Goal: Task Accomplishment & Management: Complete application form

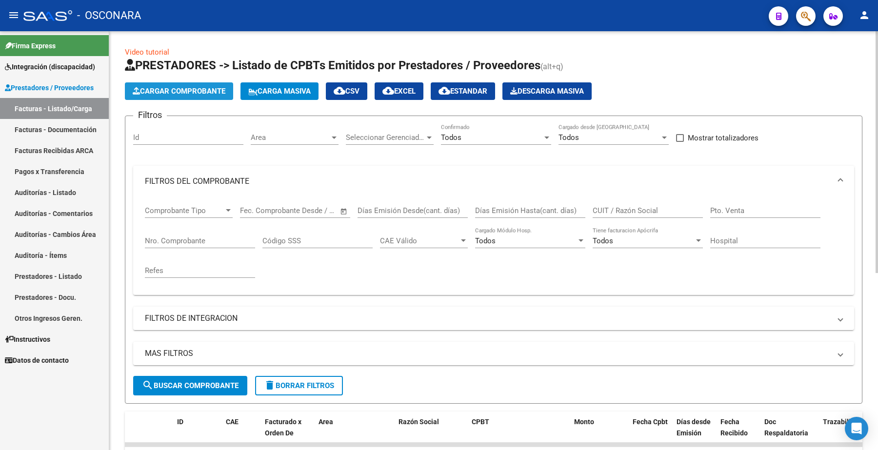
click at [189, 92] on span "Cargar Comprobante" at bounding box center [179, 91] width 93 height 9
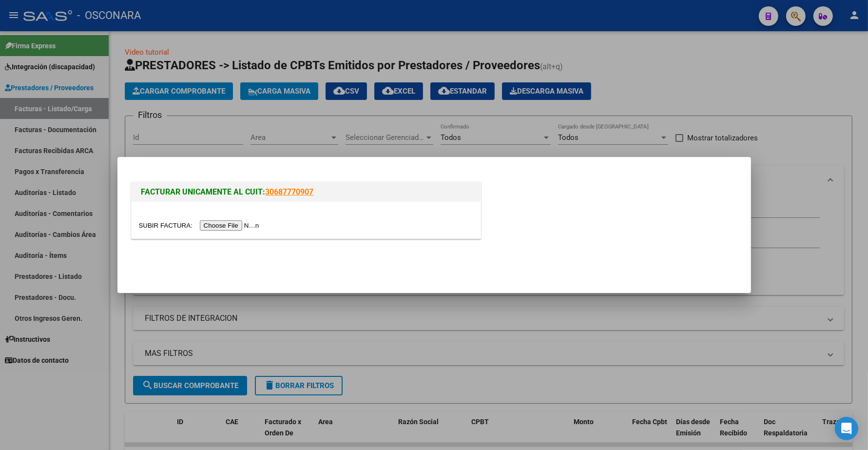
click at [249, 226] on input "file" at bounding box center [200, 225] width 123 height 10
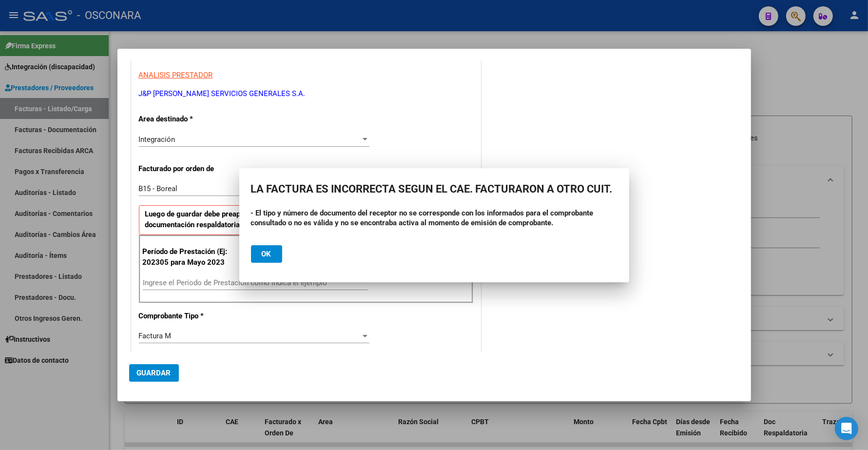
scroll to position [183, 0]
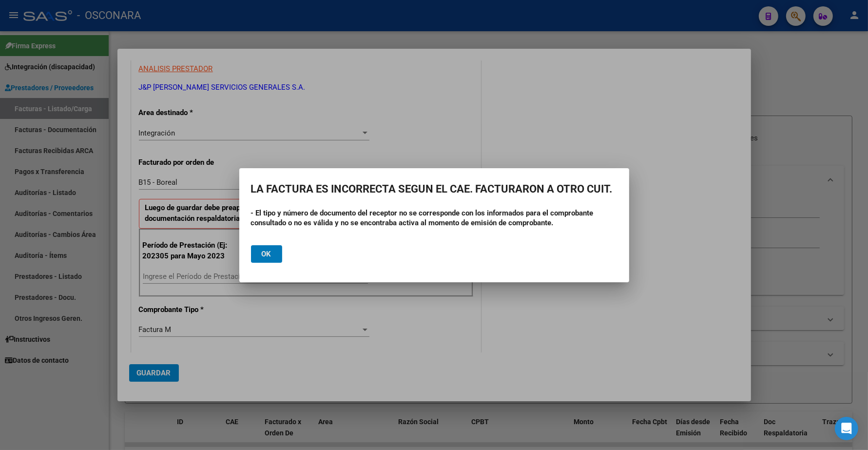
click at [270, 256] on span "Ok" at bounding box center [267, 254] width 10 height 9
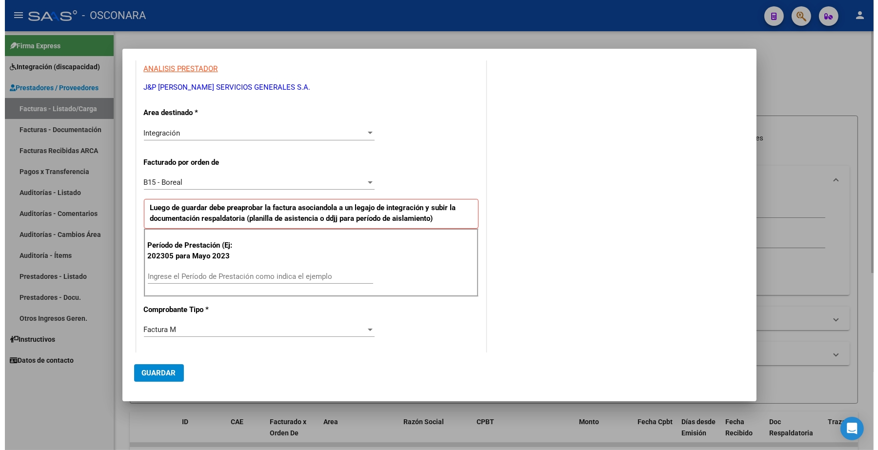
scroll to position [0, 0]
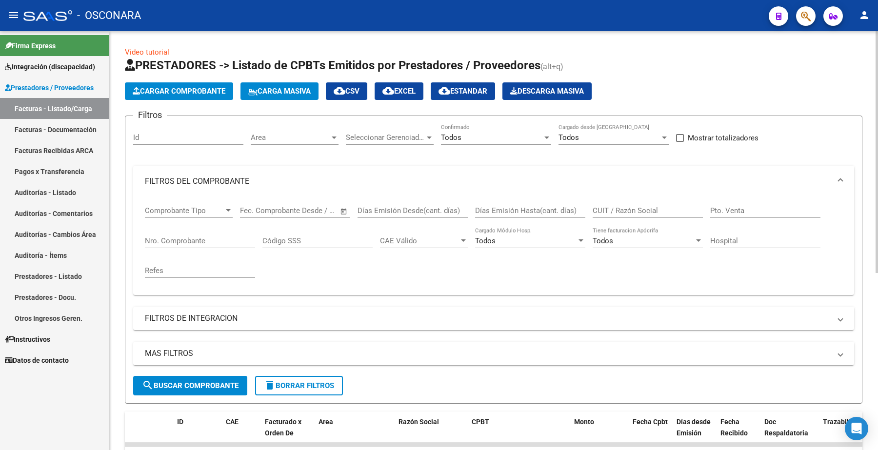
click at [189, 245] on div "Nro. Comprobante" at bounding box center [200, 237] width 110 height 21
click at [186, 237] on input "Nro. Comprobante" at bounding box center [200, 240] width 110 height 9
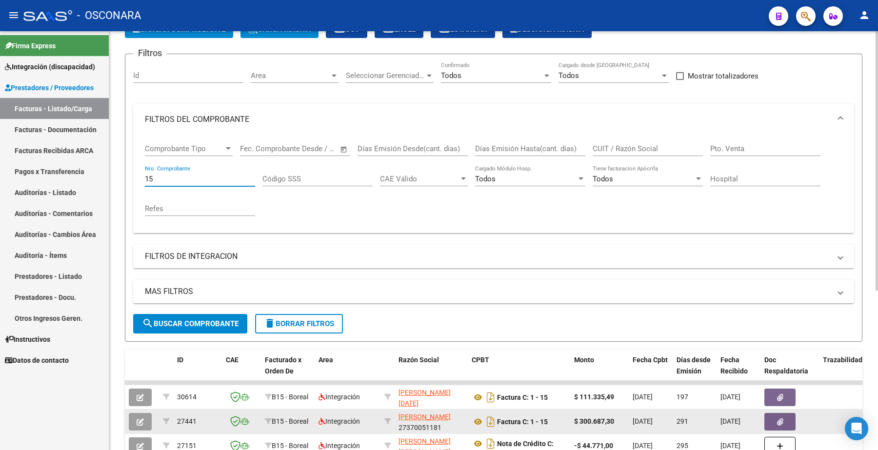
scroll to position [61, 0]
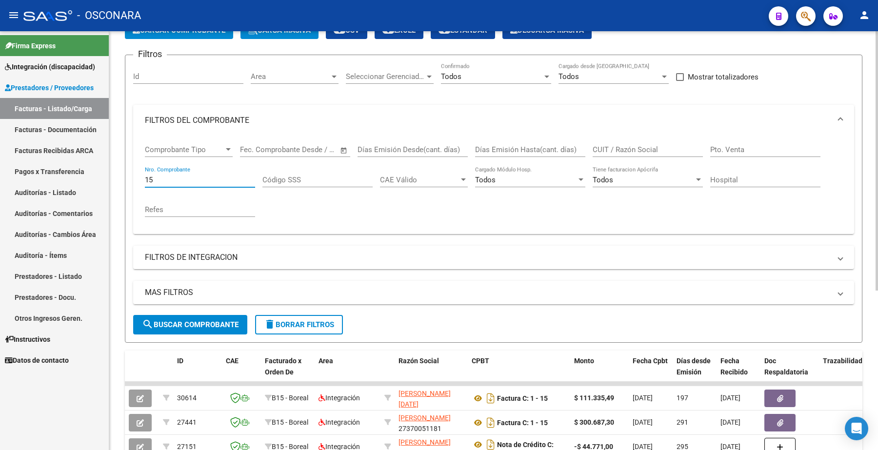
type input "15"
click at [632, 150] on input "CUIT / Razón Social" at bounding box center [647, 149] width 110 height 9
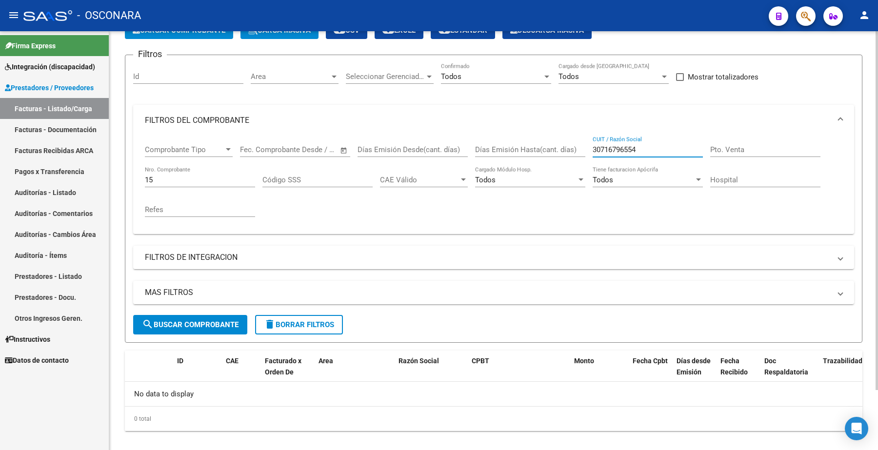
type input "30716796554"
click at [211, 327] on span "search Buscar Comprobante" at bounding box center [190, 324] width 97 height 9
drag, startPoint x: 157, startPoint y: 179, endPoint x: 142, endPoint y: 178, distance: 15.7
click at [149, 179] on input "15" at bounding box center [200, 180] width 110 height 9
drag, startPoint x: 160, startPoint y: 175, endPoint x: 138, endPoint y: 161, distance: 25.6
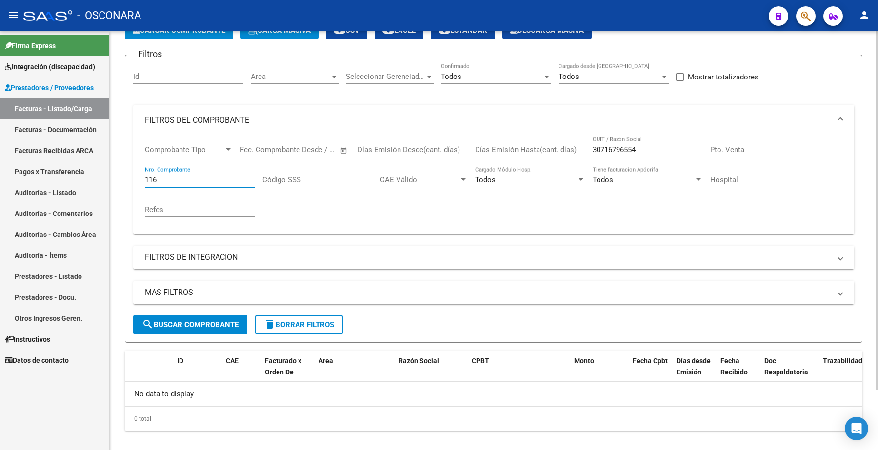
click at [147, 171] on div "116 Nro. Comprobante" at bounding box center [200, 176] width 110 height 21
type input "1"
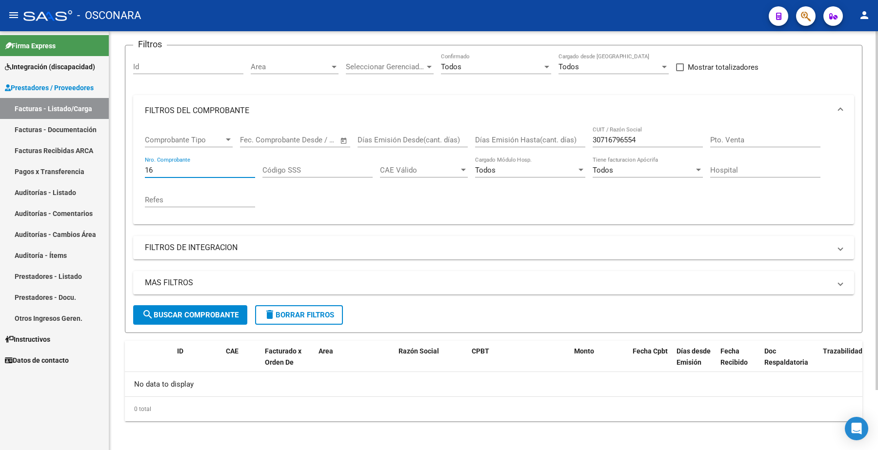
type input "16"
click at [207, 308] on button "search Buscar Comprobante" at bounding box center [190, 315] width 114 height 20
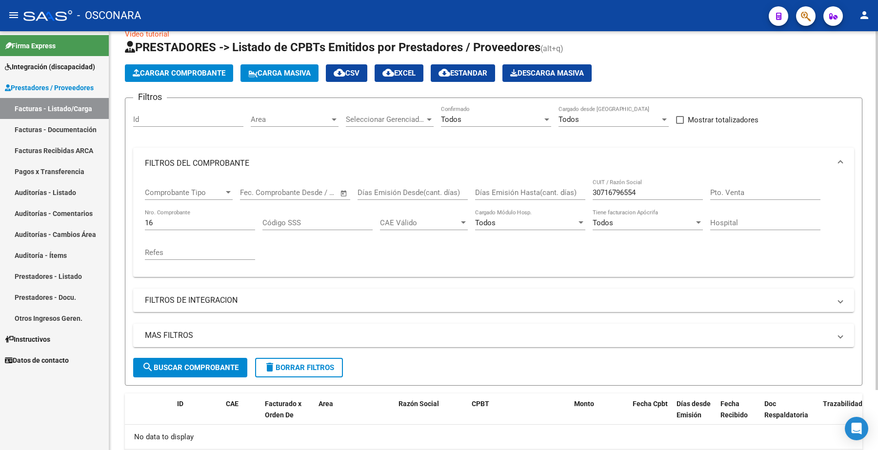
scroll to position [0, 0]
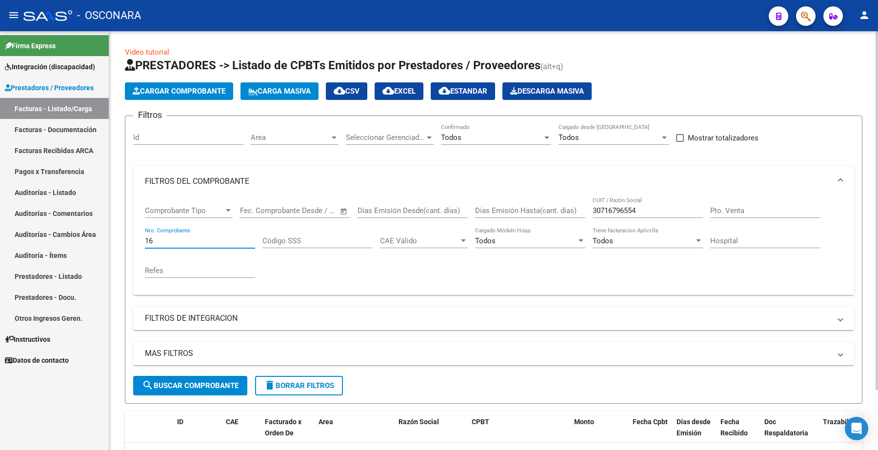
drag, startPoint x: 162, startPoint y: 238, endPoint x: 131, endPoint y: 240, distance: 31.3
click at [133, 240] on div "Comprobante Tipo Comprobante Tipo Start date – End date Fec. Comprobante Desde …" at bounding box center [493, 246] width 721 height 98
click at [618, 218] on div "30716796554 CUIT / Razón Social" at bounding box center [647, 212] width 110 height 30
click at [617, 210] on input "30716796554" at bounding box center [647, 210] width 110 height 9
type input "3071696554"
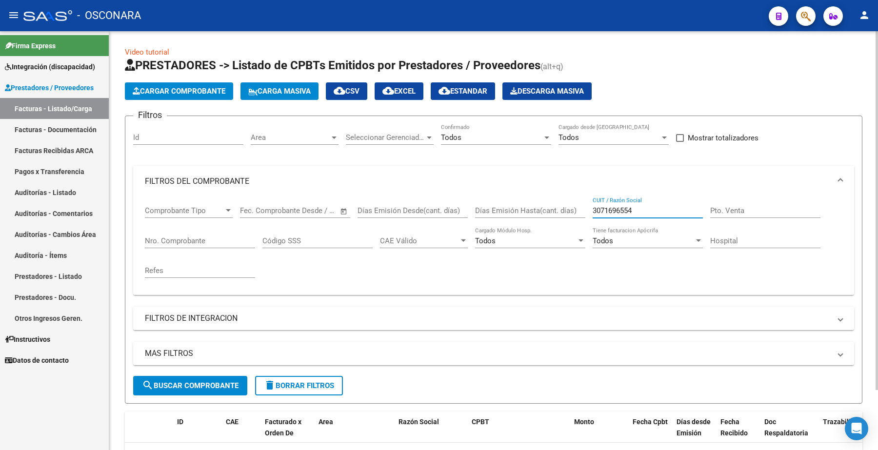
drag, startPoint x: 634, startPoint y: 210, endPoint x: 519, endPoint y: 211, distance: 115.1
click at [518, 211] on div "Comprobante Tipo Comprobante Tipo Start date – End date Fec. Comprobante Desde …" at bounding box center [493, 242] width 697 height 90
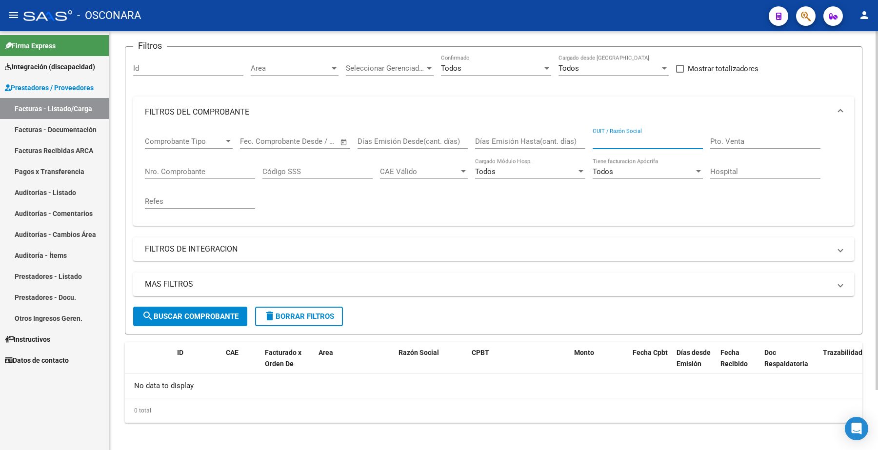
scroll to position [71, 0]
click at [469, 244] on mat-panel-title "FILTROS DE INTEGRACION" at bounding box center [488, 247] width 686 height 11
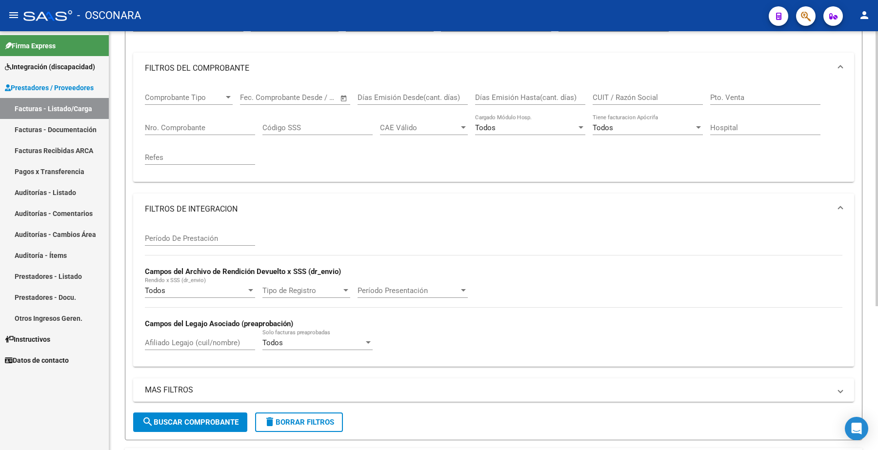
scroll to position [193, 0]
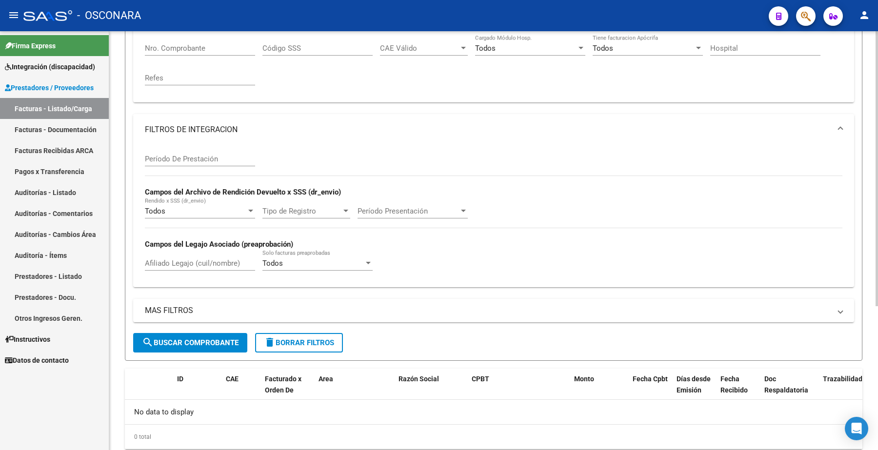
click at [198, 128] on mat-panel-title "FILTROS DE INTEGRACION" at bounding box center [488, 129] width 686 height 11
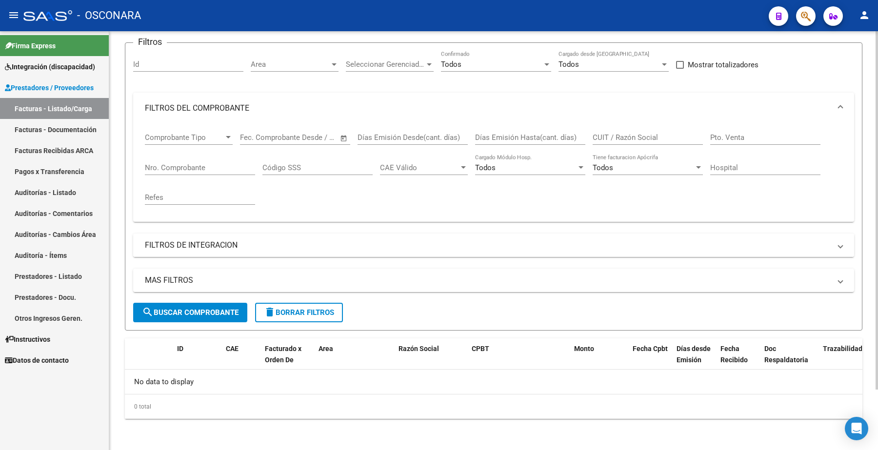
scroll to position [71, 0]
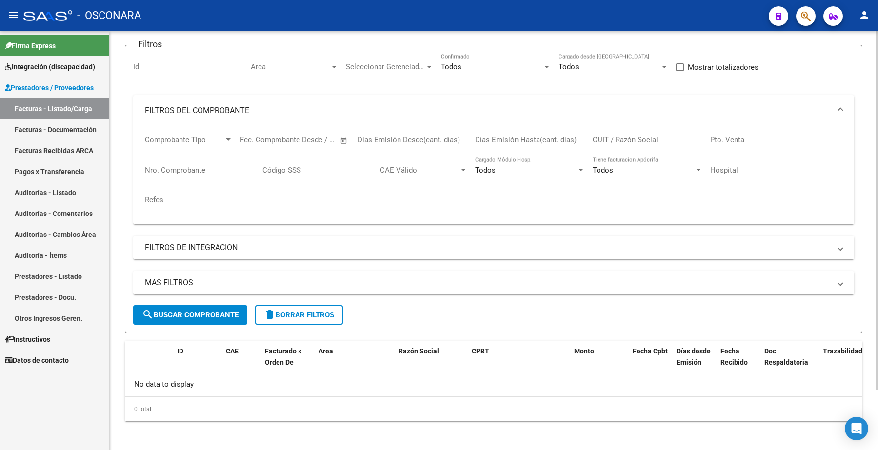
click at [483, 277] on mat-panel-title "MAS FILTROS" at bounding box center [488, 282] width 686 height 11
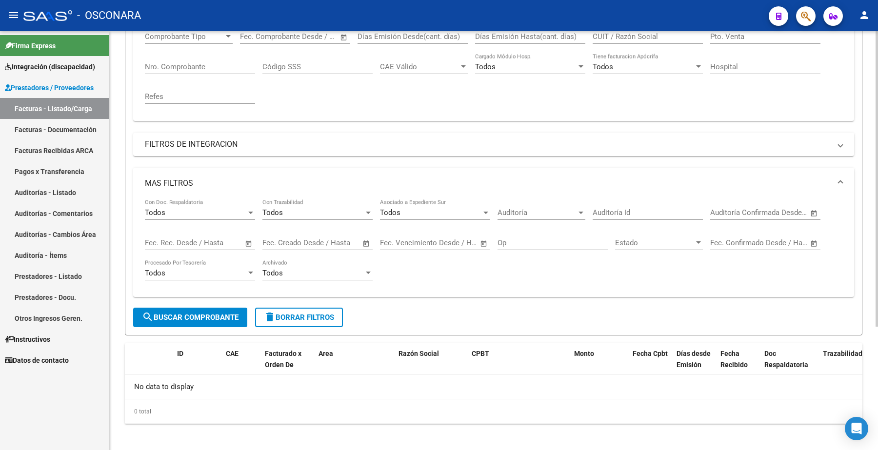
scroll to position [176, 0]
click at [211, 311] on span "search Buscar Comprobante" at bounding box center [190, 315] width 97 height 9
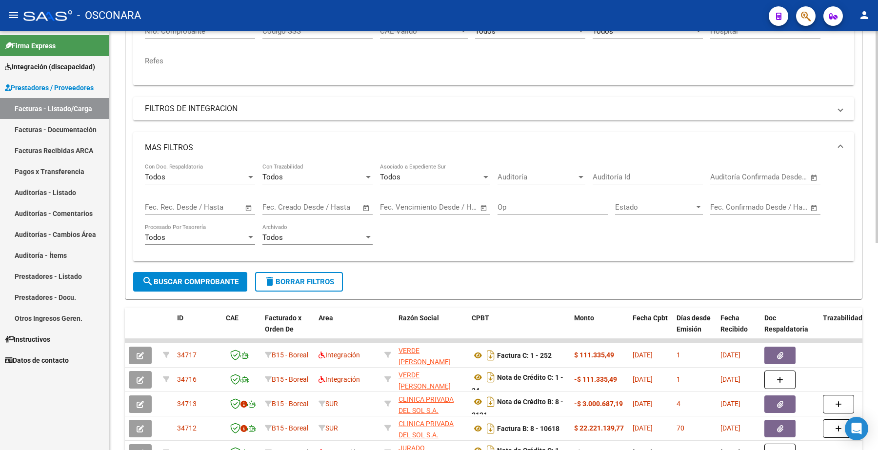
scroll to position [54, 0]
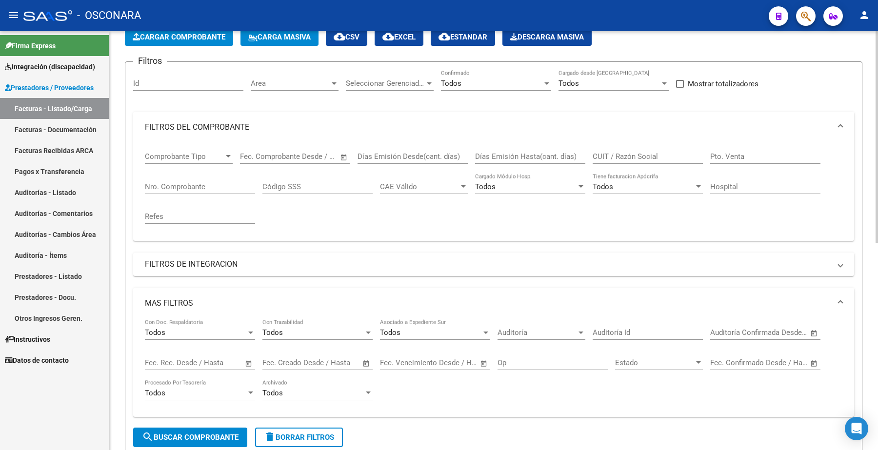
click at [152, 188] on input "Nro. Comprobante" at bounding box center [200, 186] width 110 height 9
paste input "34696"
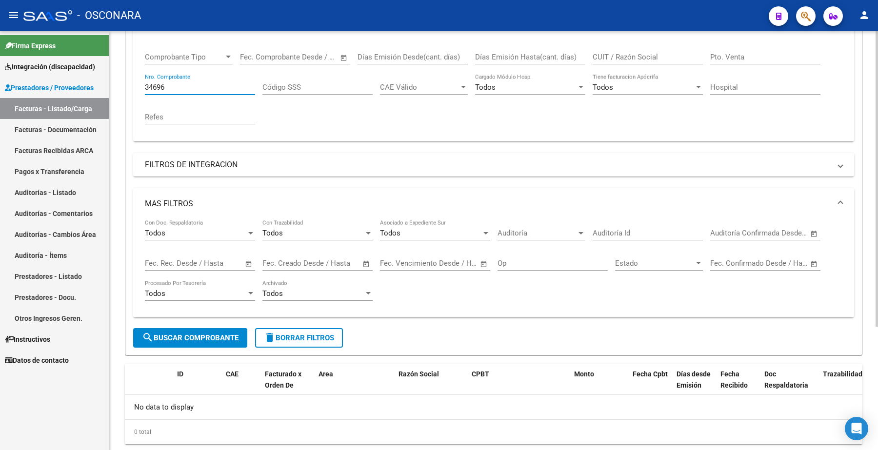
scroll to position [176, 0]
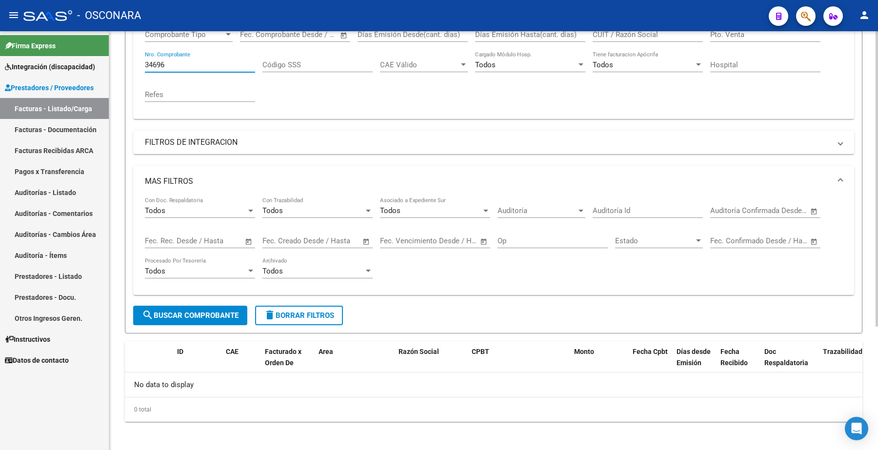
type input "34696"
click at [173, 67] on div "34696 Nro. Comprobante" at bounding box center [200, 61] width 110 height 21
drag, startPoint x: 173, startPoint y: 66, endPoint x: 127, endPoint y: 65, distance: 45.8
click at [127, 65] on form "Filtros Id Area Area Seleccionar Gerenciador Seleccionar Gerenciador Todos Conf…" at bounding box center [493, 137] width 737 height 394
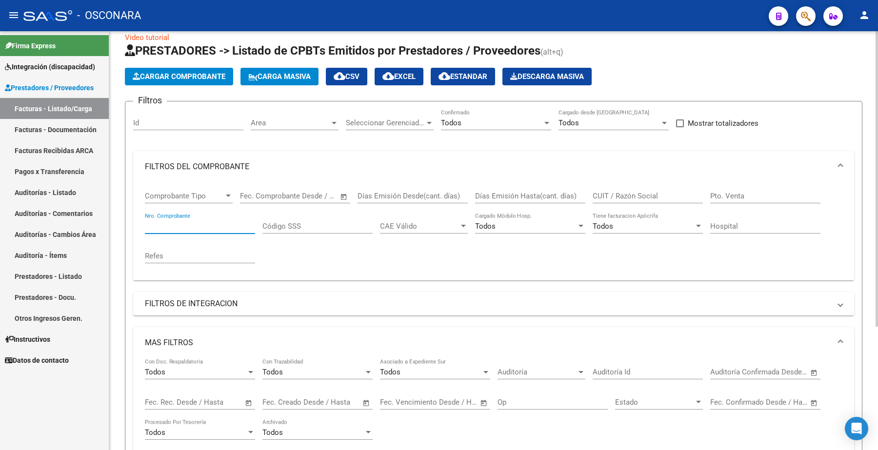
scroll to position [0, 0]
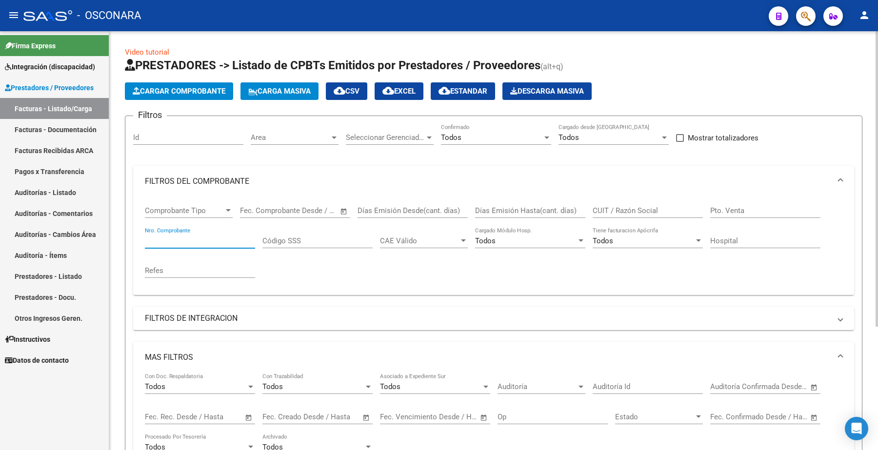
click at [153, 137] on input "Id" at bounding box center [188, 137] width 110 height 9
paste input "34696"
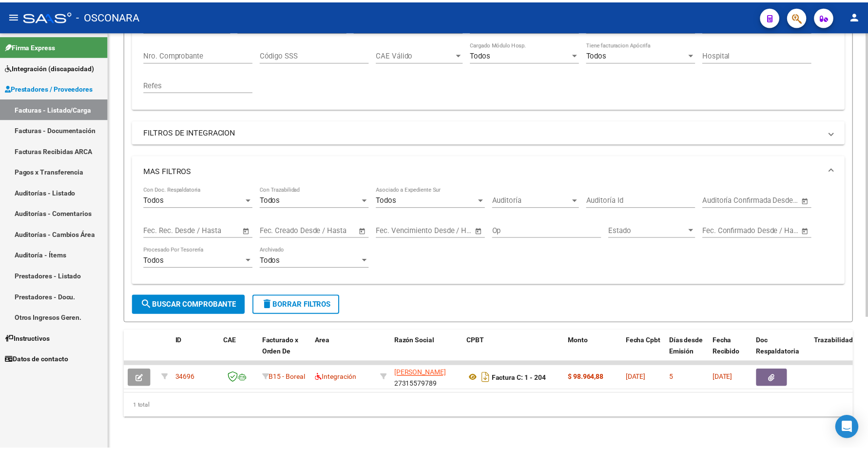
scroll to position [193, 0]
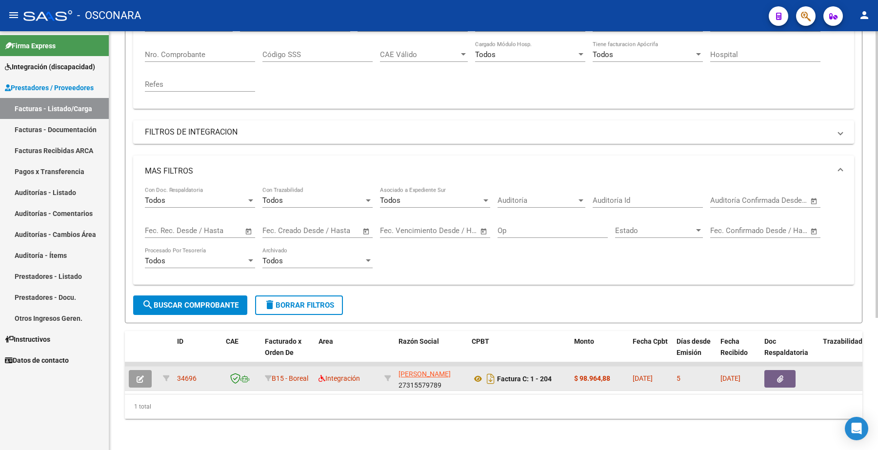
type input "34696"
click at [145, 370] on button "button" at bounding box center [140, 379] width 23 height 18
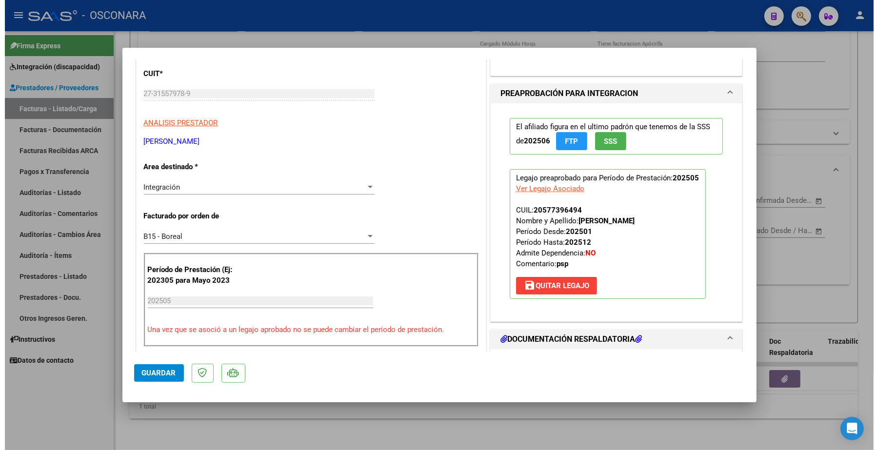
scroll to position [0, 0]
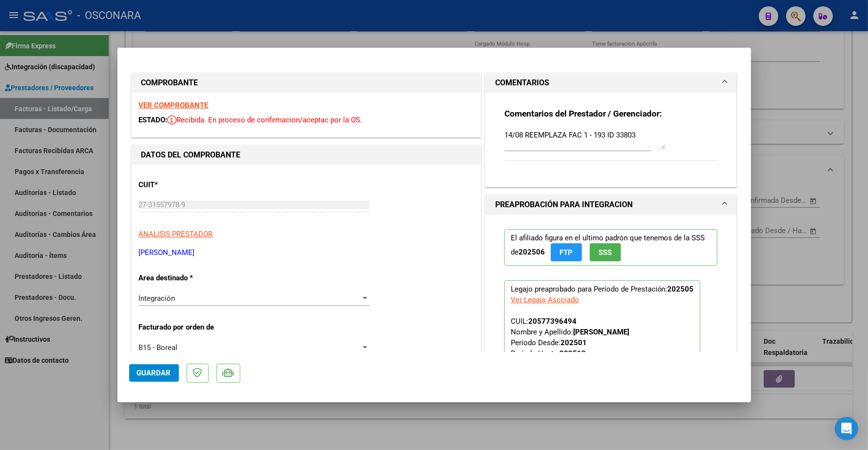
type input "$ 0,00"
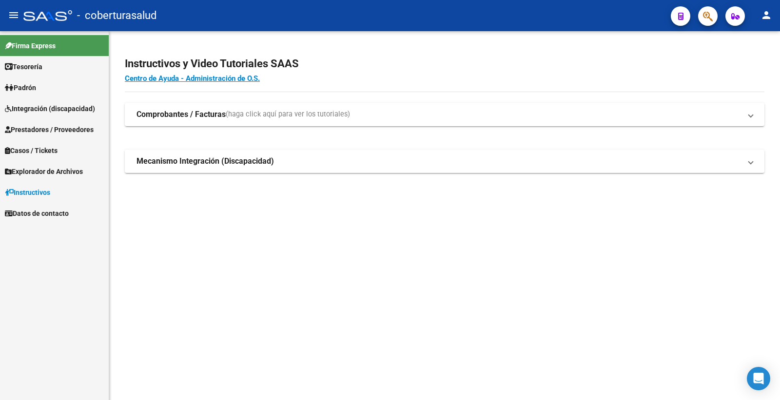
click at [67, 125] on span "Prestadores / Proveedores" at bounding box center [49, 129] width 89 height 11
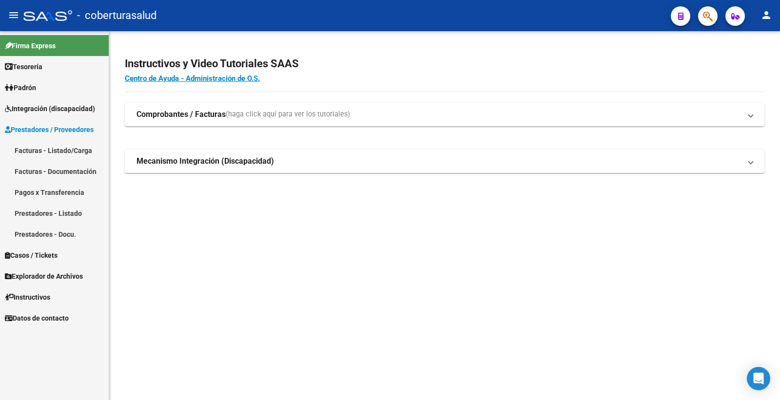
click at [62, 149] on link "Facturas - Listado/Carga" at bounding box center [54, 150] width 109 height 21
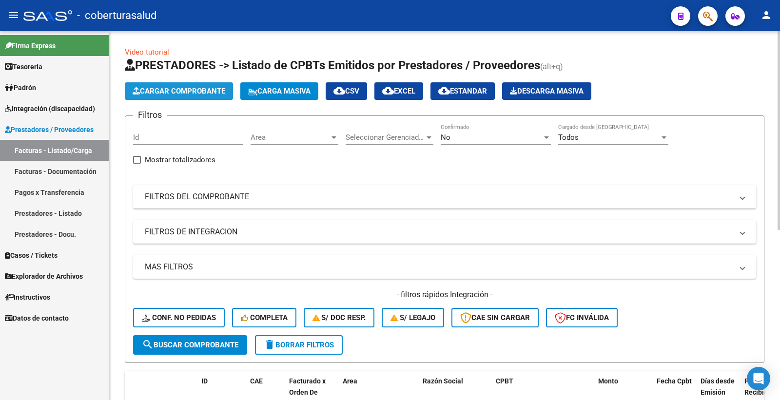
click at [208, 91] on span "Cargar Comprobante" at bounding box center [179, 91] width 93 height 9
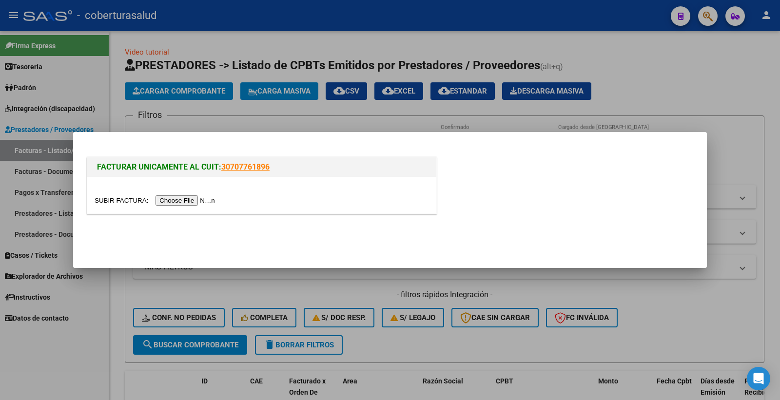
click at [187, 202] on input "file" at bounding box center [156, 201] width 123 height 10
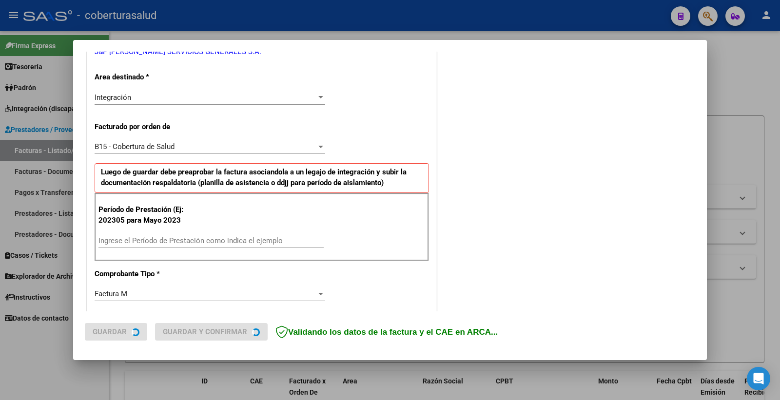
scroll to position [216, 0]
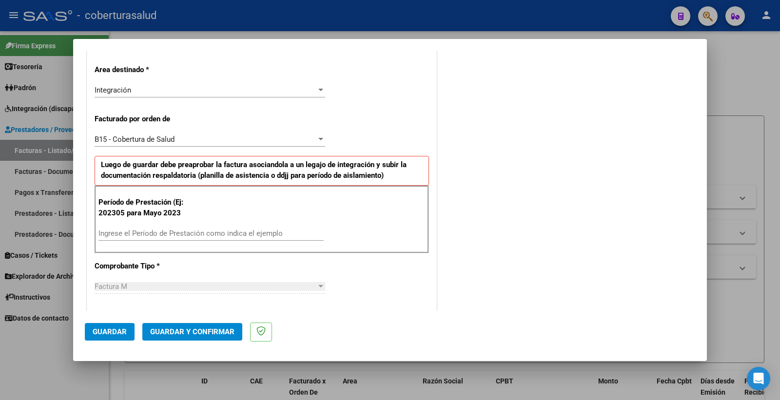
click at [140, 232] on input "Ingrese el Período de Prestación como indica el ejemplo" at bounding box center [210, 233] width 225 height 9
type input "202506"
click at [121, 332] on span "Guardar" at bounding box center [110, 332] width 34 height 9
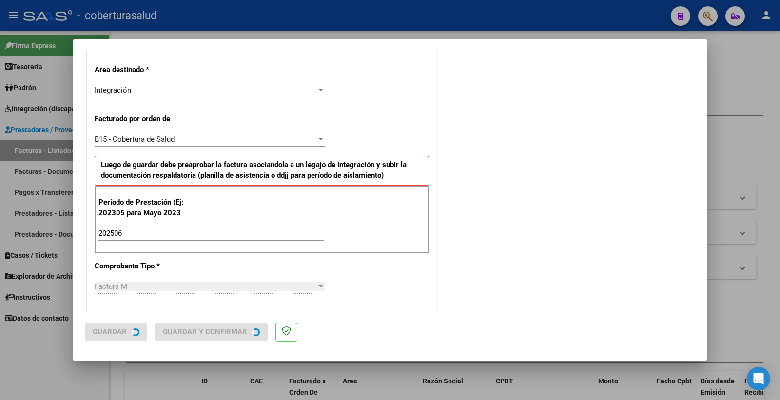
scroll to position [0, 0]
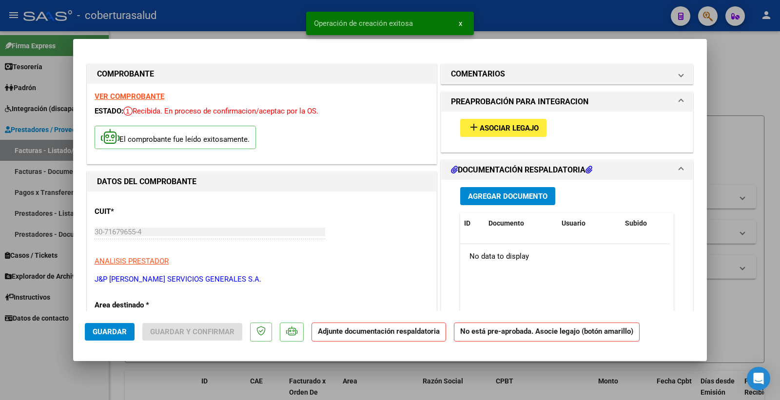
click at [509, 127] on span "Asociar Legajo" at bounding box center [509, 128] width 59 height 9
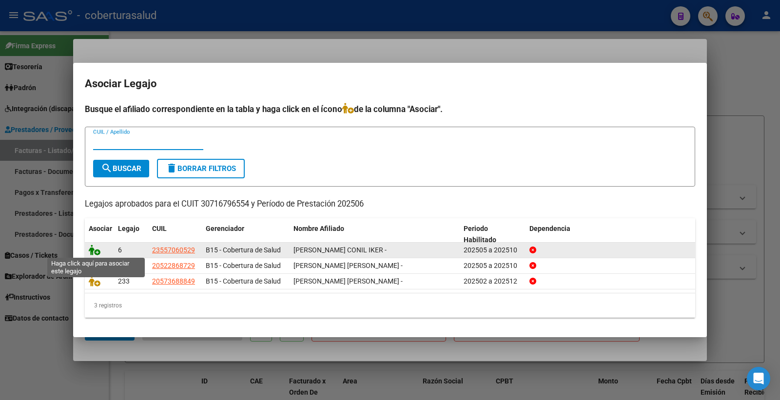
click at [94, 247] on icon at bounding box center [95, 250] width 12 height 11
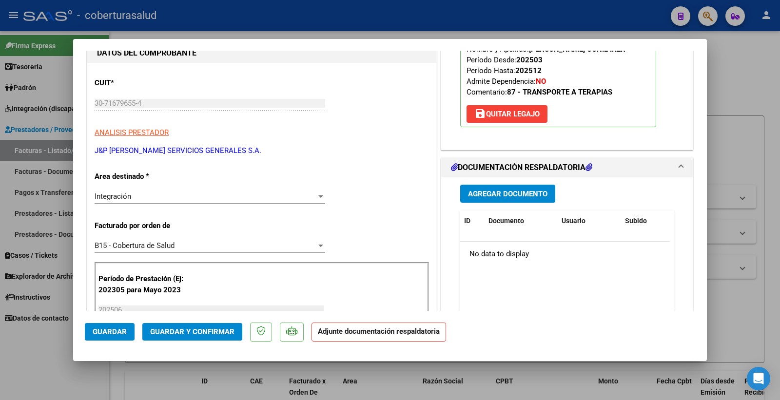
scroll to position [162, 0]
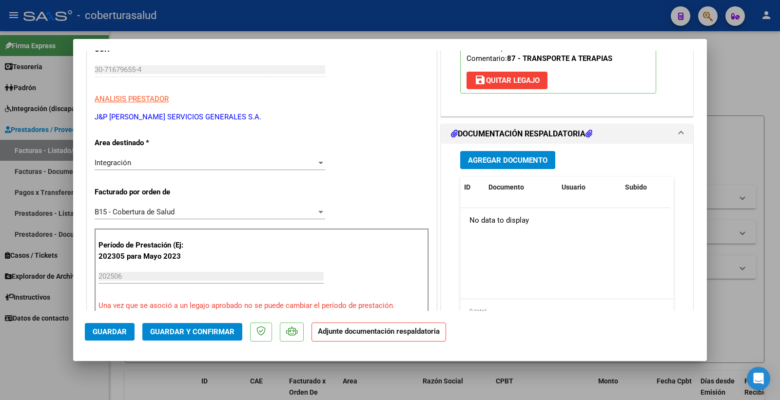
click at [504, 159] on span "Agregar Documento" at bounding box center [507, 160] width 79 height 9
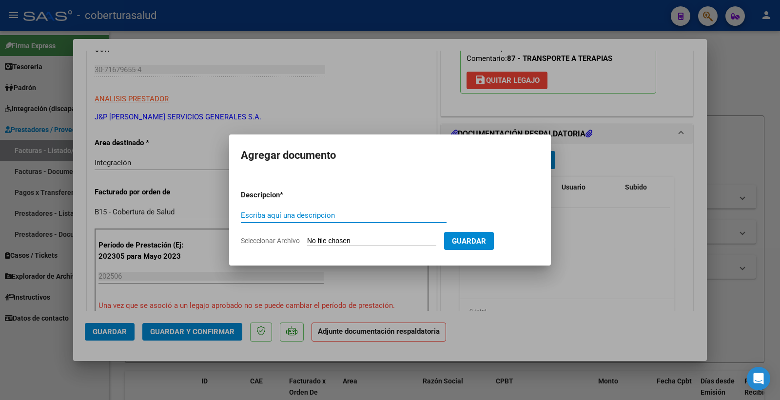
click at [330, 215] on input "Escriba aquí una descripcion" at bounding box center [344, 215] width 206 height 9
type input "p"
type input "PLANILLA"
click at [359, 240] on input "Seleccionar Archivo" at bounding box center [371, 241] width 129 height 9
type input "C:\fakepath\141964-2-Planilla_de_Asistencia.pdf"
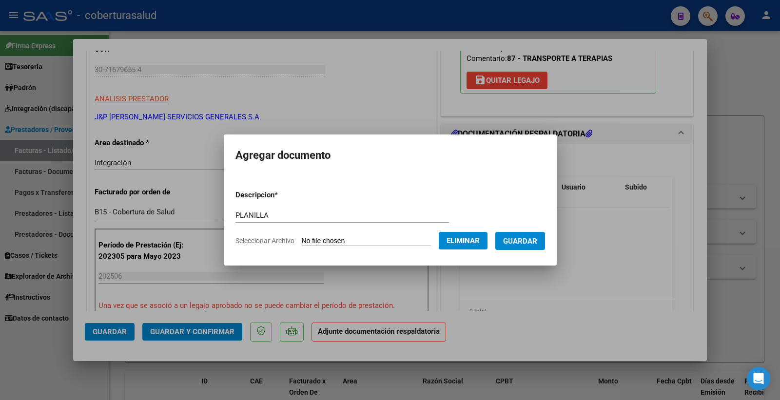
click at [529, 237] on span "Guardar" at bounding box center [520, 241] width 34 height 9
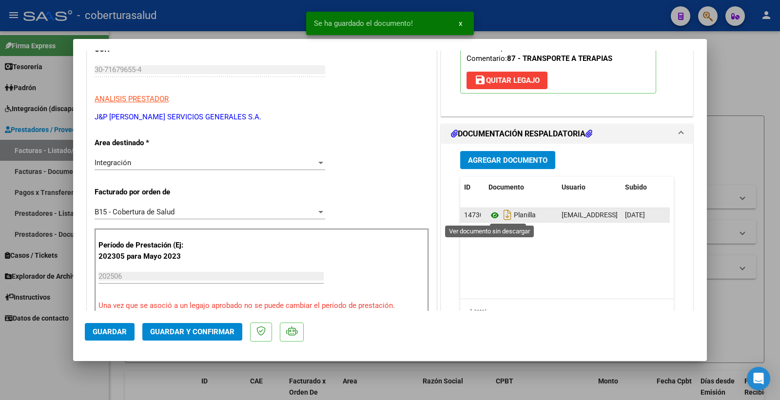
click at [490, 217] on icon at bounding box center [495, 216] width 13 height 12
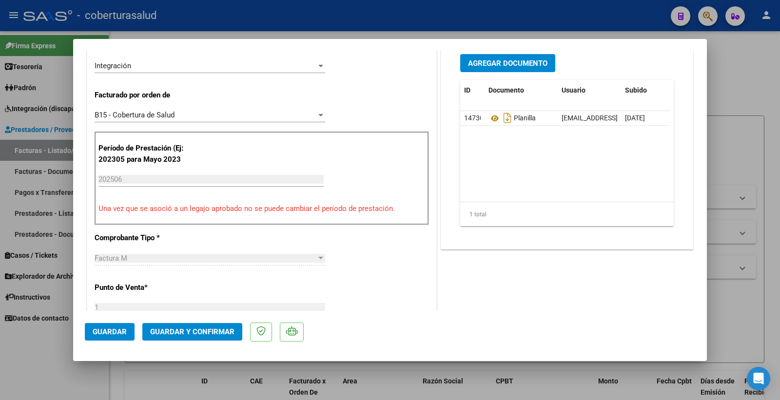
scroll to position [325, 0]
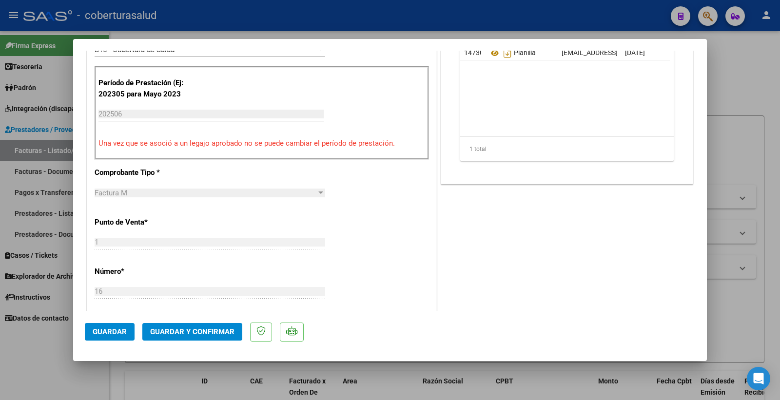
click at [183, 330] on span "Guardar y Confirmar" at bounding box center [192, 332] width 84 height 9
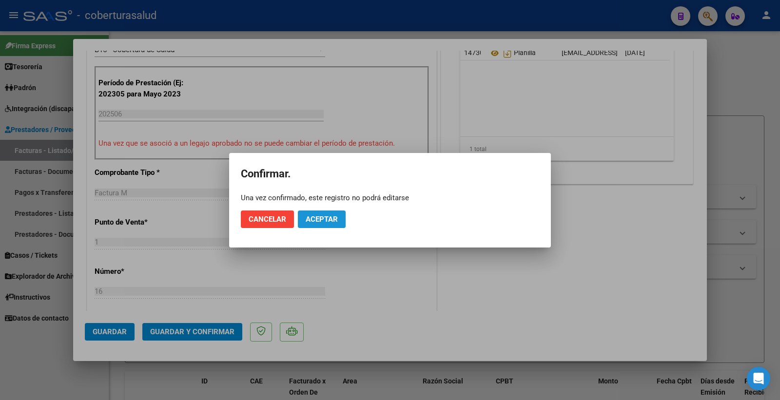
click at [334, 215] on span "Aceptar" at bounding box center [322, 219] width 32 height 9
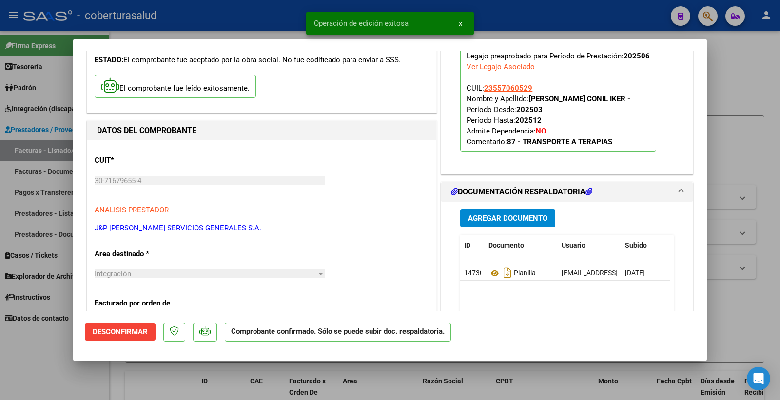
scroll to position [0, 0]
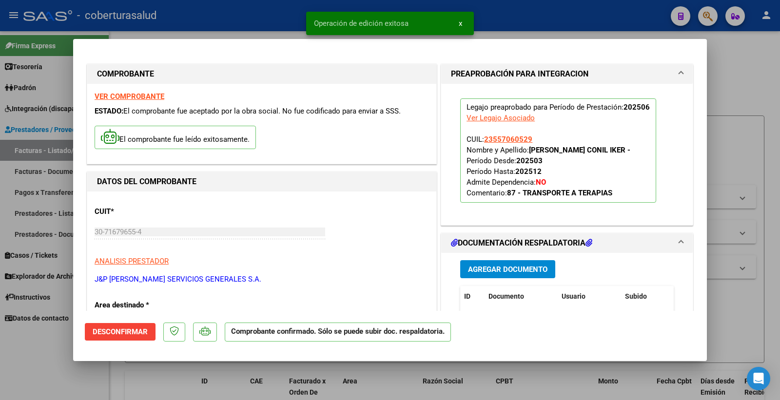
type input "$ 0,00"
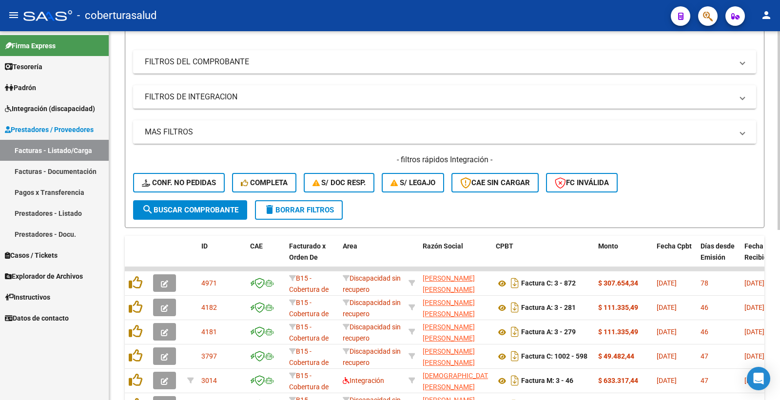
scroll to position [108, 0]
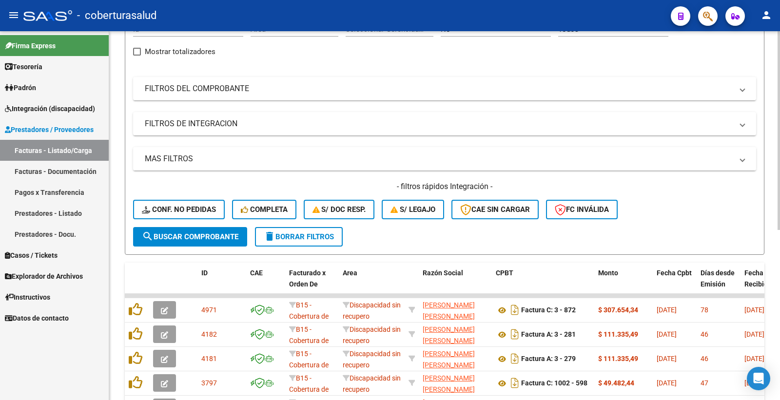
click at [373, 98] on mat-expansion-panel-header "FILTROS DEL COMPROBANTE" at bounding box center [444, 88] width 623 height 23
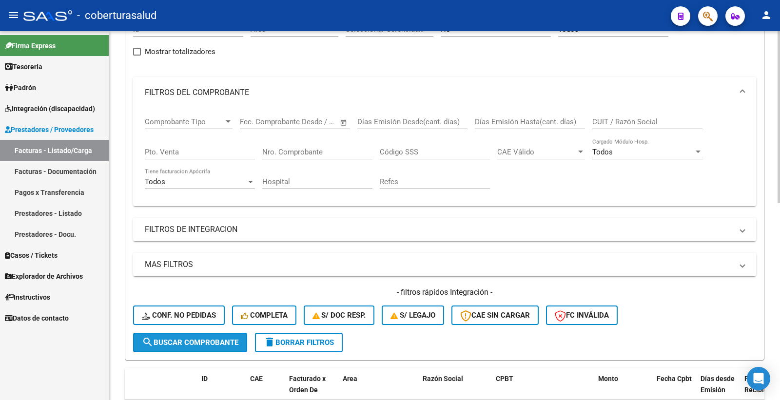
click at [183, 341] on span "search Buscar Comprobante" at bounding box center [190, 342] width 97 height 9
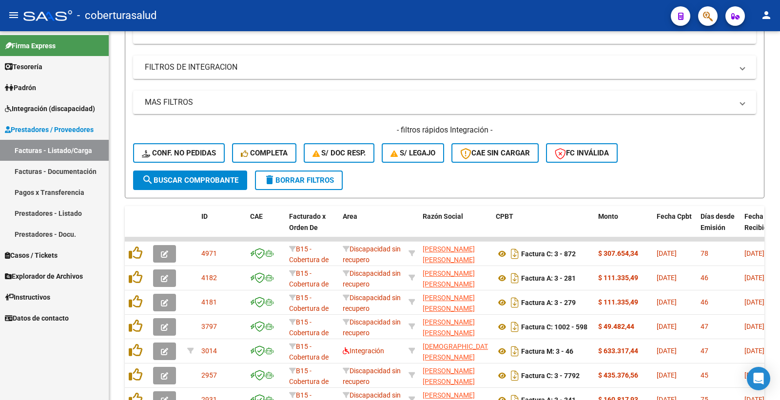
click at [60, 127] on span "Prestadores / Proveedores" at bounding box center [49, 129] width 89 height 11
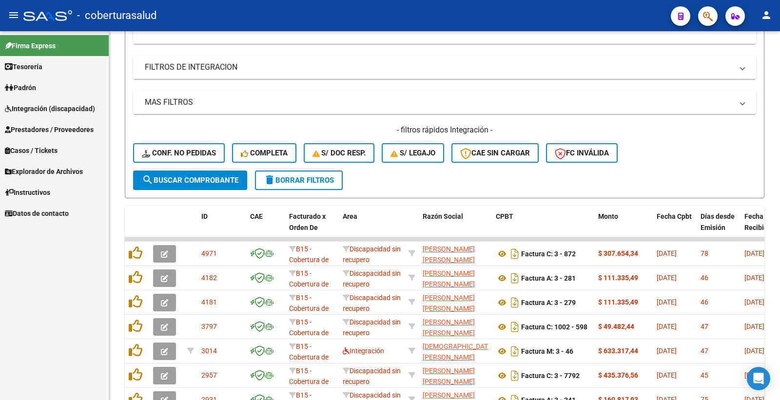
click at [65, 106] on span "Integración (discapacidad)" at bounding box center [50, 108] width 90 height 11
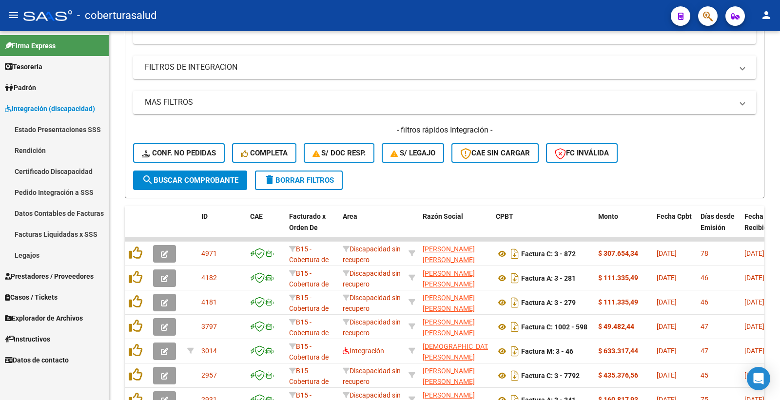
click at [56, 186] on link "Pedido Integración a SSS" at bounding box center [54, 192] width 109 height 21
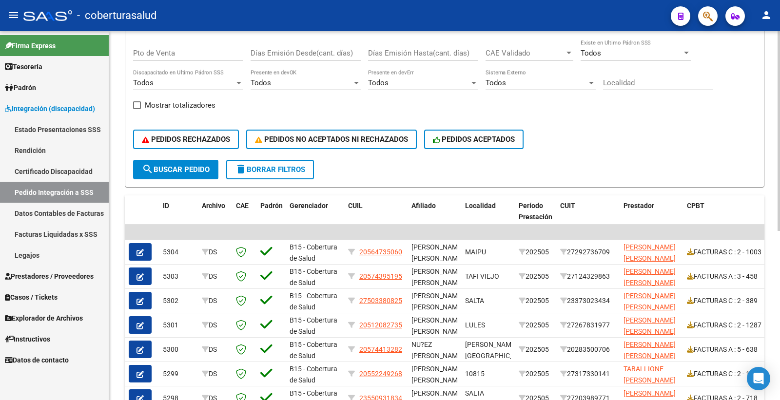
scroll to position [96, 0]
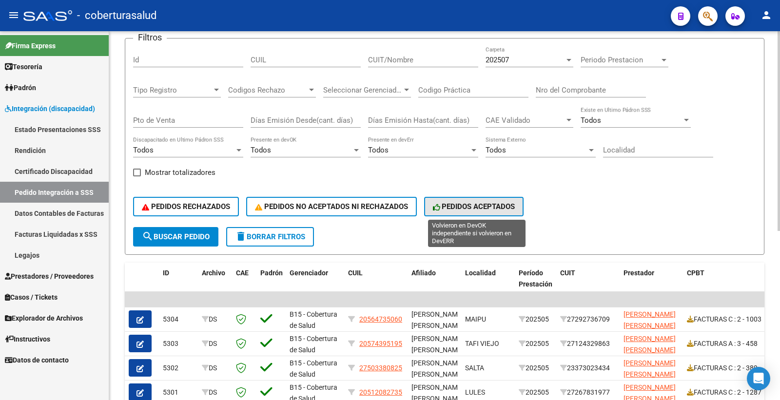
click at [487, 206] on span "PEDIDOS ACEPTADOS" at bounding box center [474, 206] width 82 height 9
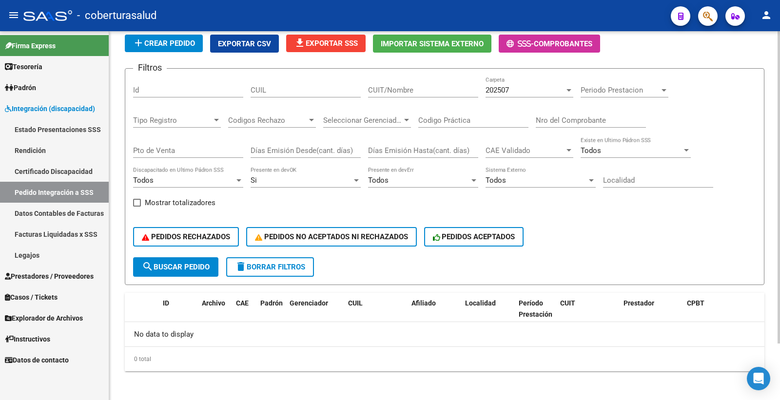
scroll to position [66, 0]
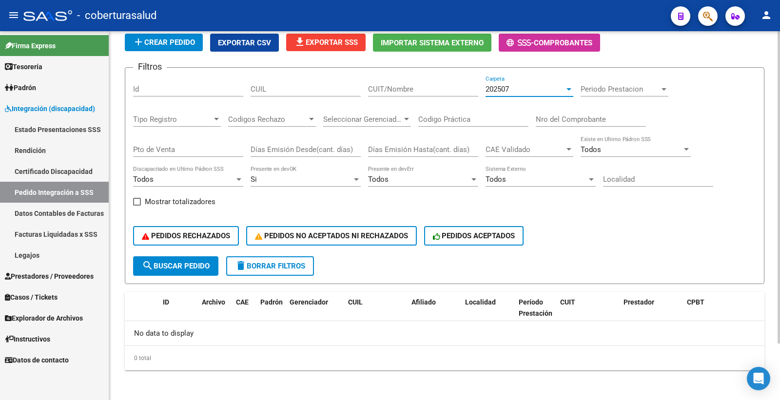
click at [520, 90] on div "202507" at bounding box center [525, 89] width 79 height 9
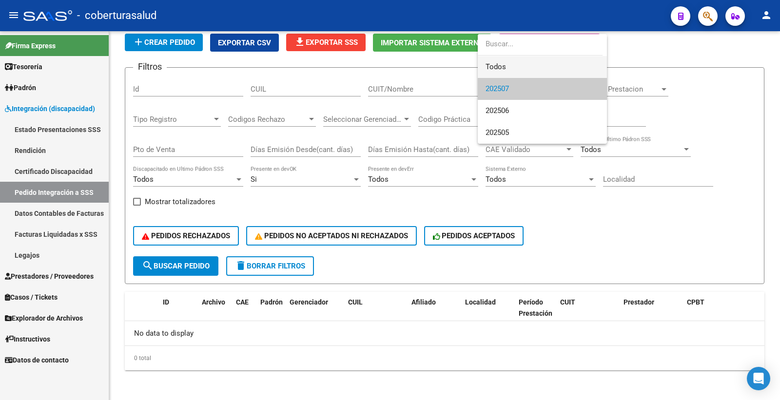
click at [506, 72] on span "Todos" at bounding box center [543, 67] width 114 height 22
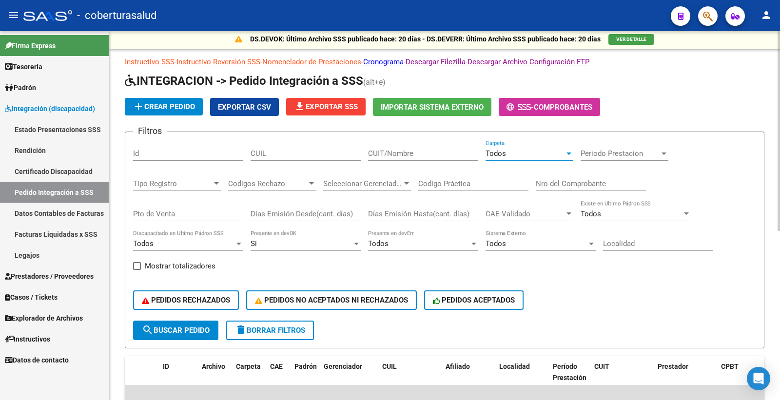
scroll to position [0, 0]
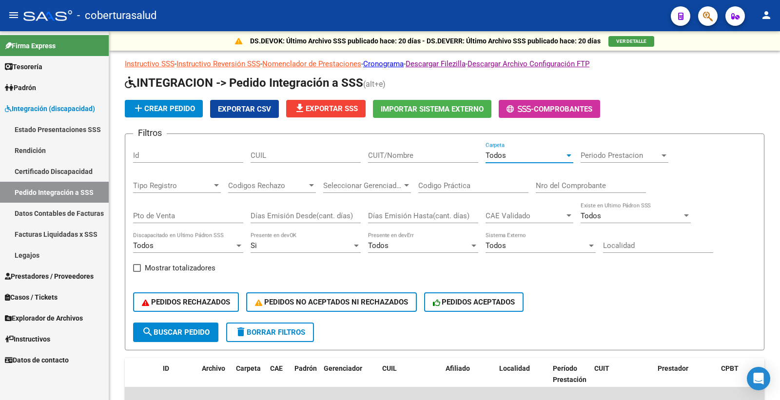
click at [67, 128] on link "Estado Presentaciones SSS" at bounding box center [54, 129] width 109 height 21
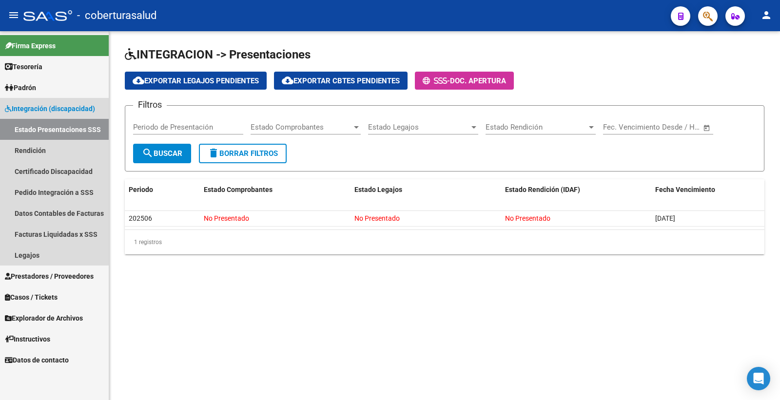
click at [67, 111] on span "Integración (discapacidad)" at bounding box center [50, 108] width 90 height 11
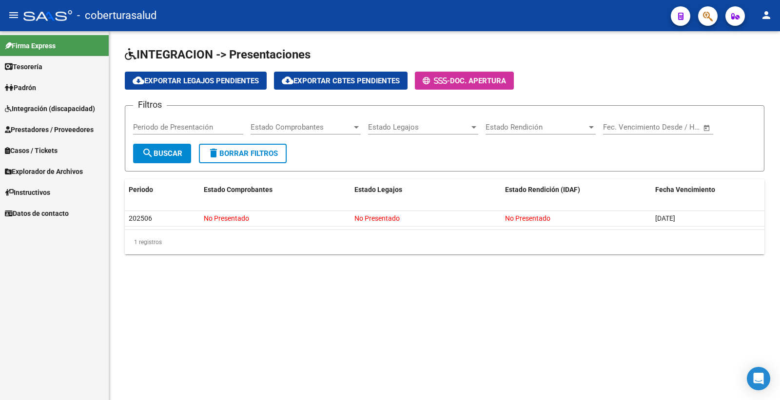
click at [61, 131] on span "Prestadores / Proveedores" at bounding box center [49, 129] width 89 height 11
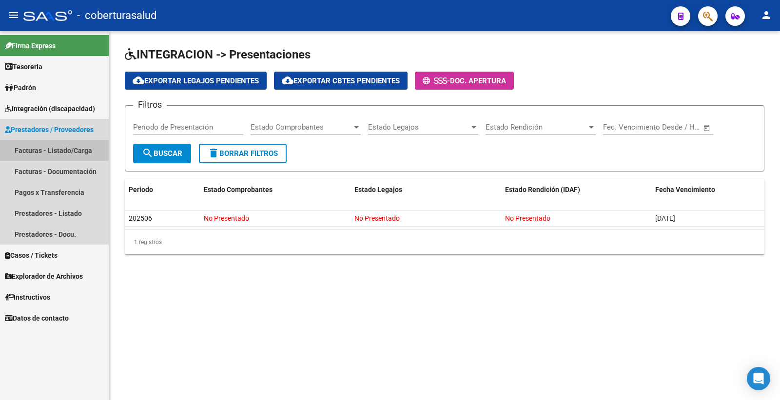
click at [50, 150] on link "Facturas - Listado/Carga" at bounding box center [54, 150] width 109 height 21
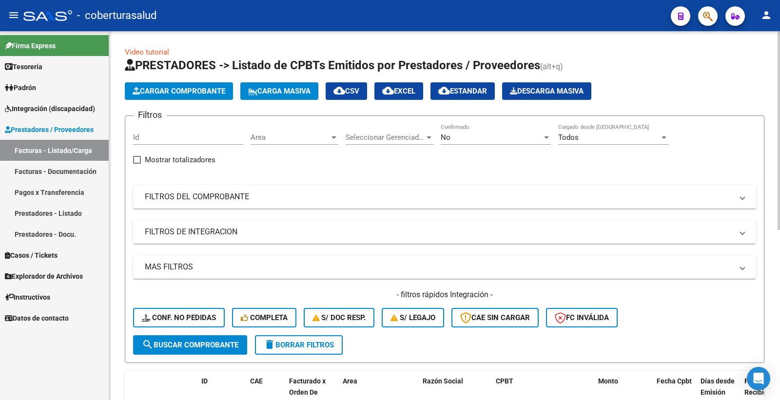
click at [448, 135] on span "No" at bounding box center [446, 137] width 10 height 9
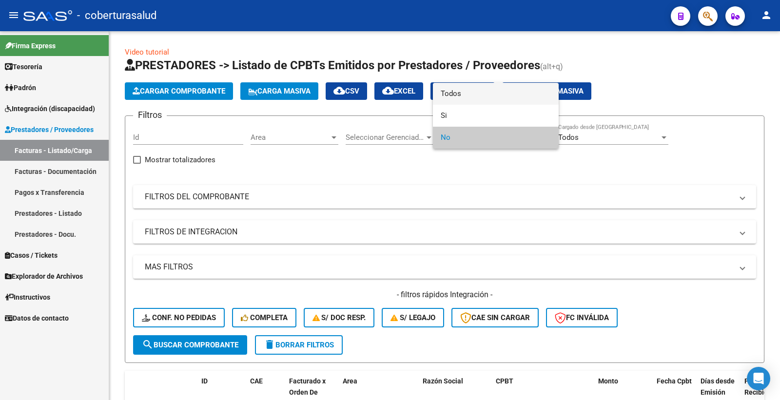
click at [468, 90] on span "Todos" at bounding box center [496, 94] width 110 height 22
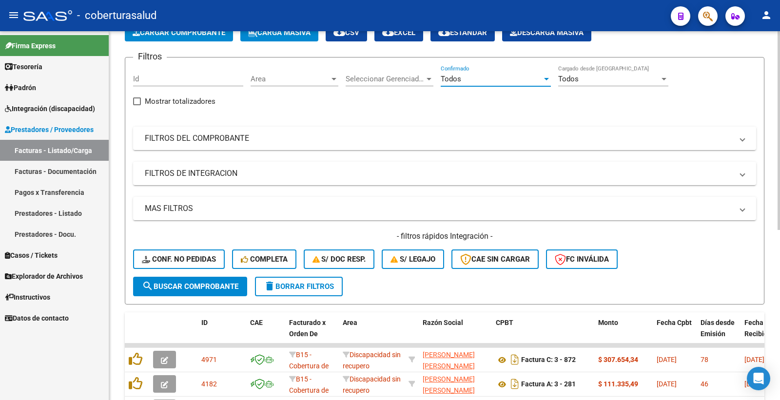
scroll to position [54, 0]
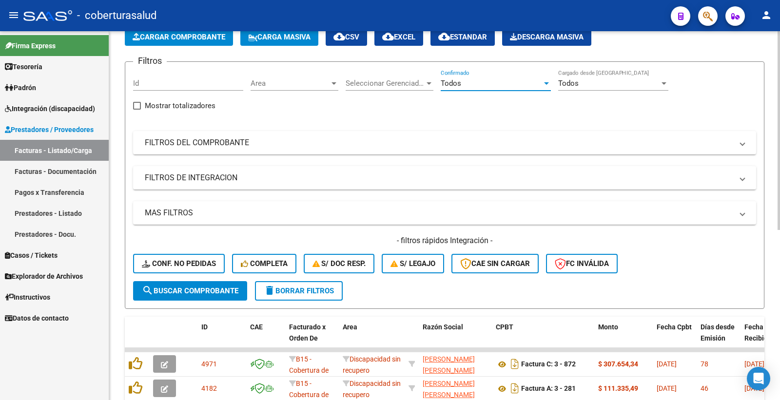
click at [202, 289] on span "search Buscar Comprobante" at bounding box center [190, 291] width 97 height 9
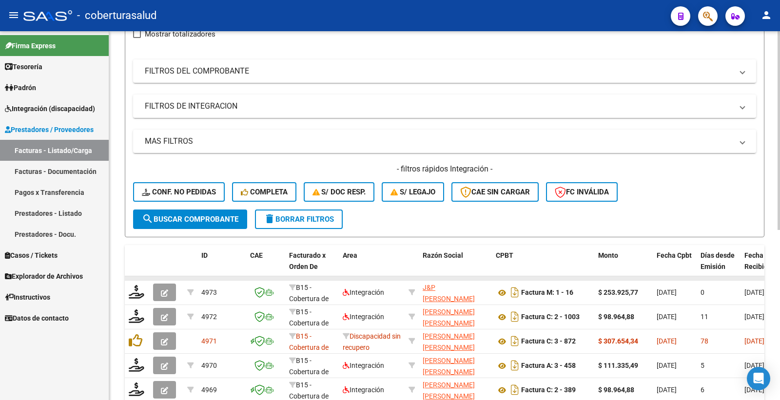
scroll to position [162, 0]
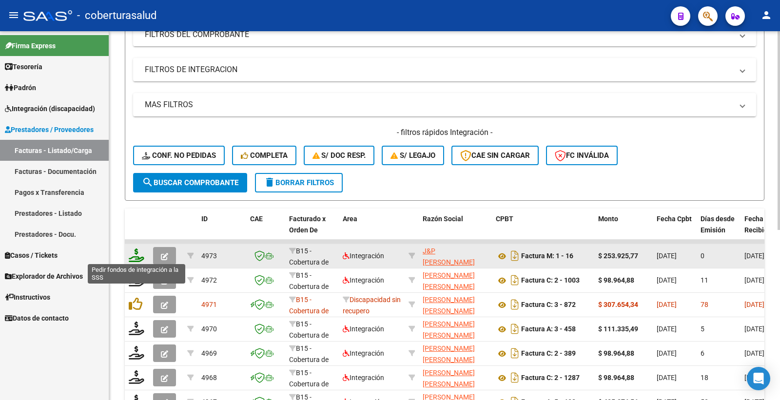
click at [138, 255] on icon at bounding box center [137, 256] width 16 height 14
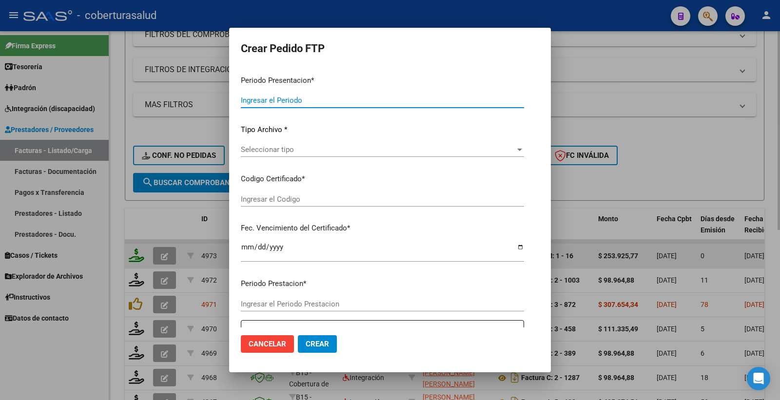
type input "202507"
type input "202506"
type input "$ 253.925,77"
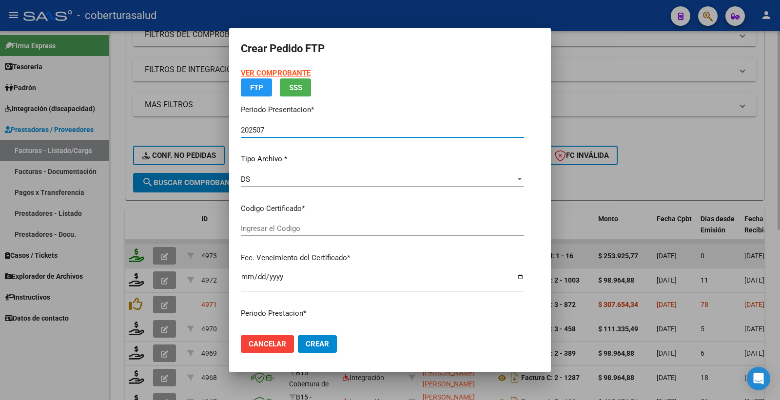
type input "ARG02000557060522024062420290624MEN200"
type input "2029-06-24"
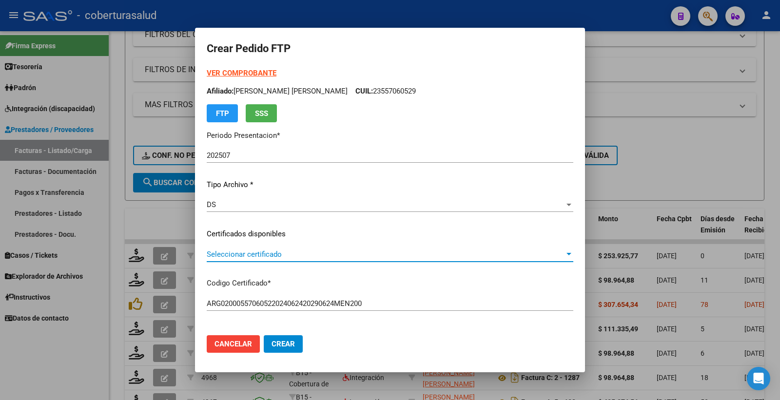
click at [254, 255] on span "Seleccionar certificado" at bounding box center [386, 254] width 358 height 9
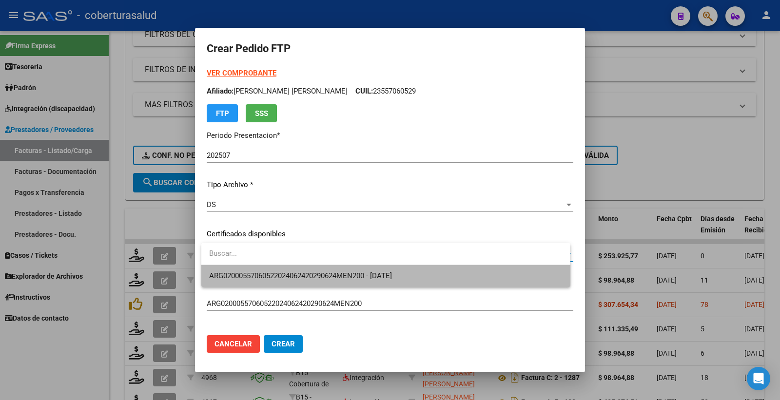
click at [280, 270] on span "ARG02000557060522024062420290624MEN200 - 2029-06-24" at bounding box center [385, 276] width 353 height 22
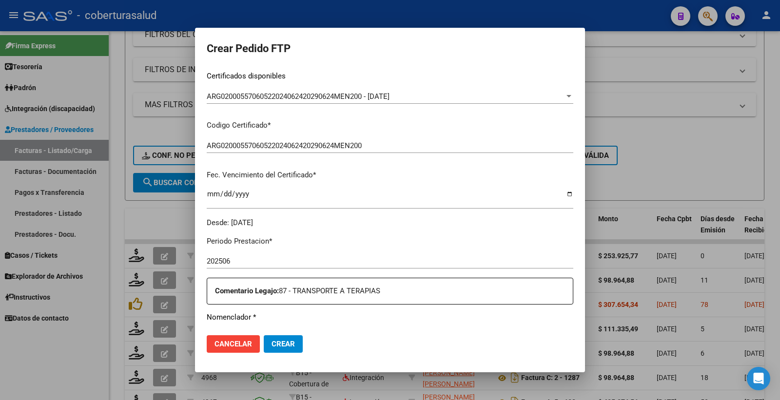
scroll to position [298, 0]
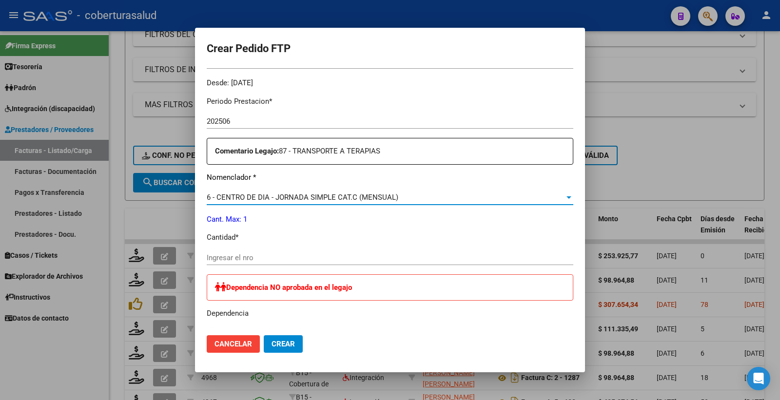
click at [271, 196] on span "6 - CENTRO DE DIA - JORNADA SIMPLE CAT.C (MENSUAL)" at bounding box center [303, 197] width 192 height 9
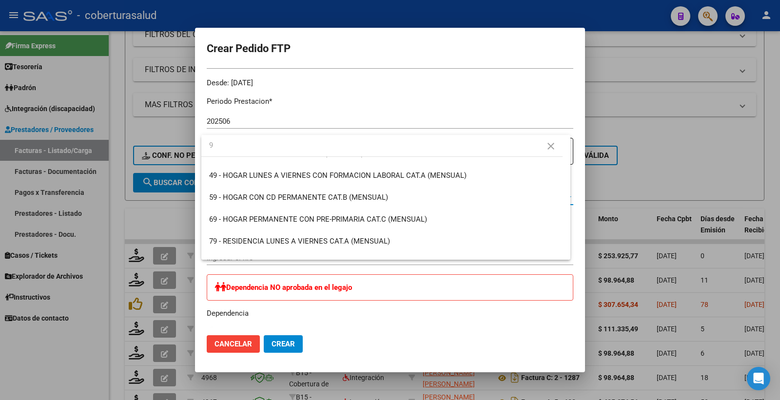
scroll to position [0, 0]
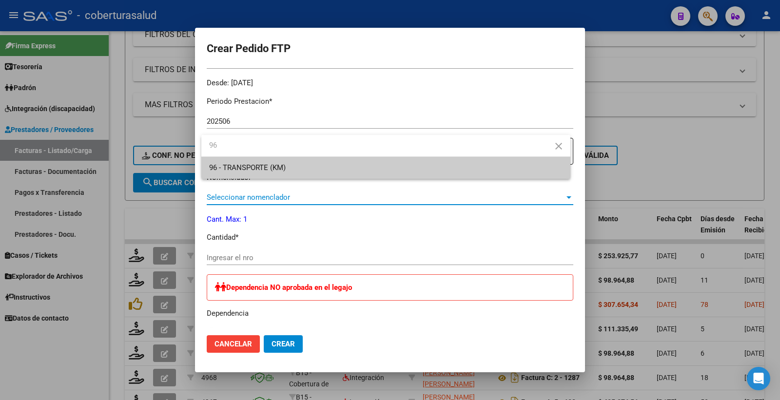
type input "96"
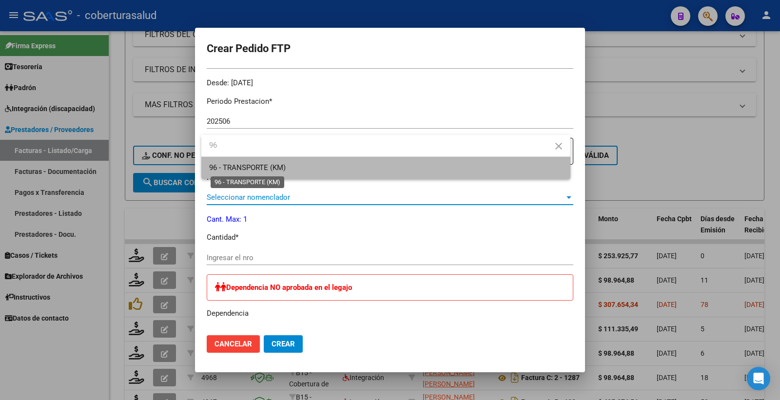
click at [266, 168] on span "96 - TRANSPORTE (KM)" at bounding box center [247, 167] width 77 height 9
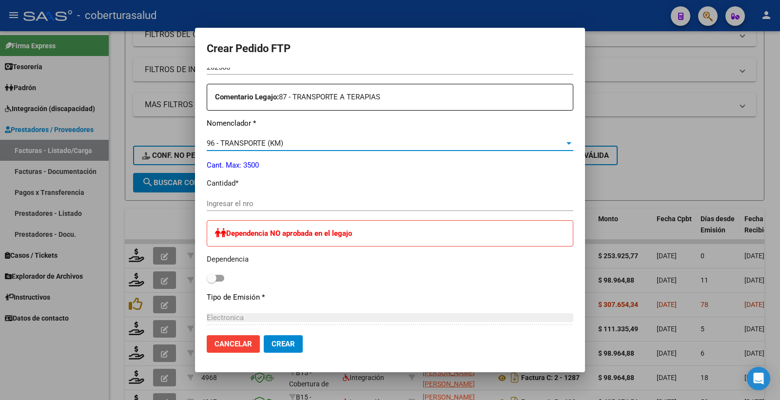
scroll to position [298, 0]
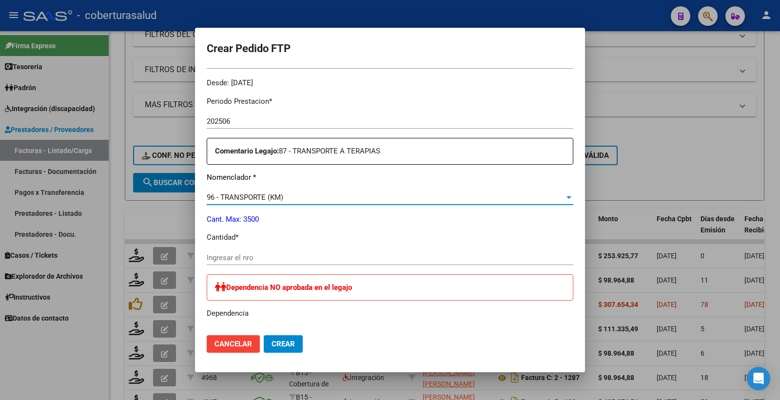
click at [281, 198] on span "96 - TRANSPORTE (KM)" at bounding box center [245, 197] width 77 height 9
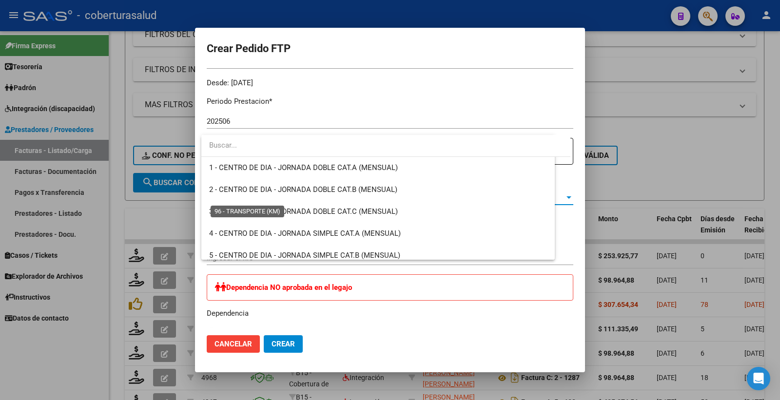
scroll to position [2055, 0]
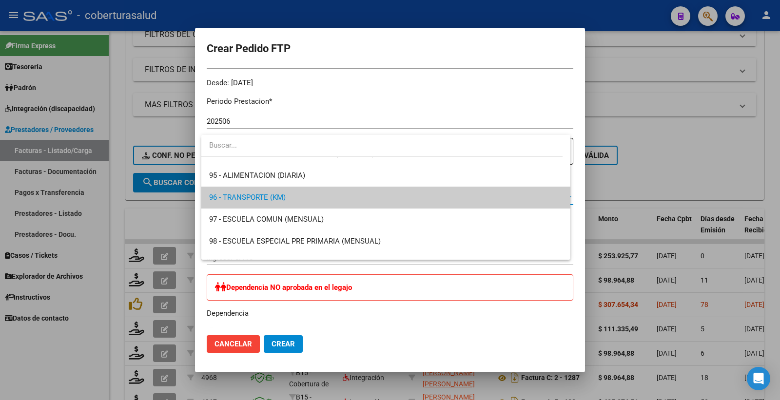
click at [280, 114] on div at bounding box center [390, 200] width 780 height 400
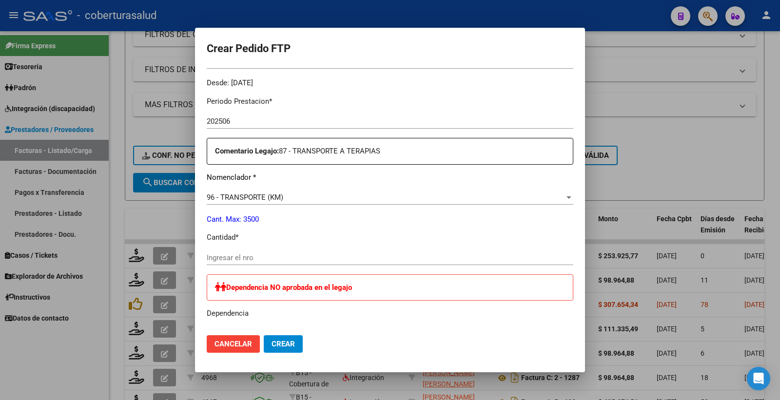
click at [240, 256] on input "Ingresar el nro" at bounding box center [390, 258] width 367 height 9
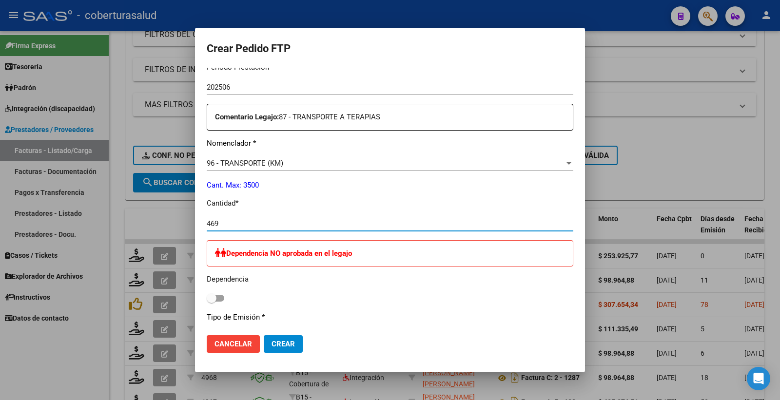
scroll to position [352, 0]
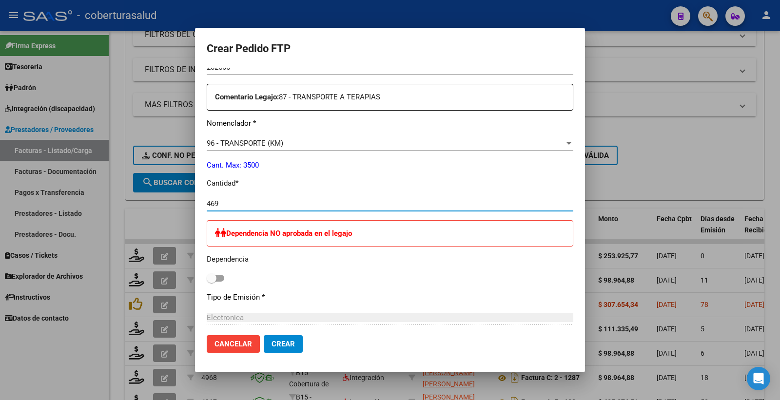
type input "469"
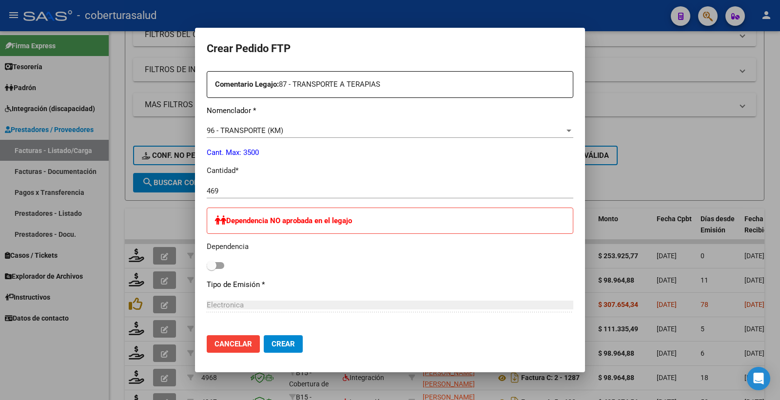
scroll to position [393, 0]
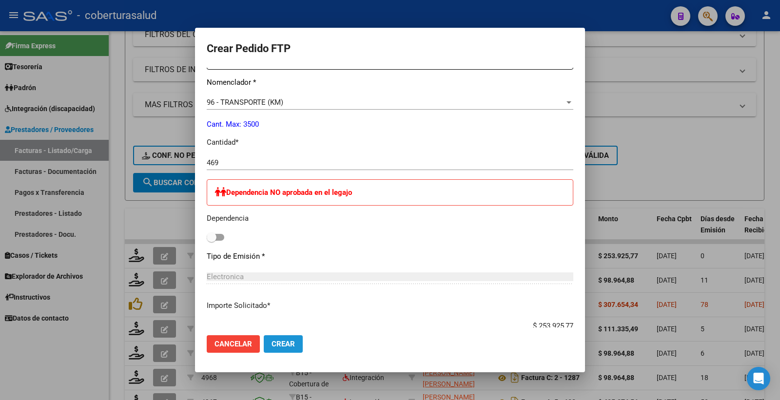
click at [293, 344] on span "Crear" at bounding box center [283, 344] width 23 height 9
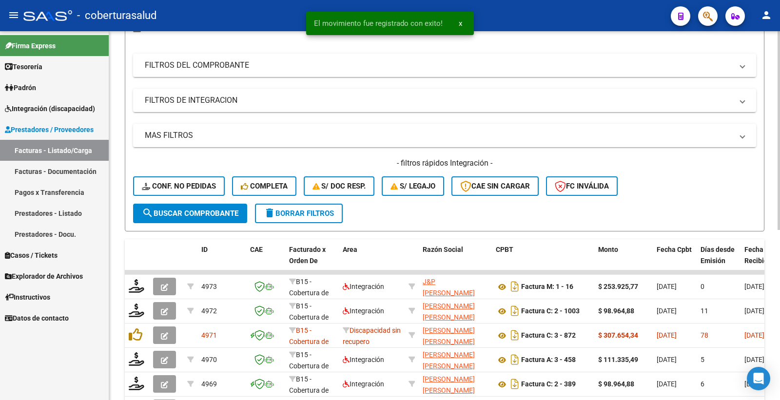
scroll to position [0, 0]
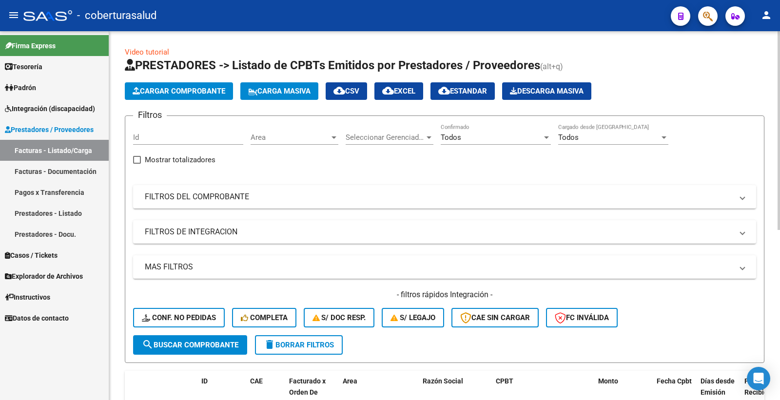
click at [166, 91] on span "Cargar Comprobante" at bounding box center [179, 91] width 93 height 9
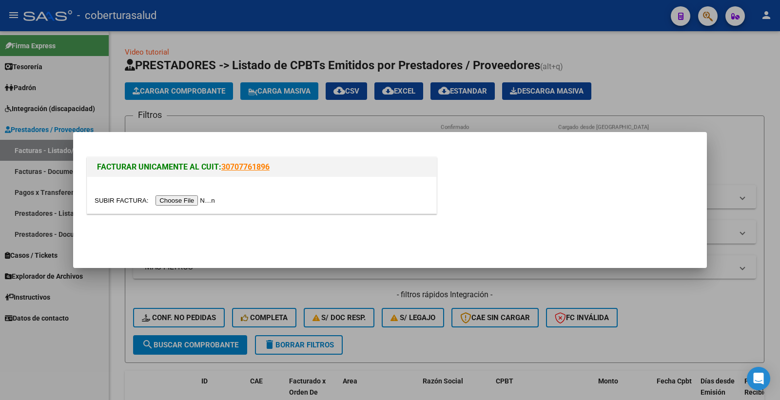
click at [192, 200] on input "file" at bounding box center [156, 201] width 123 height 10
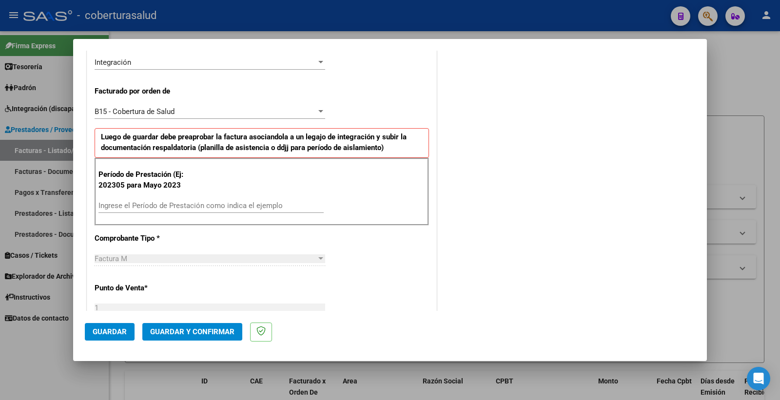
scroll to position [271, 0]
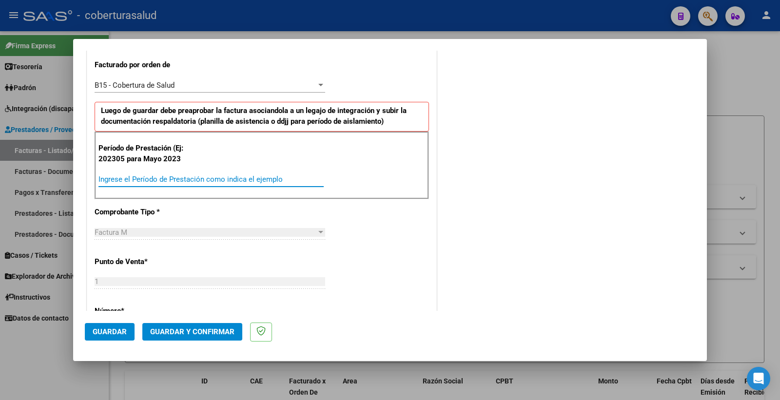
click at [131, 175] on input "Ingrese el Período de Prestación como indica el ejemplo" at bounding box center [210, 179] width 225 height 9
type input "202505"
click at [110, 329] on span "Guardar" at bounding box center [110, 332] width 34 height 9
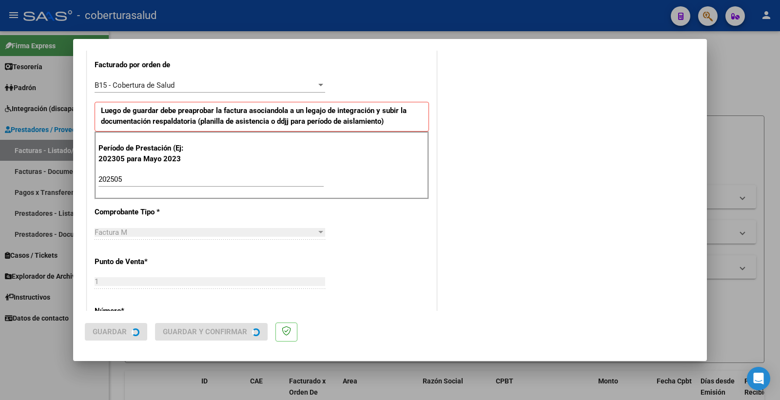
scroll to position [0, 0]
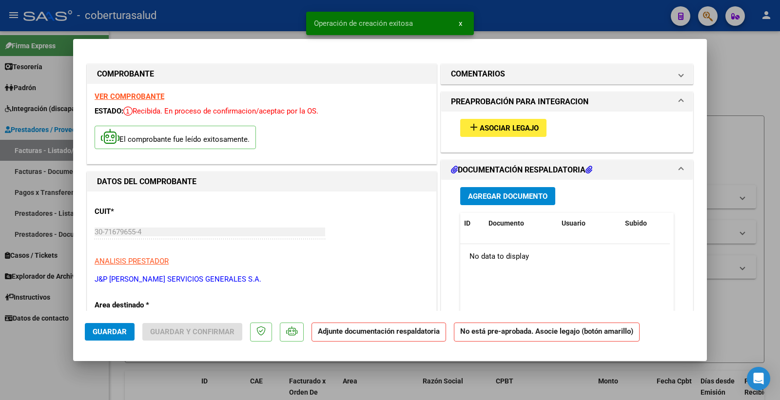
click at [520, 127] on span "Asociar Legajo" at bounding box center [509, 128] width 59 height 9
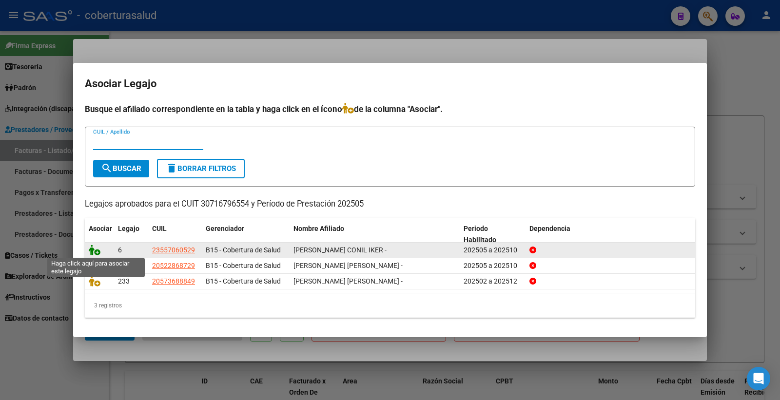
click at [96, 250] on icon at bounding box center [95, 250] width 12 height 11
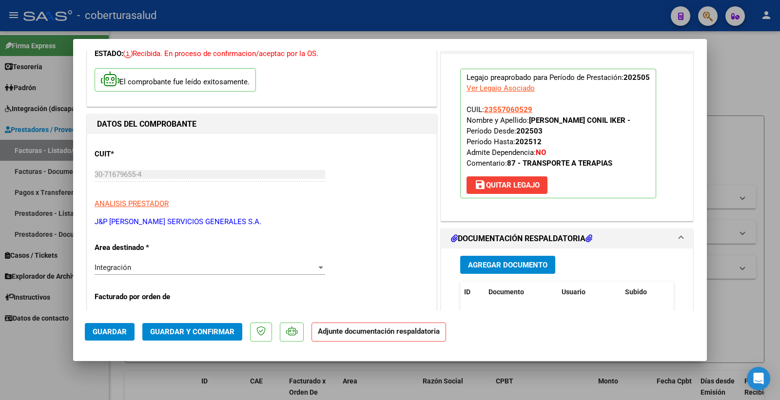
scroll to position [108, 0]
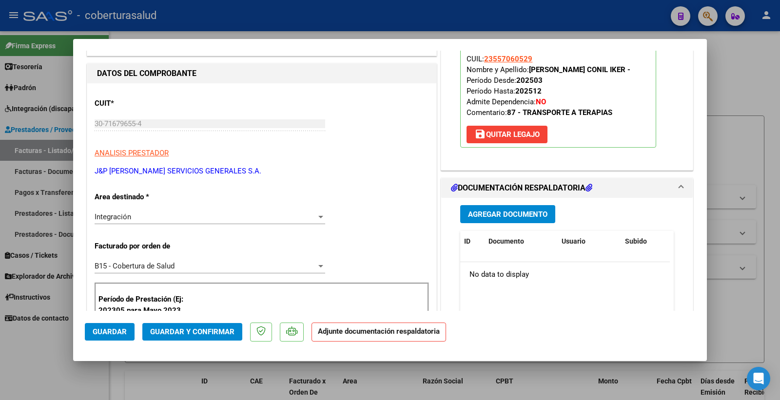
click at [508, 214] on span "Agregar Documento" at bounding box center [507, 214] width 79 height 9
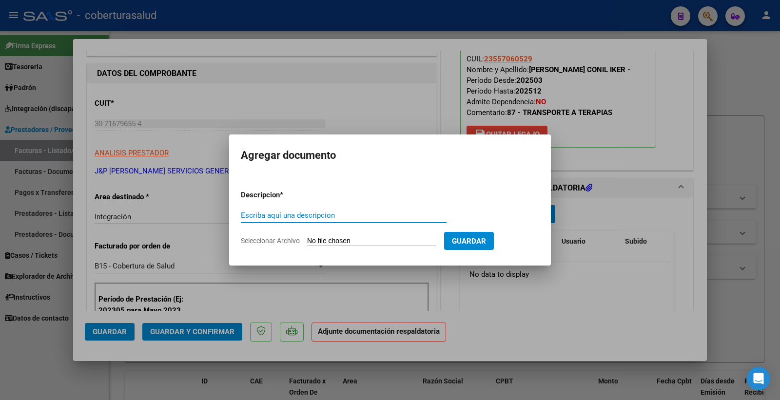
click at [330, 216] on input "Escriba aquí una descripcion" at bounding box center [344, 215] width 206 height 9
type input "PLANILLA"
click at [339, 239] on input "Seleccionar Archivo" at bounding box center [371, 241] width 129 height 9
type input "C:\fakepath\141813-2-Planilla_de_Asistencia.pdf"
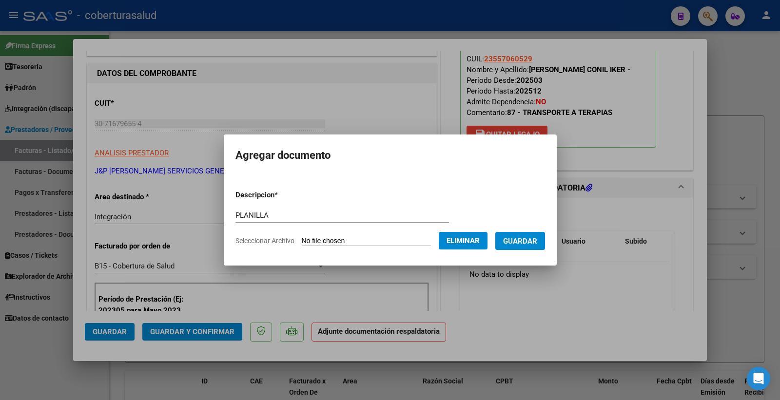
click at [523, 238] on span "Guardar" at bounding box center [520, 241] width 34 height 9
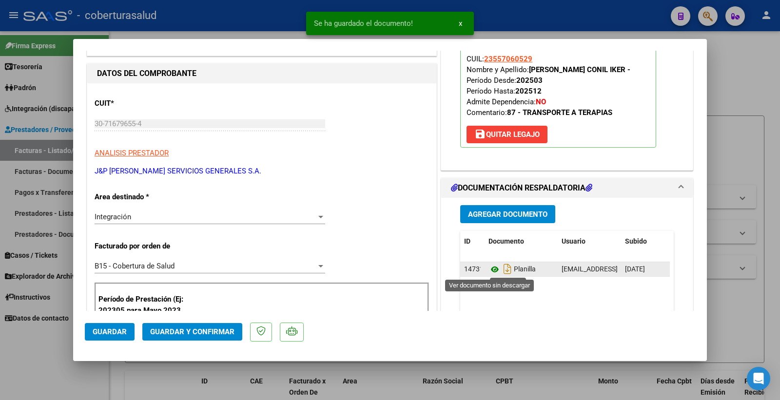
click at [489, 271] on icon at bounding box center [495, 270] width 13 height 12
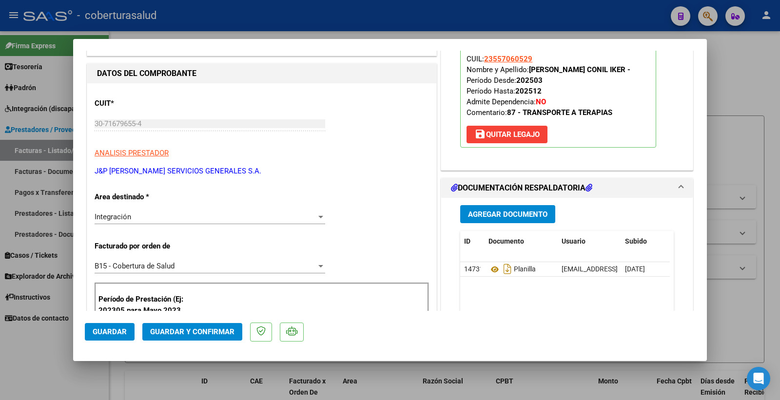
scroll to position [0, 0]
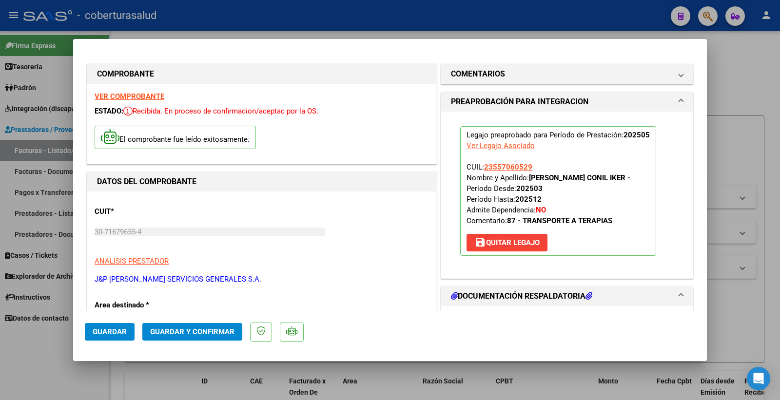
click at [135, 95] on strong "VER COMPROBANTE" at bounding box center [130, 96] width 70 height 9
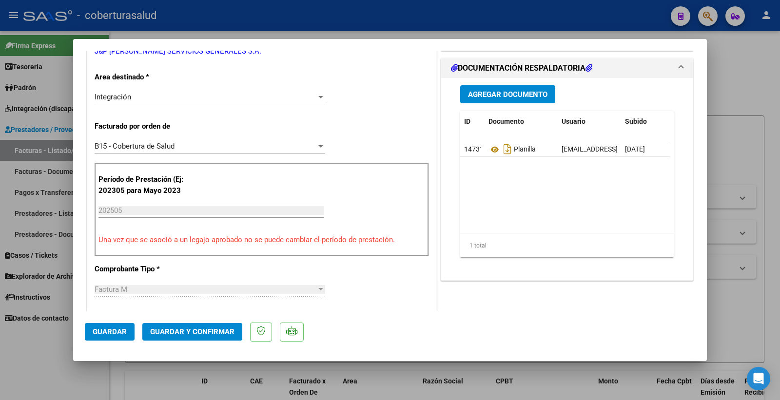
scroll to position [271, 0]
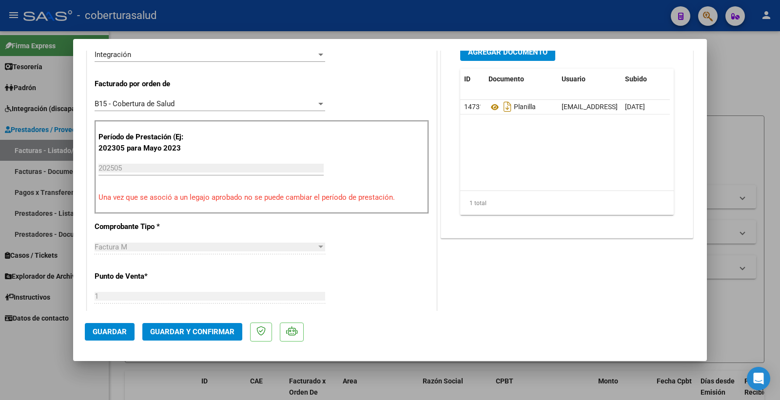
click at [200, 328] on span "Guardar y Confirmar" at bounding box center [192, 332] width 84 height 9
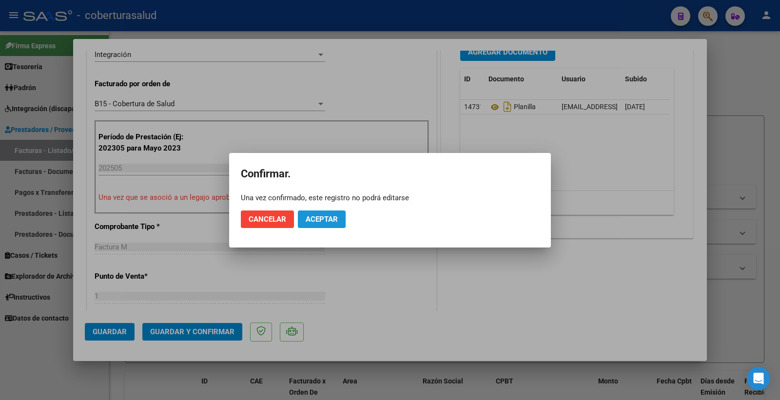
click at [329, 220] on span "Aceptar" at bounding box center [322, 219] width 32 height 9
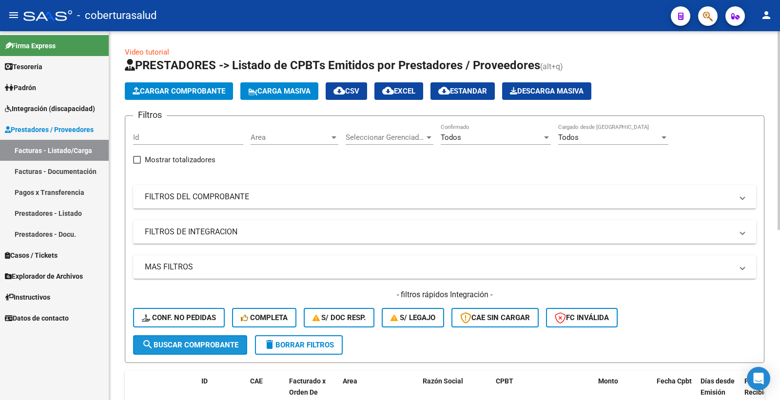
click at [202, 347] on span "search Buscar Comprobante" at bounding box center [190, 345] width 97 height 9
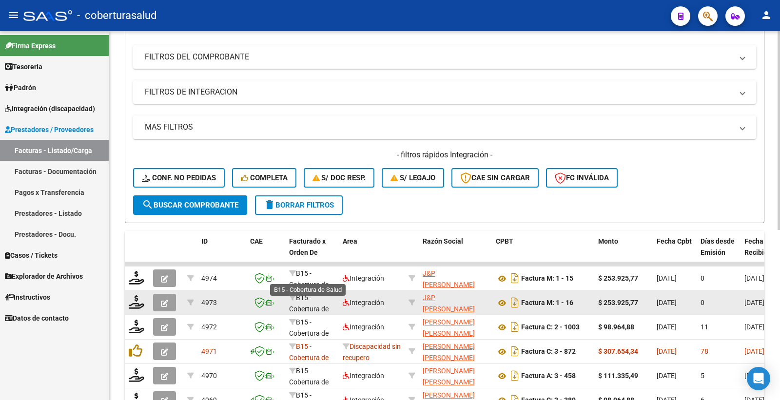
scroll to position [162, 0]
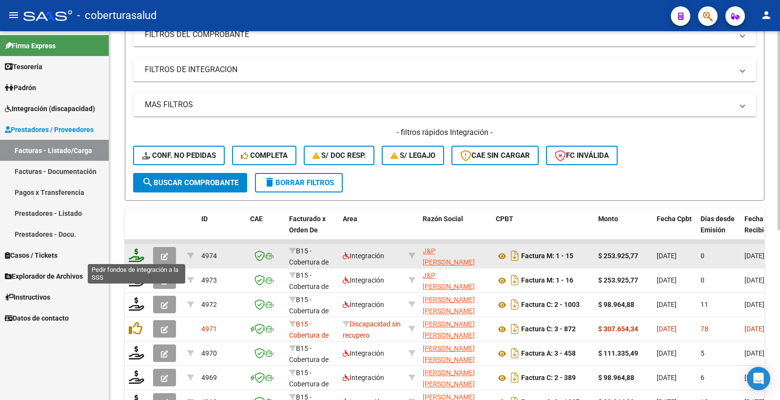
click at [137, 256] on icon at bounding box center [137, 256] width 16 height 14
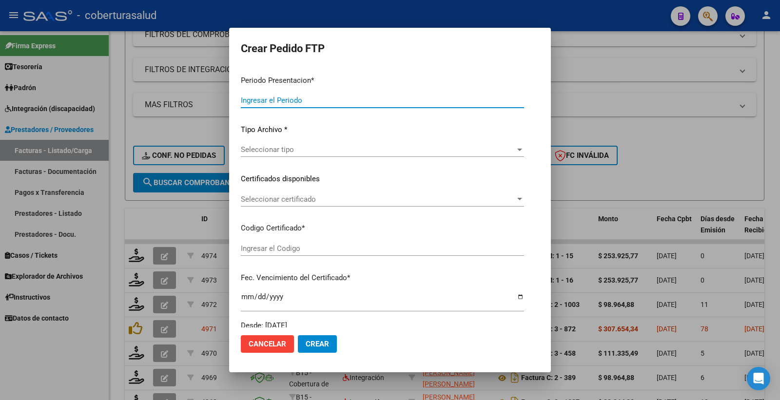
type input "202507"
type input "202505"
type input "$ 253.925,77"
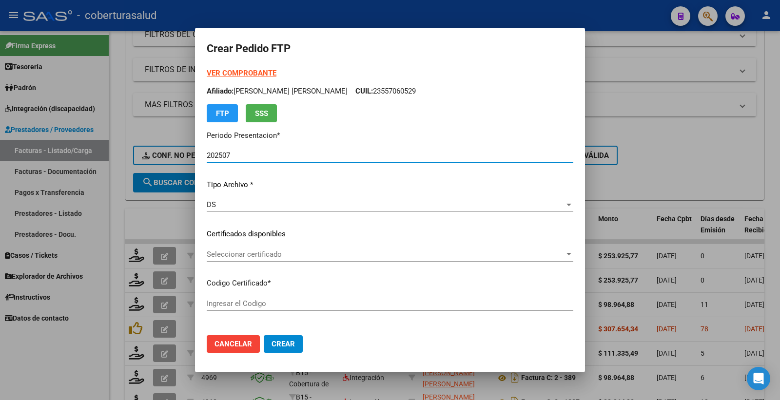
type input "ARG02000557060522024062420290624MEN200"
type input "2029-06-24"
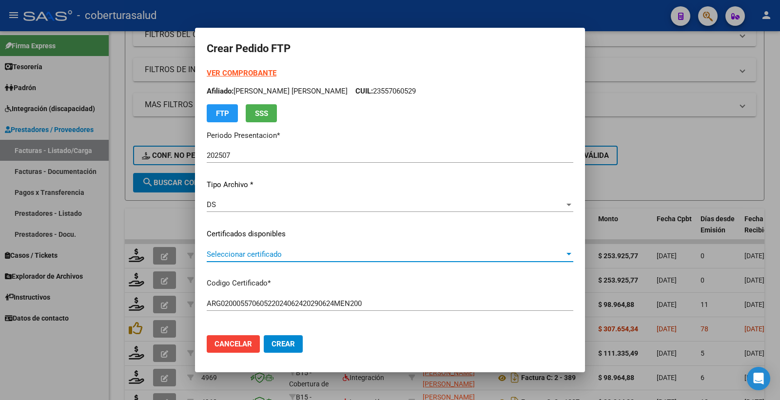
click at [244, 250] on span "Seleccionar certificado" at bounding box center [386, 254] width 358 height 9
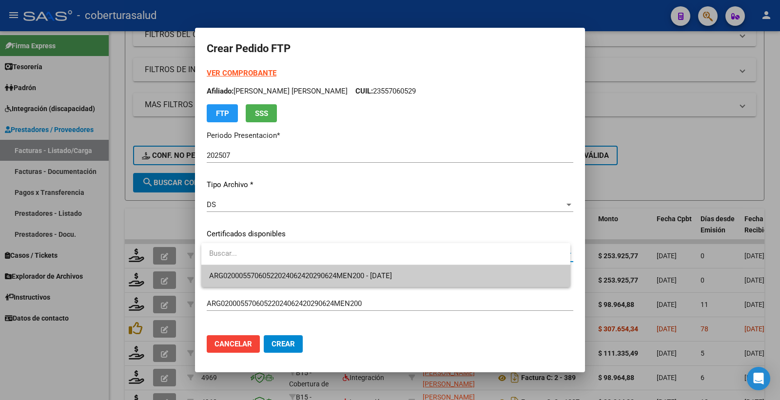
drag, startPoint x: 261, startPoint y: 266, endPoint x: 260, endPoint y: 272, distance: 5.9
click at [261, 269] on span "ARG02000557060522024062420290624MEN200 - 2029-06-24" at bounding box center [385, 276] width 353 height 22
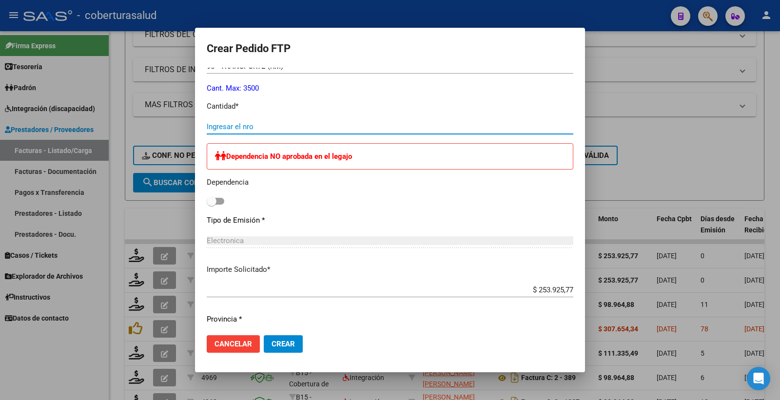
scroll to position [406, 0]
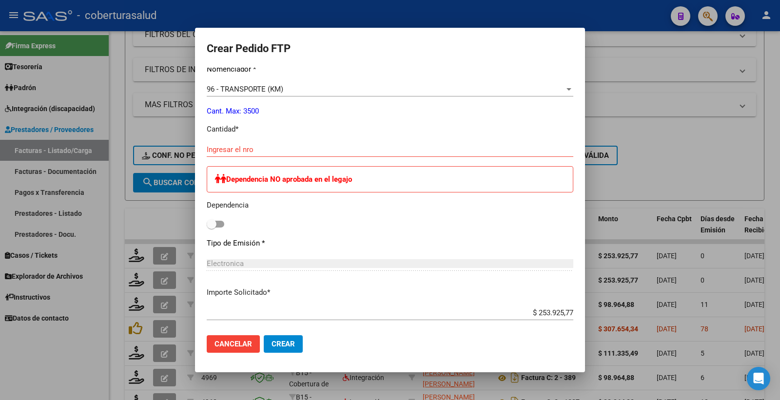
click at [235, 147] on input "Ingresar el nro" at bounding box center [390, 149] width 367 height 9
click at [236, 146] on input "Ingresar el nro" at bounding box center [390, 149] width 367 height 9
type input "469"
click at [295, 340] on span "Crear" at bounding box center [283, 344] width 23 height 9
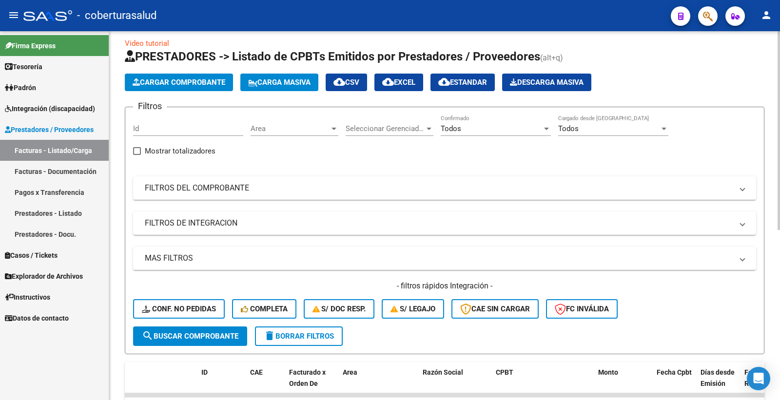
scroll to position [0, 0]
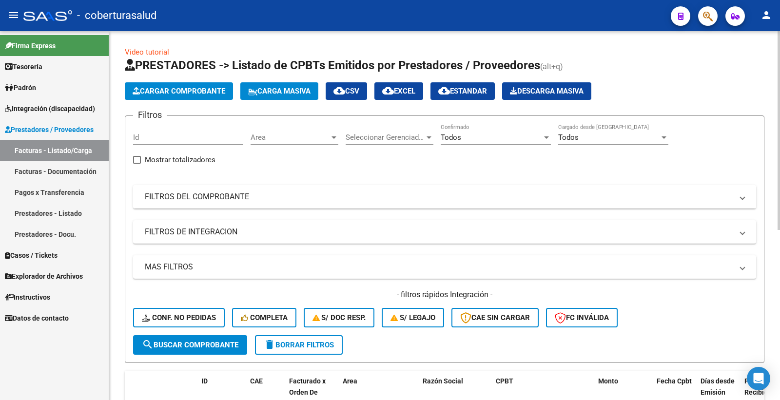
click at [237, 199] on mat-panel-title "FILTROS DEL COMPROBANTE" at bounding box center [439, 197] width 588 height 11
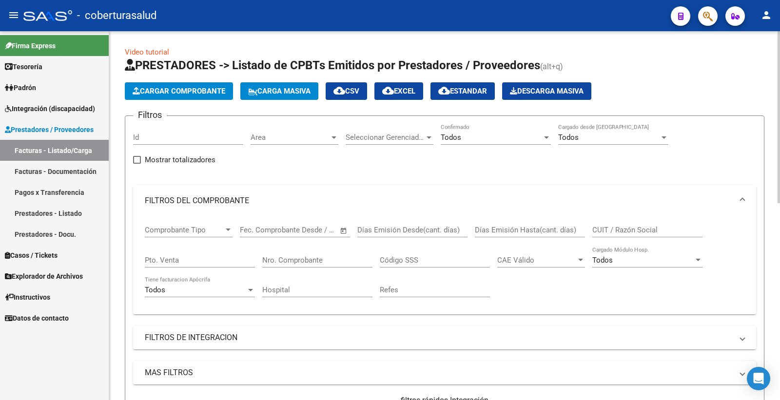
click at [613, 228] on input "CUIT / Razón Social" at bounding box center [647, 230] width 110 height 9
paste input "27337554607"
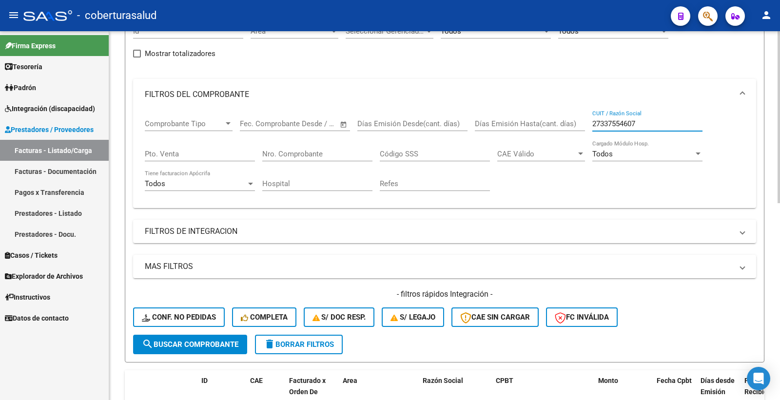
scroll to position [108, 0]
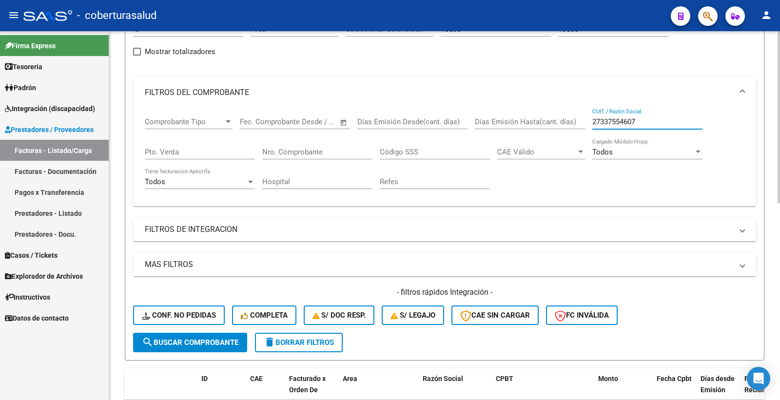
type input "27337554607"
click at [192, 339] on span "search Buscar Comprobante" at bounding box center [190, 342] width 97 height 9
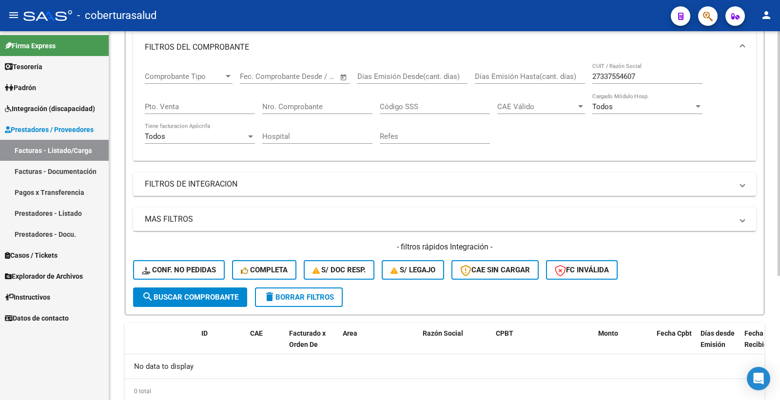
scroll to position [133, 0]
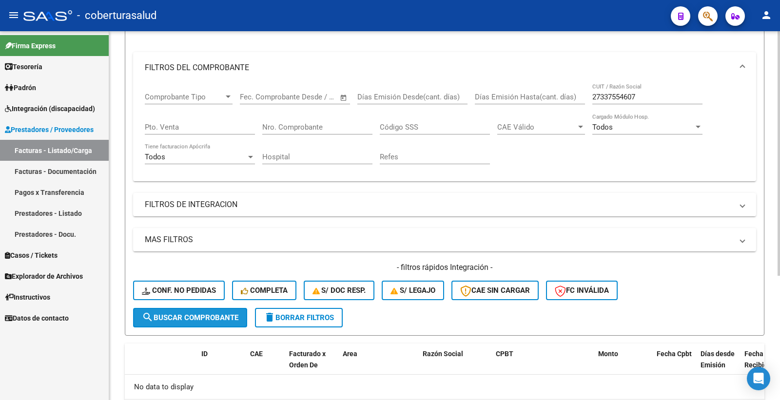
click at [198, 318] on span "search Buscar Comprobante" at bounding box center [190, 318] width 97 height 9
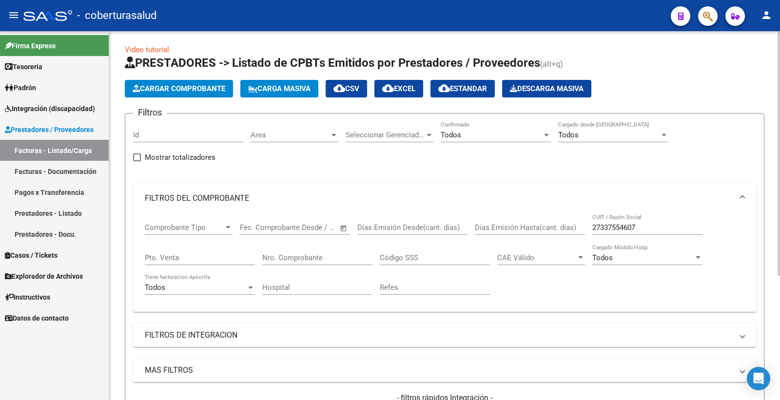
scroll to position [0, 0]
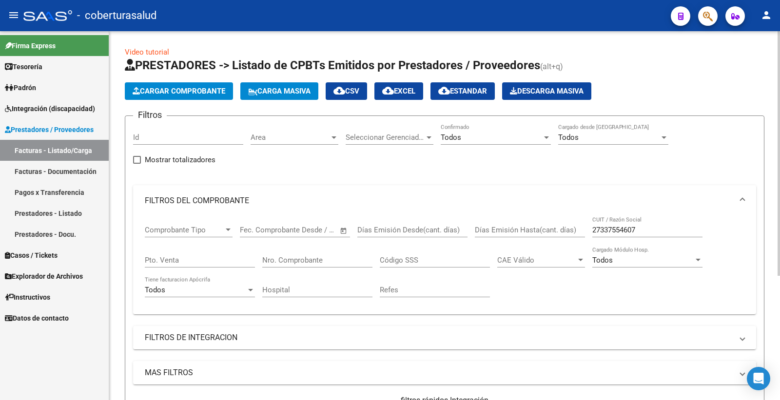
click at [459, 140] on span "Todos" at bounding box center [451, 137] width 20 height 9
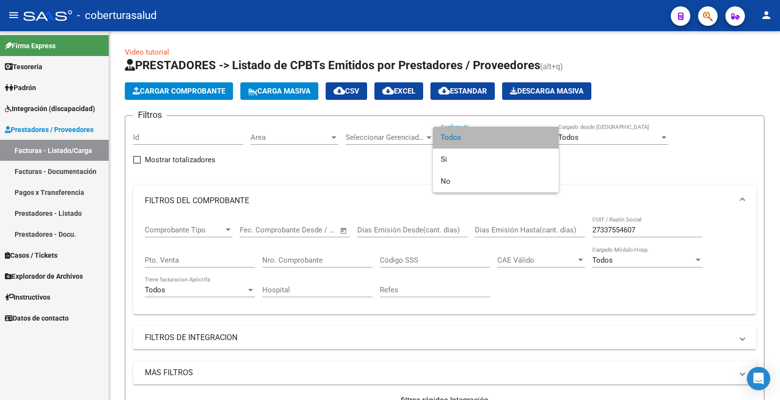
click at [459, 140] on span "Todos" at bounding box center [496, 138] width 110 height 22
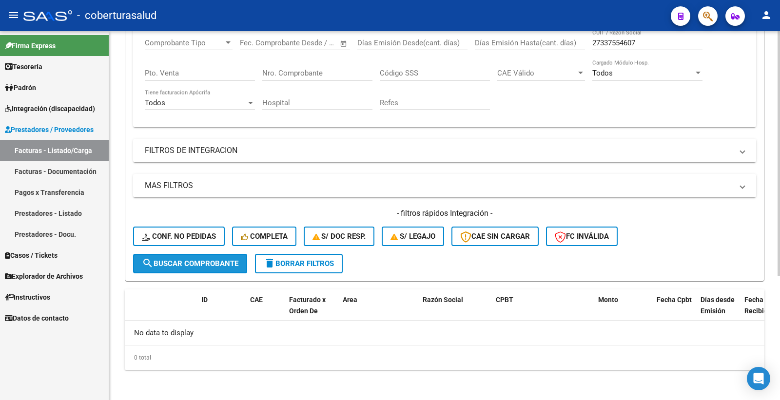
click at [199, 259] on span "search Buscar Comprobante" at bounding box center [190, 263] width 97 height 9
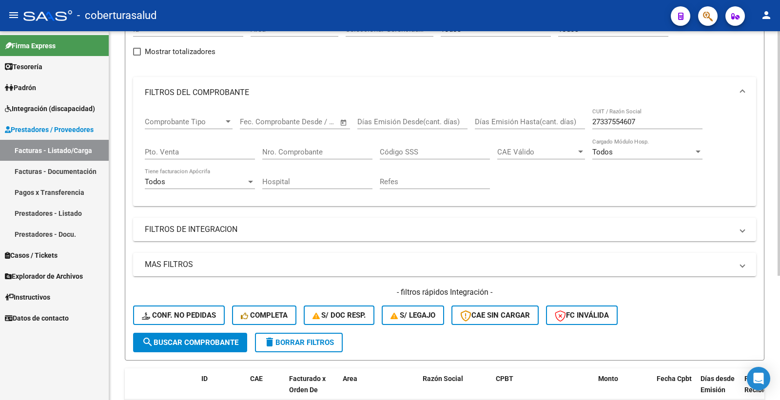
scroll to position [162, 0]
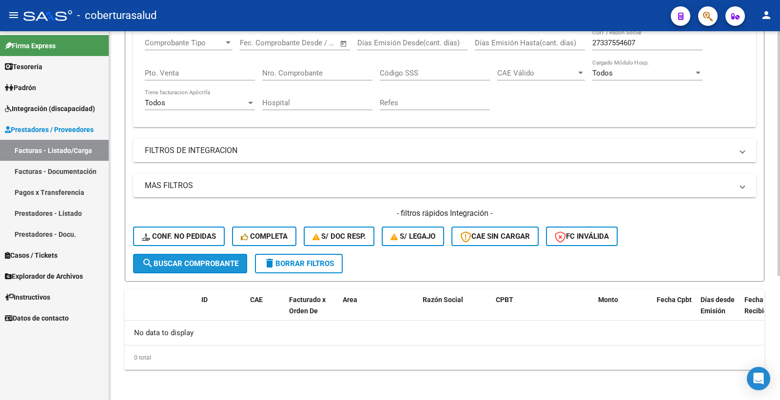
click at [191, 262] on span "search Buscar Comprobante" at bounding box center [190, 263] width 97 height 9
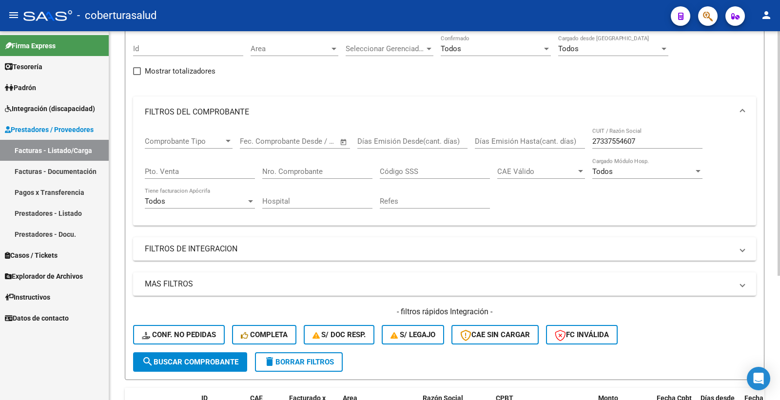
scroll to position [79, 0]
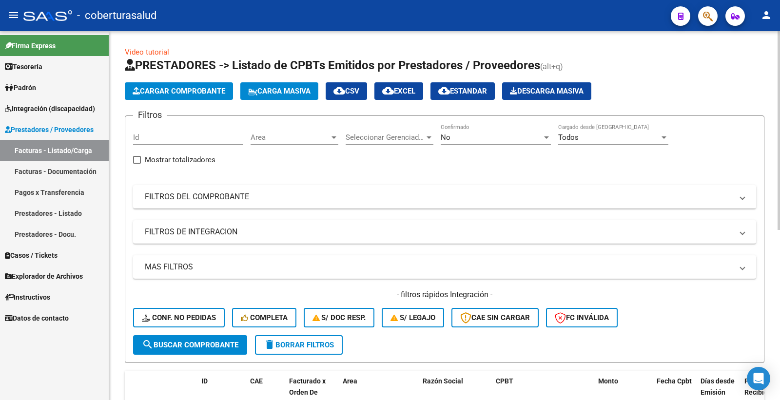
click at [448, 136] on span "No" at bounding box center [446, 137] width 10 height 9
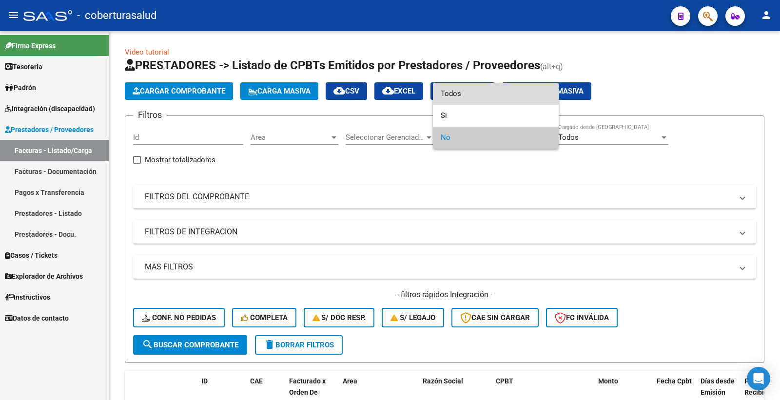
click at [456, 96] on span "Todos" at bounding box center [496, 94] width 110 height 22
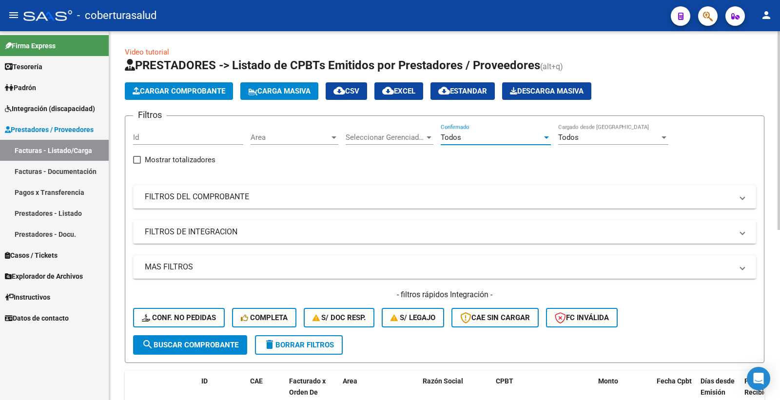
click at [227, 235] on mat-panel-title "FILTROS DE INTEGRACION" at bounding box center [439, 232] width 588 height 11
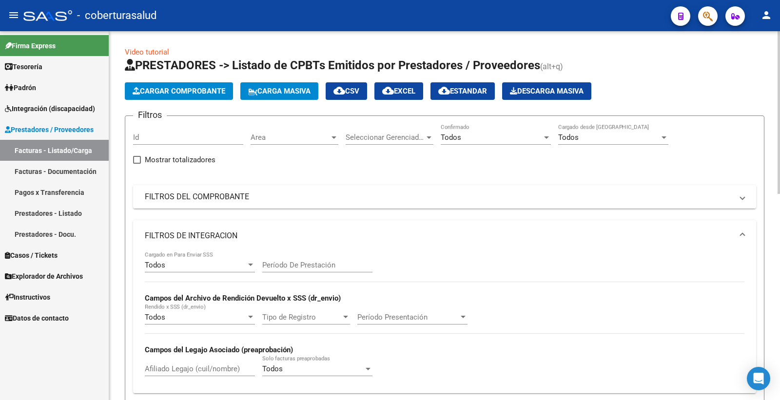
click at [236, 236] on mat-panel-title "FILTROS DE INTEGRACION" at bounding box center [439, 236] width 588 height 11
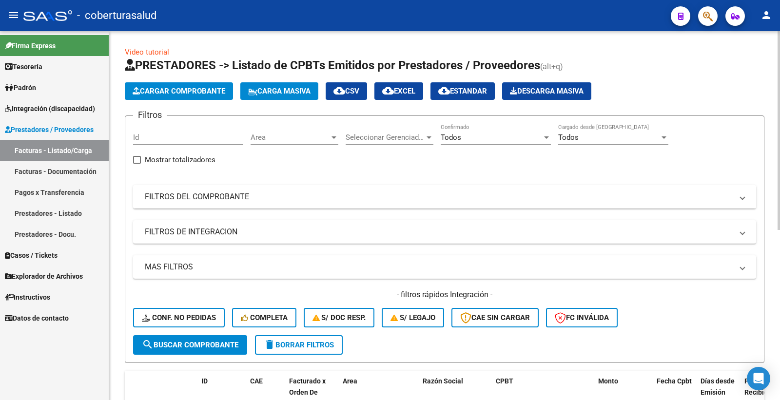
click at [224, 200] on mat-panel-title "FILTROS DEL COMPROBANTE" at bounding box center [439, 197] width 588 height 11
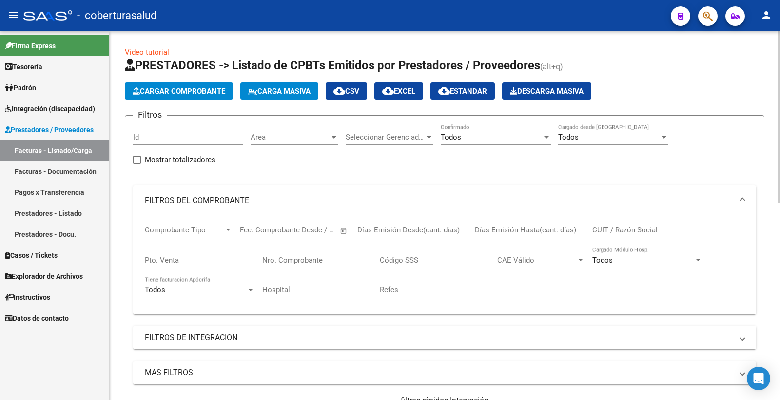
click at [602, 231] on input "CUIT / Razón Social" at bounding box center [647, 230] width 110 height 9
paste input "27337554607"
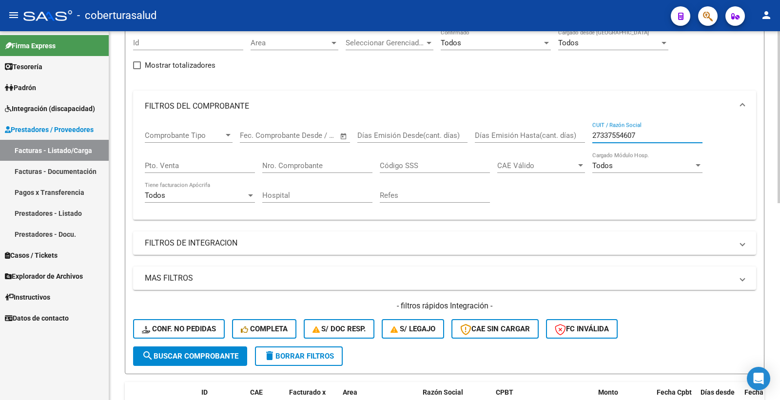
scroll to position [108, 0]
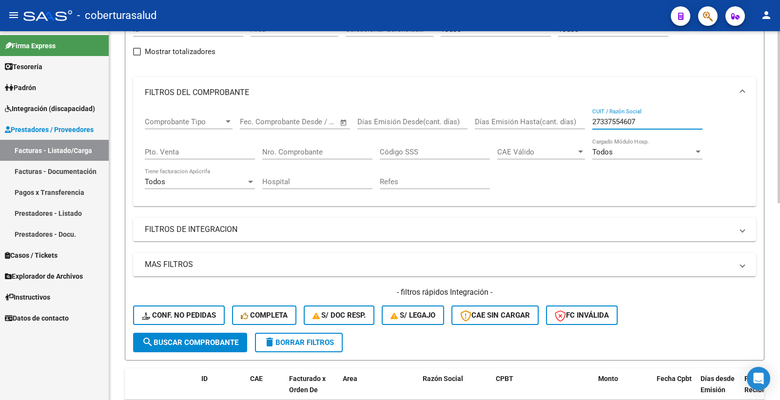
type input "27337554607"
click at [213, 335] on button "search Buscar Comprobante" at bounding box center [190, 343] width 114 height 20
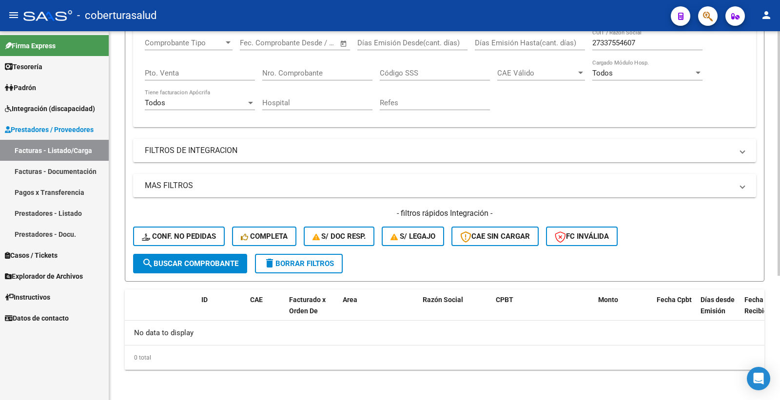
click at [216, 267] on button "search Buscar Comprobante" at bounding box center [190, 264] width 114 height 20
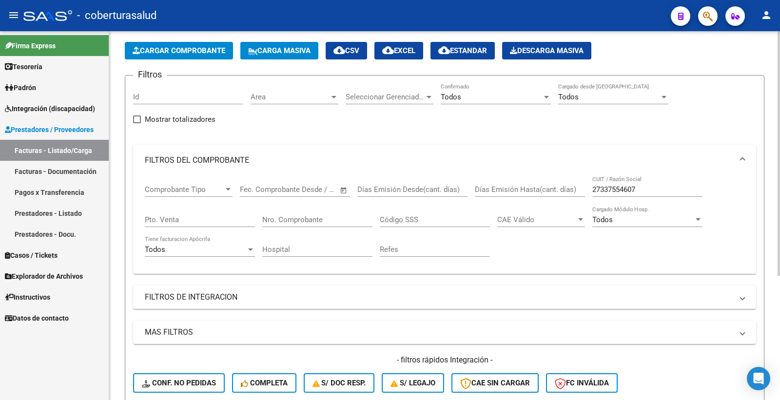
scroll to position [0, 0]
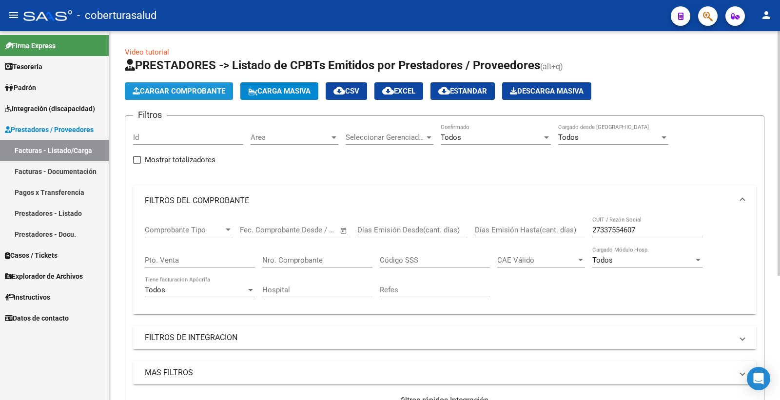
click at [177, 92] on span "Cargar Comprobante" at bounding box center [179, 91] width 93 height 9
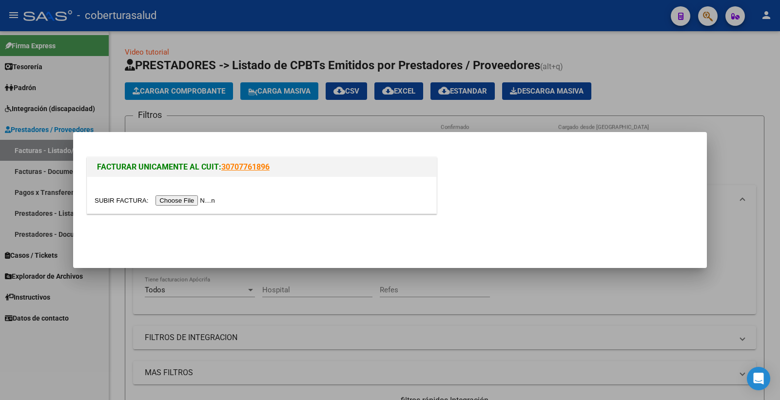
click at [190, 199] on input "file" at bounding box center [156, 201] width 123 height 10
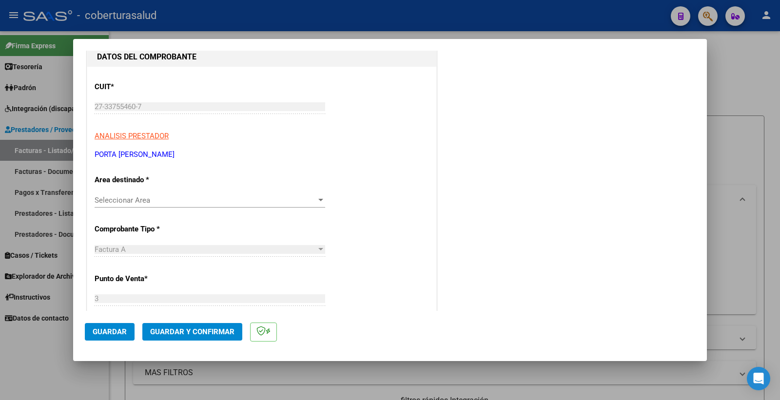
scroll to position [108, 0]
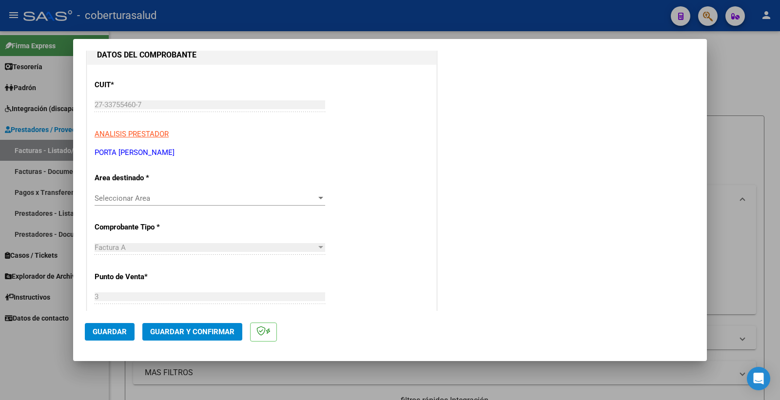
click at [149, 197] on span "Seleccionar Area" at bounding box center [206, 198] width 222 height 9
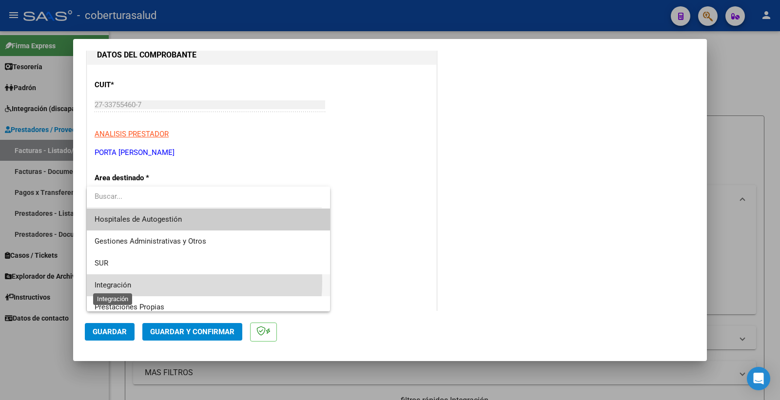
click at [125, 281] on span "Integración" at bounding box center [113, 285] width 37 height 9
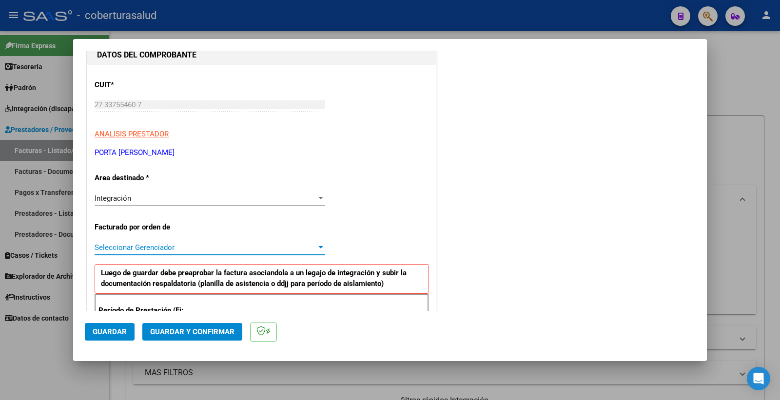
click at [123, 245] on span "Seleccionar Gerenciador" at bounding box center [206, 247] width 222 height 9
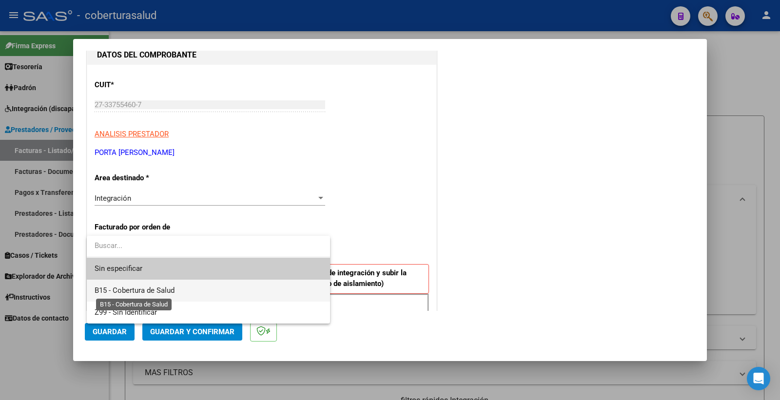
click at [132, 287] on span "B15 - Cobertura de Salud" at bounding box center [135, 290] width 80 height 9
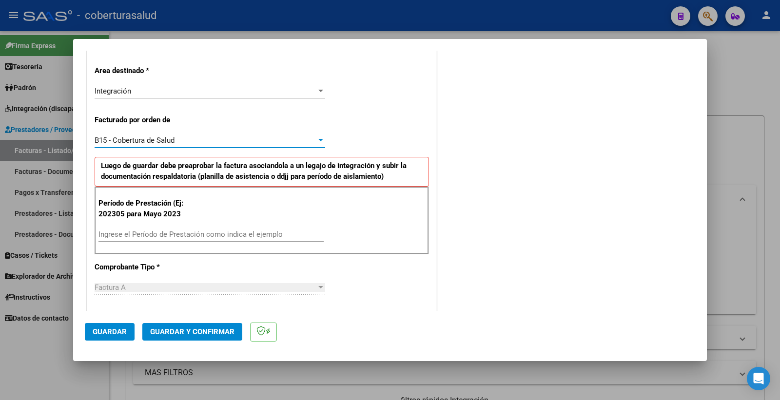
scroll to position [216, 0]
click at [137, 227] on div "Ingrese el Período de Prestación como indica el ejemplo" at bounding box center [210, 233] width 225 height 15
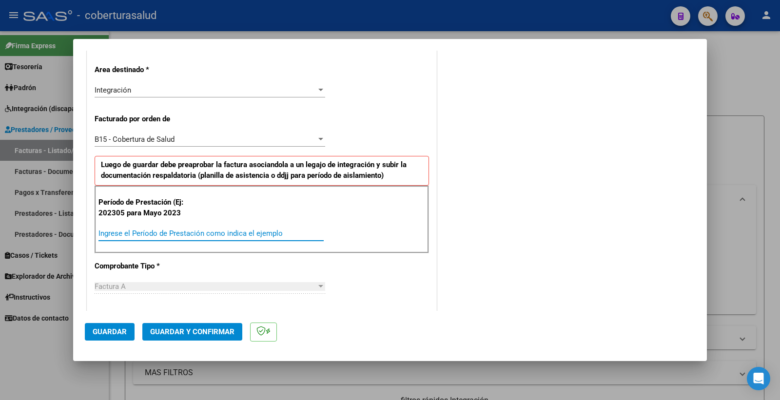
click at [136, 230] on input "Ingrese el Período de Prestación como indica el ejemplo" at bounding box center [210, 233] width 225 height 9
type input "202505"
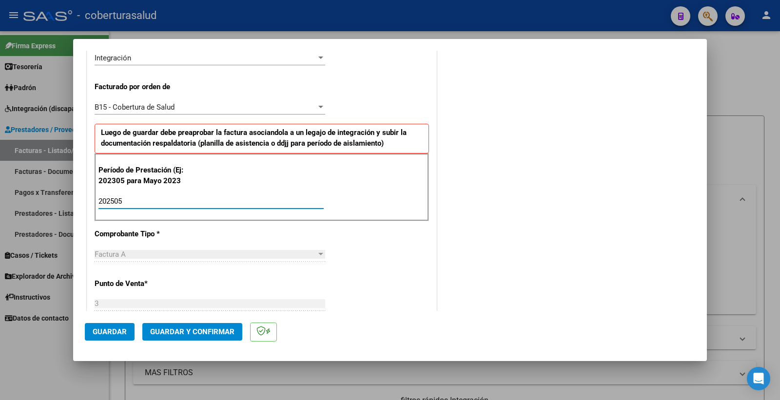
scroll to position [271, 0]
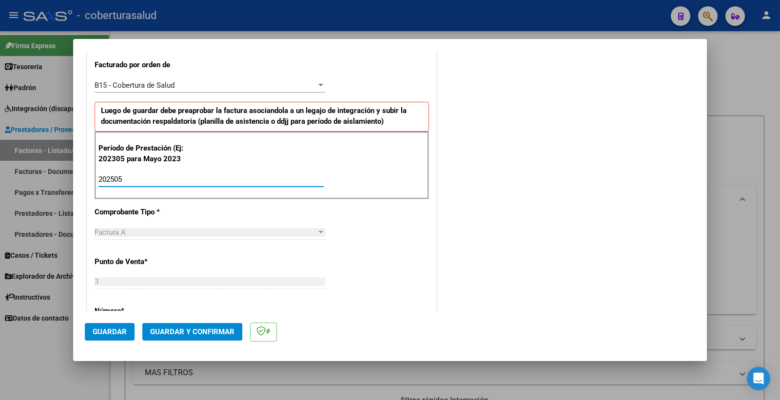
click at [121, 325] on button "Guardar" at bounding box center [110, 332] width 50 height 18
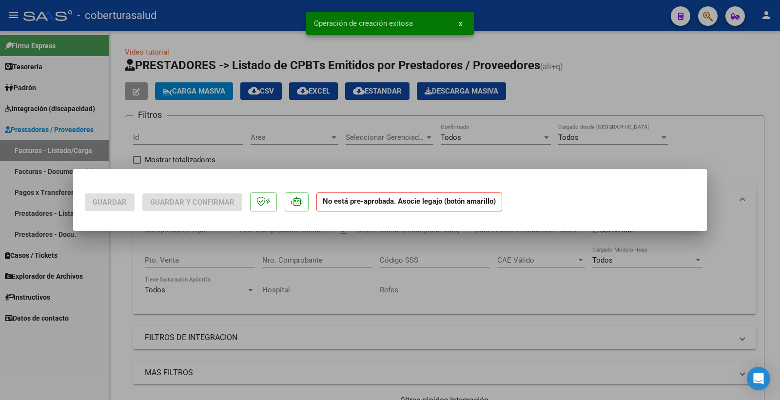
scroll to position [0, 0]
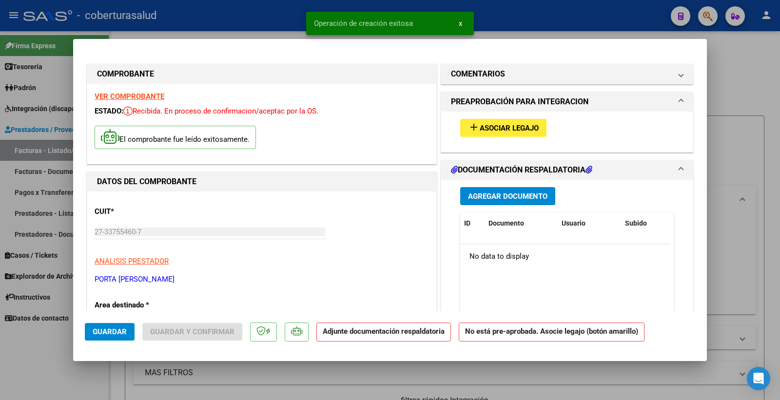
click at [496, 127] on span "Asociar Legajo" at bounding box center [509, 128] width 59 height 9
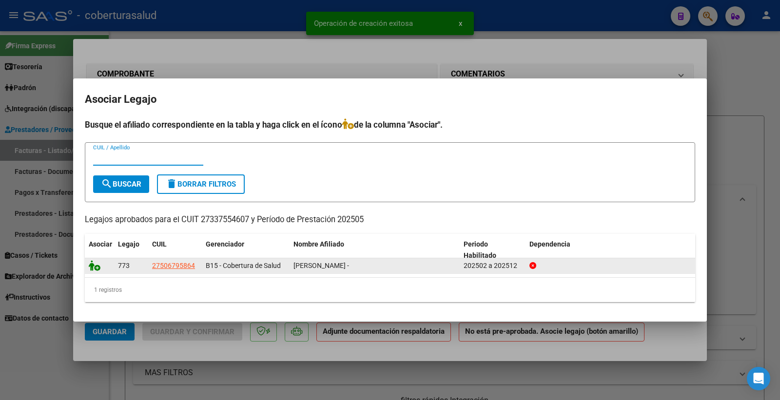
click at [94, 265] on icon at bounding box center [95, 265] width 12 height 11
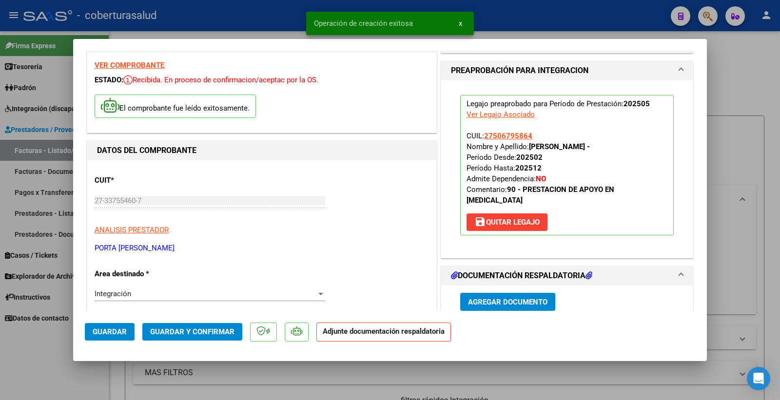
scroll to position [54, 0]
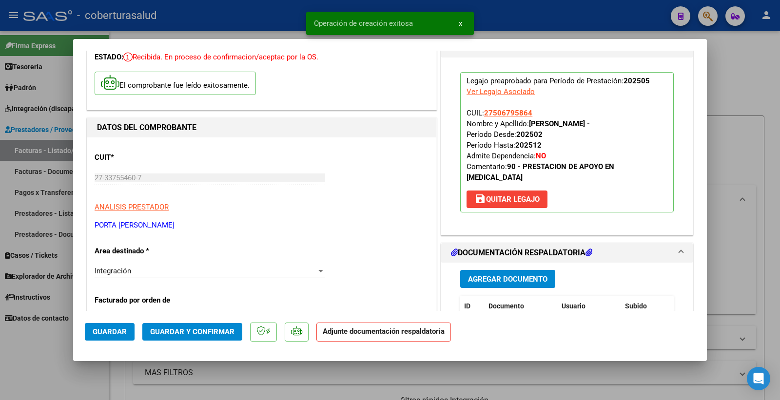
click at [498, 279] on span "Agregar Documento" at bounding box center [507, 279] width 79 height 9
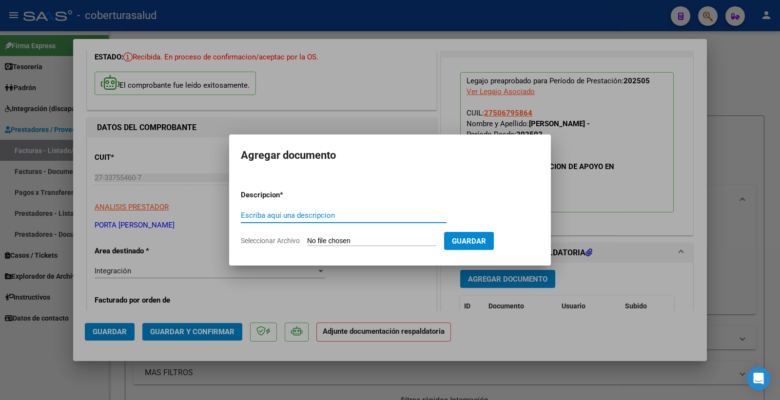
click at [267, 213] on input "Escriba aquí una descripcion" at bounding box center [344, 215] width 206 height 9
type input "PLANILLA"
click at [310, 235] on form "Descripcion * PLANILLA Escriba aquí una descripcion Seleccionar Archivo Guardar" at bounding box center [390, 217] width 298 height 71
click at [323, 240] on input "Seleccionar Archivo" at bounding box center [371, 241] width 129 height 9
type input "C:\fakepath\135405-2-Planilla_de_Asistencia.pdf"
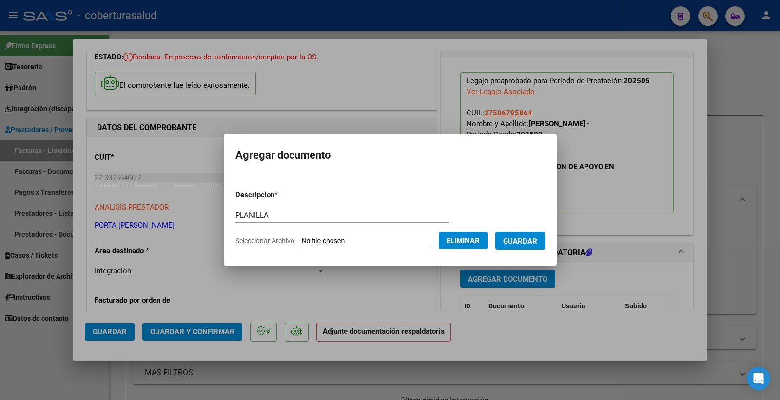
click at [532, 240] on span "Guardar" at bounding box center [520, 241] width 34 height 9
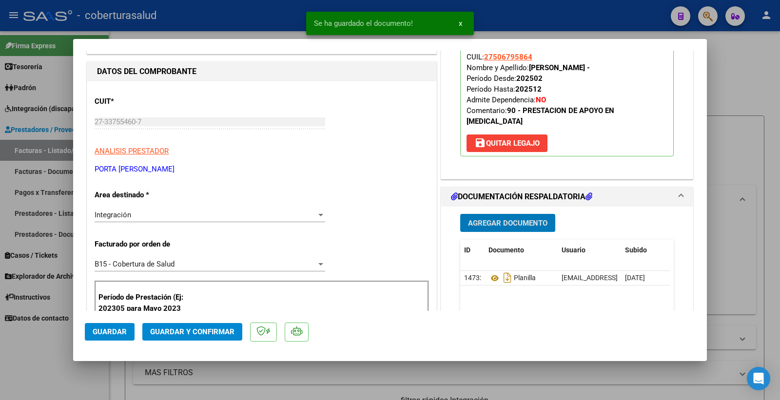
scroll to position [0, 0]
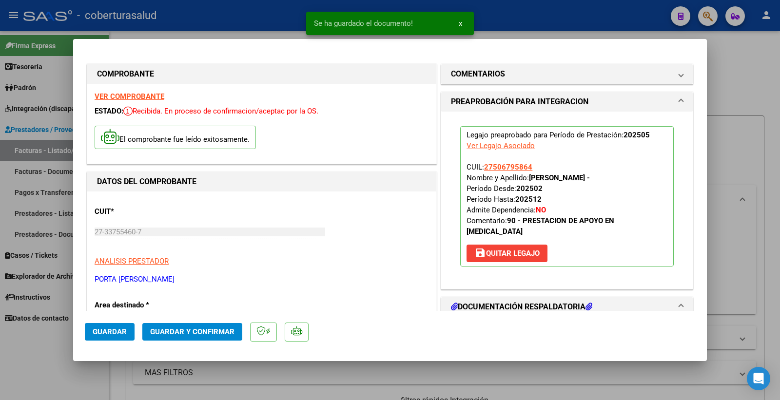
click at [137, 96] on strong "VER COMPROBANTE" at bounding box center [130, 96] width 70 height 9
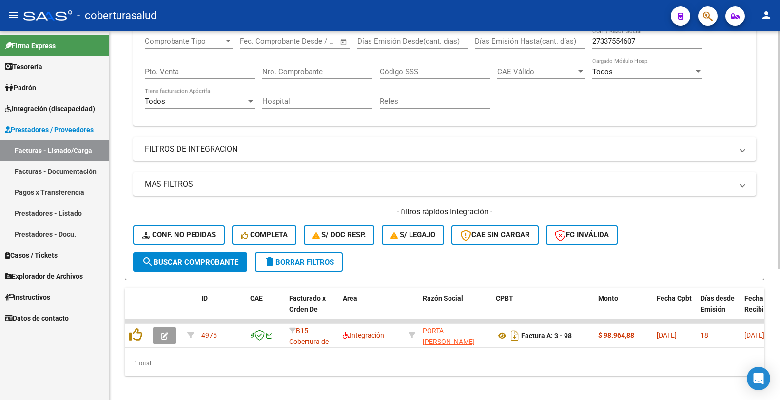
scroll to position [203, 0]
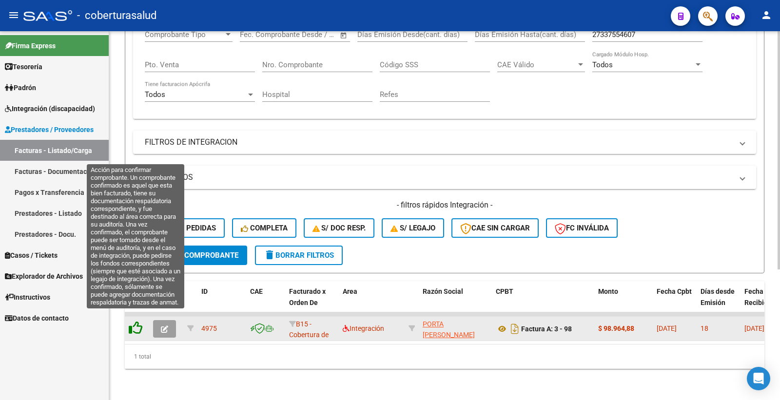
click at [137, 321] on icon at bounding box center [136, 328] width 14 height 14
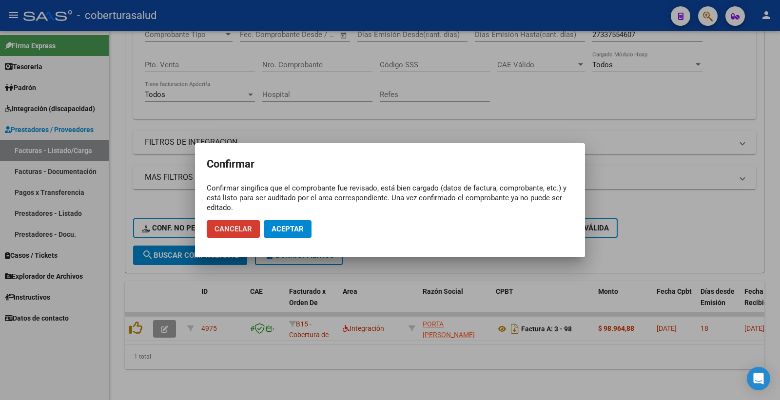
click at [291, 225] on span "Aceptar" at bounding box center [288, 229] width 32 height 9
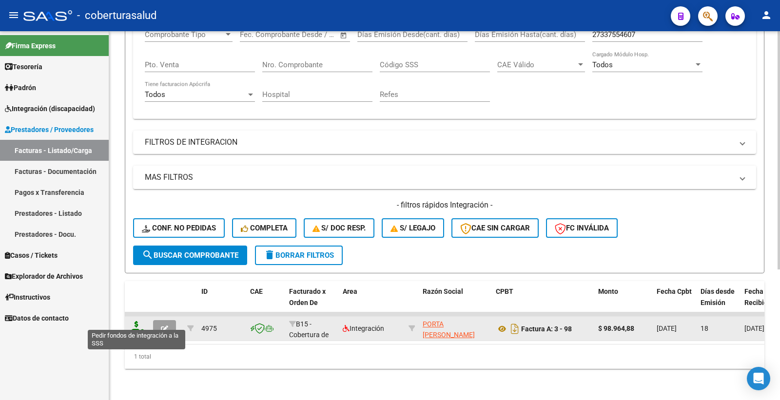
click at [135, 321] on icon at bounding box center [137, 328] width 16 height 14
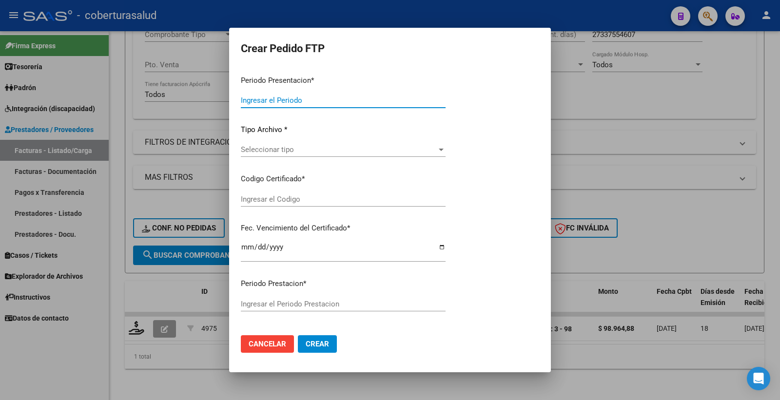
type input "202507"
type input "202505"
type input "$ 98.964,88"
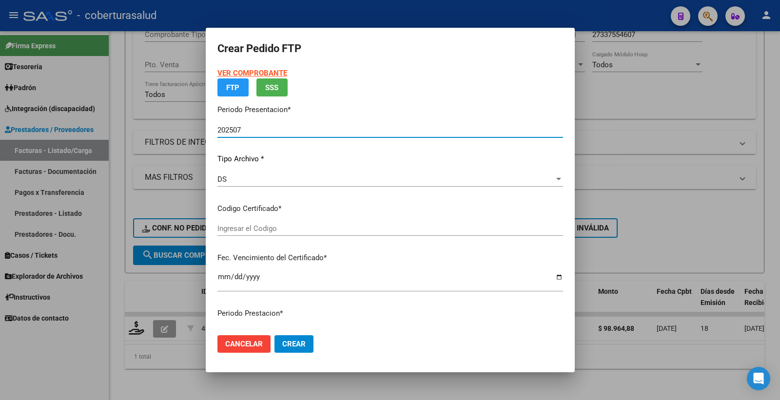
type input "ARG01000506795862023102420331024TUC139"
type input "2033-10-24"
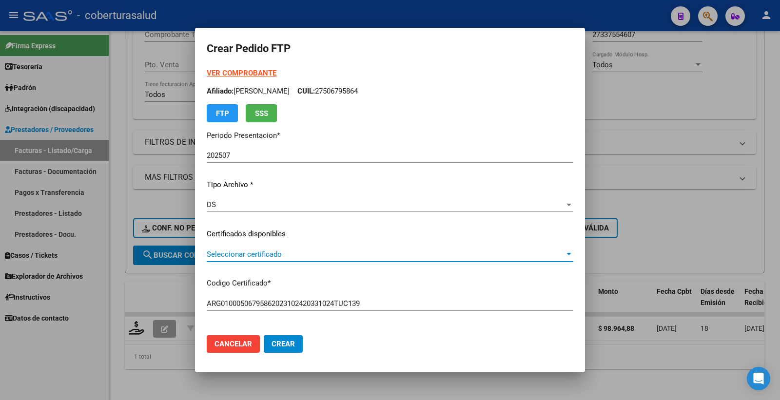
click at [255, 254] on span "Seleccionar certificado" at bounding box center [386, 254] width 358 height 9
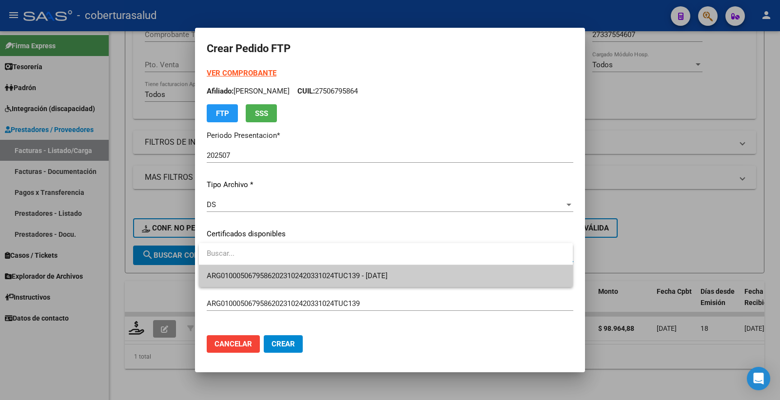
click at [270, 272] on span "ARG01000506795862023102420331024TUC139 - 2033-10-24" at bounding box center [297, 276] width 181 height 9
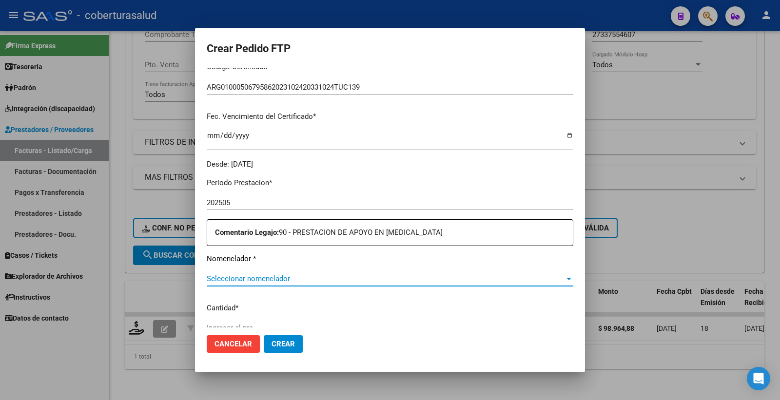
scroll to position [353, 0]
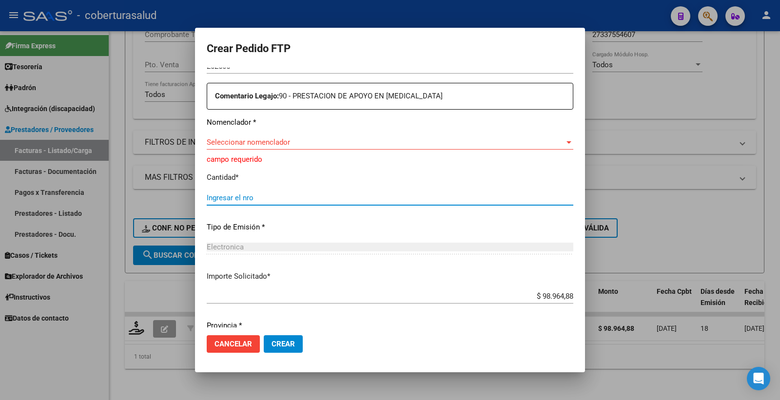
click at [245, 138] on span "Seleccionar nomenclador" at bounding box center [386, 142] width 358 height 9
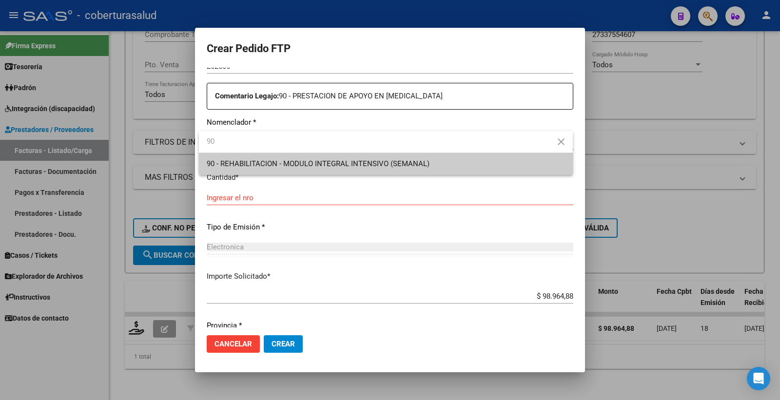
type input "90"
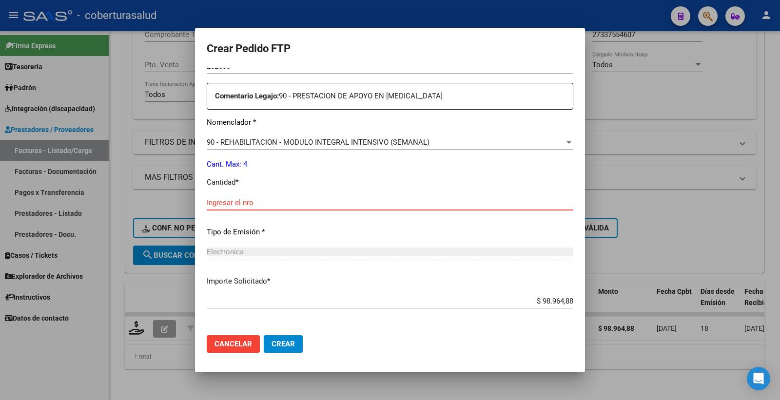
click at [244, 202] on input "Ingresar el nro" at bounding box center [390, 202] width 367 height 9
type input "4"
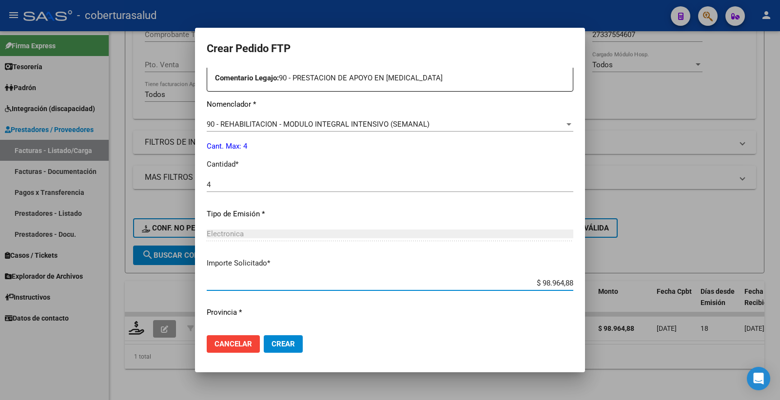
scroll to position [392, 0]
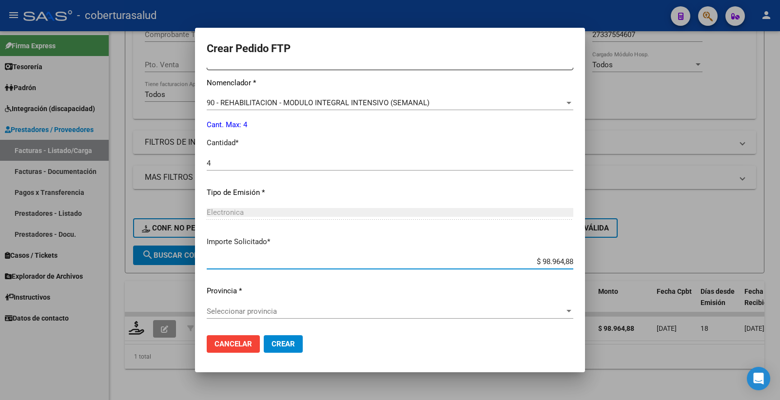
click at [249, 305] on div "Seleccionar provincia Seleccionar provincia" at bounding box center [390, 311] width 367 height 15
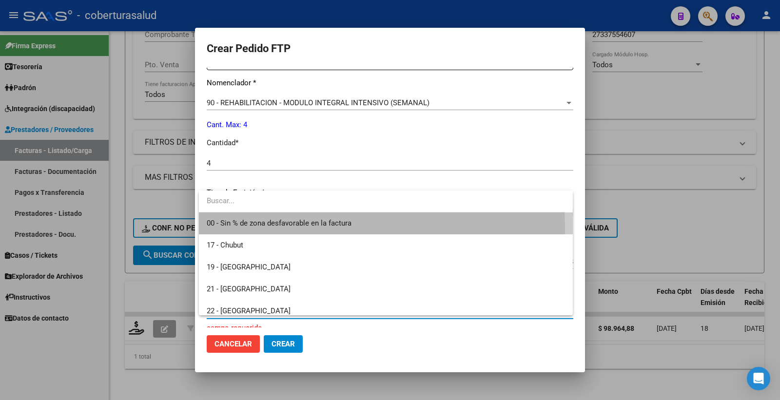
click at [269, 228] on span "00 - Sin % de zona desfavorable en la factura" at bounding box center [386, 224] width 358 height 22
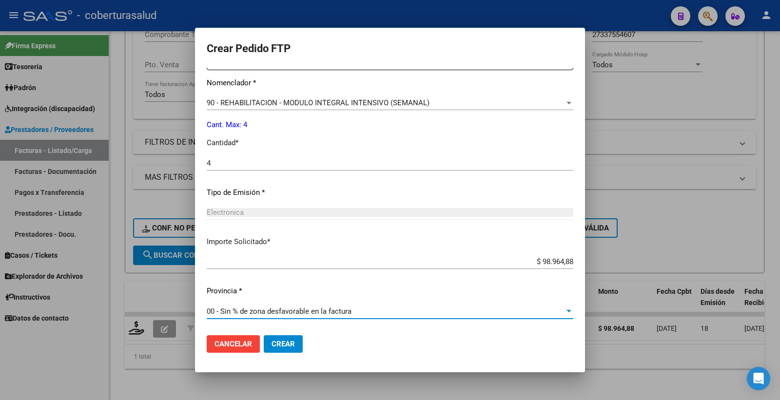
click at [290, 341] on span "Crear" at bounding box center [283, 344] width 23 height 9
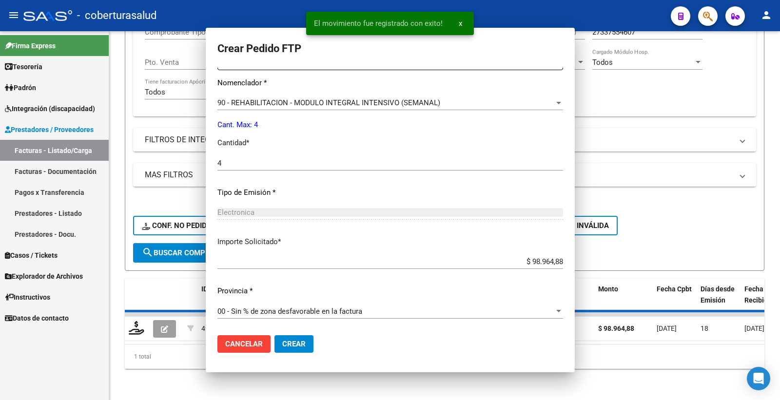
scroll to position [0, 0]
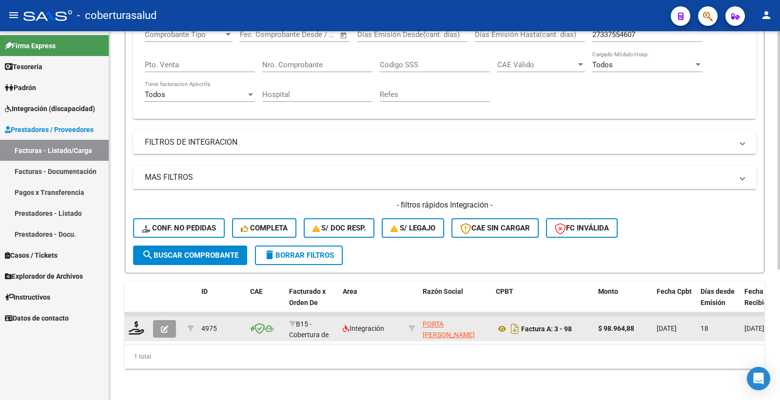
click at [163, 326] on icon "button" at bounding box center [164, 329] width 7 height 7
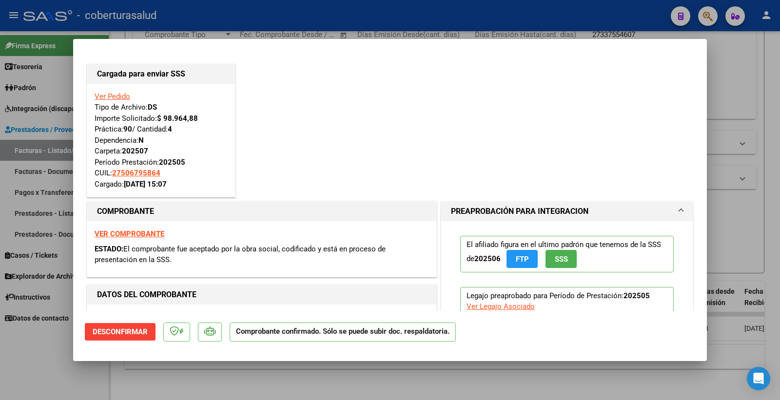
click at [145, 233] on strong "VER COMPROBANTE" at bounding box center [130, 234] width 70 height 9
type input "$ 0,00"
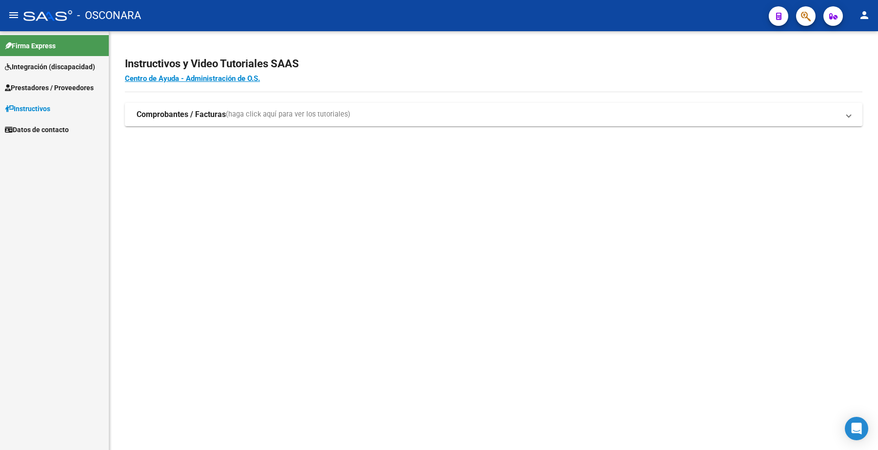
click at [62, 82] on span "Prestadores / Proveedores" at bounding box center [49, 87] width 89 height 11
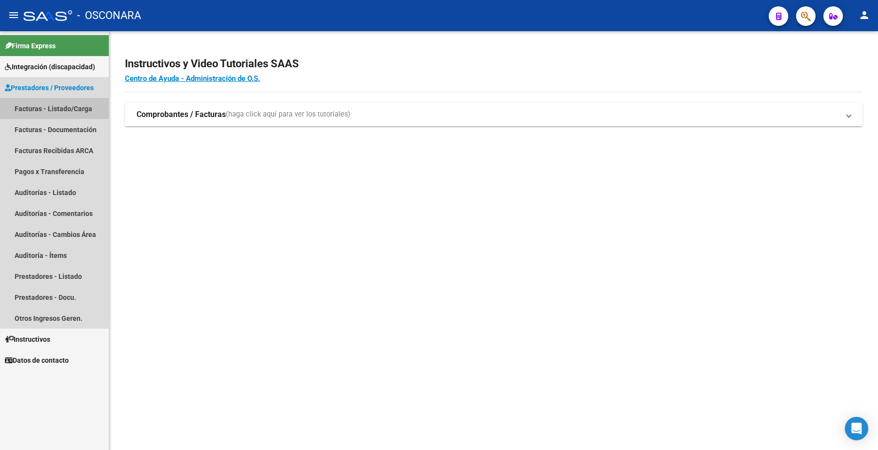
click at [52, 105] on link "Facturas - Listado/Carga" at bounding box center [54, 108] width 109 height 21
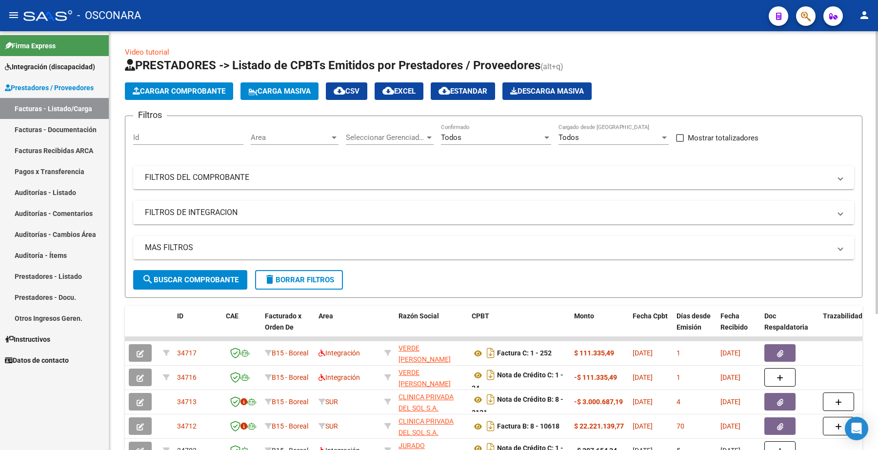
click at [173, 133] on input "Id" at bounding box center [188, 137] width 110 height 9
paste input "34669"
type input "34669"
click at [201, 276] on span "search Buscar Comprobante" at bounding box center [190, 279] width 97 height 9
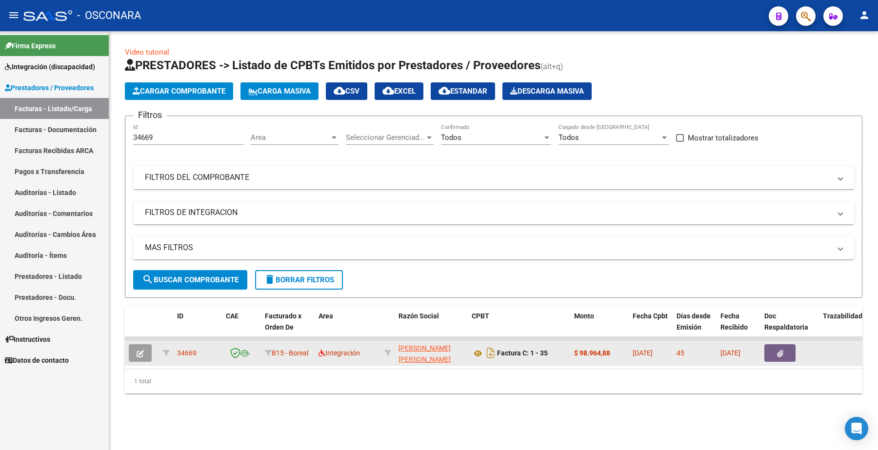
click at [140, 354] on icon "button" at bounding box center [140, 353] width 7 height 7
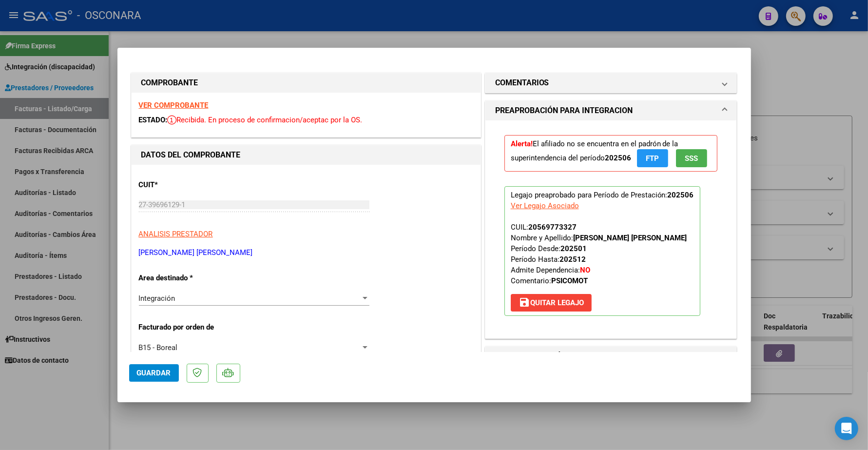
type input "$ 0,00"
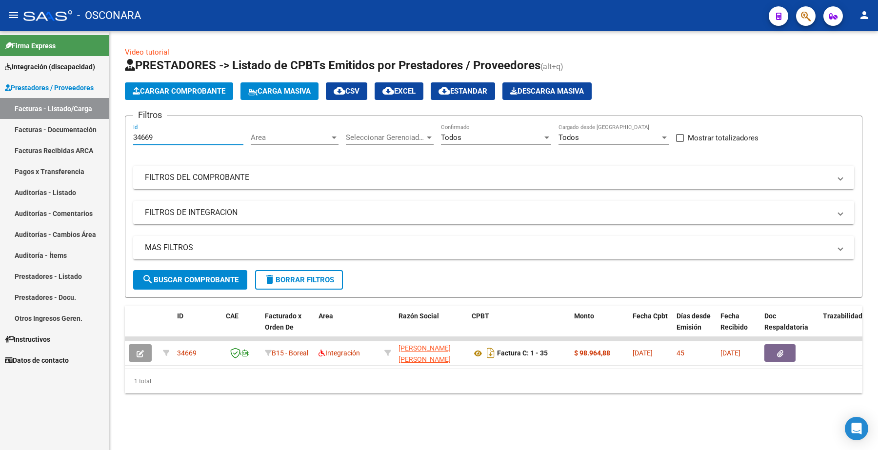
drag, startPoint x: 162, startPoint y: 137, endPoint x: 122, endPoint y: 133, distance: 39.7
click at [123, 133] on div "Video tutorial PRESTADORES -> Listado de CPBTs Emitidos por Prestadores / Prove…" at bounding box center [493, 227] width 768 height 393
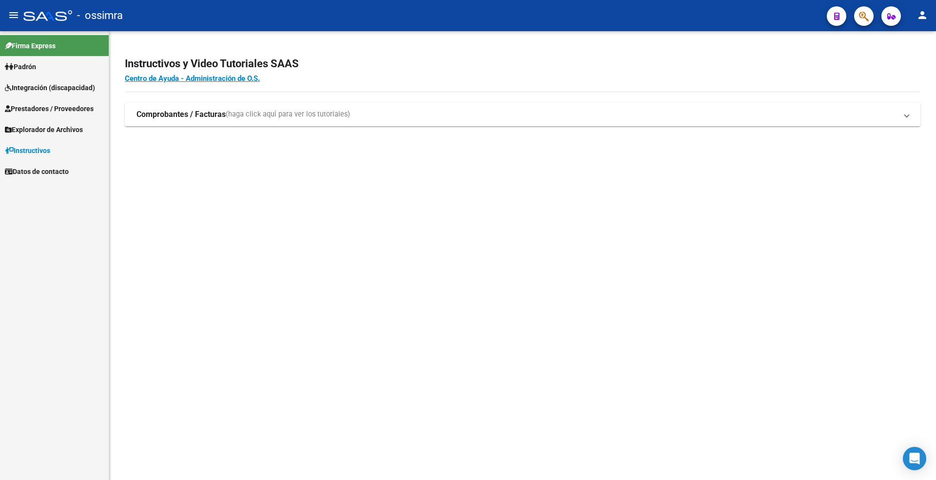
click at [82, 106] on span "Prestadores / Proveedores" at bounding box center [49, 108] width 89 height 11
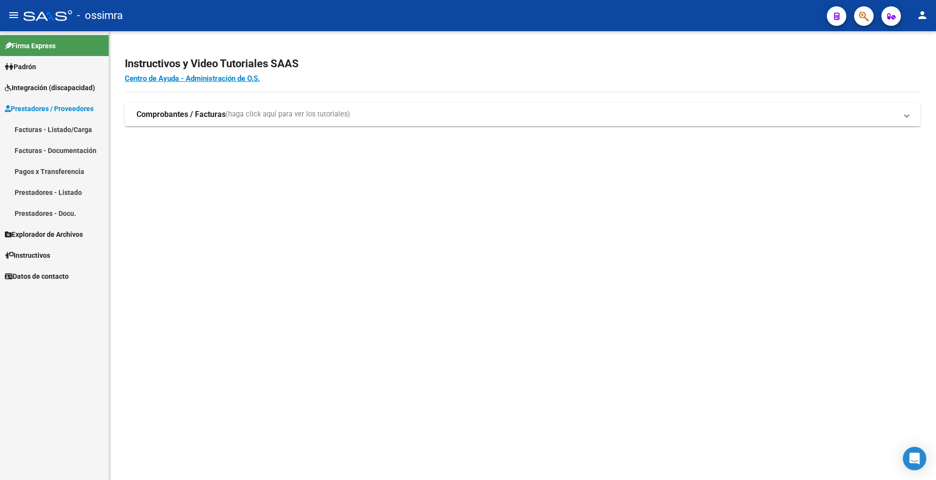
click at [68, 126] on link "Facturas - Listado/Carga" at bounding box center [54, 129] width 109 height 21
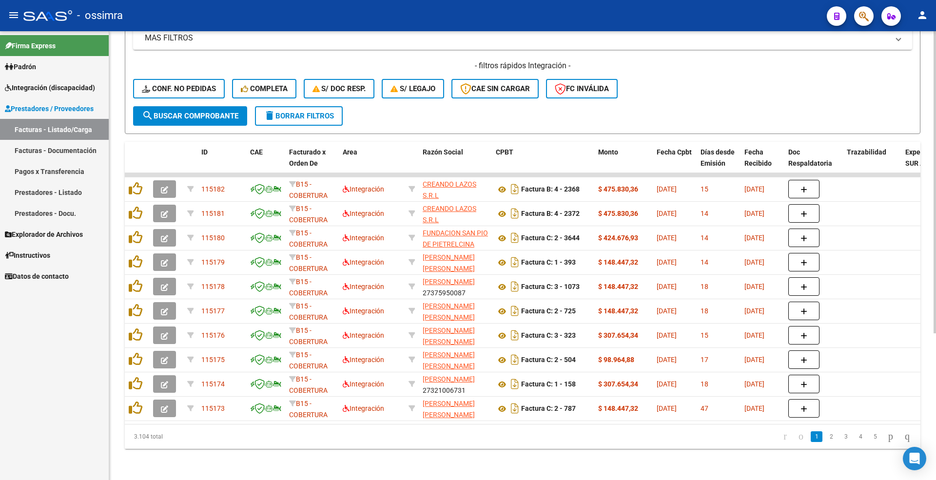
scroll to position [153, 0]
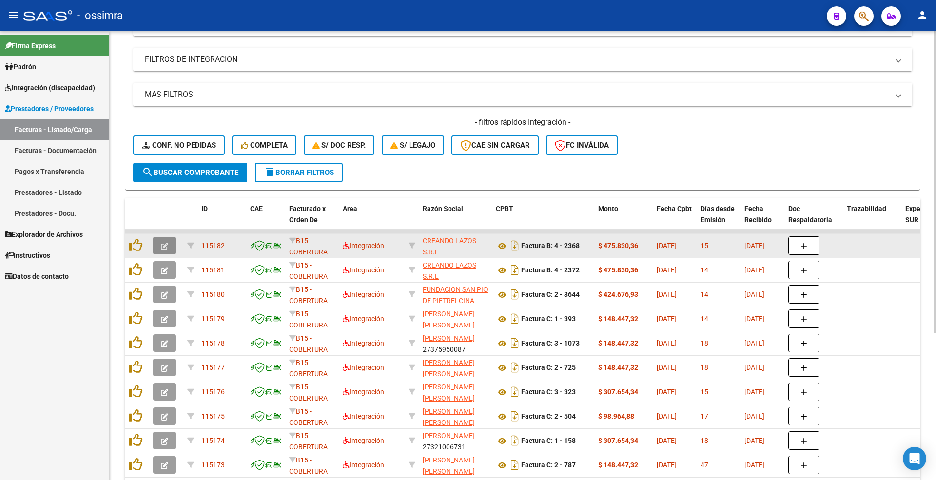
click at [168, 243] on button "button" at bounding box center [164, 246] width 23 height 18
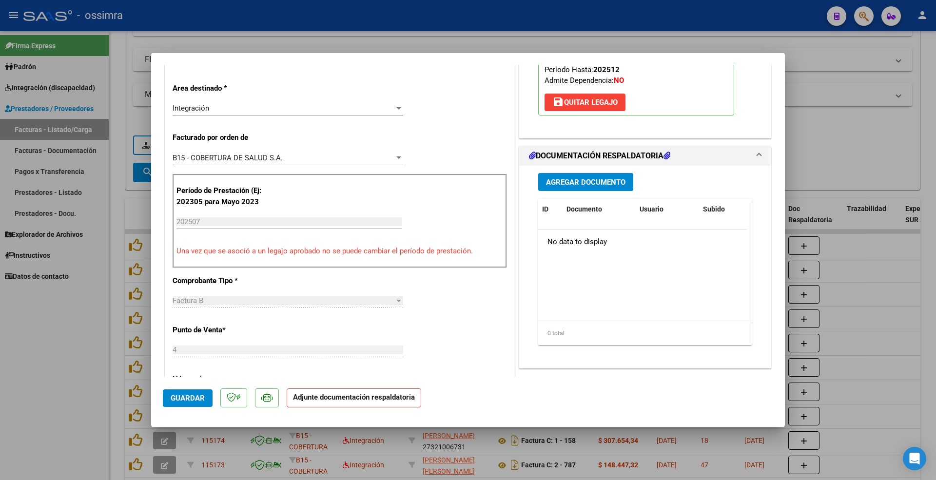
scroll to position [0, 0]
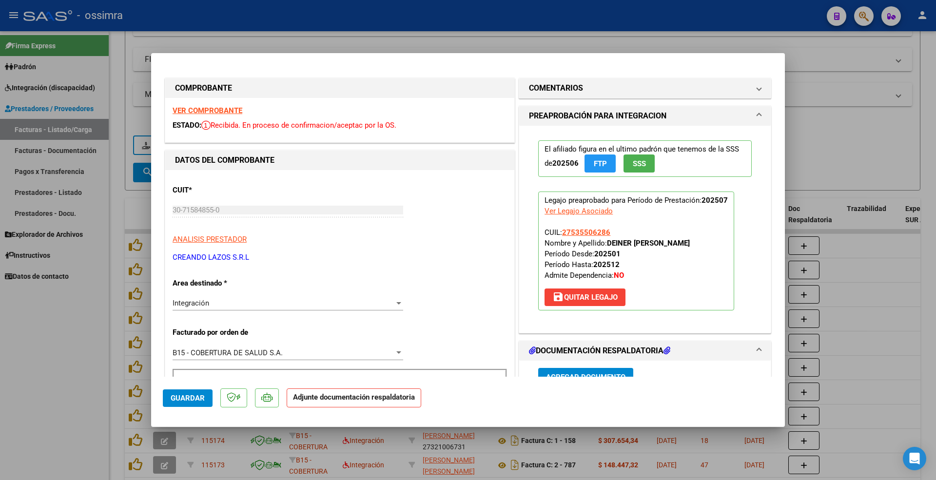
click at [225, 110] on strong "VER COMPROBANTE" at bounding box center [208, 110] width 70 height 9
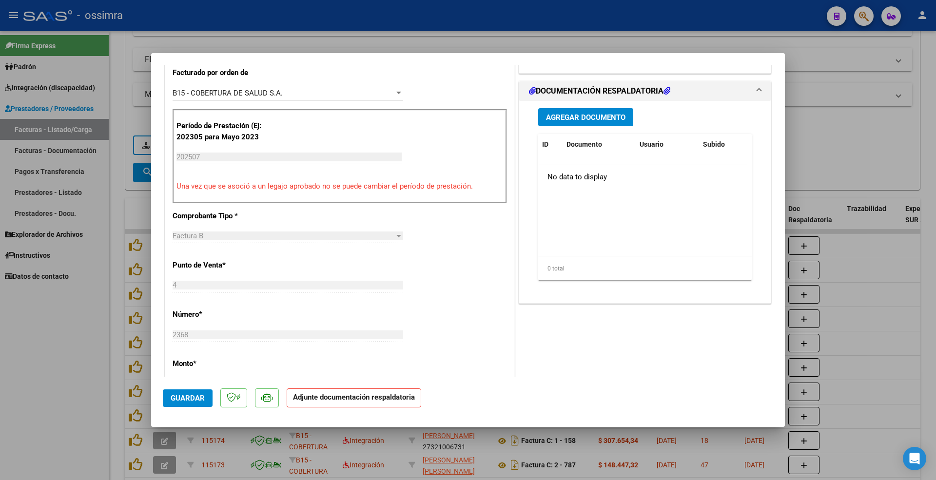
type input "$ 0,00"
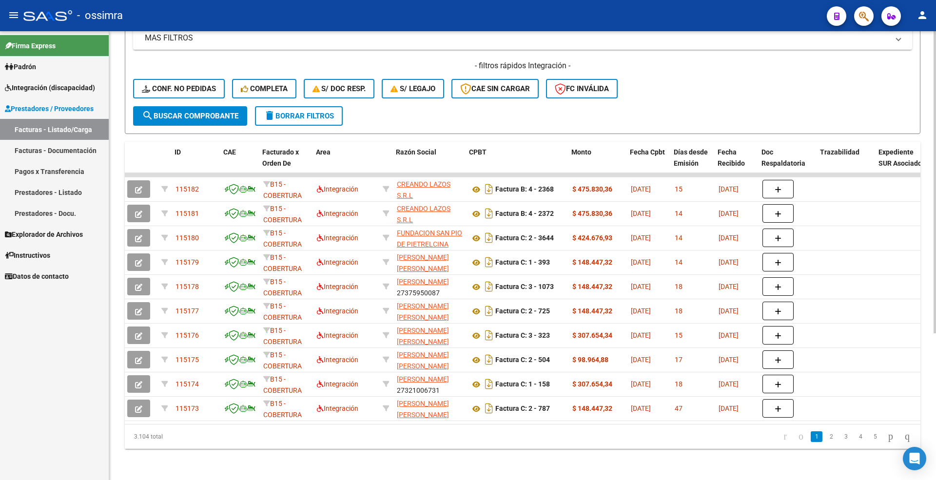
scroll to position [0, 52]
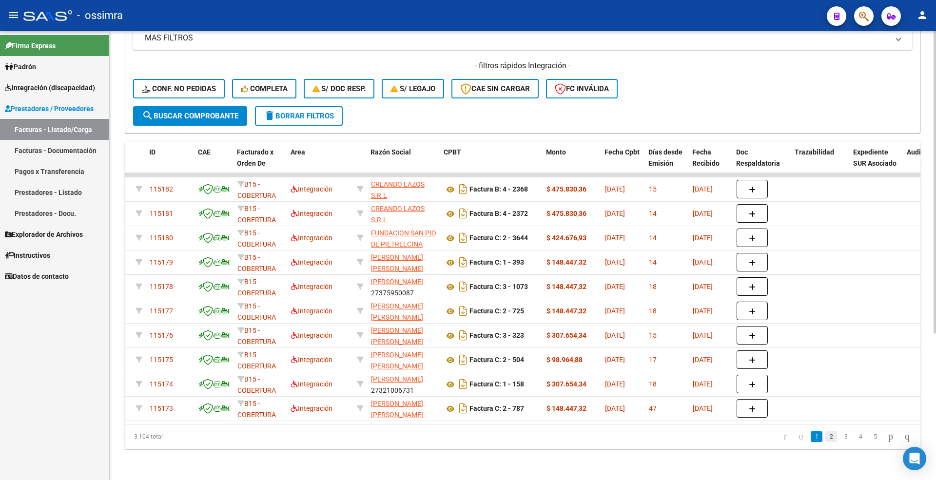
click at [825, 437] on link "2" at bounding box center [831, 436] width 12 height 11
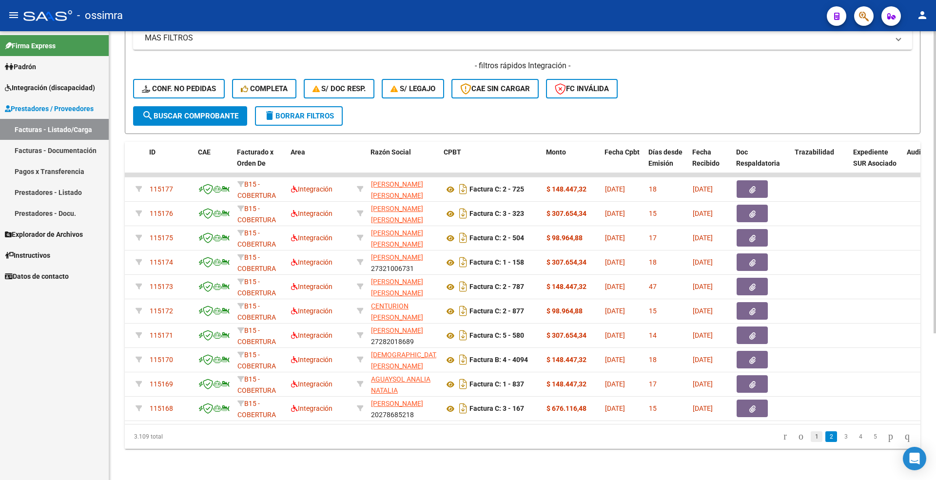
click at [811, 440] on link "1" at bounding box center [817, 436] width 12 height 11
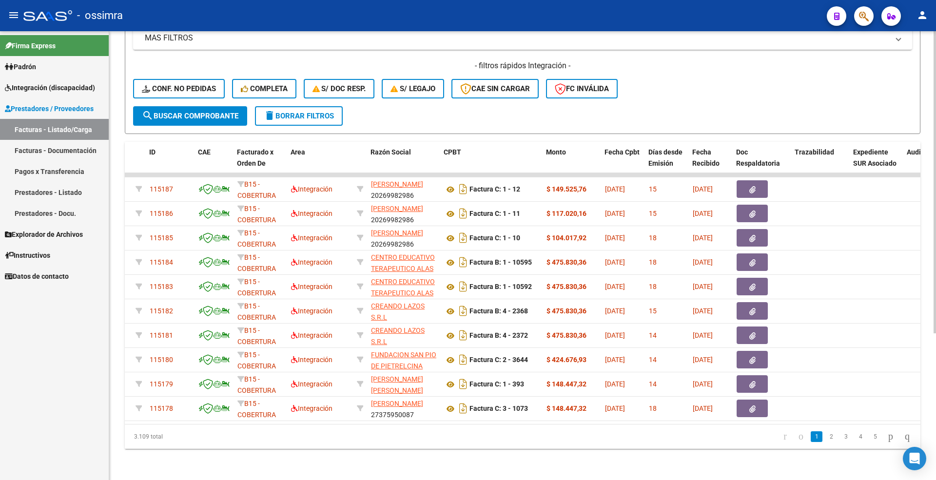
click at [825, 439] on link "2" at bounding box center [831, 436] width 12 height 11
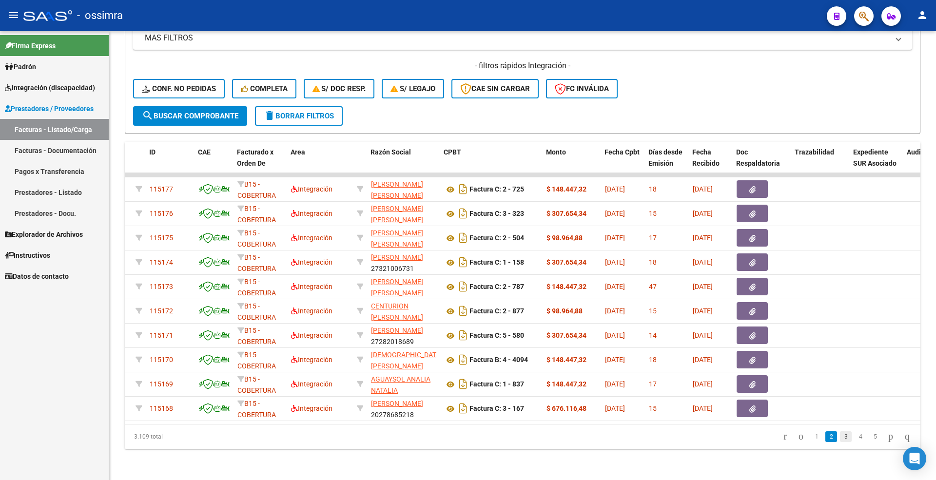
click at [840, 439] on link "3" at bounding box center [846, 436] width 12 height 11
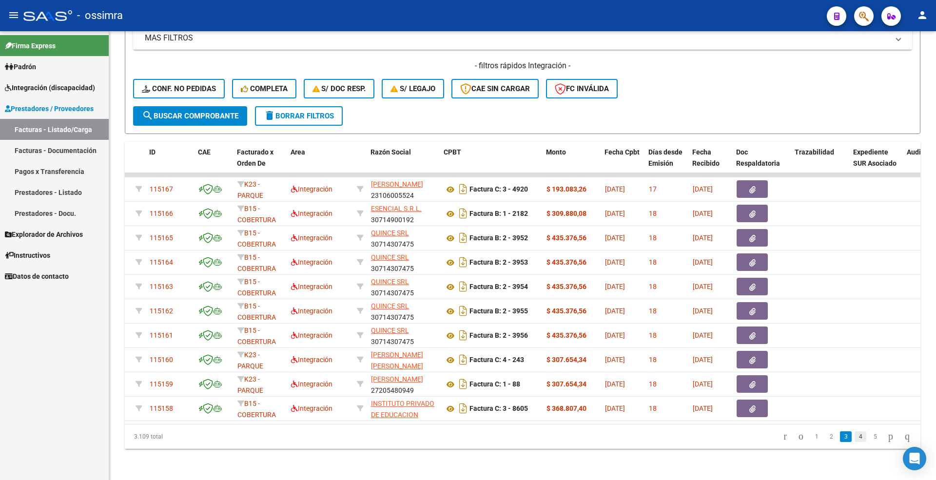
click at [855, 441] on link "4" at bounding box center [861, 436] width 12 height 11
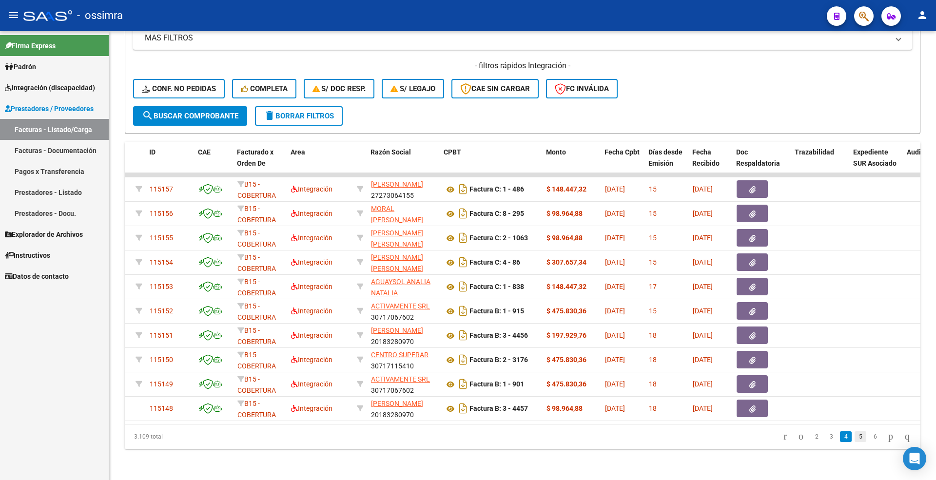
click at [855, 436] on link "5" at bounding box center [861, 436] width 12 height 11
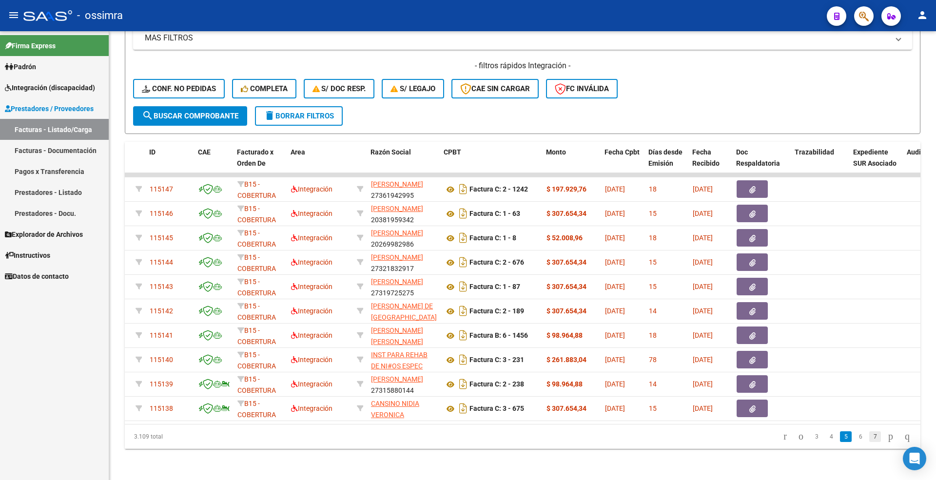
click at [864, 439] on div "3.109 total 3 4 5 6 7" at bounding box center [523, 437] width 796 height 24
click at [855, 437] on link "6" at bounding box center [861, 436] width 12 height 11
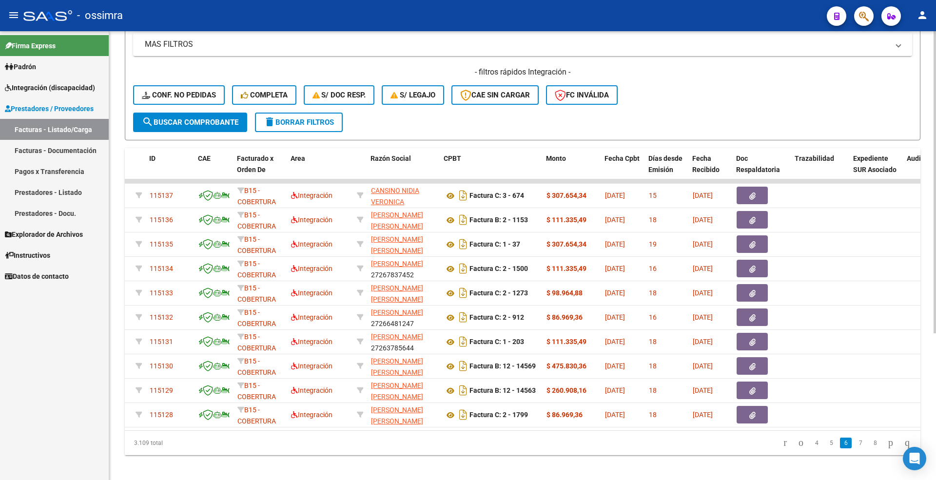
scroll to position [218, 0]
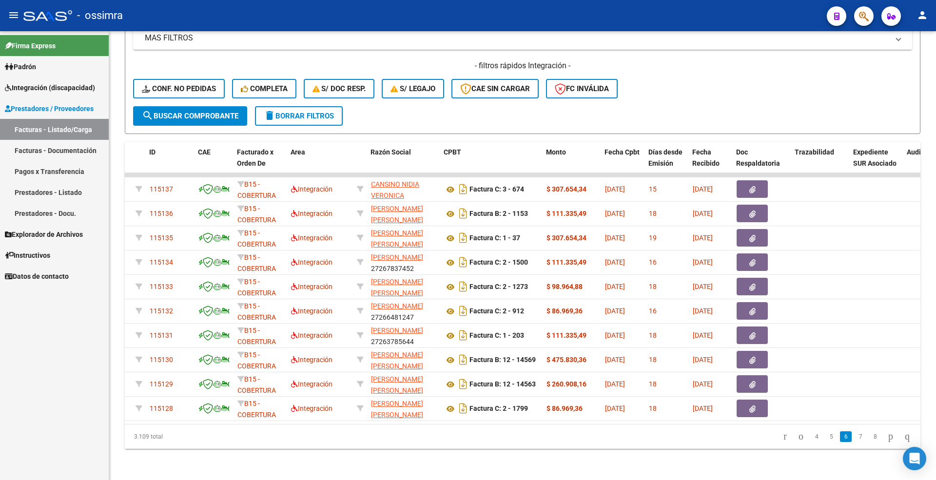
click at [855, 437] on link "7" at bounding box center [861, 436] width 12 height 11
click at [855, 438] on link "8" at bounding box center [861, 436] width 12 height 11
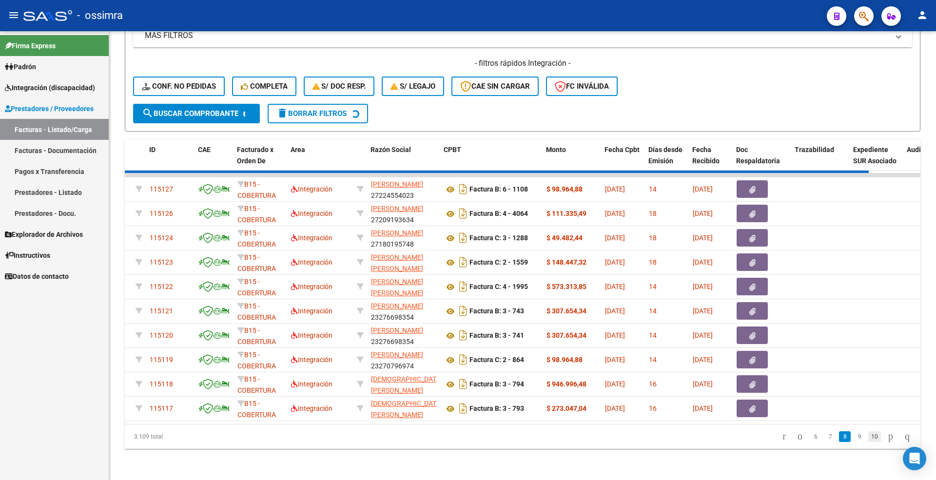
click at [864, 440] on div "3.109 total 6 7 8 9 10" at bounding box center [523, 437] width 796 height 24
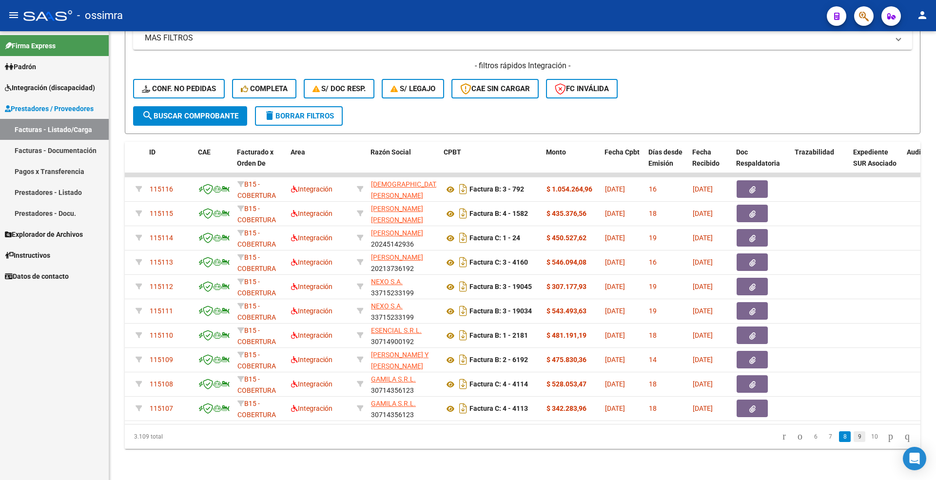
click at [854, 433] on link "9" at bounding box center [860, 436] width 12 height 11
click at [872, 436] on li "11" at bounding box center [875, 437] width 16 height 17
click at [868, 437] on link "11" at bounding box center [874, 436] width 13 height 11
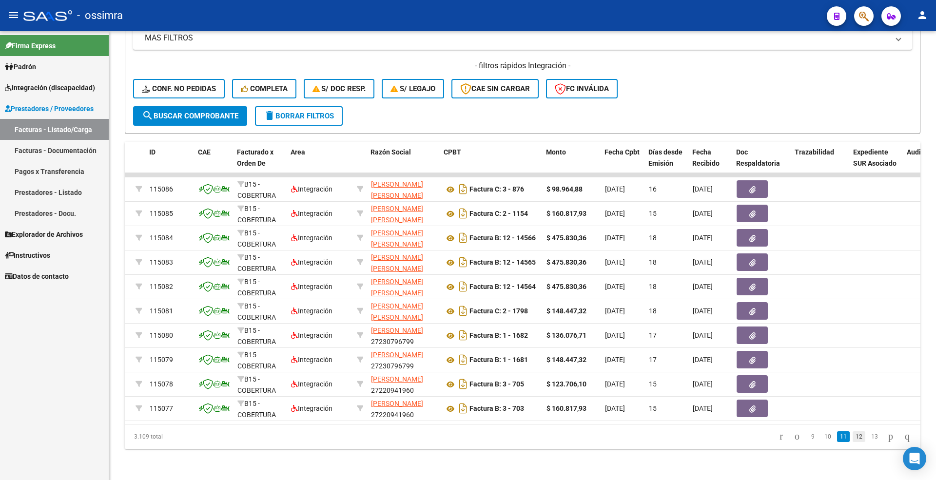
click at [853, 440] on link "12" at bounding box center [859, 436] width 13 height 11
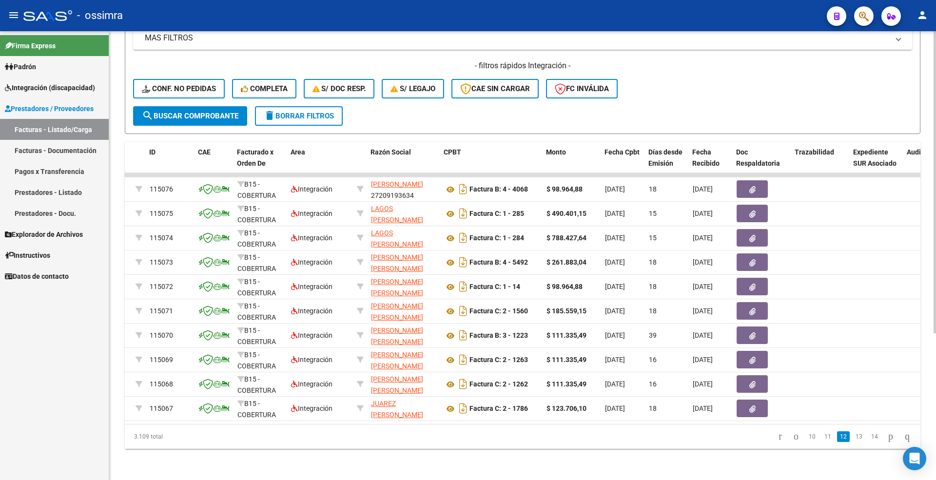
click at [853, 435] on link "13" at bounding box center [859, 436] width 13 height 11
click at [868, 441] on link "15" at bounding box center [874, 436] width 13 height 11
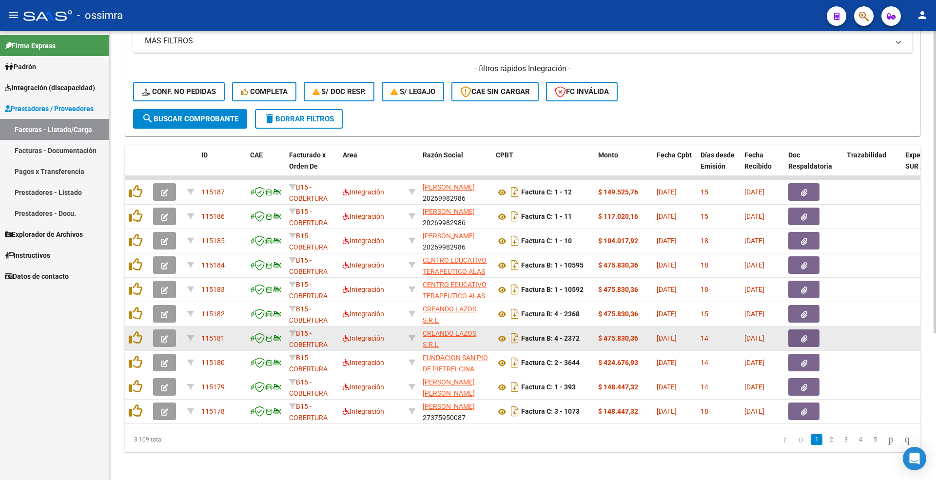
scroll to position [218, 0]
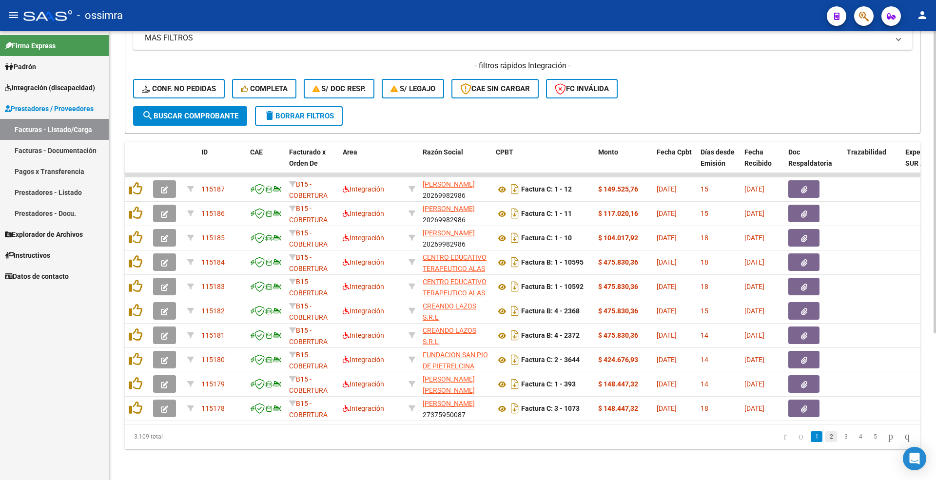
click at [825, 437] on link "2" at bounding box center [831, 436] width 12 height 11
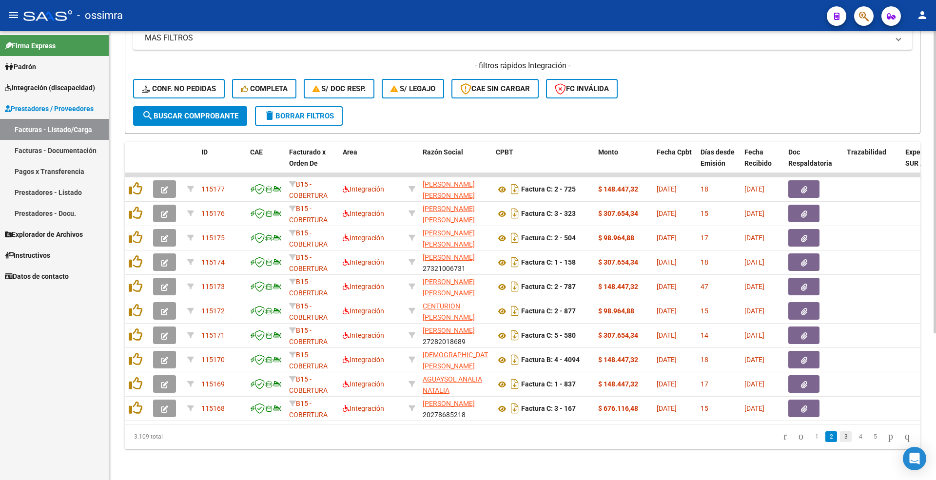
click at [840, 437] on link "3" at bounding box center [846, 436] width 12 height 11
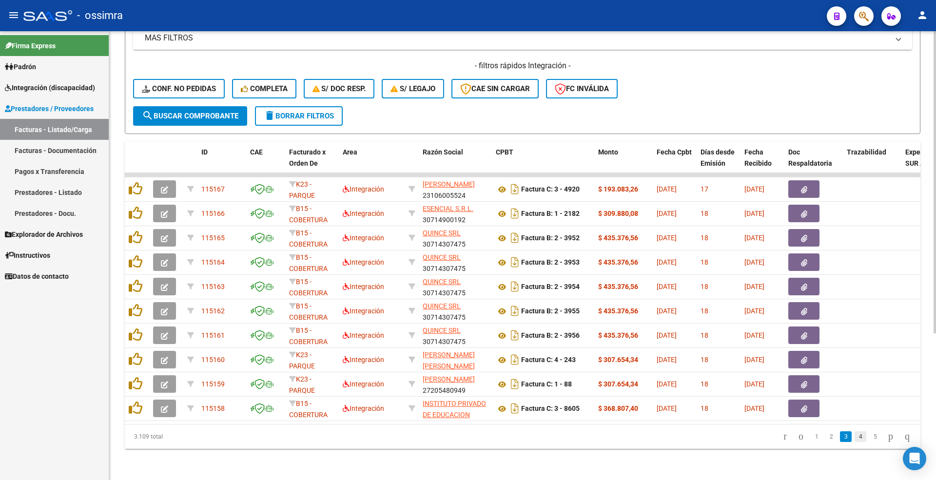
click at [855, 439] on link "4" at bounding box center [861, 436] width 12 height 11
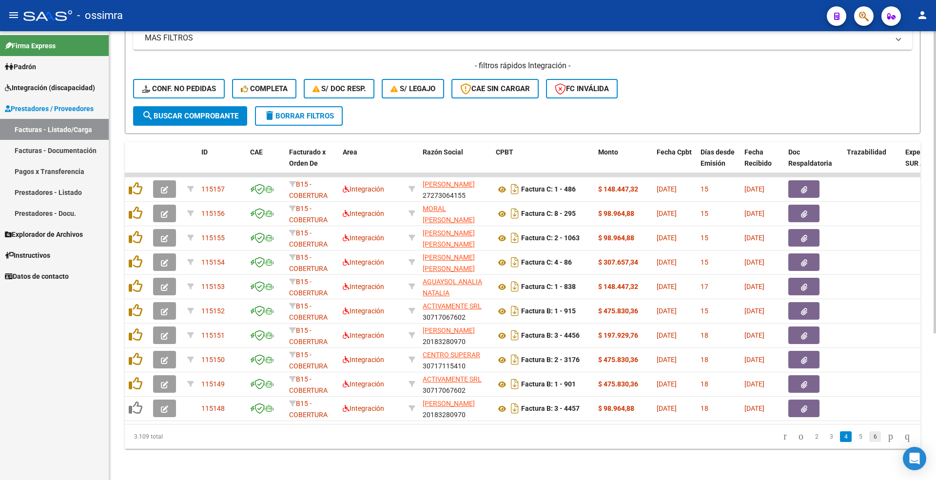
click at [869, 438] on link "6" at bounding box center [875, 436] width 12 height 11
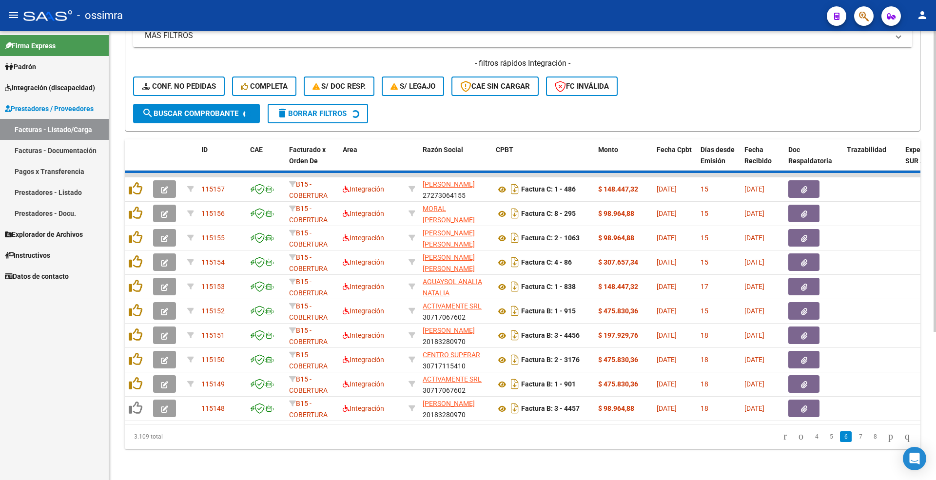
click at [848, 441] on div "3.109 total 4 5 6 7 8" at bounding box center [523, 437] width 796 height 24
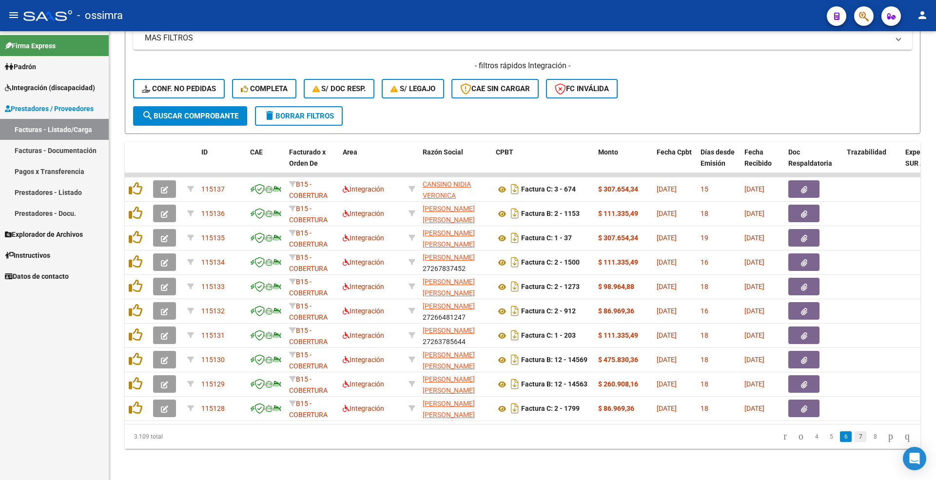
click at [855, 437] on link "7" at bounding box center [861, 436] width 12 height 11
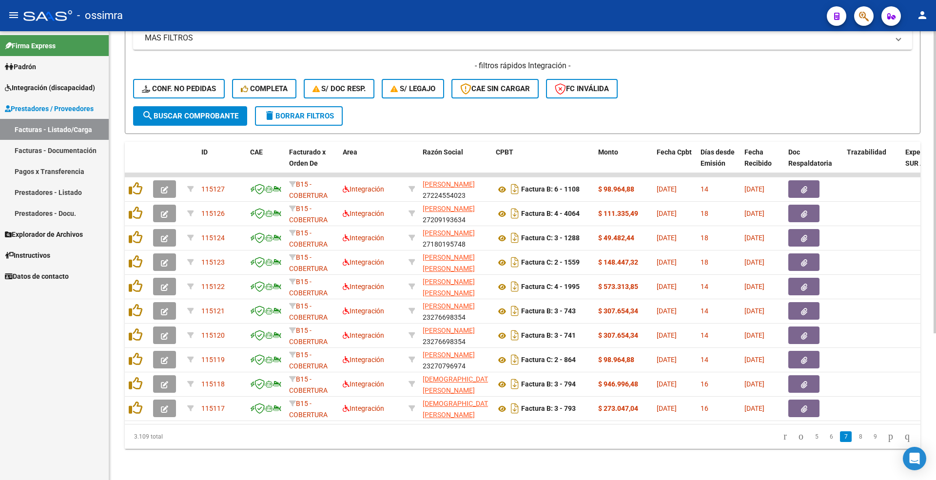
click at [869, 439] on link "9" at bounding box center [875, 436] width 12 height 11
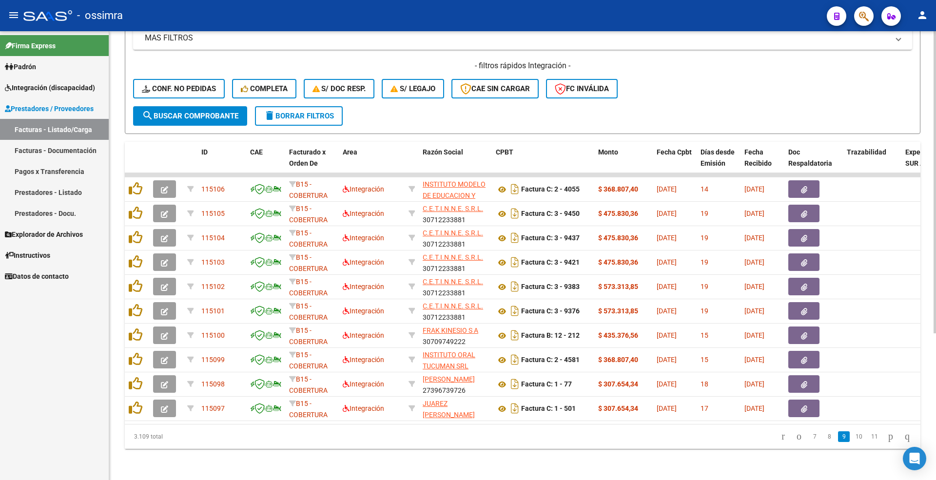
click at [932, 301] on div "Video tutorial PRESTADORES -> Listado de CPBTs Emitidos por Prestadores / Prove…" at bounding box center [522, 151] width 827 height 659
click at [654, 448] on div "3.109 total 7 8 9 10 11" at bounding box center [523, 437] width 796 height 24
click at [633, 433] on datatable-pager "7 8 9 10 11" at bounding box center [601, 437] width 628 height 17
click at [640, 426] on div "3.109 total 7 8 9 10 11" at bounding box center [523, 437] width 796 height 24
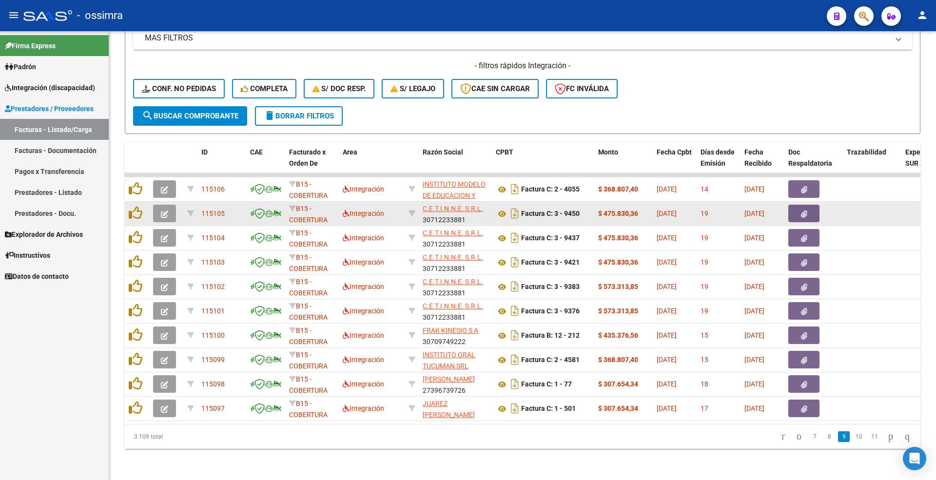
click at [221, 210] on span "115105" at bounding box center [212, 214] width 23 height 8
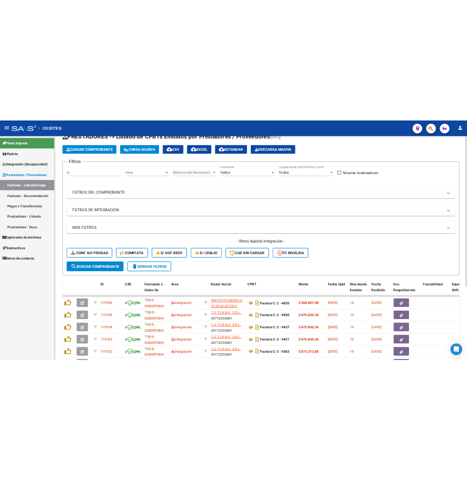
scroll to position [65, 0]
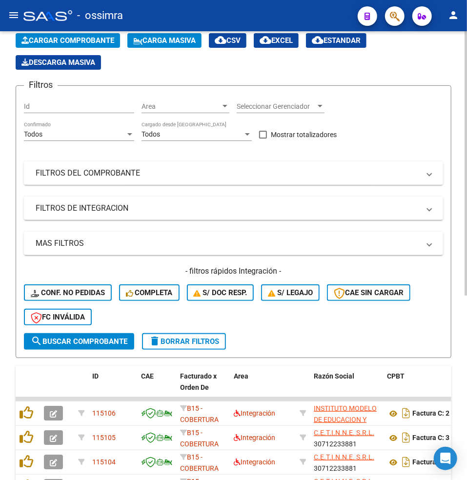
click at [57, 177] on mat-panel-title "FILTROS DEL COMPROBANTE" at bounding box center [228, 173] width 384 height 11
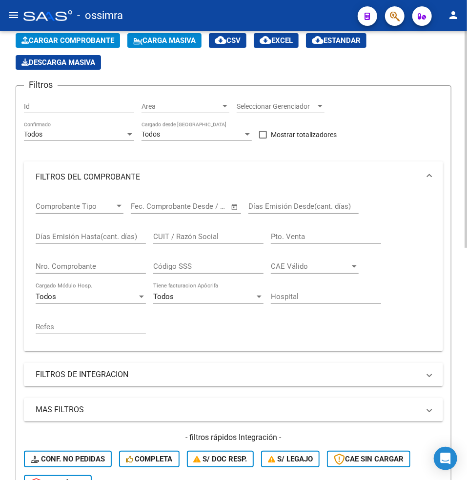
click at [182, 235] on input "CUIT / Razón Social" at bounding box center [208, 236] width 110 height 9
click at [57, 266] on input "Nro. Comprobante" at bounding box center [91, 266] width 110 height 9
paste input "20"
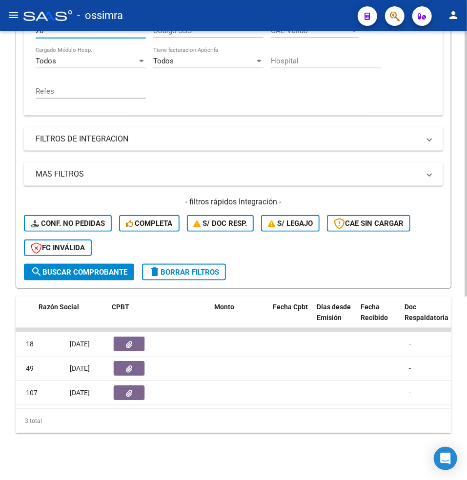
scroll to position [0, 264]
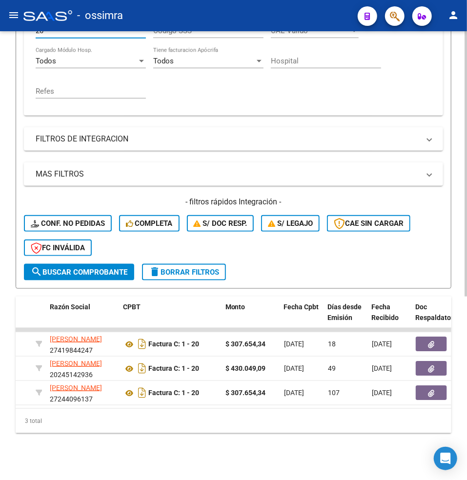
type input "20"
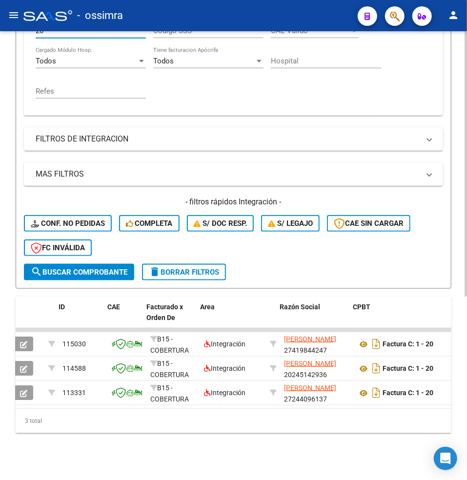
scroll to position [0, 0]
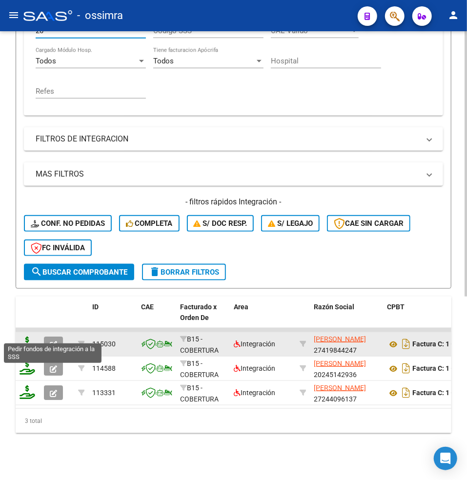
click at [23, 336] on icon at bounding box center [28, 343] width 16 height 14
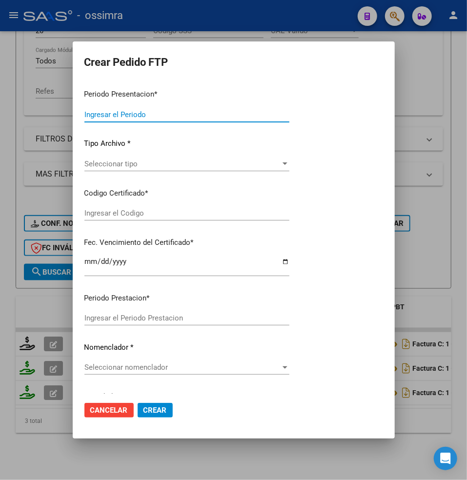
type input "202507"
type input "$ 307.654,34"
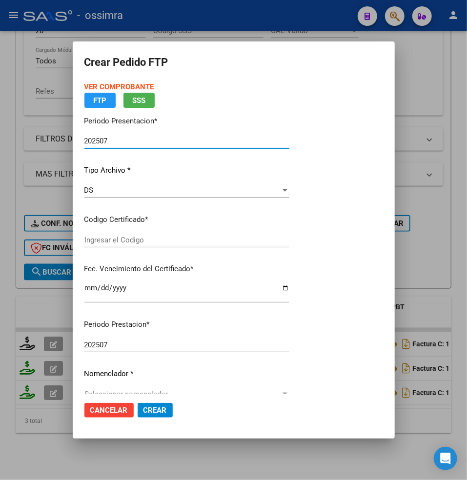
type input "ARG01000585048592021042820230428TUC137"
type input "[DATE]"
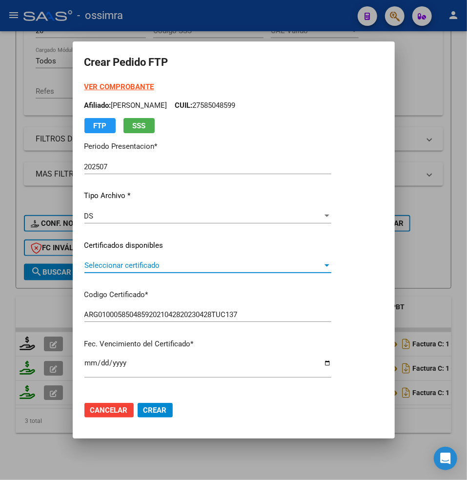
click at [123, 260] on div "Seleccionar certificado Seleccionar certificado" at bounding box center [207, 265] width 247 height 15
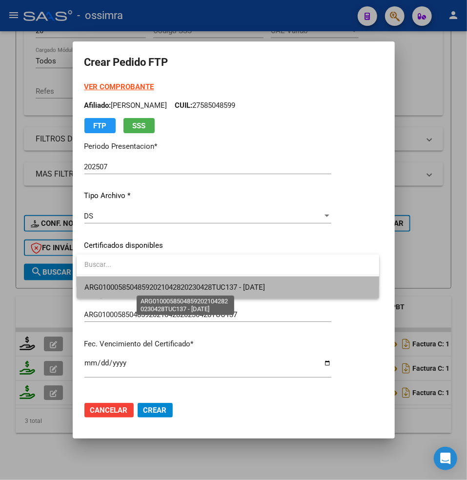
click at [135, 283] on span "ARG01000585048592021042820230428TUC137 - [DATE]" at bounding box center [174, 287] width 181 height 9
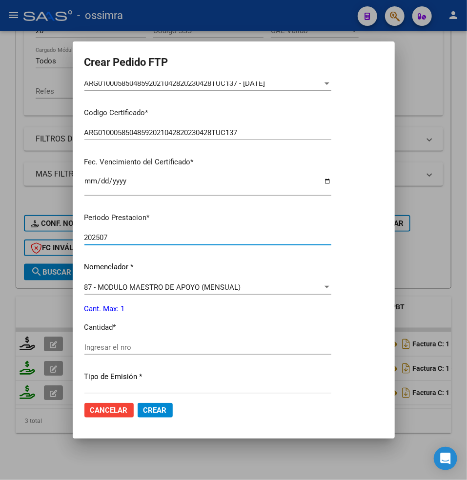
scroll to position [247, 0]
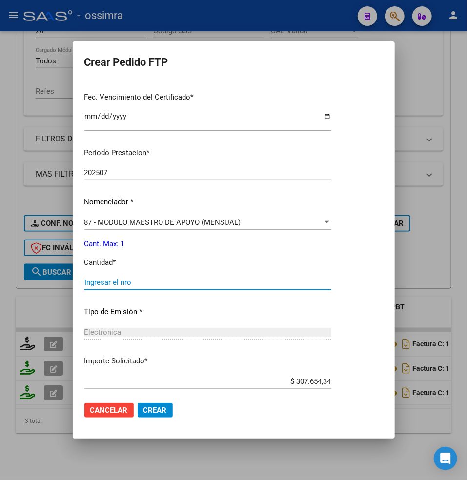
click at [124, 281] on input "Ingresar el nro" at bounding box center [207, 282] width 247 height 9
type input "1"
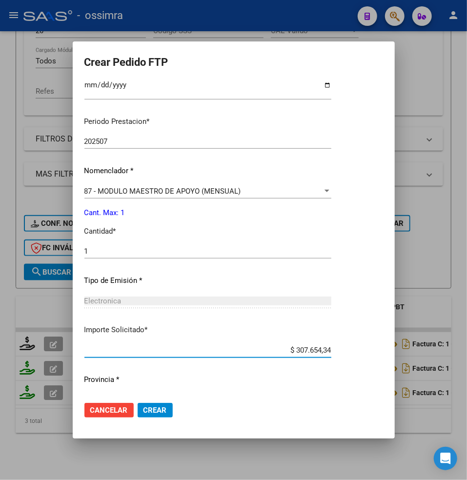
scroll to position [300, 0]
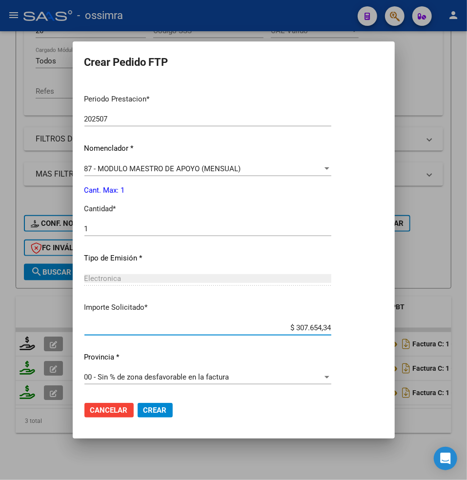
click at [161, 408] on span "Crear" at bounding box center [154, 410] width 23 height 9
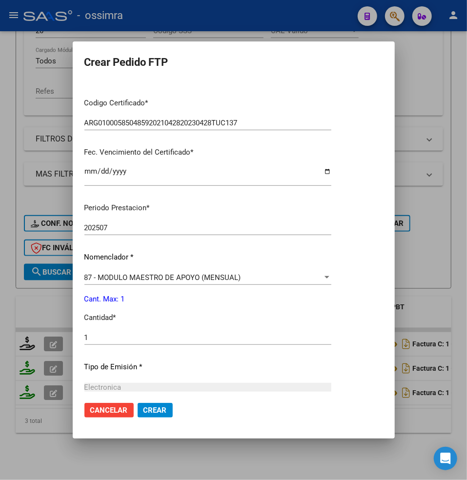
scroll to position [195, 0]
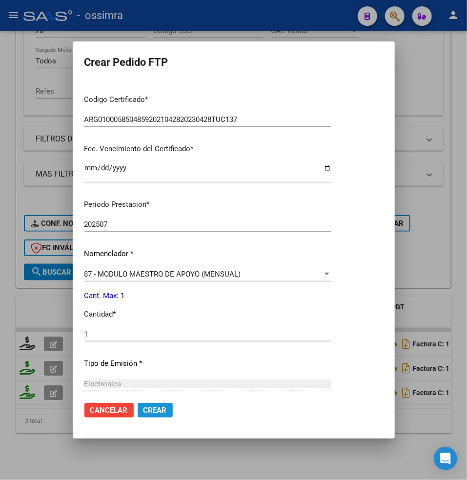
click at [154, 410] on span "Crear" at bounding box center [154, 410] width 23 height 9
drag, startPoint x: 226, startPoint y: 52, endPoint x: 250, endPoint y: 52, distance: 23.9
click at [159, 414] on span "Crear" at bounding box center [154, 410] width 23 height 9
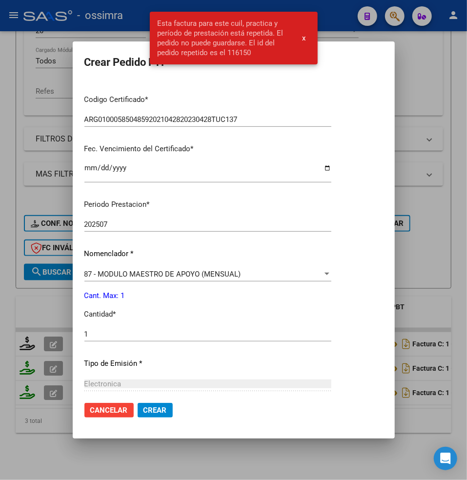
drag, startPoint x: 227, startPoint y: 51, endPoint x: 255, endPoint y: 53, distance: 28.9
click at [256, 54] on span "Esta factura para este cuil, practica y período de prestación está repetida. El…" at bounding box center [223, 38] width 133 height 39
copy span "116150"
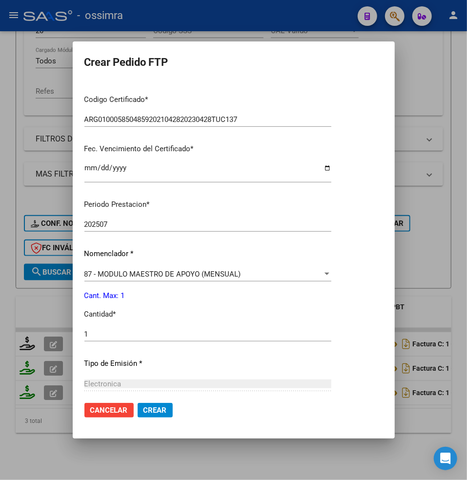
click at [108, 416] on button "Cancelar" at bounding box center [108, 410] width 49 height 15
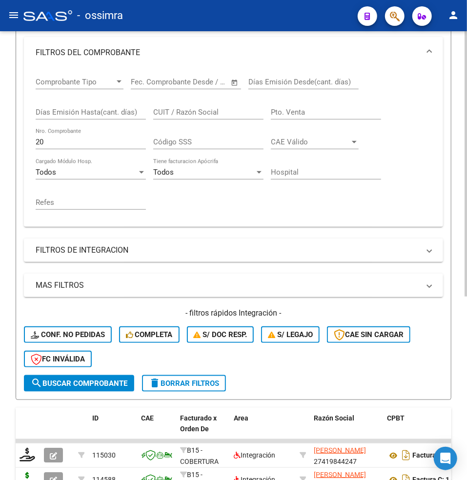
scroll to position [0, 0]
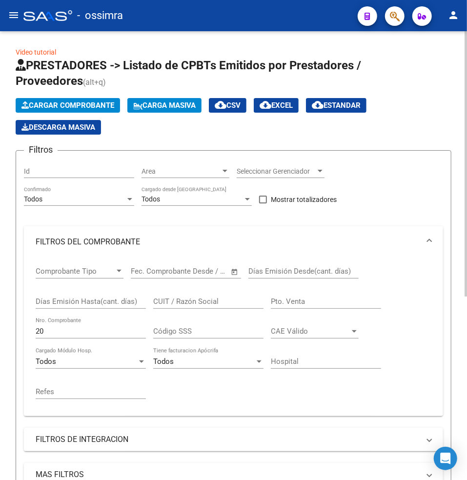
click at [45, 164] on div "Id" at bounding box center [79, 168] width 110 height 20
click at [44, 172] on input "Id" at bounding box center [79, 171] width 110 height 8
paste input "116150"
type input "116150"
drag, startPoint x: 59, startPoint y: 330, endPoint x: 30, endPoint y: 333, distance: 28.4
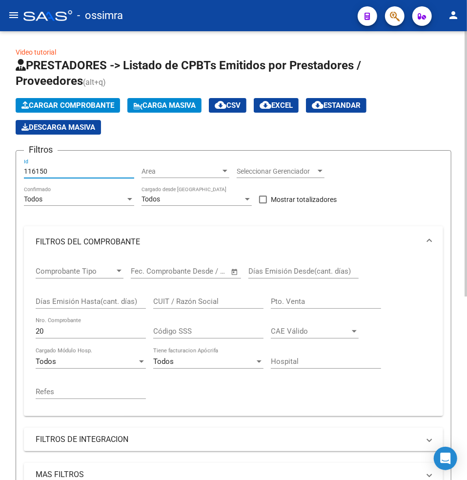
click at [53, 331] on input "20" at bounding box center [91, 331] width 110 height 9
type input "2"
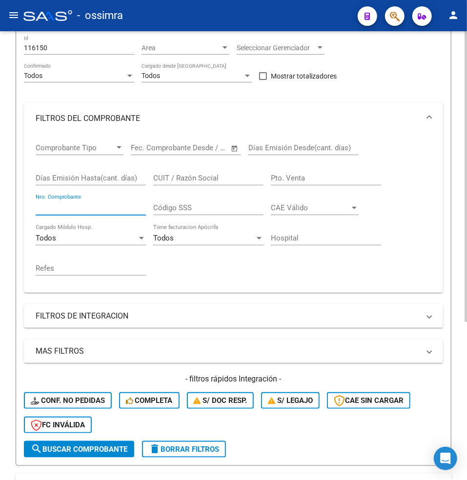
scroll to position [195, 0]
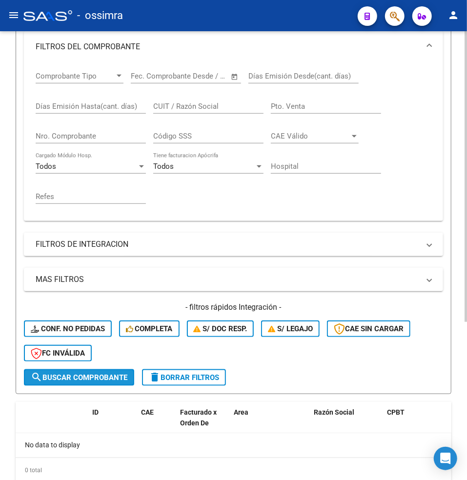
click at [82, 379] on span "search Buscar Comprobante" at bounding box center [79, 377] width 97 height 9
click at [81, 379] on span "search Buscar Comprobante" at bounding box center [79, 377] width 97 height 9
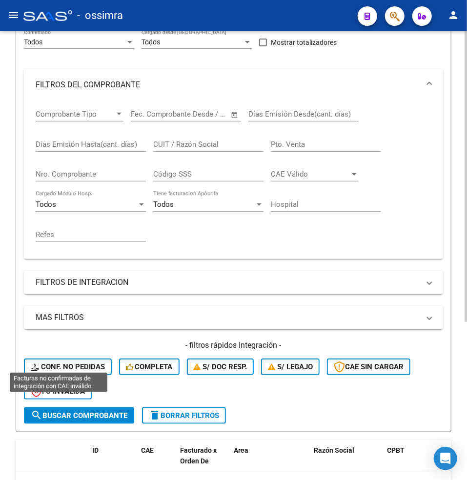
scroll to position [0, 0]
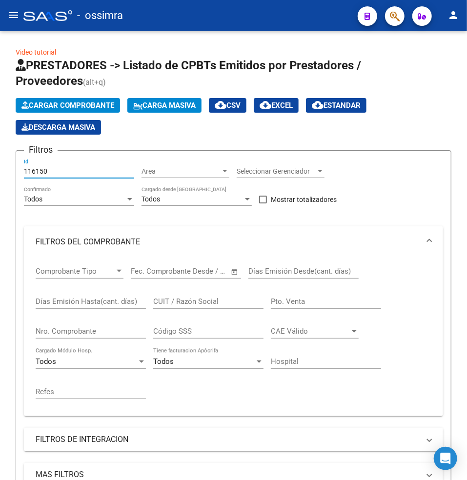
drag, startPoint x: 62, startPoint y: 172, endPoint x: -21, endPoint y: 164, distance: 84.2
click at [0, 164] on html "menu - ossimra person Firma Express Padrón Afiliados Empadronados Padrón Ágil A…" at bounding box center [233, 240] width 467 height 480
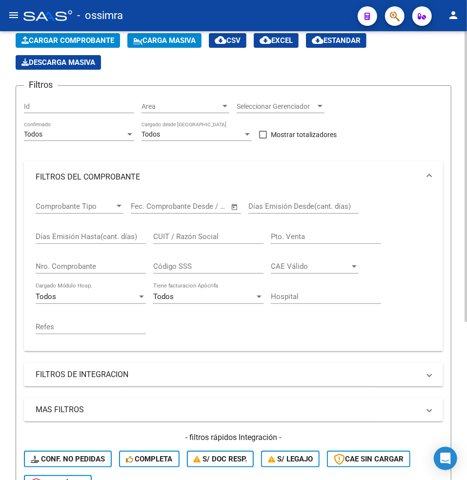
click at [73, 268] on input "Nro. Comprobante" at bounding box center [91, 266] width 110 height 9
paste input "20"
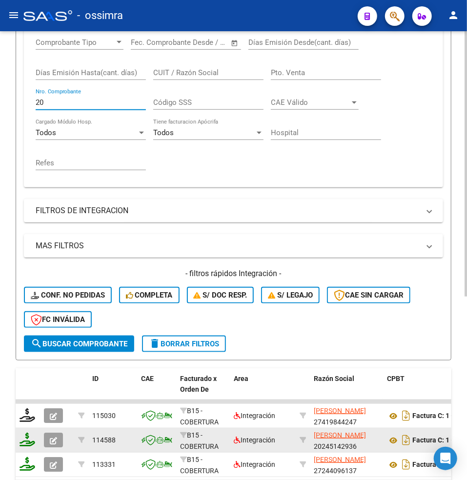
scroll to position [260, 0]
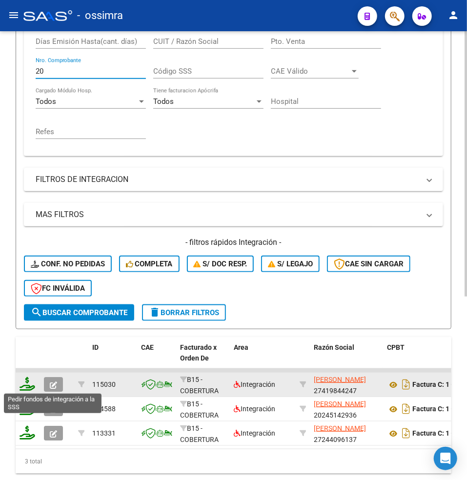
type input "20"
click at [28, 381] on icon at bounding box center [28, 384] width 16 height 14
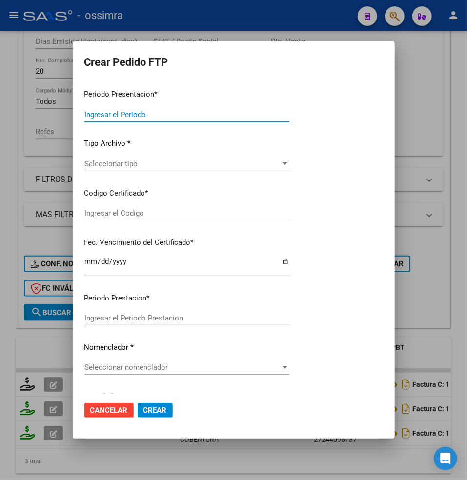
type input "202507"
type input "$ 307.654,34"
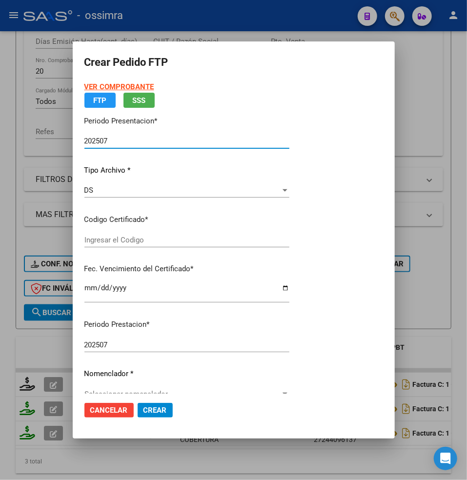
type input "ARG01000585048592021042820230428TUC137"
type input "[DATE]"
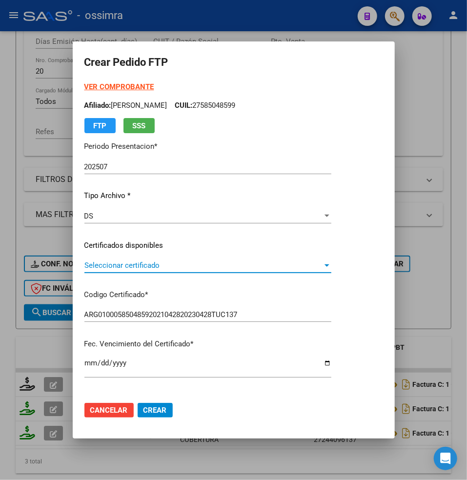
click at [123, 262] on span "Seleccionar certificado" at bounding box center [203, 265] width 238 height 9
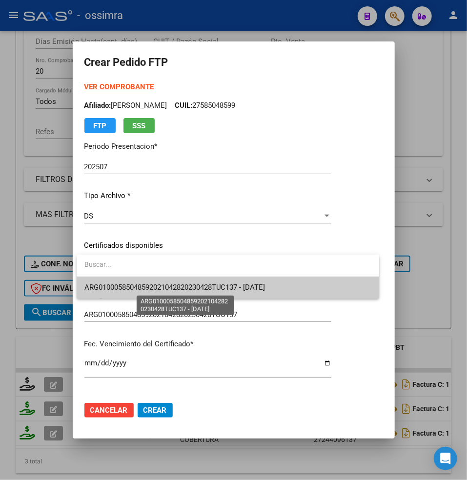
click at [121, 286] on span "ARG01000585048592021042820230428TUC137 - [DATE]" at bounding box center [174, 287] width 181 height 9
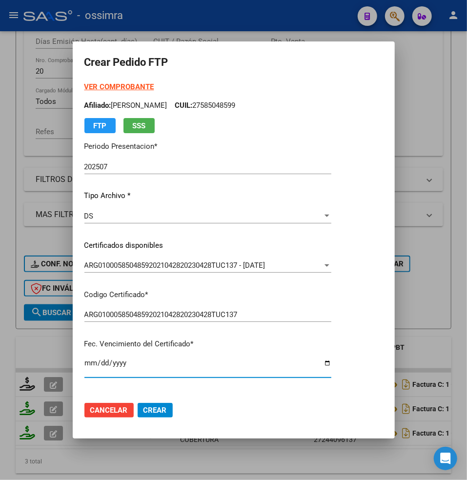
scroll to position [182, 0]
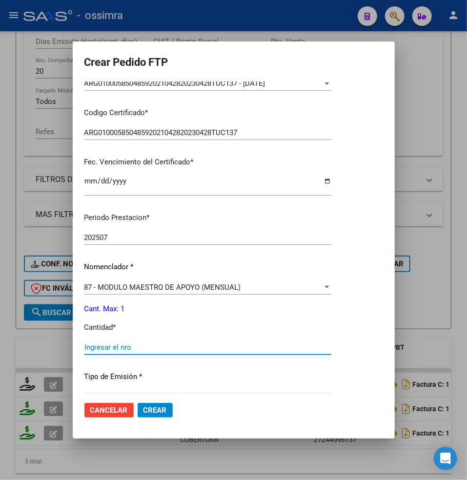
click at [110, 346] on input "Ingresar el nro" at bounding box center [207, 347] width 247 height 9
type input "1"
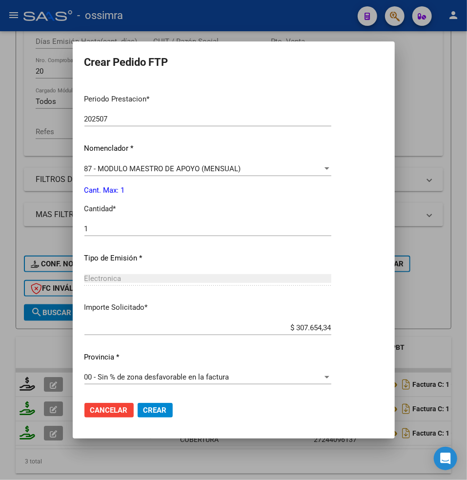
click at [158, 408] on span "Crear" at bounding box center [154, 410] width 23 height 9
click at [117, 410] on span "Cancelar" at bounding box center [109, 410] width 38 height 9
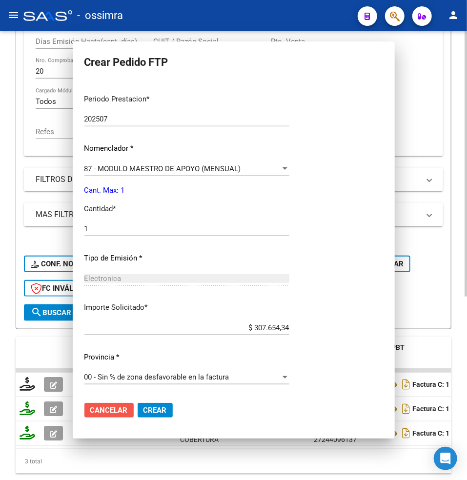
scroll to position [0, 0]
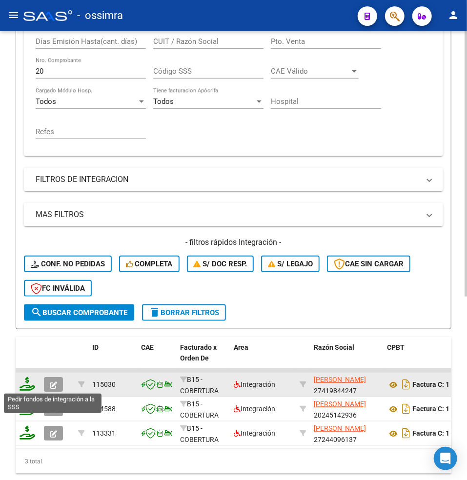
click at [28, 383] on icon at bounding box center [28, 384] width 16 height 14
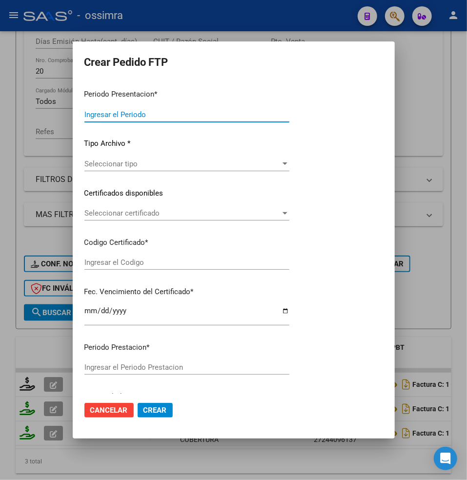
type input "202507"
type input "$ 307.654,34"
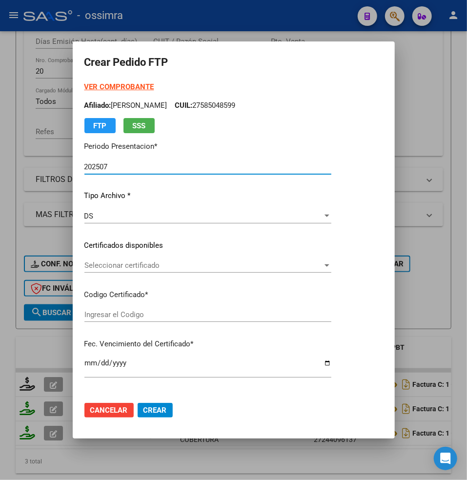
type input "ARG01000585048592021042820230428TUC137"
type input "[DATE]"
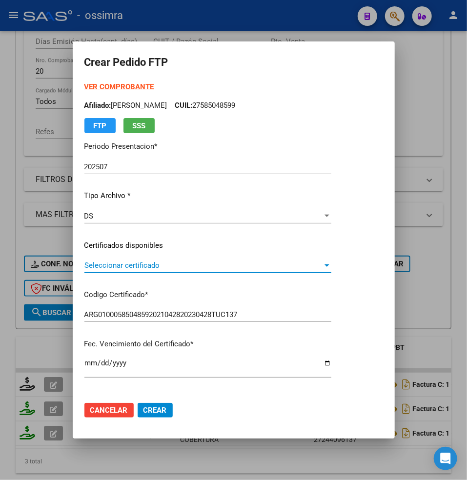
click at [114, 264] on span "Seleccionar certificado" at bounding box center [203, 265] width 238 height 9
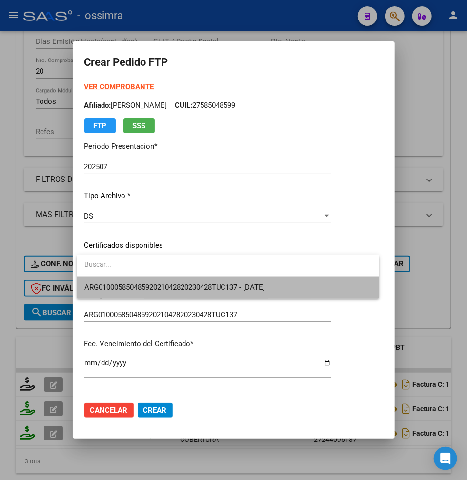
click at [137, 293] on span "ARG01000585048592021042820230428TUC137 - [DATE]" at bounding box center [227, 287] width 287 height 22
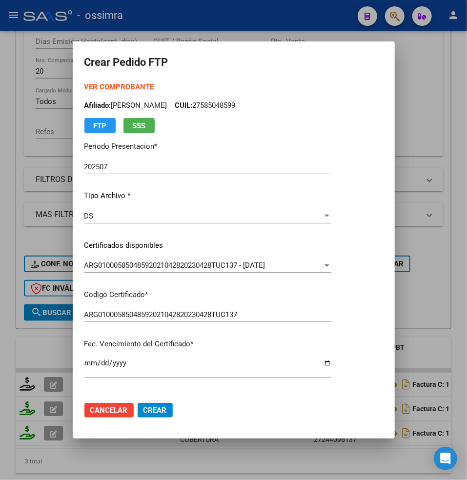
scroll to position [182, 0]
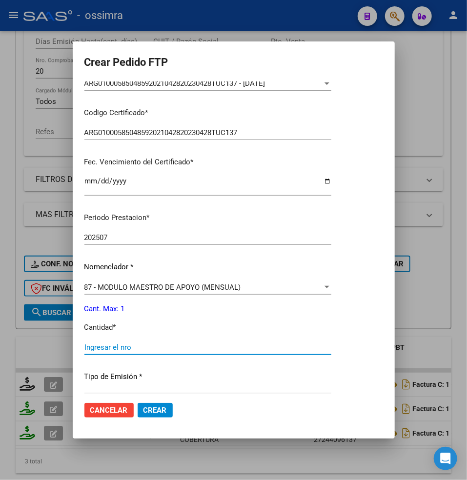
click at [106, 350] on input "Ingresar el nro" at bounding box center [207, 347] width 247 height 9
type input "1"
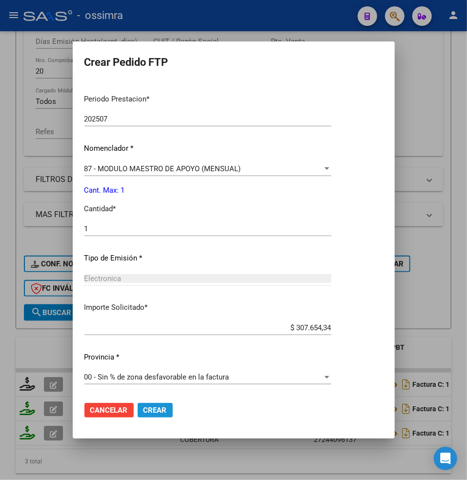
click at [164, 412] on span "Crear" at bounding box center [154, 410] width 23 height 9
click at [151, 407] on span "Crear" at bounding box center [154, 410] width 23 height 9
click at [142, 108] on div "Periodo Prestacion * 202507 Ingresar el Periodo Prestacion Nomenclador * 87 - M…" at bounding box center [207, 239] width 247 height 307
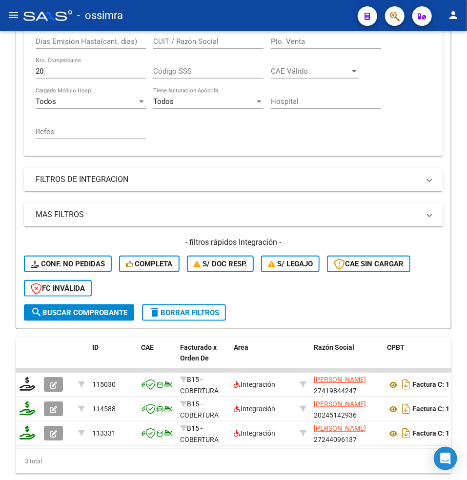
drag, startPoint x: 55, startPoint y: 77, endPoint x: -31, endPoint y: 71, distance: 86.5
click at [0, 71] on html "menu - ossimra person Firma Express Padrón Afiliados Empadronados Padrón Ágil A…" at bounding box center [233, 240] width 467 height 480
click at [53, 67] on input "20" at bounding box center [91, 71] width 110 height 9
drag, startPoint x: 51, startPoint y: 70, endPoint x: -6, endPoint y: 71, distance: 57.0
click at [0, 71] on html "menu - ossimra person Firma Express Padrón Afiliados Empadronados Padrón Ágil A…" at bounding box center [233, 240] width 467 height 480
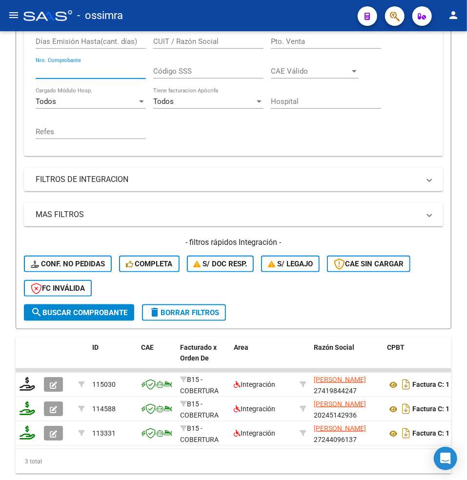
paste input "1670"
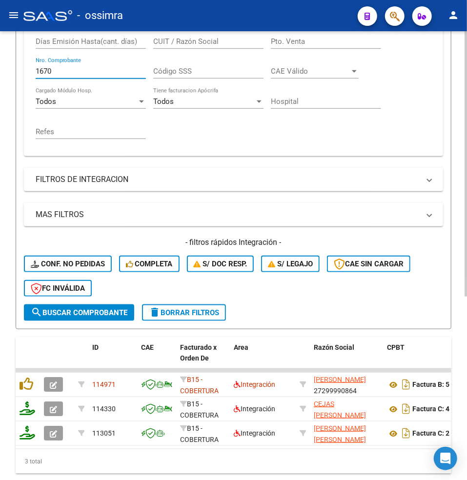
type input "1670"
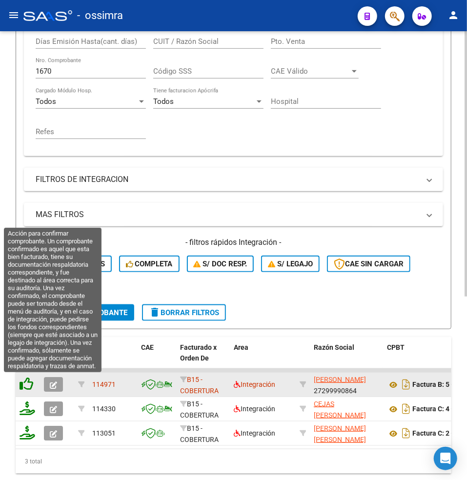
click at [27, 381] on icon at bounding box center [27, 384] width 14 height 14
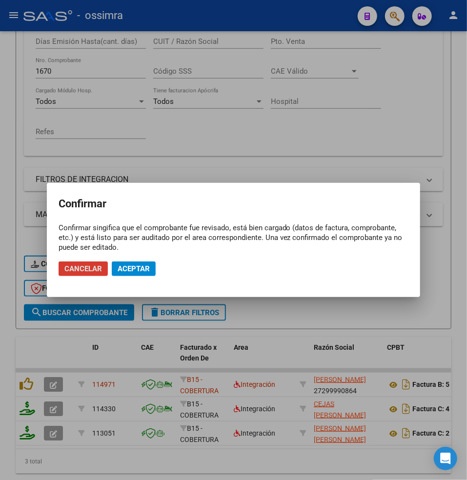
click at [141, 270] on span "Aceptar" at bounding box center [134, 268] width 32 height 9
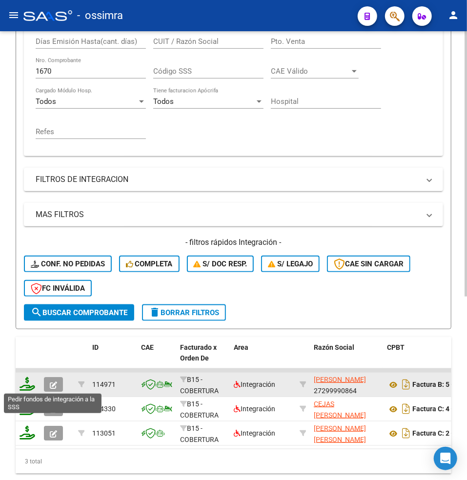
click at [31, 381] on icon at bounding box center [28, 384] width 16 height 14
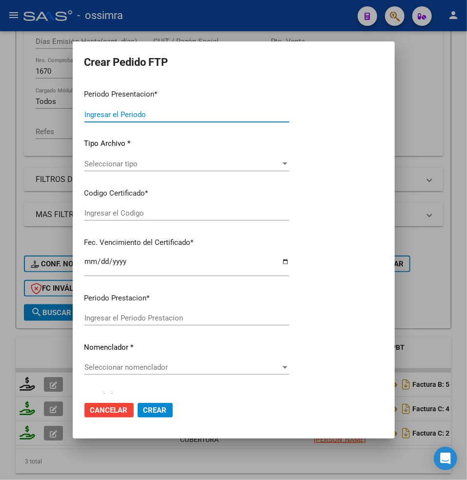
type input "202507"
type input "202505"
type input "$ 98.964,88"
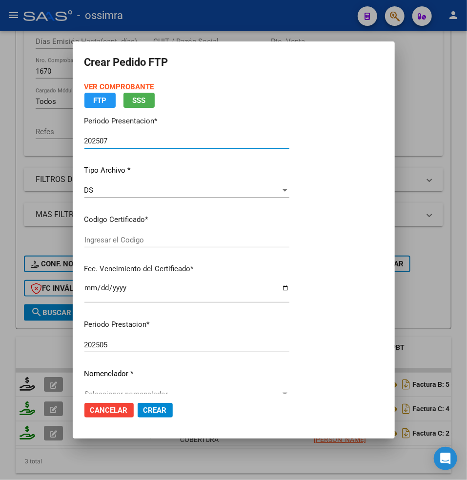
type input "ARG02000527342802022030820270308TUC138"
type input "2027-03-08"
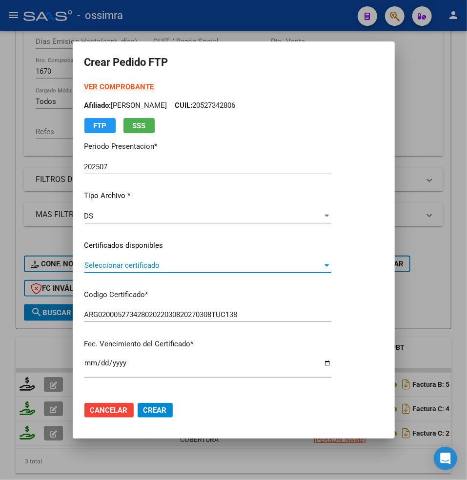
click at [135, 265] on span "Seleccionar certificado" at bounding box center [203, 265] width 238 height 9
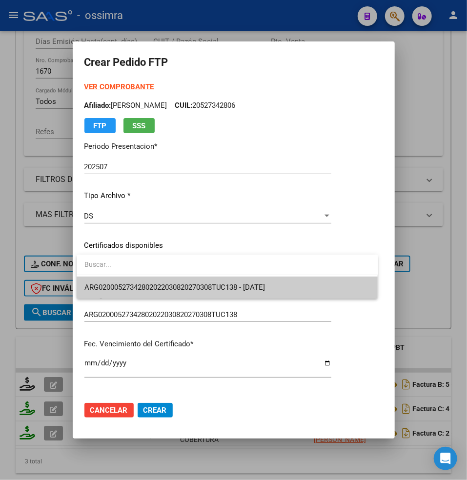
click at [133, 281] on span "ARG02000527342802022030820270308TUC138 - 2027-03-08" at bounding box center [227, 287] width 286 height 22
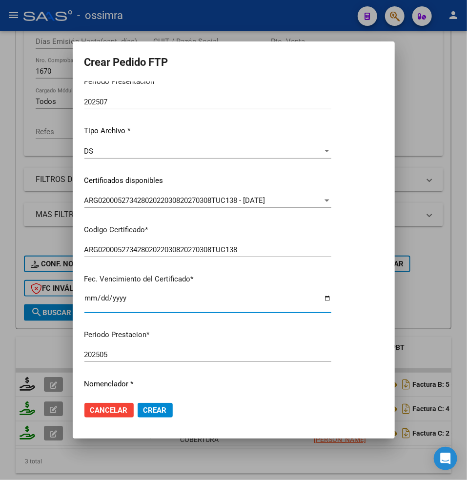
scroll to position [130, 0]
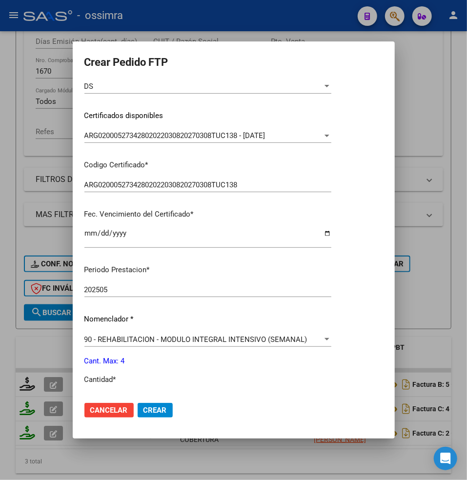
click at [146, 224] on div "VER COMPROBANTE ARCA Padrón Afiliado: INIGO AUGUSTO FABRIZIO CUIL: 20527342806 …" at bounding box center [207, 104] width 247 height 305
click at [144, 228] on div "2027-03-08 Ingresar el fecha" at bounding box center [207, 237] width 247 height 21
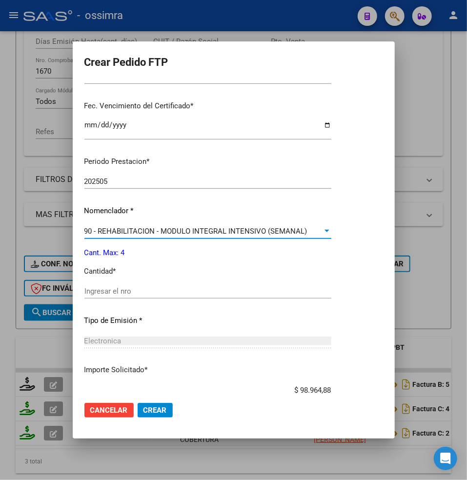
scroll to position [260, 0]
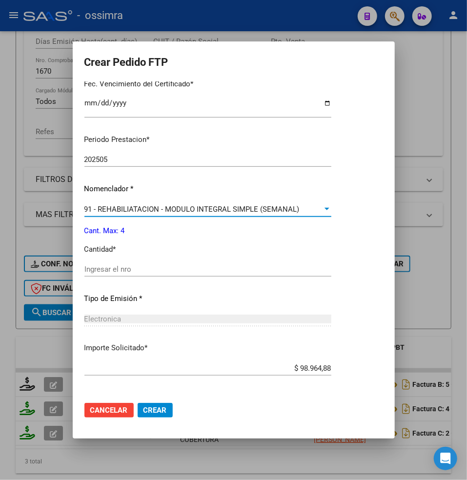
click at [369, 399] on mat-dialog-actions "Cancelar Crear" at bounding box center [233, 409] width 298 height 33
click at [137, 205] on span "91 - REHABILIATACION - MODULO INTEGRAL SIMPLE (SEMANAL)" at bounding box center [191, 209] width 215 height 9
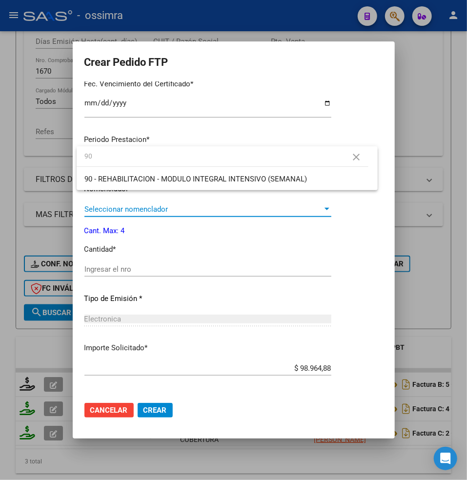
scroll to position [0, 0]
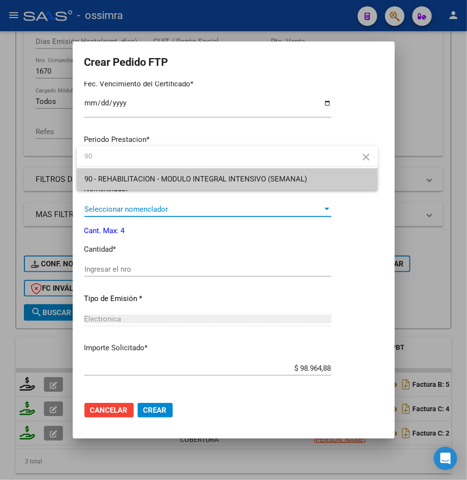
type input "90"
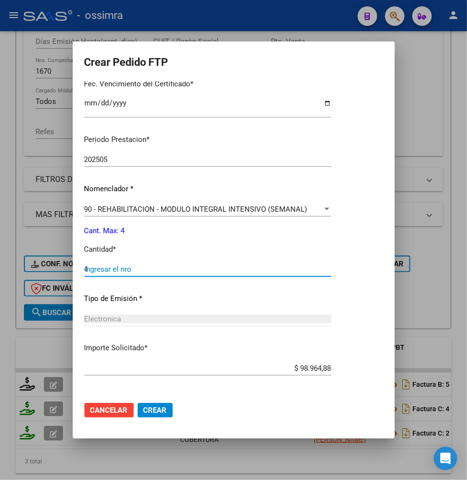
type input "4"
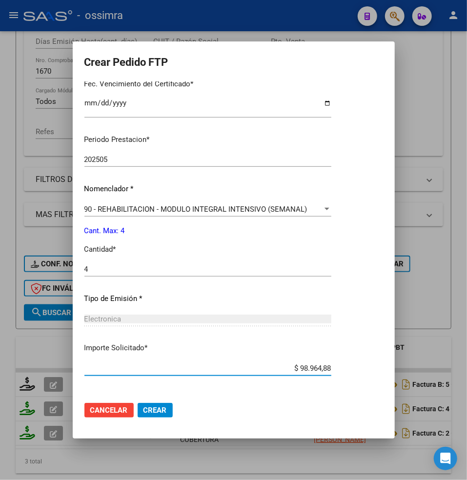
scroll to position [300, 0]
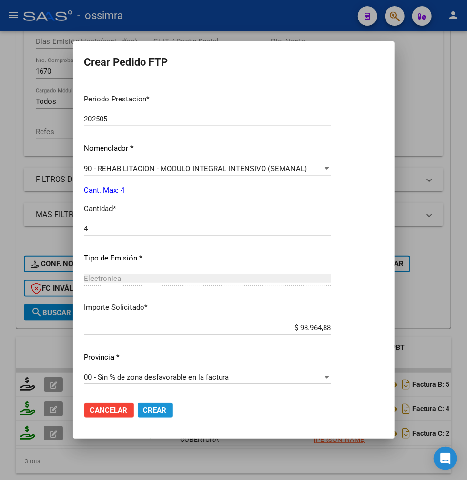
click at [156, 406] on span "Crear" at bounding box center [154, 410] width 23 height 9
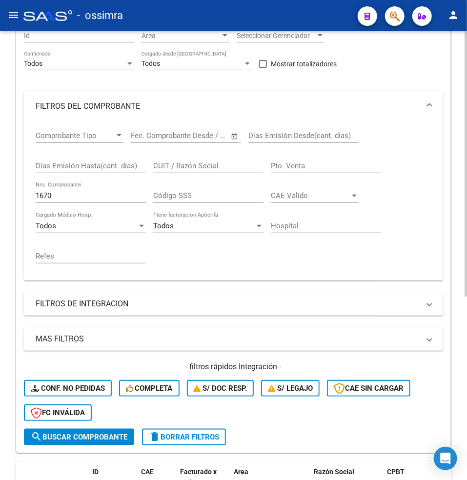
scroll to position [130, 0]
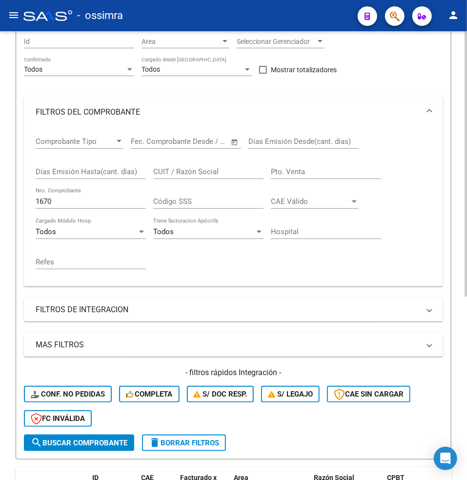
drag, startPoint x: 66, startPoint y: 205, endPoint x: 58, endPoint y: 203, distance: 9.0
click at [59, 203] on div "1670 Nro. Comprobante" at bounding box center [91, 198] width 110 height 21
drag, startPoint x: 58, startPoint y: 203, endPoint x: -68, endPoint y: 203, distance: 125.3
click at [0, 203] on html "menu - ossimra person Firma Express Padrón Afiliados Empadronados Padrón Ágil A…" at bounding box center [233, 240] width 467 height 480
paste input "77"
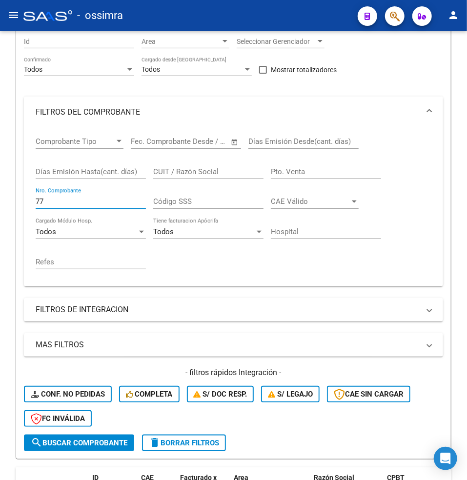
type input "77"
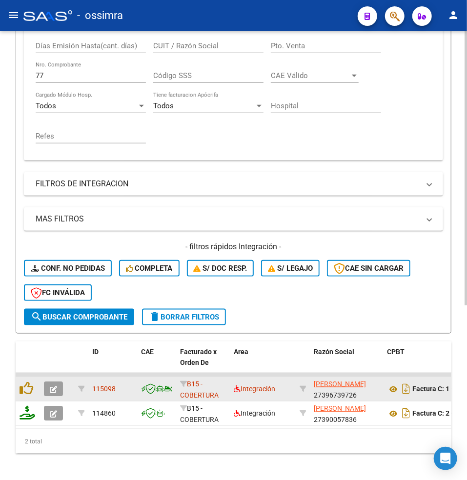
scroll to position [260, 0]
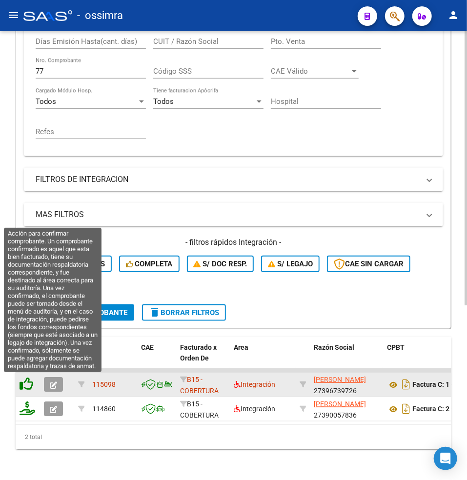
click at [25, 381] on icon at bounding box center [27, 384] width 14 height 14
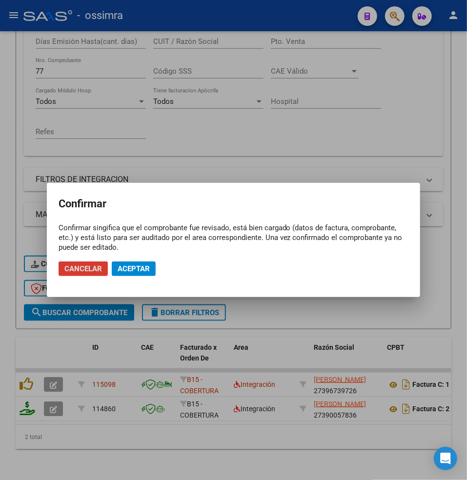
click at [132, 274] on button "Aceptar" at bounding box center [134, 268] width 44 height 15
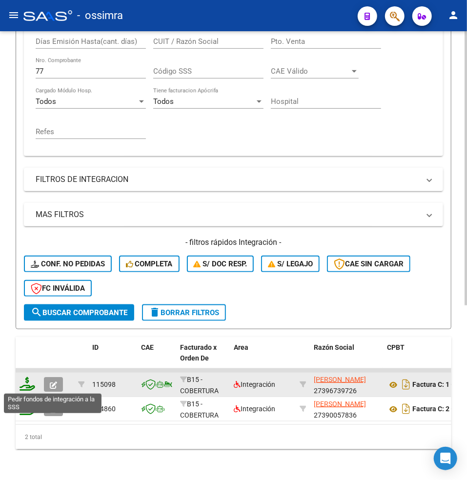
click at [26, 377] on icon at bounding box center [28, 384] width 16 height 14
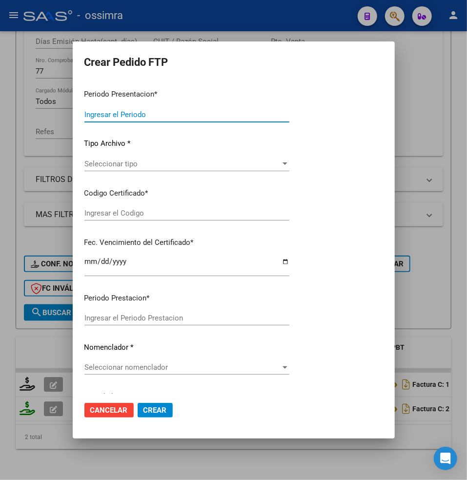
type input "202507"
type input "202506"
type input "$ 307.654,34"
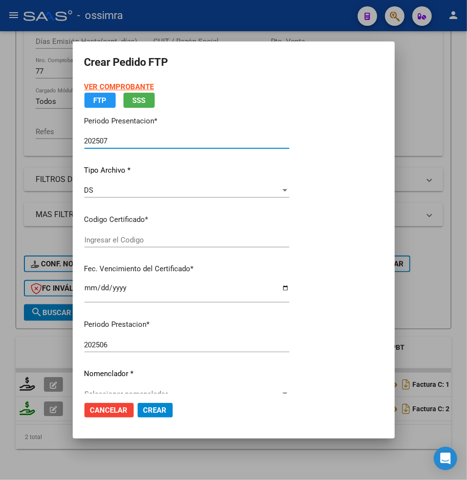
type input "ARG02000576948072023012720250127SAL124"
type input "2025-01-27"
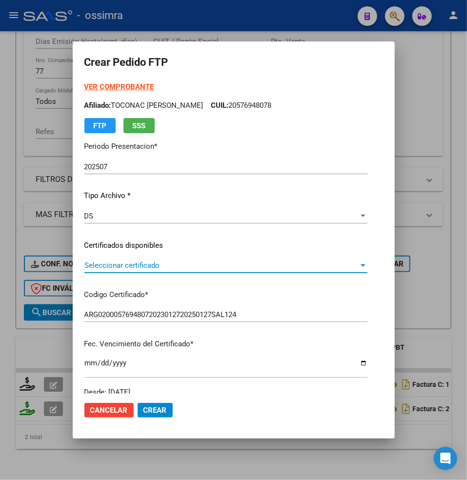
click at [121, 266] on span "Seleccionar certificado" at bounding box center [221, 265] width 274 height 9
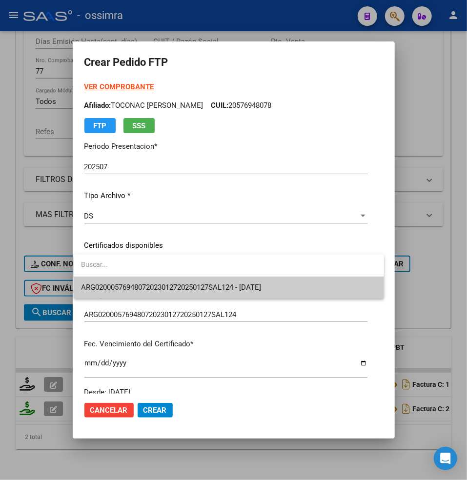
click at [137, 274] on div at bounding box center [229, 265] width 310 height 20
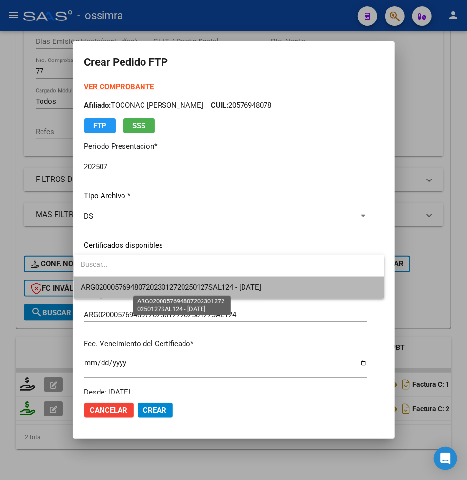
click at [135, 283] on span "ARG02000576948072023012720250127SAL124 - 2025-01-27" at bounding box center [171, 287] width 180 height 9
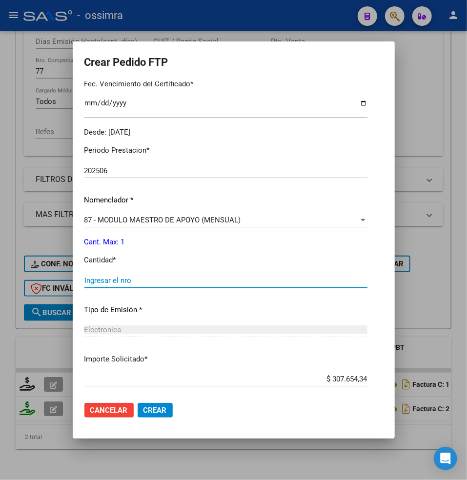
click at [108, 277] on input "Ingresar el nro" at bounding box center [225, 280] width 283 height 9
type input "1"
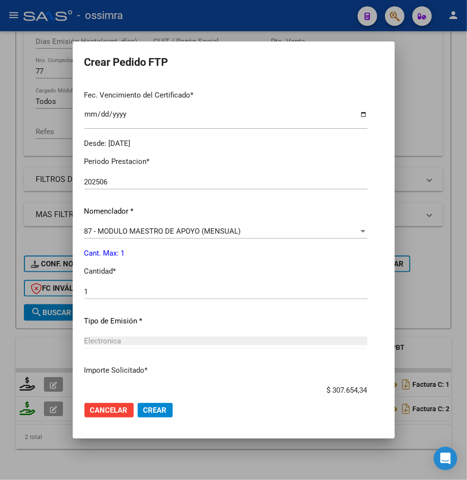
scroll to position [311, 0]
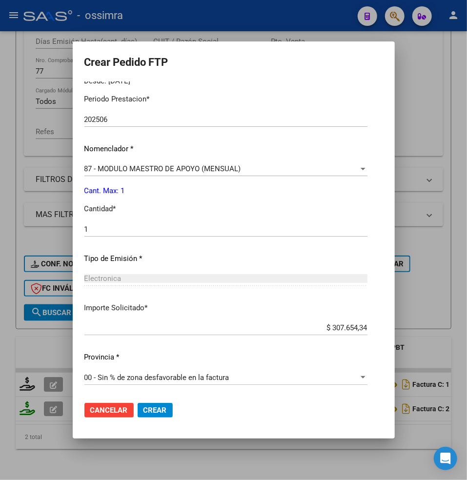
click at [155, 409] on span "Crear" at bounding box center [154, 410] width 23 height 9
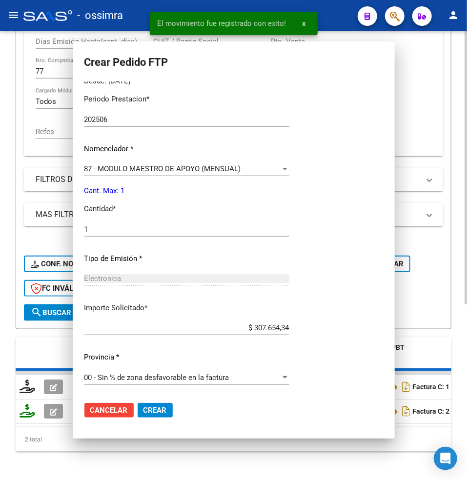
scroll to position [258, 0]
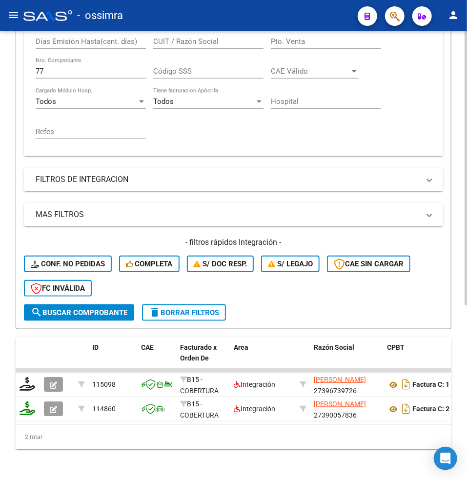
drag, startPoint x: 63, startPoint y: 73, endPoint x: 6, endPoint y: 72, distance: 56.6
click at [6, 72] on div "Video tutorial PRESTADORES -> Listado de CPBTs Emitidos por Prestadores / Prove…" at bounding box center [233, 133] width 467 height 725
click at [39, 68] on input "77" at bounding box center [91, 71] width 110 height 9
drag, startPoint x: 65, startPoint y: 73, endPoint x: -4, endPoint y: 63, distance: 69.9
click at [0, 63] on html "menu - ossimra person Firma Express Padrón Afiliados Empadronados Padrón Ágil A…" at bounding box center [233, 240] width 467 height 480
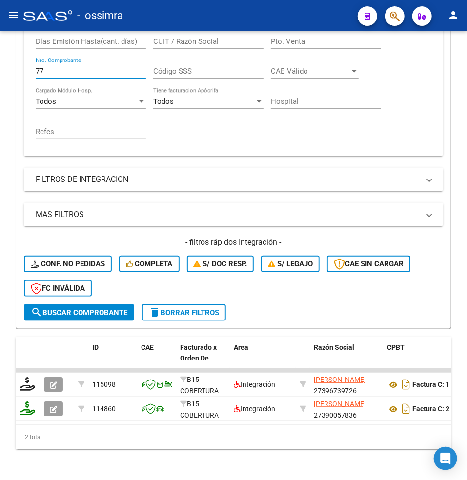
paste input "890"
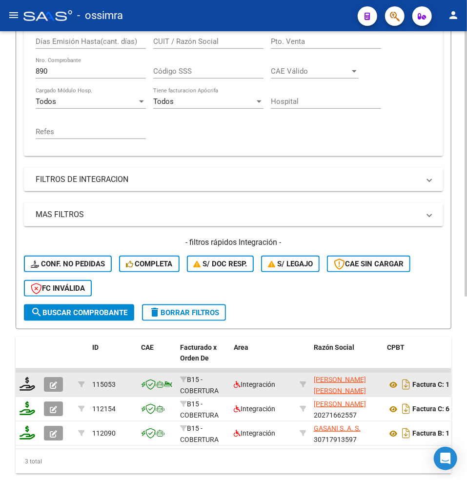
click at [127, 379] on div "115053" at bounding box center [112, 384] width 41 height 11
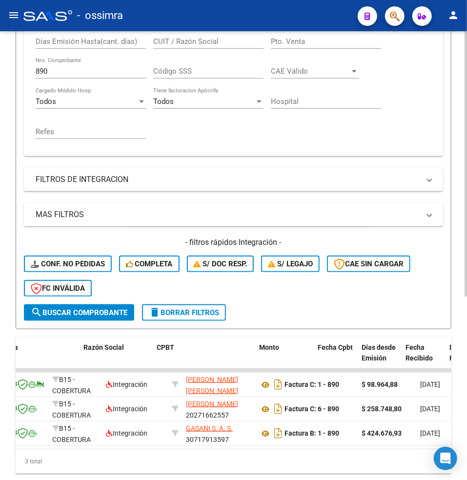
scroll to position [0, 0]
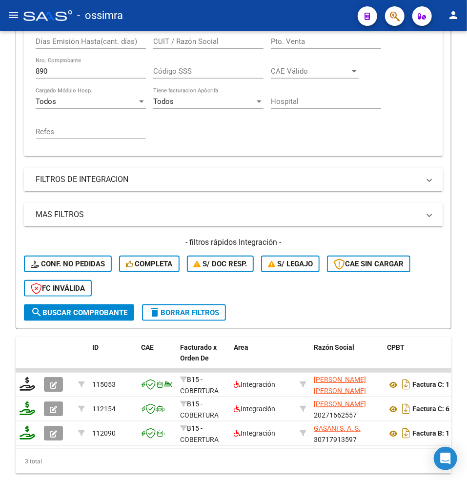
drag, startPoint x: 54, startPoint y: 69, endPoint x: -29, endPoint y: 54, distance: 84.3
click at [0, 54] on html "menu - ossimra person Firma Express Padrón Afiliados Empadronados Padrón Ágil A…" at bounding box center [233, 240] width 467 height 480
paste input "13"
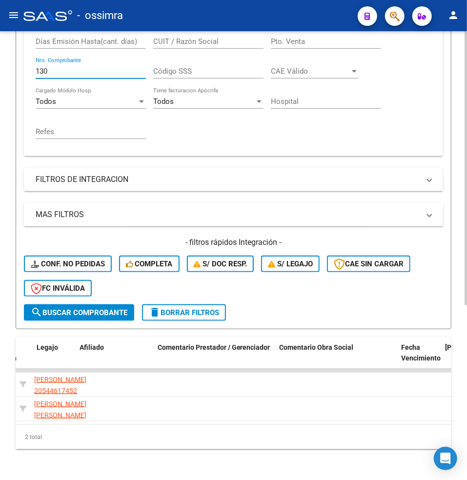
scroll to position [0, 1440]
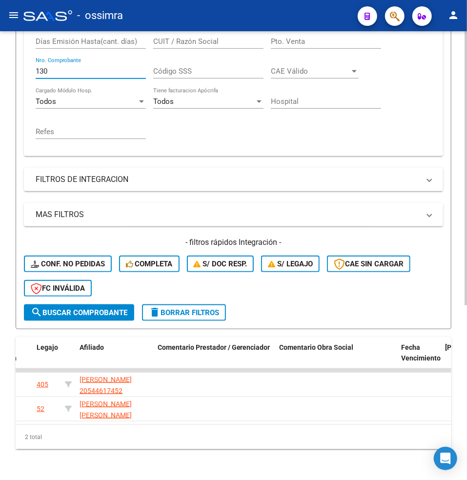
type input "130"
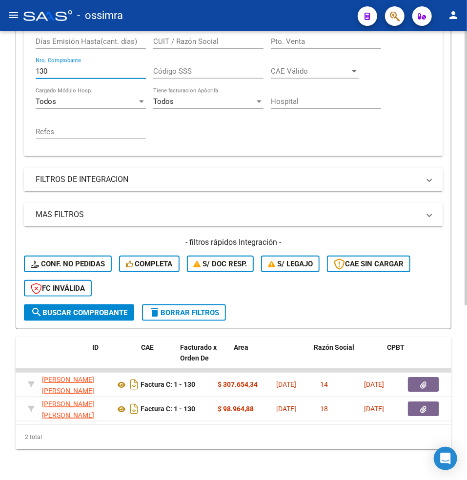
scroll to position [0, 0]
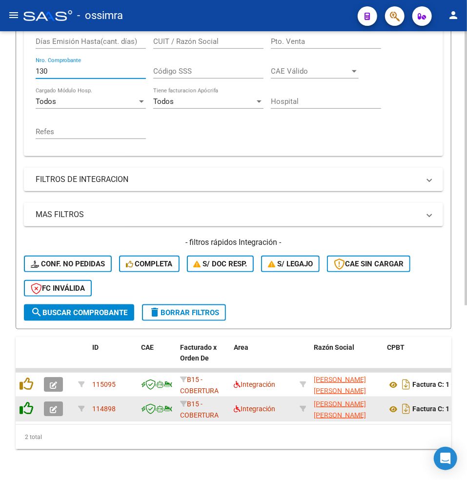
click at [28, 412] on icon at bounding box center [27, 408] width 14 height 14
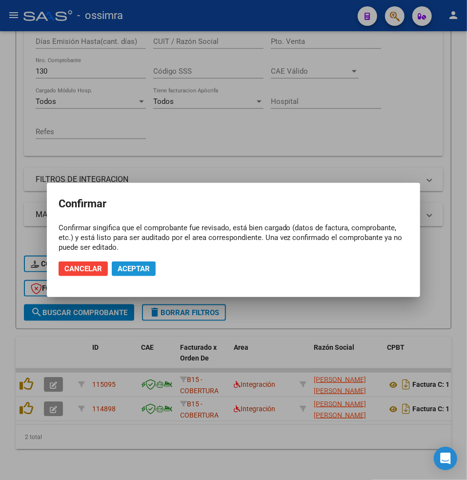
click at [127, 264] on span "Aceptar" at bounding box center [134, 268] width 32 height 9
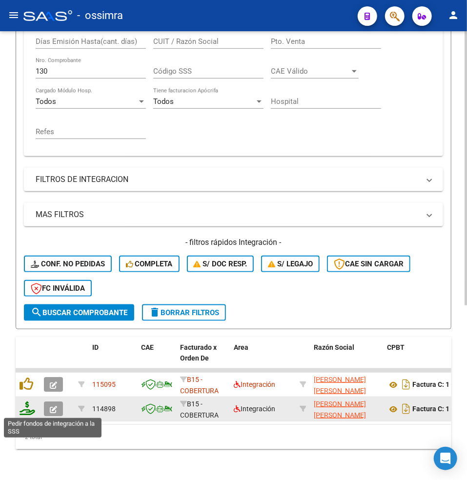
click at [27, 408] on icon at bounding box center [28, 408] width 16 height 14
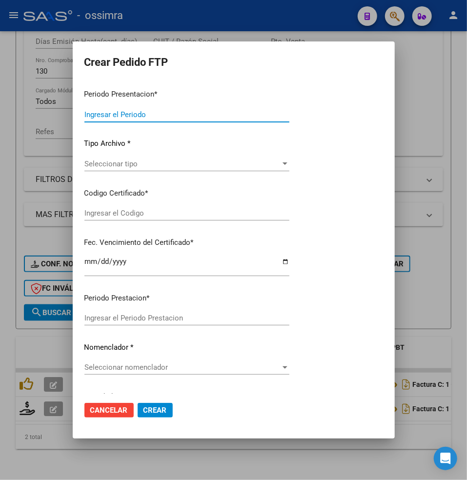
type input "202507"
type input "$ 98.964,88"
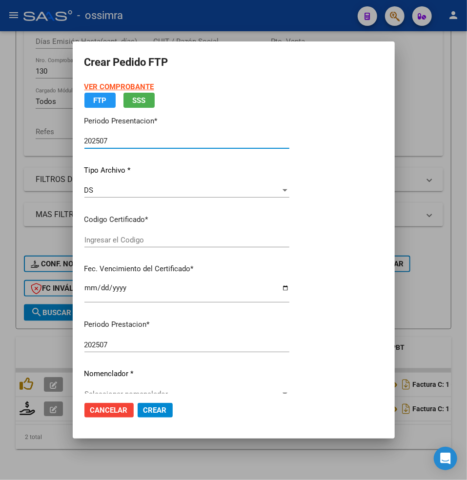
type input "ARG02000562280772023020120280201SAL124"
type input "2028-02-01"
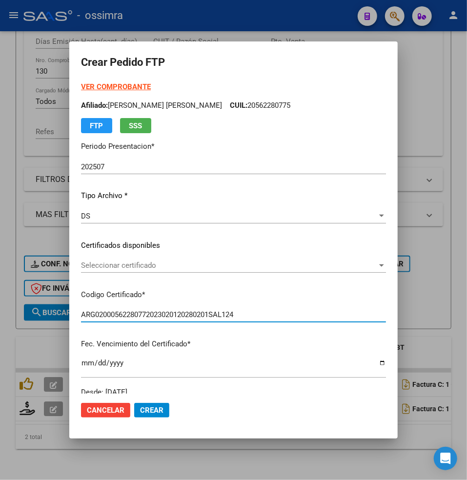
click at [113, 267] on span "Seleccionar certificado" at bounding box center [229, 265] width 296 height 9
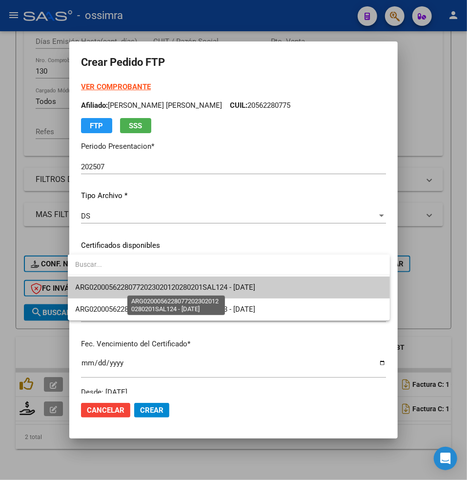
click at [108, 287] on span "ARG02000562280772023020120280201SAL124 - 2028-02-01" at bounding box center [166, 287] width 180 height 9
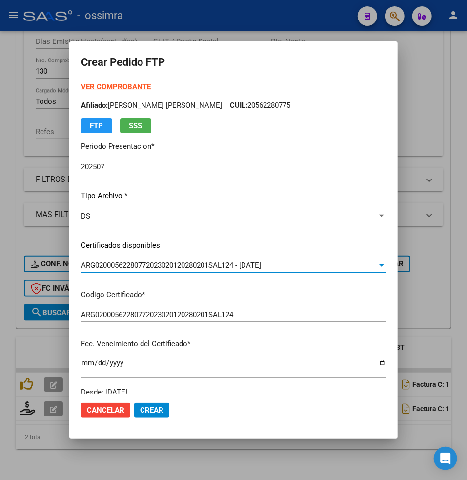
click at [125, 258] on div "ARG02000562280772023020120280201SAL124 - 2028-02-01 Seleccionar certificado" at bounding box center [233, 265] width 305 height 15
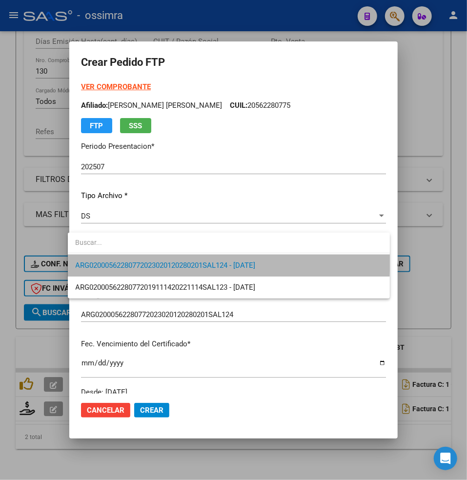
click at [125, 258] on span "ARG02000562280772023020120280201SAL124 - 2028-02-01" at bounding box center [229, 266] width 306 height 22
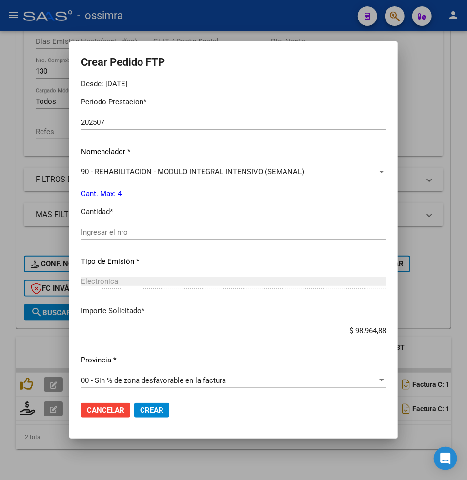
scroll to position [311, 0]
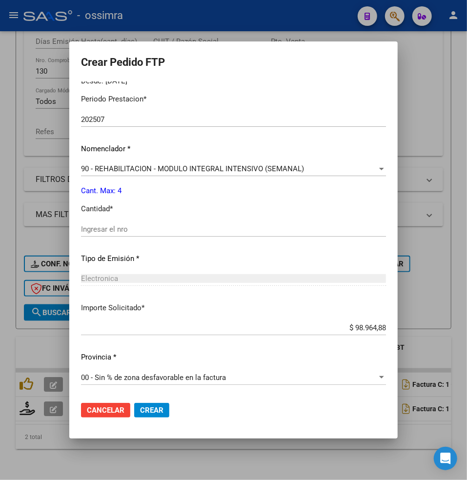
click at [95, 228] on input "Ingresar el nro" at bounding box center [233, 229] width 305 height 9
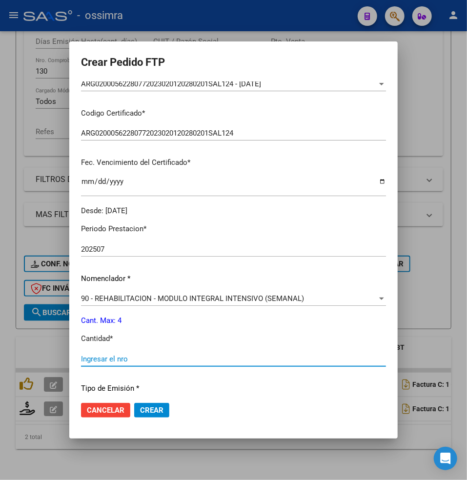
scroll to position [246, 0]
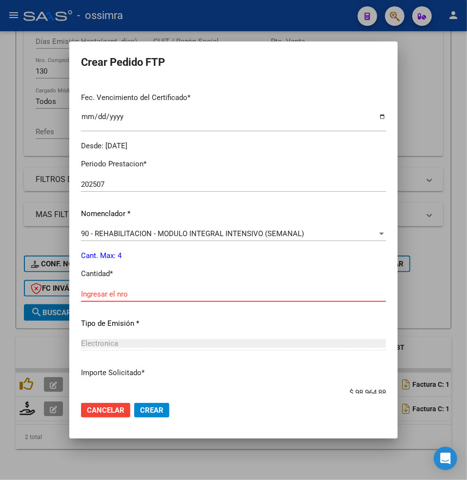
click at [90, 294] on input "Ingresar el nro" at bounding box center [233, 294] width 305 height 9
type input "4"
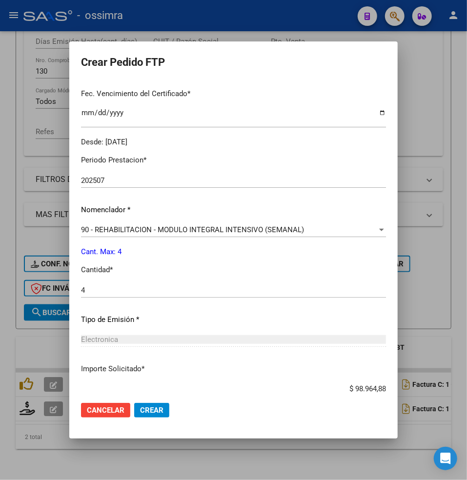
scroll to position [311, 0]
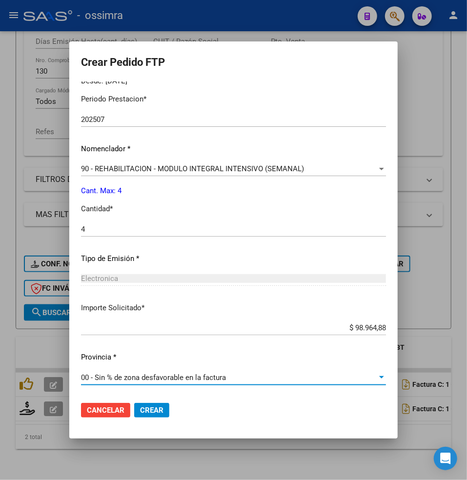
click at [144, 409] on span "Crear" at bounding box center [151, 410] width 23 height 9
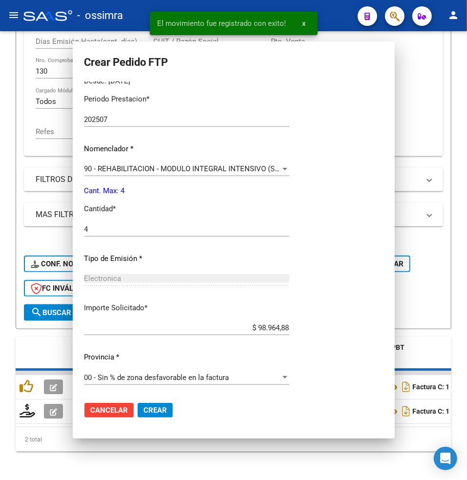
scroll to position [0, 0]
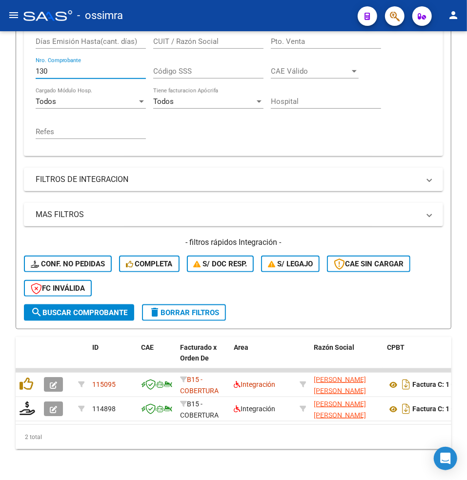
drag, startPoint x: 53, startPoint y: 73, endPoint x: -16, endPoint y: 70, distance: 68.3
click at [0, 70] on html "menu - ossimra person Firma Express Padrón Afiliados Empadronados Padrón Ágil A…" at bounding box center [233, 240] width 467 height 480
paste input "786"
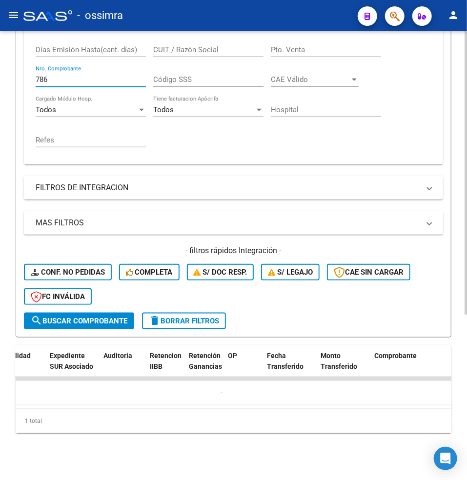
scroll to position [0, 746]
drag, startPoint x: 55, startPoint y: 73, endPoint x: 20, endPoint y: 68, distance: 35.0
click at [21, 71] on form "Filtros Id Area Area Seleccionar Gerenciador Seleccionar Gerenciador Todos Conf…" at bounding box center [233, 118] width 435 height 439
paste input "3717"
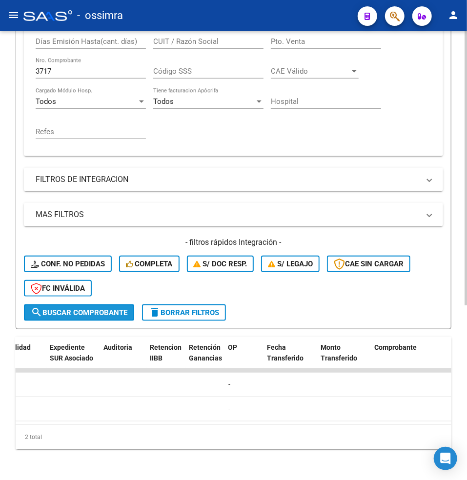
click at [67, 309] on span "search Buscar Comprobante" at bounding box center [79, 312] width 97 height 9
click at [69, 310] on span "search Buscar Comprobante" at bounding box center [79, 312] width 97 height 9
click at [60, 73] on input "3717" at bounding box center [91, 71] width 110 height 9
drag, startPoint x: 60, startPoint y: 73, endPoint x: 33, endPoint y: 70, distance: 27.5
click at [33, 70] on div "Comprobante Tipo Comprobante Tipo Start date – End date Fec. Comprobante Desde …" at bounding box center [233, 77] width 419 height 158
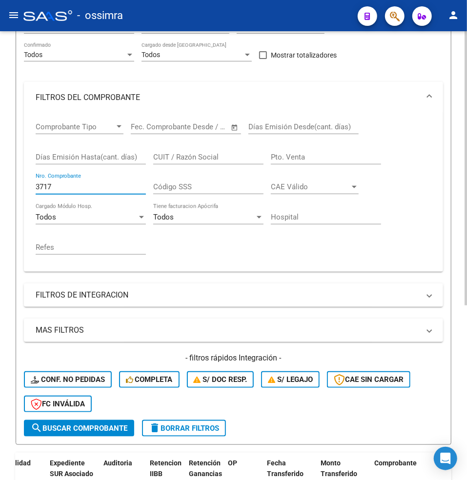
scroll to position [65, 0]
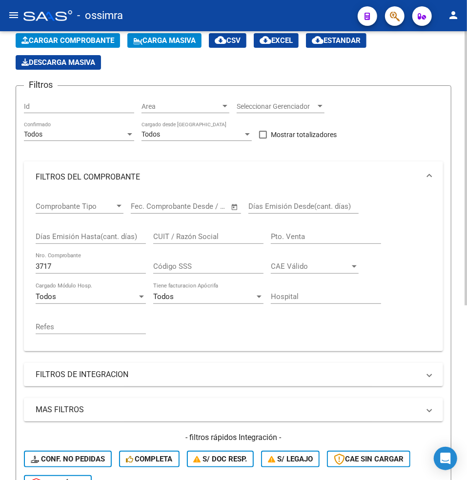
click at [57, 269] on input "3717" at bounding box center [91, 266] width 110 height 9
drag, startPoint x: 56, startPoint y: 269, endPoint x: 26, endPoint y: 261, distance: 30.3
click at [26, 264] on div "Comprobante Tipo Comprobante Tipo Start date – End date Fec. Comprobante Desde …" at bounding box center [233, 272] width 419 height 158
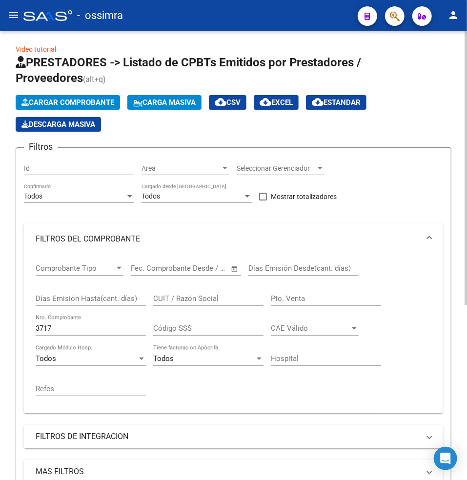
scroll to position [0, 0]
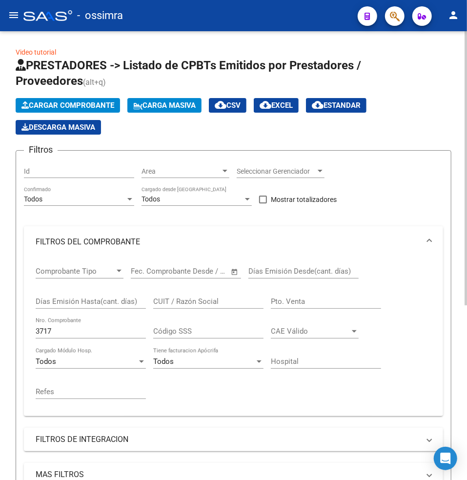
click at [176, 193] on div "Todos Cargado desde Masivo" at bounding box center [196, 196] width 110 height 20
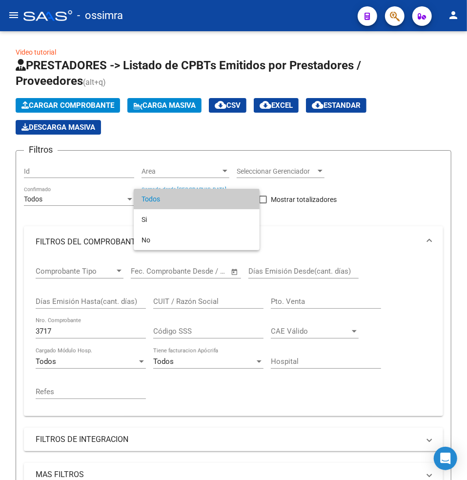
click at [155, 199] on span "Todos" at bounding box center [196, 199] width 110 height 20
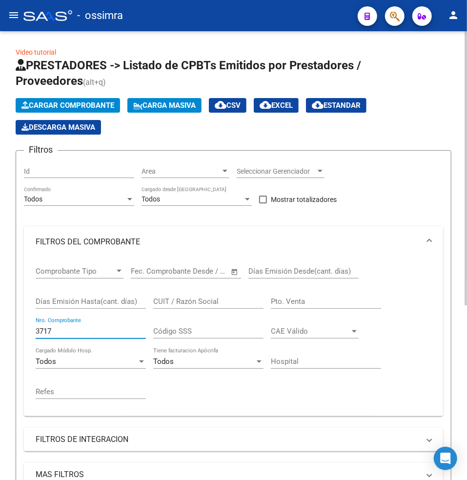
drag, startPoint x: 60, startPoint y: 333, endPoint x: 35, endPoint y: 324, distance: 26.8
click at [20, 328] on form "Filtros Id Area Area Seleccionar Gerenciador Seleccionar Gerenciador Todos Conf…" at bounding box center [233, 369] width 435 height 439
paste input "19"
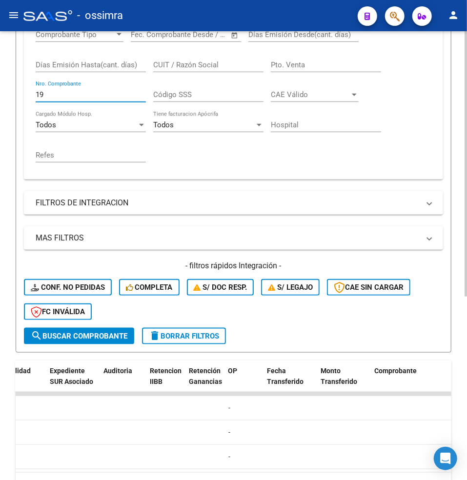
scroll to position [260, 0]
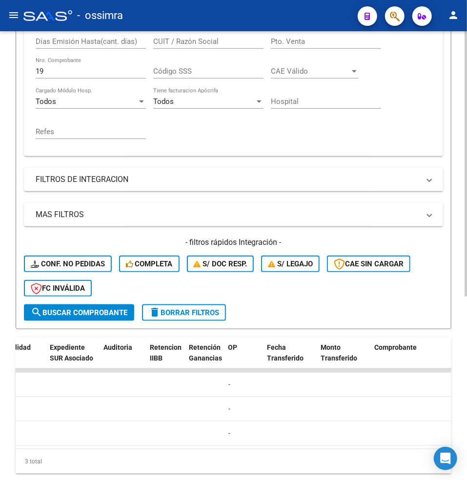
click at [51, 69] on input "19" at bounding box center [91, 71] width 110 height 9
type input "1"
paste input "19"
drag, startPoint x: 57, startPoint y: 73, endPoint x: 15, endPoint y: 78, distance: 42.8
click at [15, 78] on div "Video tutorial PRESTADORES -> Listado de CPBTs Emitidos por Prestadores / Prove…" at bounding box center [233, 145] width 467 height 749
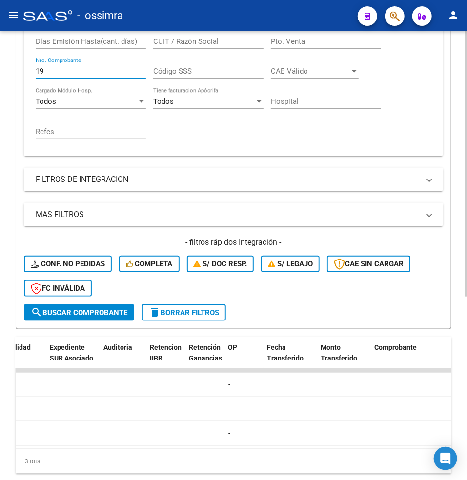
paste input "40"
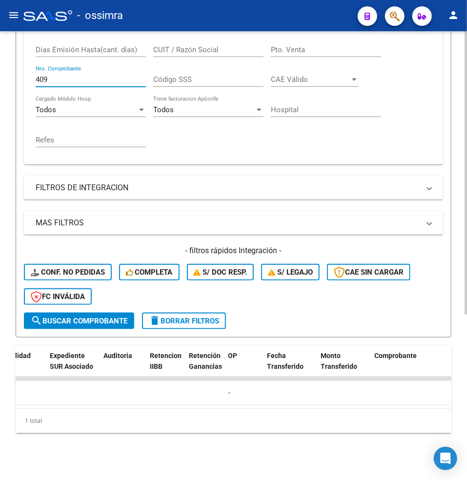
click at [43, 75] on input "409" at bounding box center [91, 79] width 110 height 9
drag, startPoint x: 49, startPoint y: 71, endPoint x: 12, endPoint y: 72, distance: 37.1
click at [12, 72] on div "Video tutorial PRESTADORES -> Listado de CPBTs Emitidos por Prestadores / Prove…" at bounding box center [233, 130] width 467 height 700
paste input "2041"
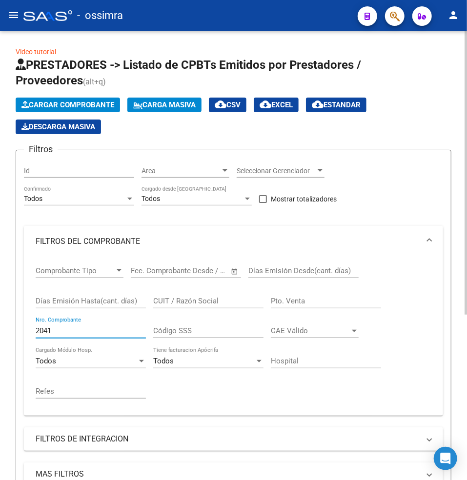
scroll to position [0, 0]
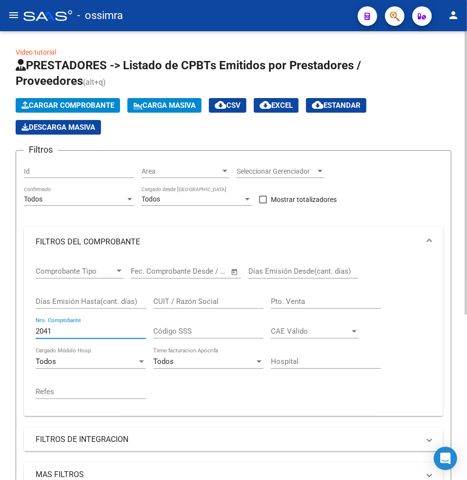
drag, startPoint x: 58, startPoint y: 332, endPoint x: 0, endPoint y: 317, distance: 58.9
click at [2, 329] on div "Video tutorial PRESTADORES -> Listado de CPBTs Emitidos por Prestadores / Prove…" at bounding box center [233, 381] width 467 height 700
paste input "1149"
type input "1149"
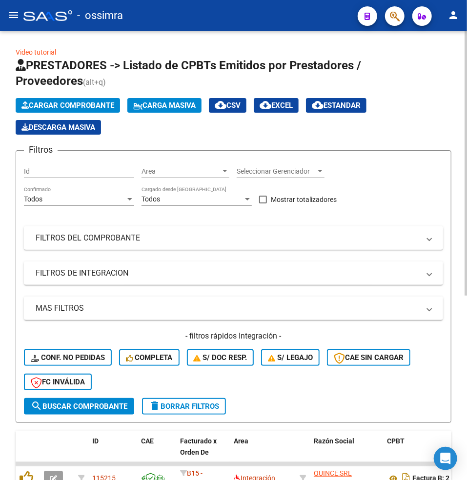
click at [85, 235] on mat-panel-title "FILTROS DEL COMPROBANTE" at bounding box center [228, 238] width 384 height 11
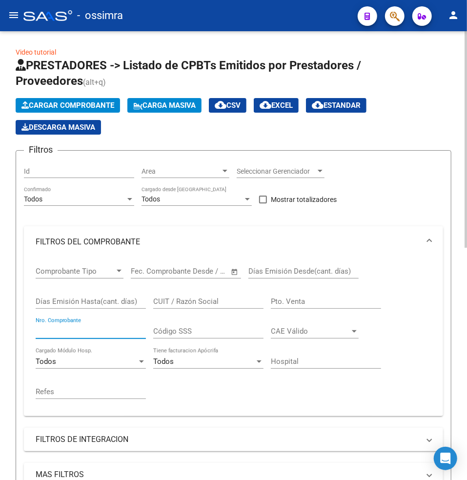
click at [69, 327] on input "Nro. Comprobante" at bounding box center [91, 331] width 110 height 9
paste input "1149"
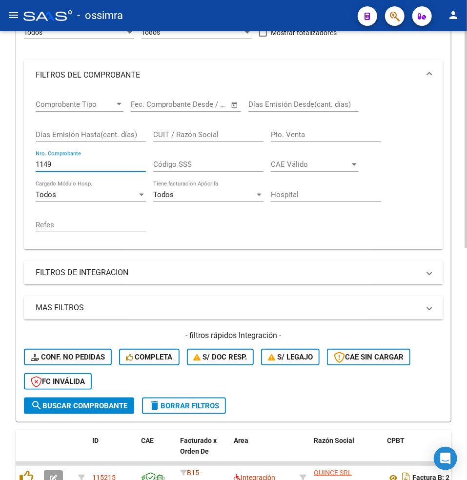
scroll to position [260, 0]
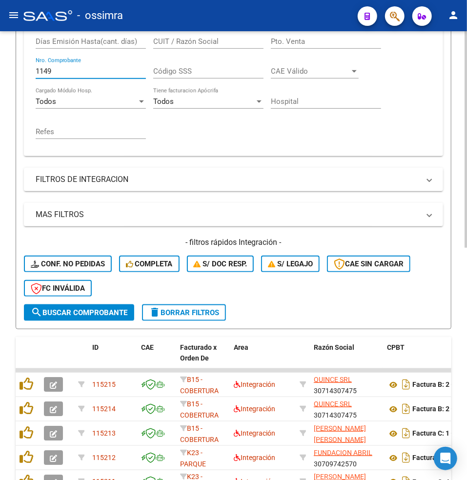
click at [82, 312] on span "search Buscar Comprobante" at bounding box center [79, 312] width 97 height 9
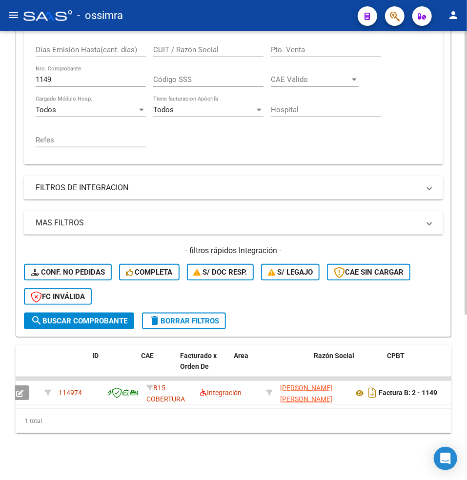
scroll to position [0, 0]
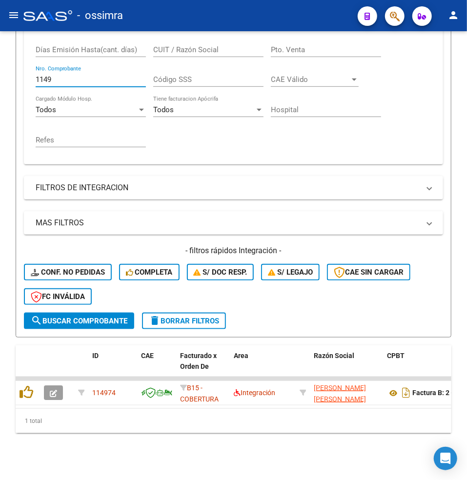
drag, startPoint x: 29, startPoint y: 77, endPoint x: -51, endPoint y: 74, distance: 80.0
click at [0, 74] on html "menu - ossimra person Firma Express Padrón Afiliados Empadronados Padrón Ágil A…" at bounding box center [233, 240] width 467 height 480
paste input "3717"
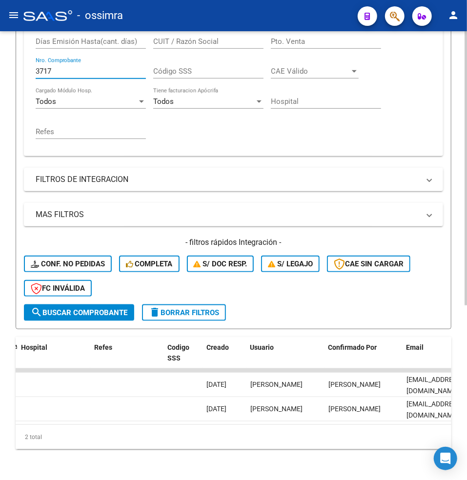
scroll to position [0, 1957]
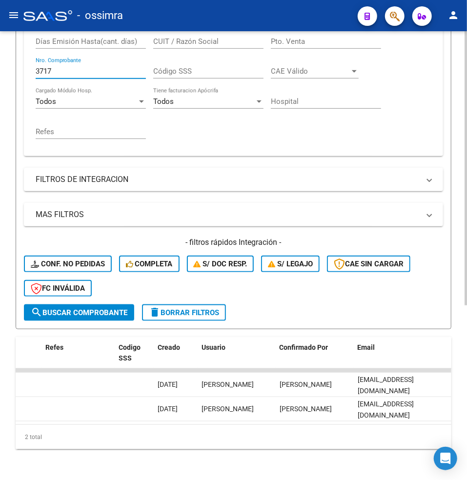
click at [464, 433] on div at bounding box center [465, 333] width 2 height 274
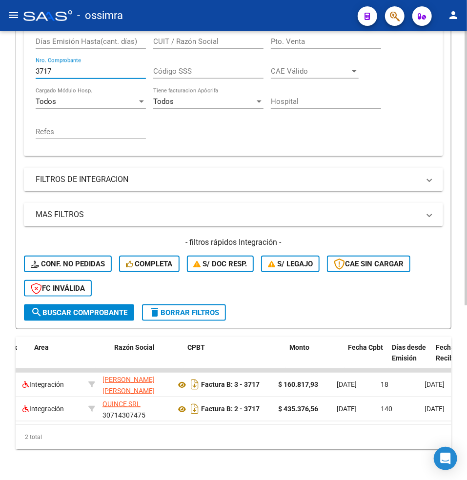
scroll to position [0, 0]
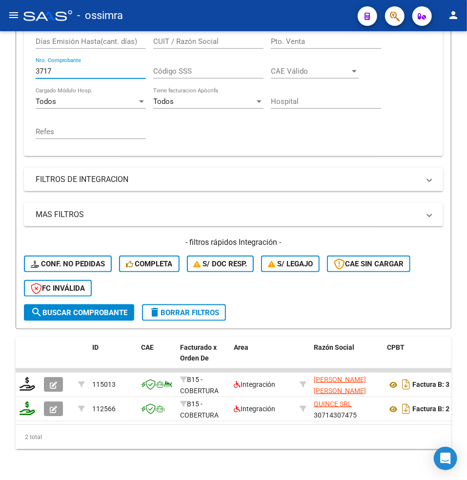
drag, startPoint x: 57, startPoint y: 75, endPoint x: -6, endPoint y: 61, distance: 64.3
click at [0, 61] on html "menu - ossimra person Firma Express Padrón Afiliados Empadronados Padrón Ágil A…" at bounding box center [233, 240] width 467 height 480
paste input "19"
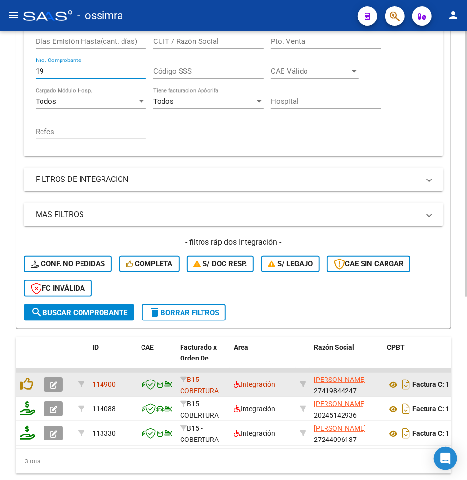
type input "19"
click at [39, 384] on datatable-body-cell at bounding box center [28, 385] width 24 height 24
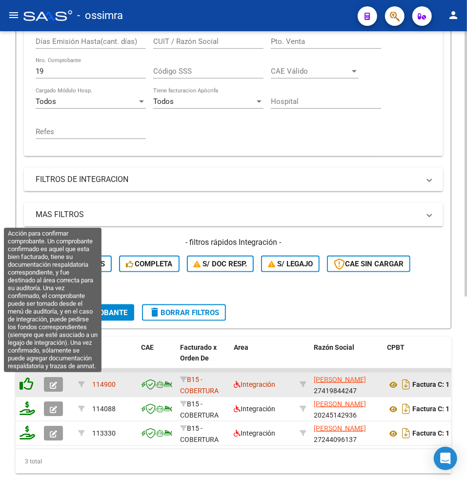
click at [24, 383] on icon at bounding box center [27, 384] width 14 height 14
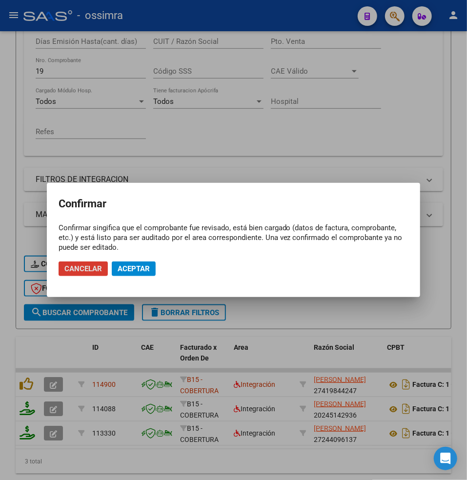
click at [129, 268] on span "Aceptar" at bounding box center [134, 268] width 32 height 9
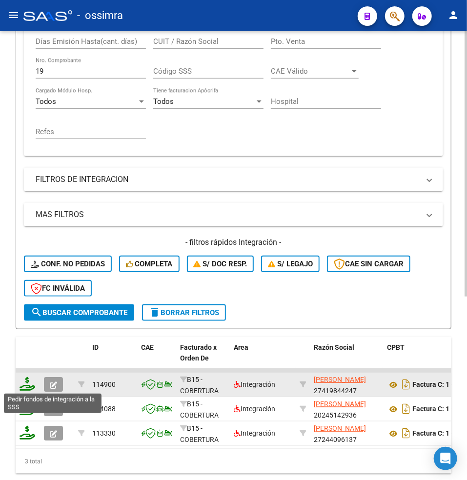
click at [26, 380] on icon at bounding box center [28, 384] width 16 height 14
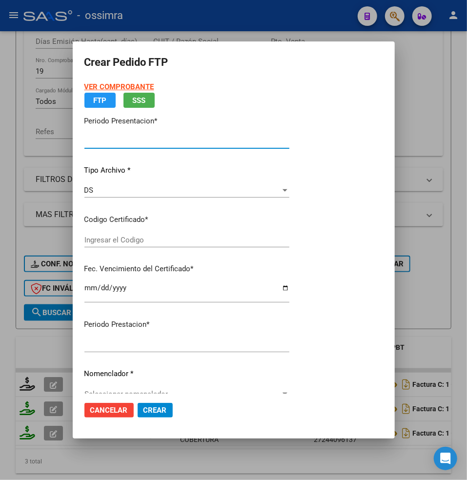
type input "202507"
type input "202505"
type input "$ 307.654,34"
type input "ARG01000585048592021042820230428TUC137"
type input "[DATE]"
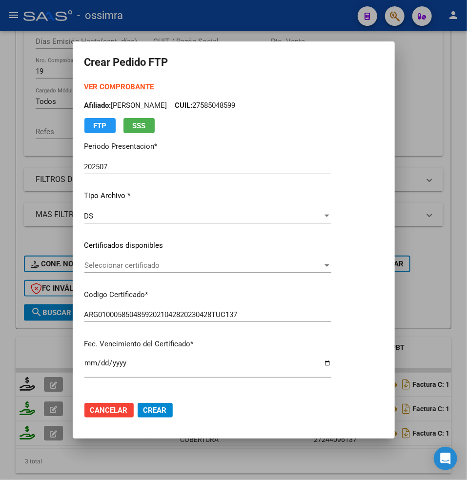
click at [108, 264] on span "Seleccionar certificado" at bounding box center [203, 265] width 238 height 9
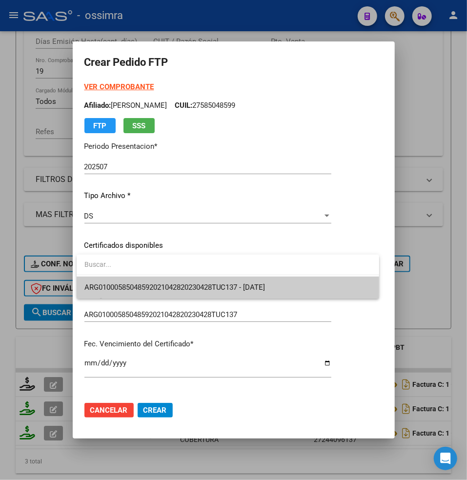
click at [123, 280] on span "ARG01000585048592021042820230428TUC137 - [DATE]" at bounding box center [227, 287] width 287 height 22
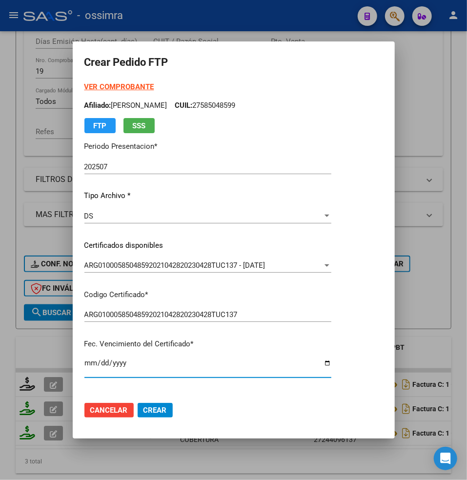
scroll to position [182, 0]
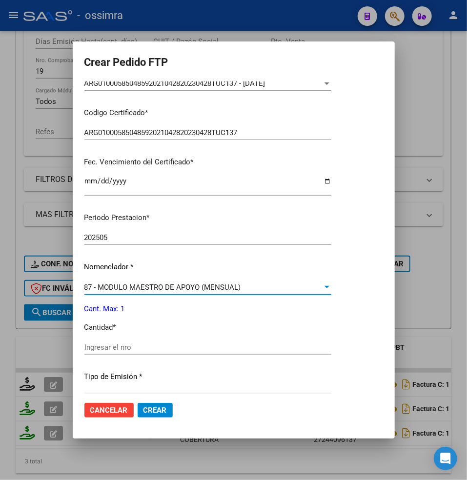
click at [108, 341] on div "Ingresar el nro" at bounding box center [207, 347] width 247 height 15
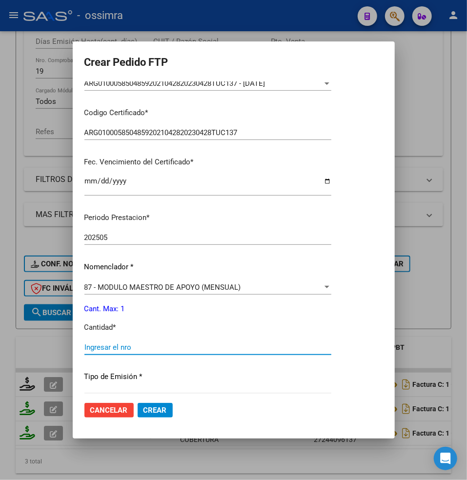
click at [104, 352] on div "Ingresar el nro" at bounding box center [207, 347] width 247 height 15
click at [98, 346] on input "Ingresar el nro" at bounding box center [207, 347] width 247 height 9
type input "1"
click at [158, 408] on span "Crear" at bounding box center [154, 410] width 23 height 9
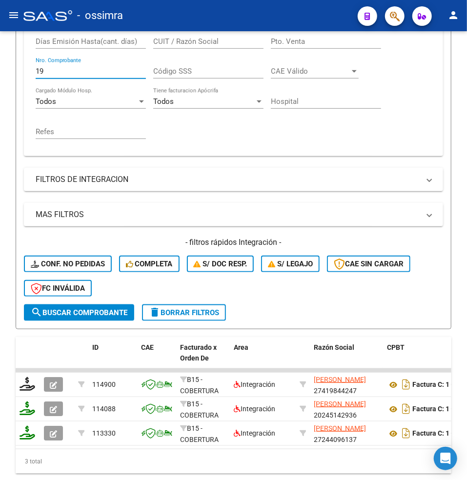
drag, startPoint x: 56, startPoint y: 71, endPoint x: -15, endPoint y: 75, distance: 70.3
click at [0, 75] on html "menu - ossimra person Firma Express Padrón Afiliados Empadronados Padrón Ágil A…" at bounding box center [233, 240] width 467 height 480
paste input "40"
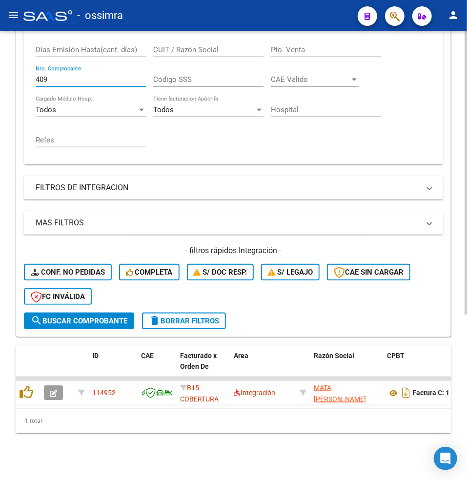
type input "409"
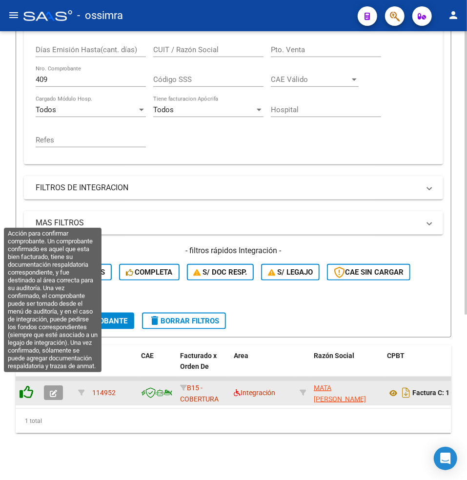
click at [28, 385] on icon at bounding box center [27, 392] width 14 height 14
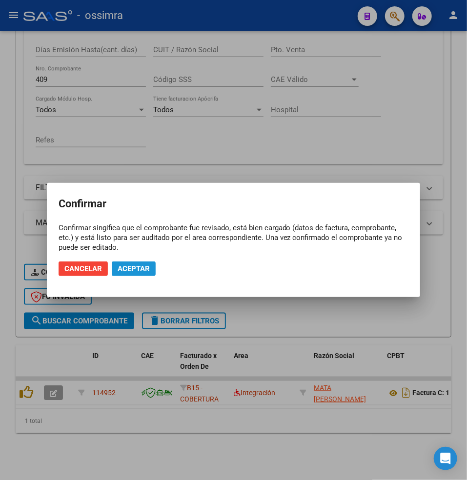
click at [132, 265] on span "Aceptar" at bounding box center [134, 268] width 32 height 9
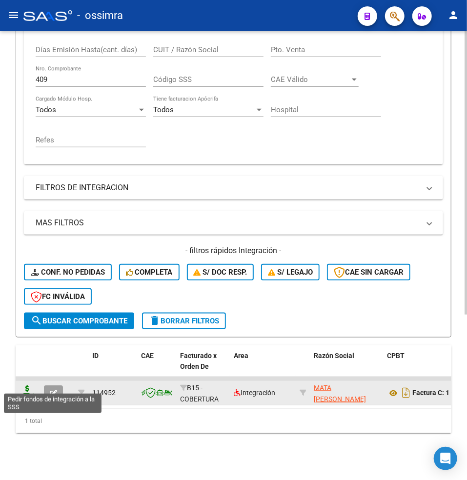
click at [26, 385] on icon at bounding box center [28, 392] width 16 height 14
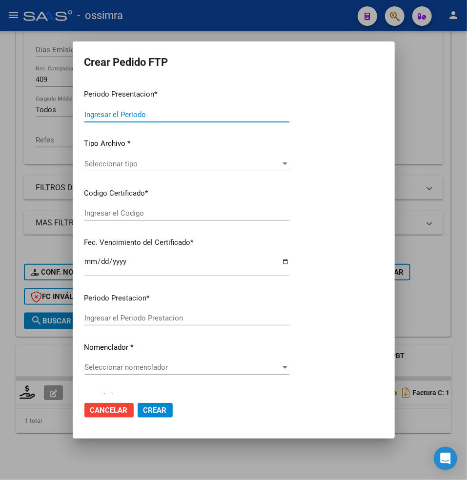
type input "202507"
type input "$ 307.654,34"
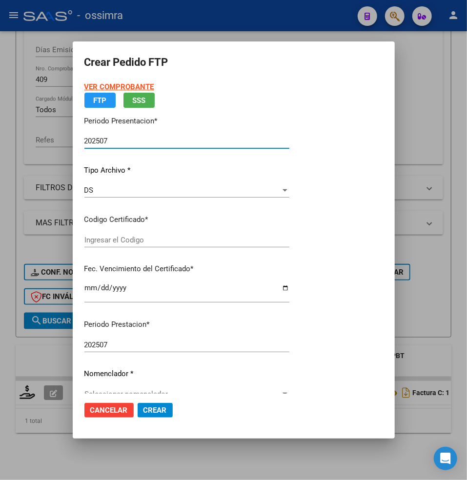
type input "ARG02000527341682018022220230222TUC139"
type input "[DATE]"
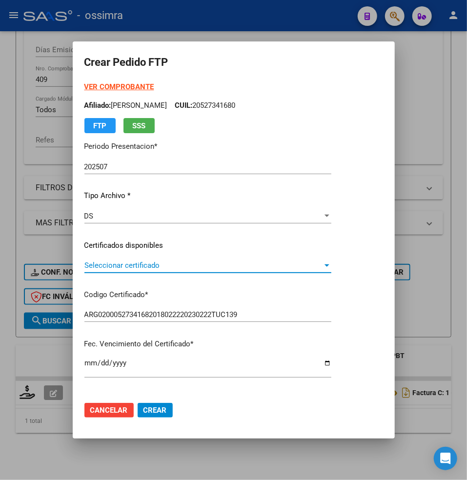
click at [129, 272] on div "Seleccionar certificado Seleccionar certificado" at bounding box center [207, 270] width 247 height 24
click at [127, 266] on span "Seleccionar certificado" at bounding box center [203, 265] width 238 height 9
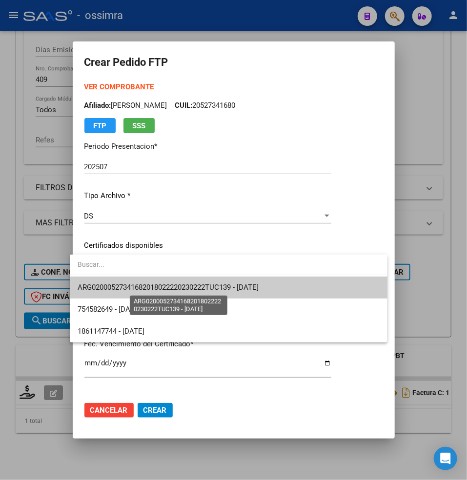
click at [125, 290] on span "ARG02000527341682018022220230222TUC139 - [DATE]" at bounding box center [168, 287] width 181 height 9
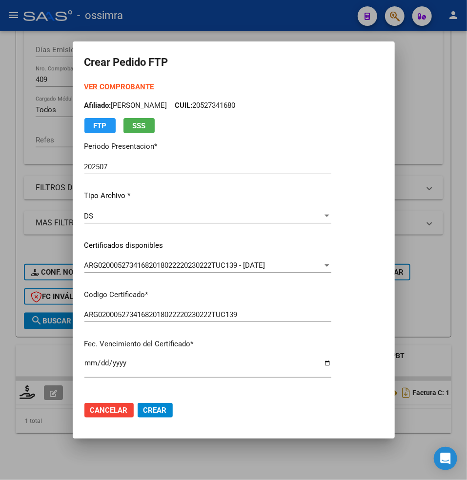
click at [107, 238] on div "VER COMPROBANTE ARCA Padrón Afiliado: [PERSON_NAME] CUIL: 20527341680 FTP SSS P…" at bounding box center [207, 233] width 247 height 305
click at [113, 248] on p "Certificados disponibles" at bounding box center [207, 245] width 247 height 11
click at [127, 261] on span "ARG02000527341682018022220230222TUC139 - [DATE]" at bounding box center [174, 265] width 181 height 9
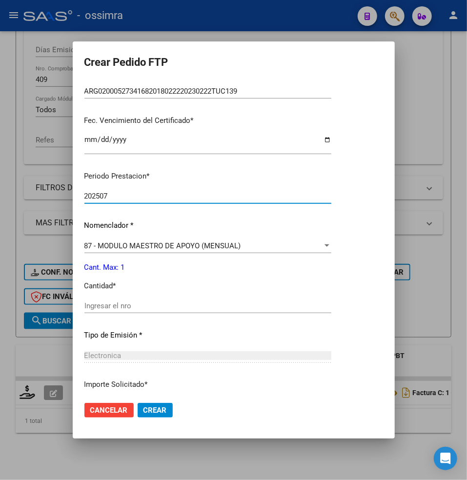
scroll to position [247, 0]
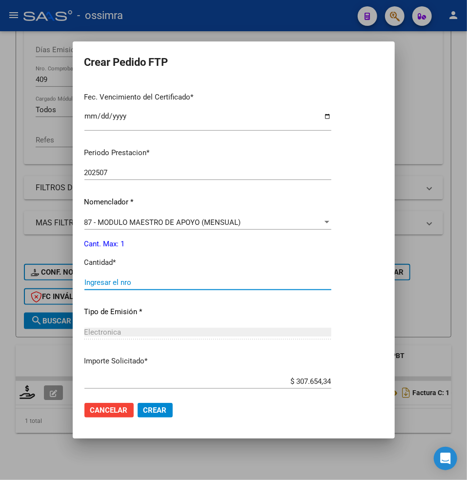
click at [105, 283] on input "Ingresar el nro" at bounding box center [207, 282] width 247 height 9
type input "1"
click at [137, 403] on button "Crear" at bounding box center [154, 410] width 35 height 15
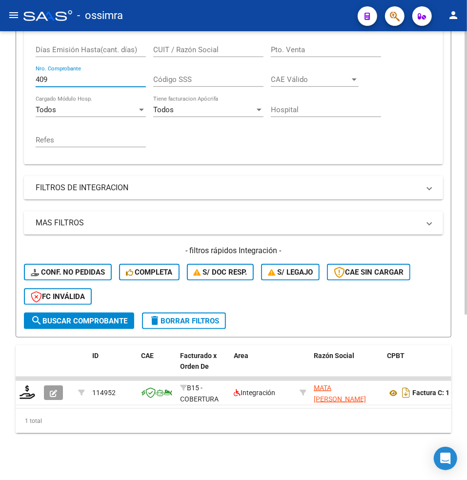
drag, startPoint x: 53, startPoint y: 67, endPoint x: 22, endPoint y: 69, distance: 30.8
click at [22, 69] on form "Filtros Id Area Area Seleccionar Gerenciador Seleccionar Gerenciador Todos Conf…" at bounding box center [233, 118] width 435 height 439
paste input "2041"
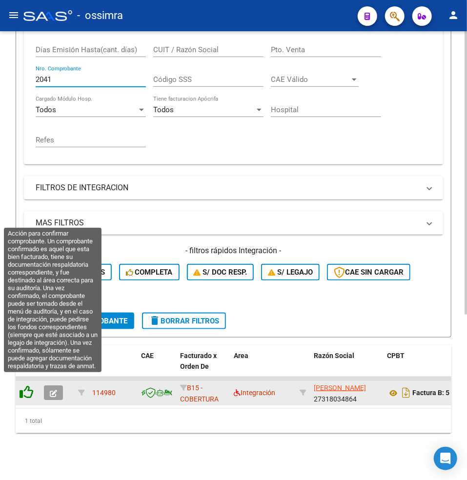
type input "2041"
click at [28, 385] on icon at bounding box center [27, 392] width 14 height 14
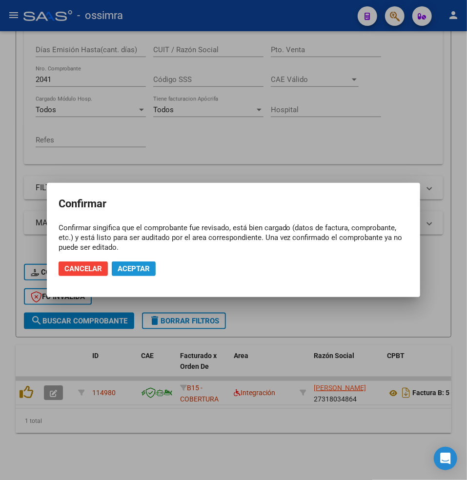
click at [129, 268] on span "Aceptar" at bounding box center [134, 268] width 32 height 9
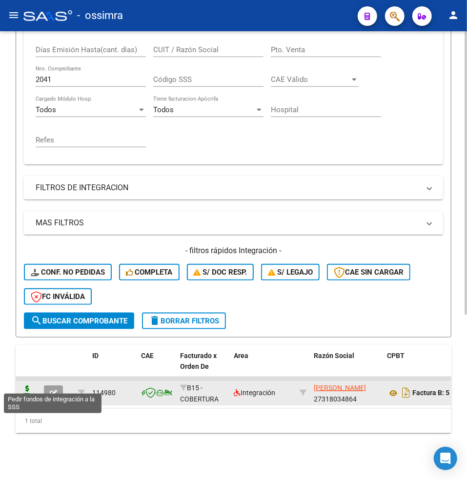
click at [27, 385] on icon at bounding box center [28, 392] width 16 height 14
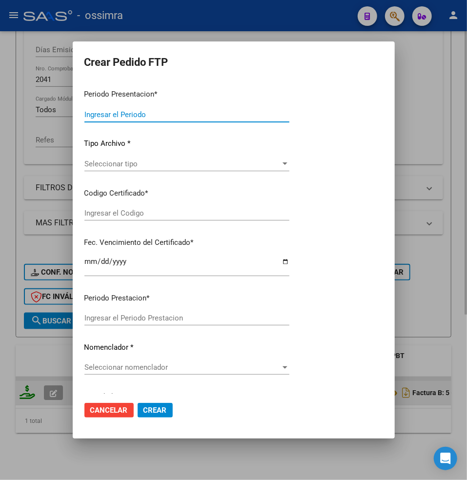
type input "202507"
type input "$ 49.482,44"
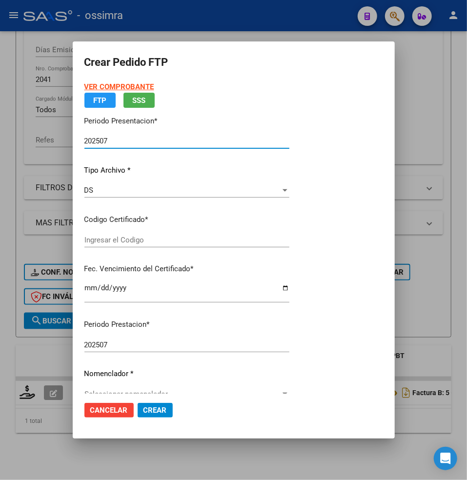
type input "ARG02000537155652021070220260702SAL122"
type input "[DATE]"
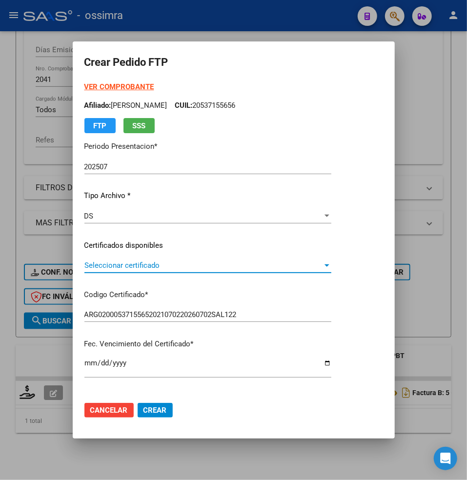
click at [109, 261] on span "Seleccionar certificado" at bounding box center [203, 265] width 238 height 9
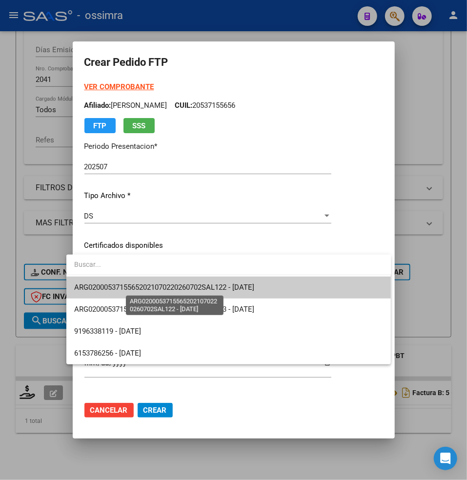
click at [117, 291] on span "ARG02000537155652021070220260702SAL122 - [DATE]" at bounding box center [164, 287] width 180 height 9
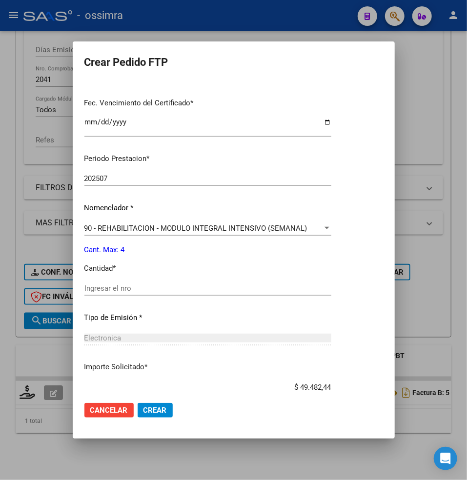
scroll to position [260, 0]
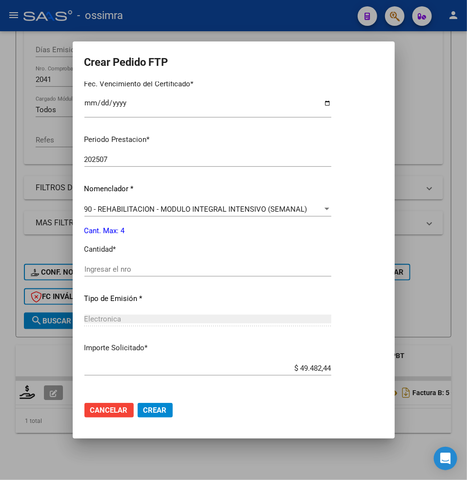
click at [104, 271] on input "Ingresar el nro" at bounding box center [207, 269] width 247 height 9
type input "4"
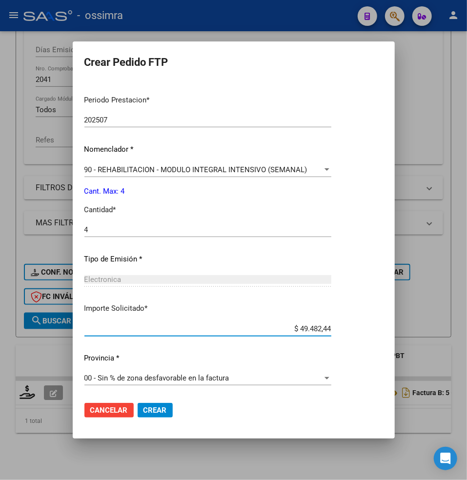
scroll to position [300, 0]
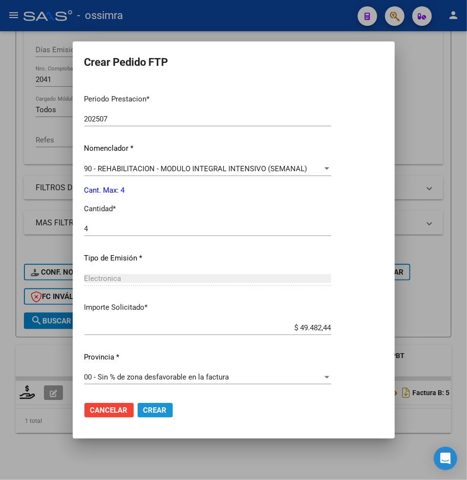
click at [143, 410] on span "Crear" at bounding box center [154, 410] width 23 height 9
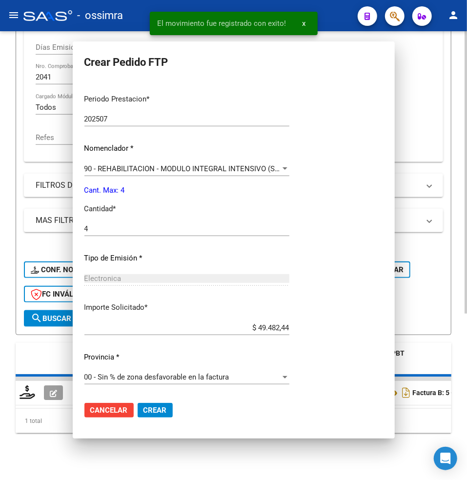
scroll to position [248, 0]
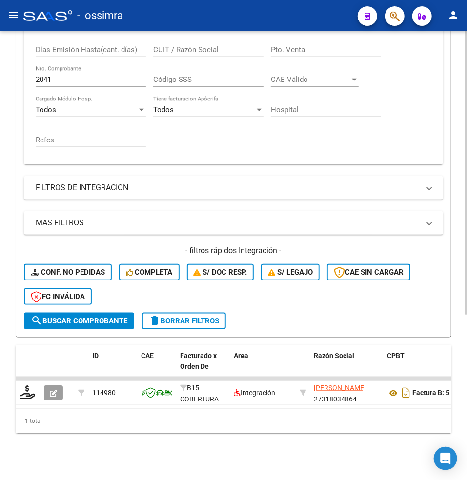
click at [52, 75] on input "2041" at bounding box center [91, 79] width 110 height 9
drag, startPoint x: 54, startPoint y: 73, endPoint x: 38, endPoint y: 71, distance: 15.8
click at [40, 75] on input "2041" at bounding box center [91, 79] width 110 height 9
click at [38, 75] on input "2041" at bounding box center [91, 79] width 110 height 9
click at [26, 69] on div "Comprobante Tipo Comprobante Tipo Start date – End date Fec. Comprobante Desde …" at bounding box center [233, 85] width 419 height 158
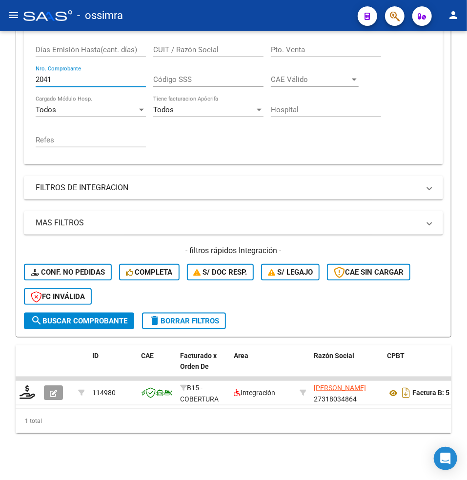
drag, startPoint x: 55, startPoint y: 69, endPoint x: -10, endPoint y: 69, distance: 64.4
click at [0, 69] on html "menu - ossimra person Firma Express Padrón Afiliados Empadronados Padrón Ágil A…" at bounding box center [233, 240] width 467 height 480
paste input "1149"
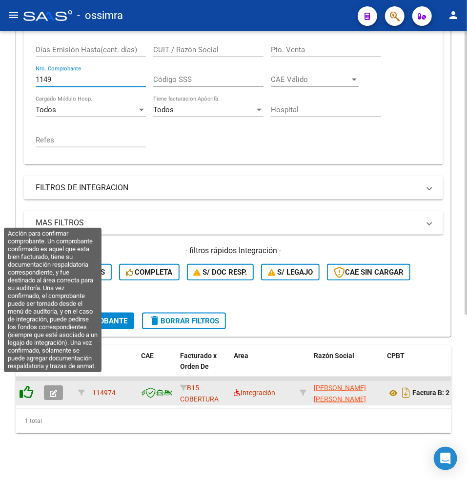
type input "1149"
click at [23, 385] on icon at bounding box center [27, 392] width 14 height 14
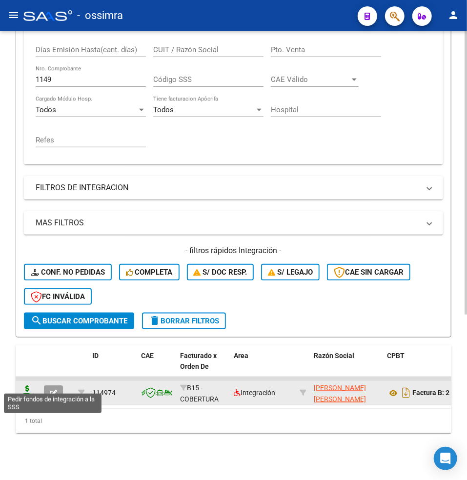
click at [24, 386] on icon at bounding box center [28, 392] width 16 height 14
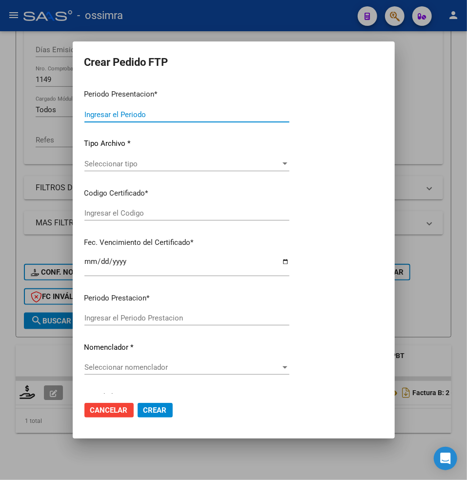
type input "202507"
type input "$ 160.817,93"
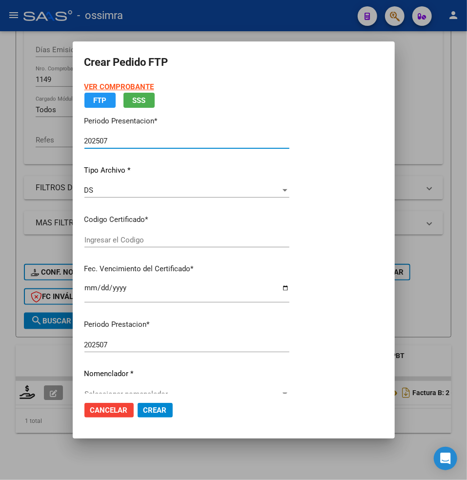
type input "ARG02000537155652021070220260702SAL122"
type input "[DATE]"
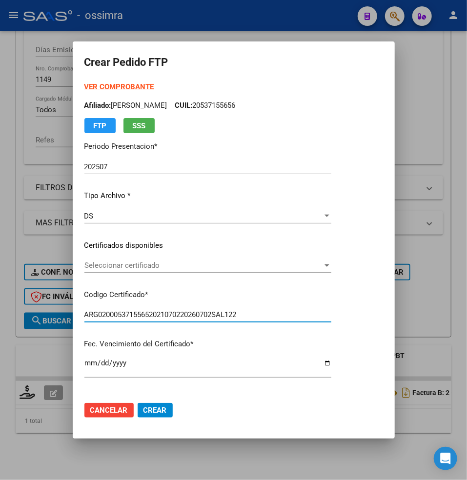
click at [108, 263] on span "Seleccionar certificado" at bounding box center [203, 265] width 238 height 9
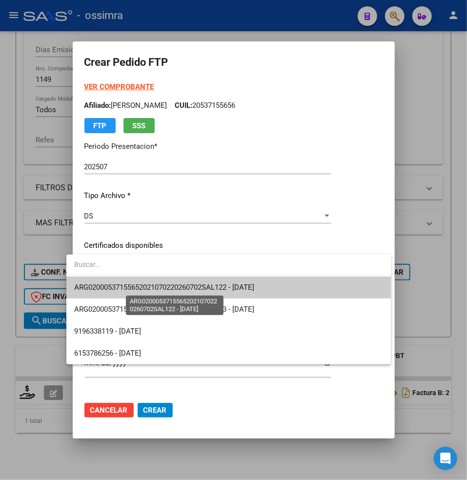
click at [109, 293] on span "ARG02000537155652021070220260702SAL122 - [DATE]" at bounding box center [228, 287] width 309 height 22
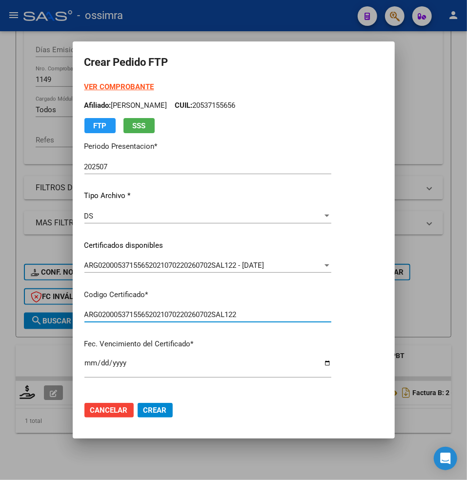
click at [102, 313] on input "ARG02000537155652021070220260702SAL122" at bounding box center [207, 314] width 247 height 9
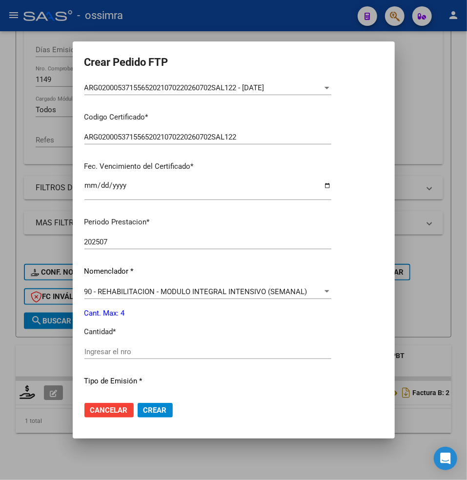
scroll to position [260, 0]
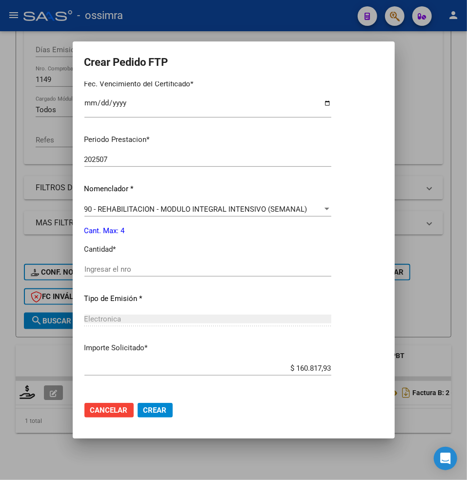
click at [133, 206] on span "90 - REHABILITACION - MODULO INTEGRAL INTENSIVO (SEMANAL)" at bounding box center [195, 209] width 223 height 9
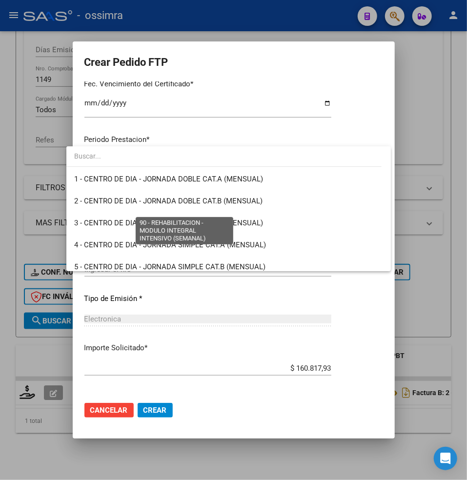
scroll to position [1923, 0]
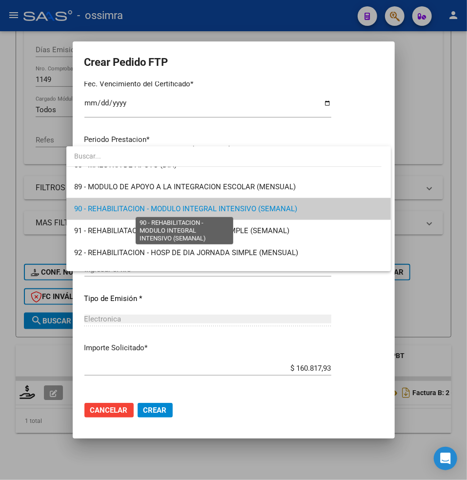
click at [133, 206] on span "90 - REHABILITACION - MODULO INTEGRAL INTENSIVO (SEMANAL)" at bounding box center [185, 208] width 223 height 9
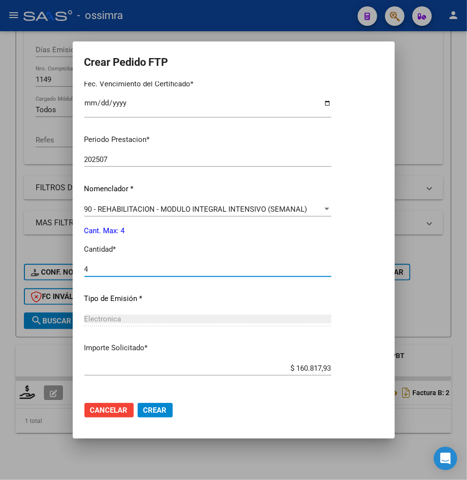
type input "4"
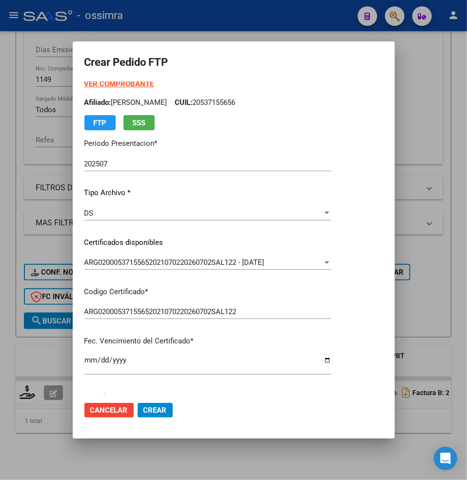
scroll to position [0, 0]
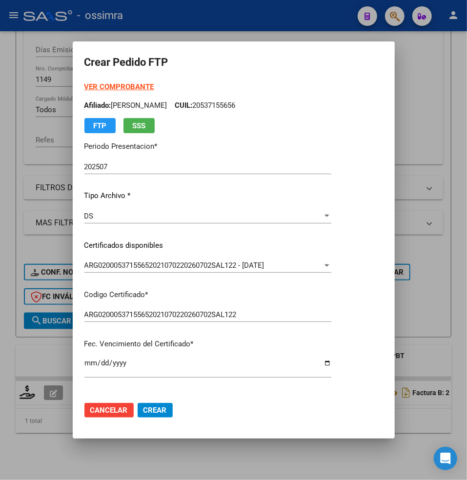
click at [22, 233] on div at bounding box center [233, 240] width 467 height 480
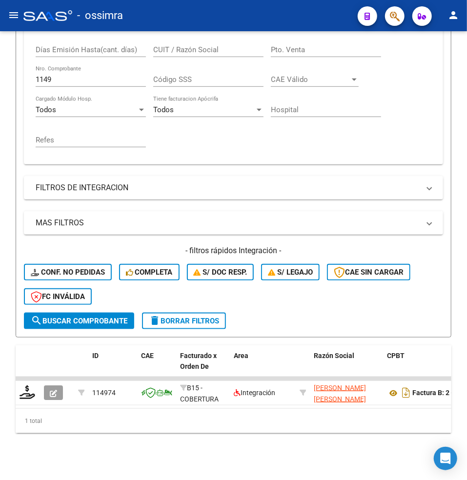
drag, startPoint x: 61, startPoint y: 73, endPoint x: -29, endPoint y: 63, distance: 91.2
click at [0, 63] on html "menu - ossimra person Firma Express Padrón Afiliados Empadronados Padrón Ágil A…" at bounding box center [233, 240] width 467 height 480
paste input "2353"
drag, startPoint x: 64, startPoint y: 75, endPoint x: 0, endPoint y: 73, distance: 64.4
click at [0, 73] on div "Video tutorial PRESTADORES -> Listado de CPBTs Emitidos por Prestadores / Prove…" at bounding box center [233, 130] width 467 height 700
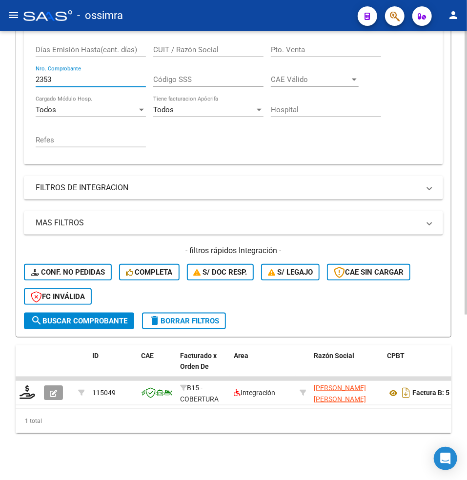
paste input "4160"
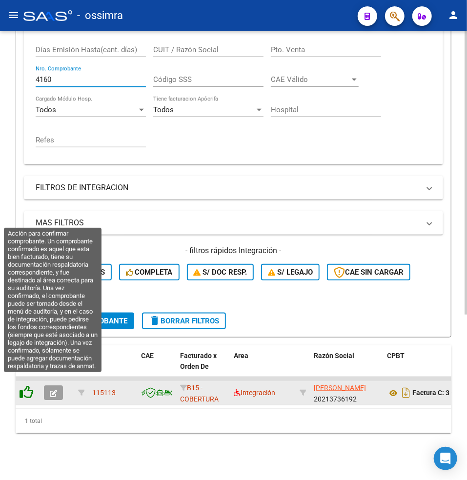
type input "4160"
click at [26, 385] on icon at bounding box center [27, 392] width 14 height 14
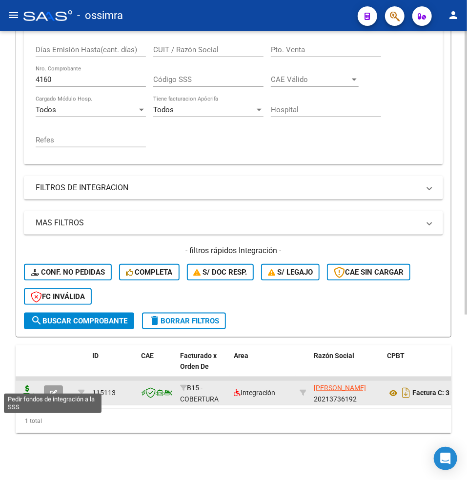
click at [26, 386] on icon at bounding box center [28, 392] width 16 height 14
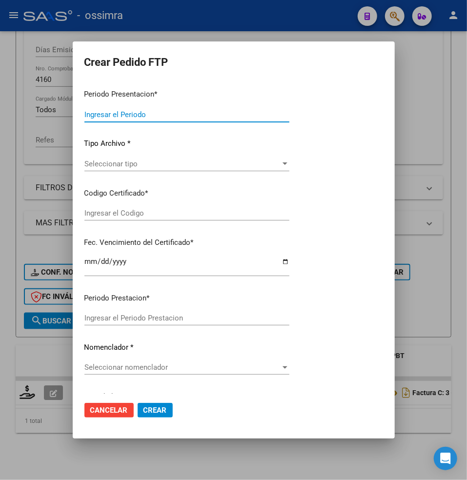
type input "202507"
type input "$ 546.094,08"
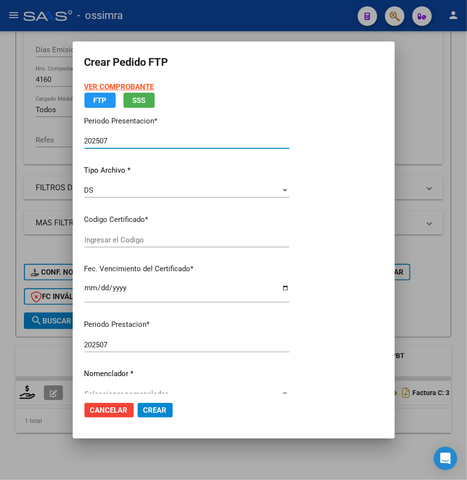
type input "ARG01000471531852022070620290706MZA202"
type input "[DATE]"
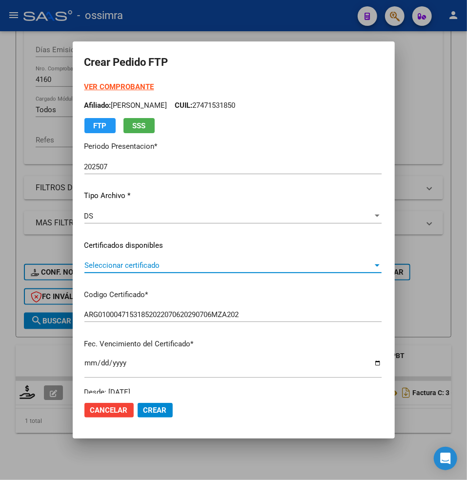
click at [86, 262] on span "Seleccionar certificado" at bounding box center [228, 265] width 288 height 9
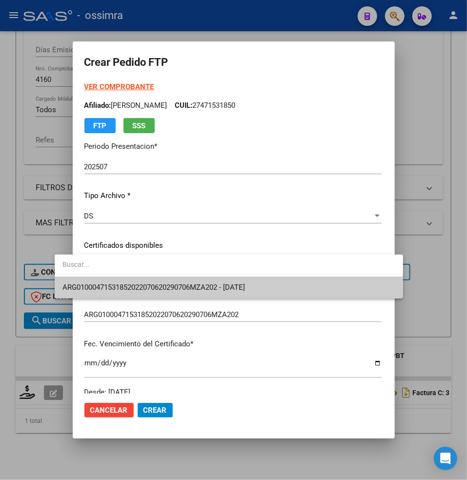
click at [94, 284] on span "ARG01000471531852022070620290706MZA202 - [DATE]" at bounding box center [153, 287] width 182 height 9
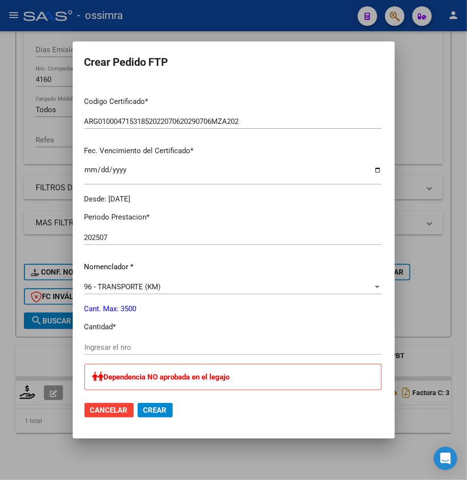
scroll to position [195, 0]
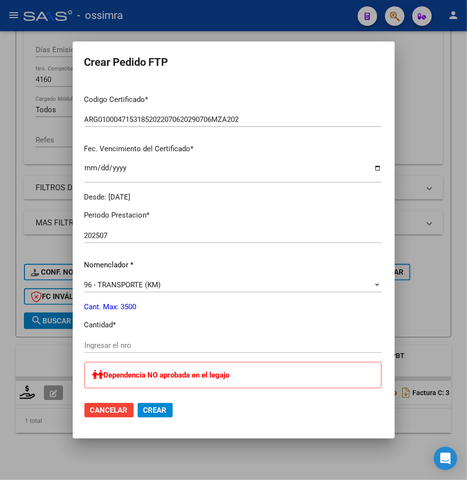
click at [90, 341] on input "Ingresar el nro" at bounding box center [232, 345] width 297 height 9
paste input "1008"
type input "1008"
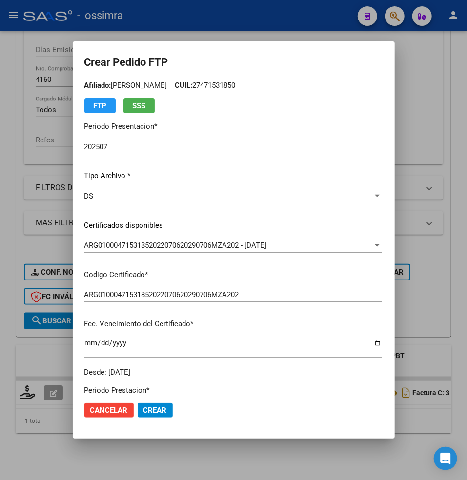
scroll to position [0, 0]
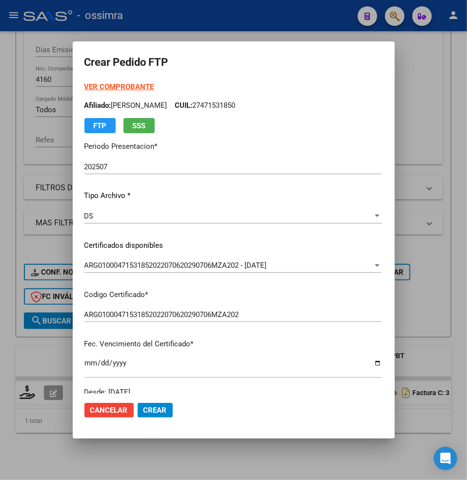
click at [143, 410] on span "Crear" at bounding box center [154, 410] width 23 height 9
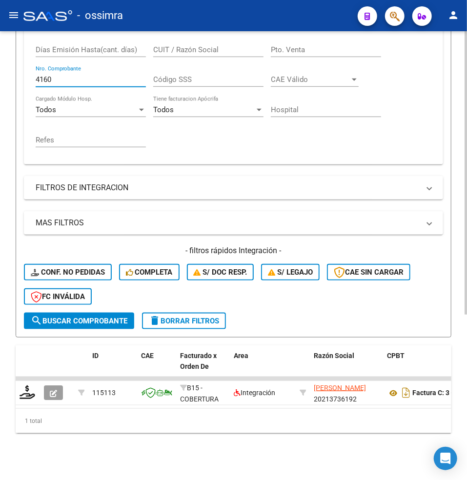
drag, startPoint x: 66, startPoint y: 71, endPoint x: 12, endPoint y: 71, distance: 54.6
click at [12, 72] on div "Video tutorial PRESTADORES -> Listado de CPBTs Emitidos por Prestadores / Prove…" at bounding box center [233, 130] width 467 height 700
paste input "2172"
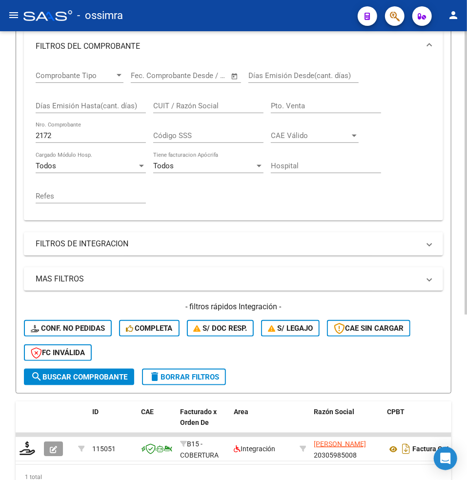
scroll to position [195, 0]
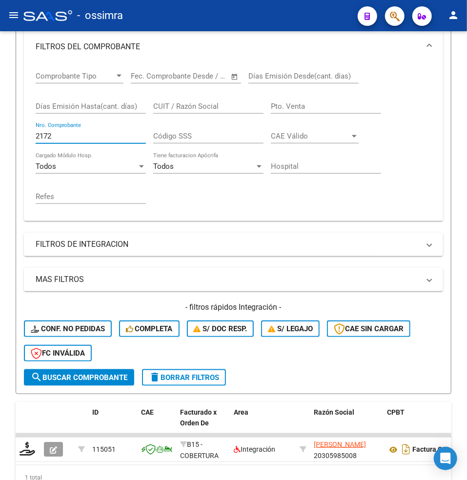
drag, startPoint x: 59, startPoint y: 137, endPoint x: -4, endPoint y: 133, distance: 62.6
click at [0, 133] on html "menu - ossimra person Firma Express Padrón Afiliados Empadronados Padrón Ágil A…" at bounding box center [233, 240] width 467 height 480
paste input "1223"
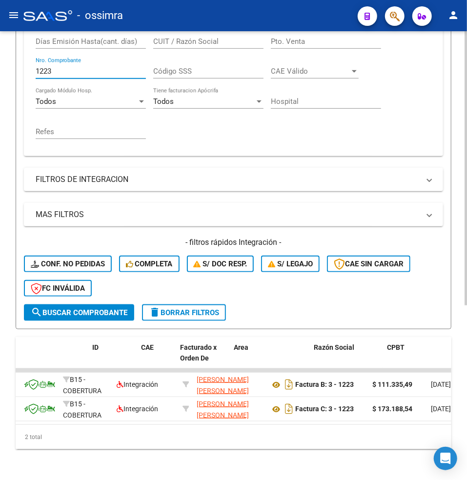
scroll to position [0, 0]
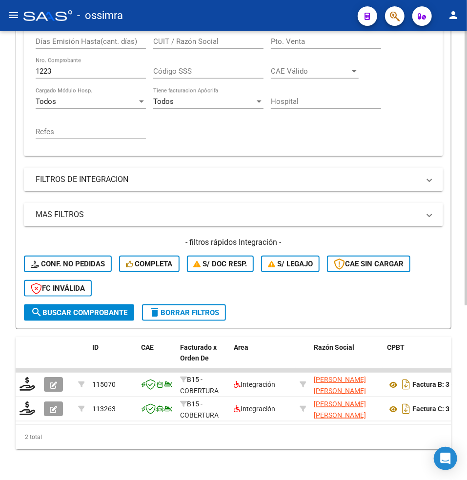
click at [55, 75] on div "1223 Nro. Comprobante" at bounding box center [91, 68] width 110 height 21
drag, startPoint x: 55, startPoint y: 74, endPoint x: 0, endPoint y: 55, distance: 58.4
click at [2, 67] on div "Video tutorial PRESTADORES -> Listado de CPBTs Emitidos por Prestadores / Prove…" at bounding box center [233, 133] width 467 height 725
paste input "2"
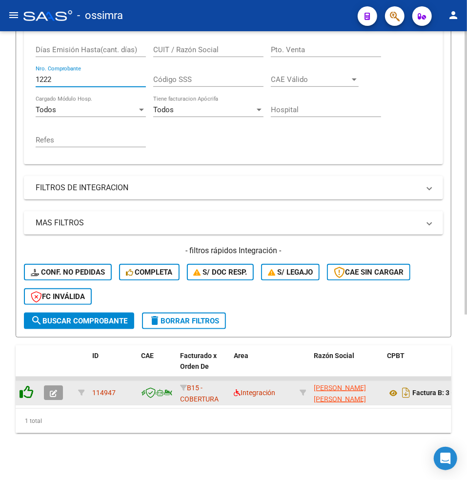
type input "1222"
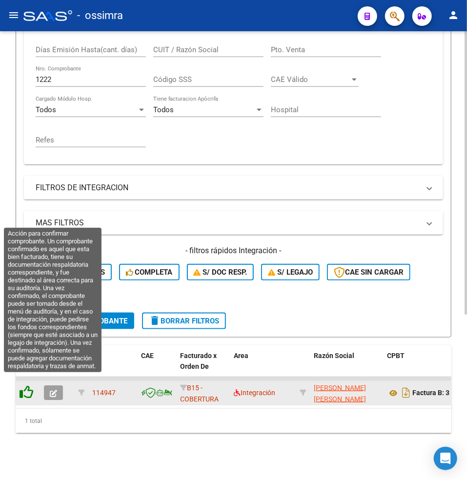
click at [30, 385] on icon at bounding box center [27, 392] width 14 height 14
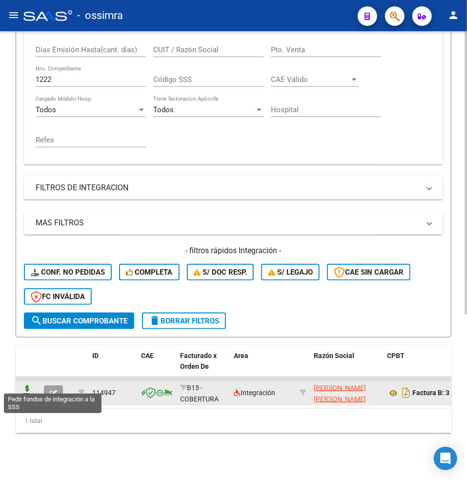
click at [26, 385] on icon at bounding box center [28, 392] width 16 height 14
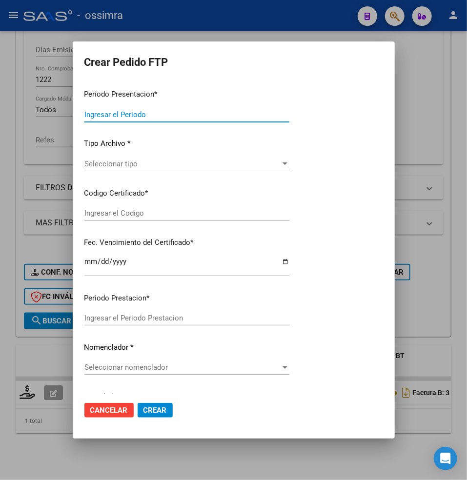
type input "202507"
type input "202505"
type input "$ 98.964,88"
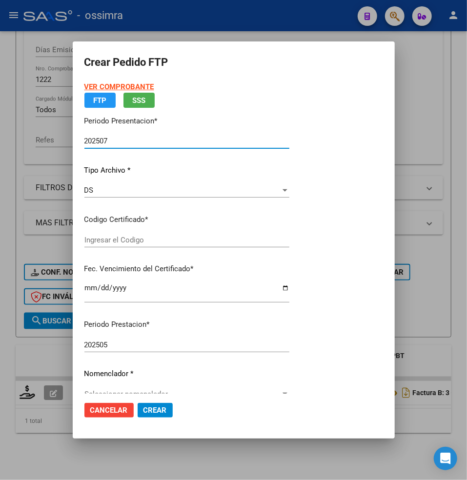
type input "ARG01000563224762022112220271122TUC139"
type input "[DATE]"
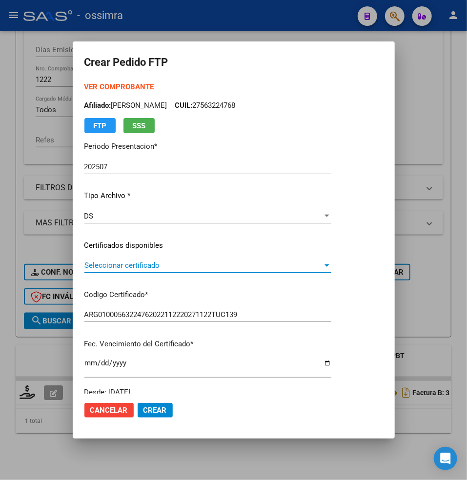
click at [114, 265] on span "Seleccionar certificado" at bounding box center [203, 265] width 238 height 9
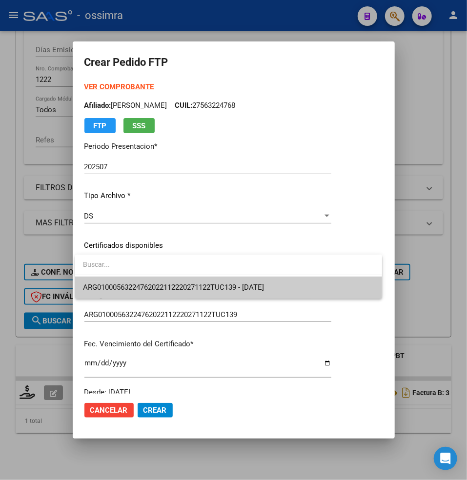
click at [123, 285] on span "ARG01000563224762022112220271122TUC139 - [DATE]" at bounding box center [173, 287] width 181 height 9
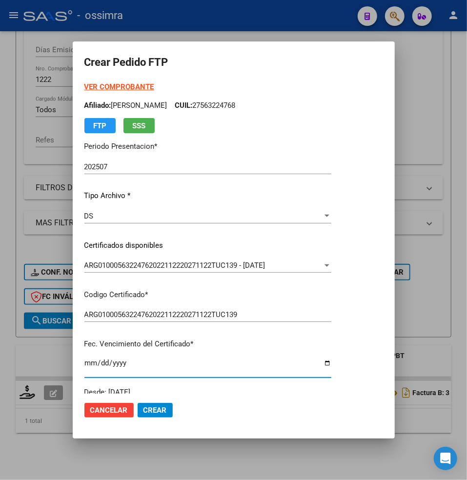
scroll to position [193, 0]
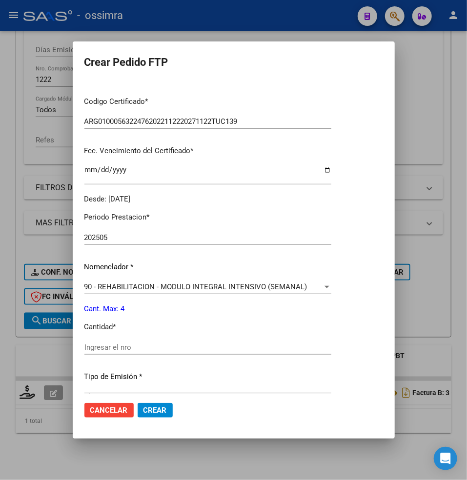
click at [104, 340] on div "Ingresar el nro" at bounding box center [207, 347] width 247 height 15
click at [101, 346] on input "Ingresar el nro" at bounding box center [207, 347] width 247 height 9
type input "4"
click at [154, 408] on span "Crear" at bounding box center [154, 410] width 23 height 9
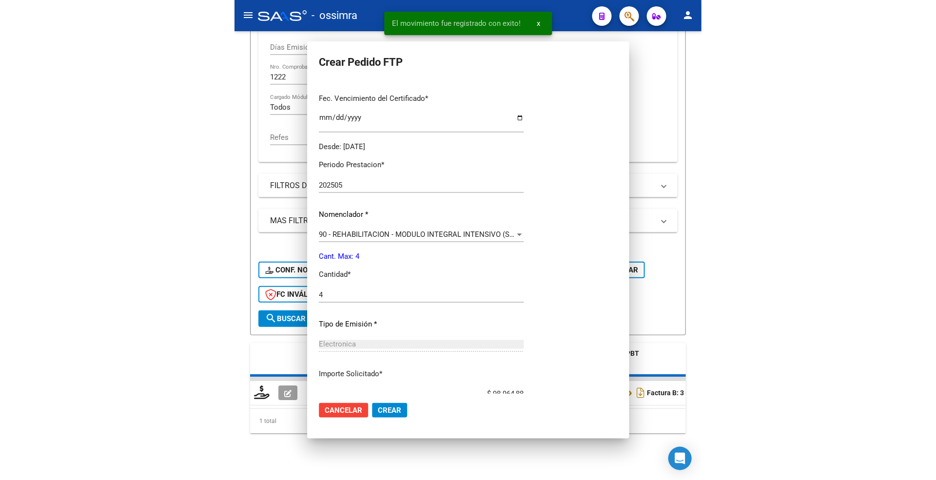
scroll to position [0, 0]
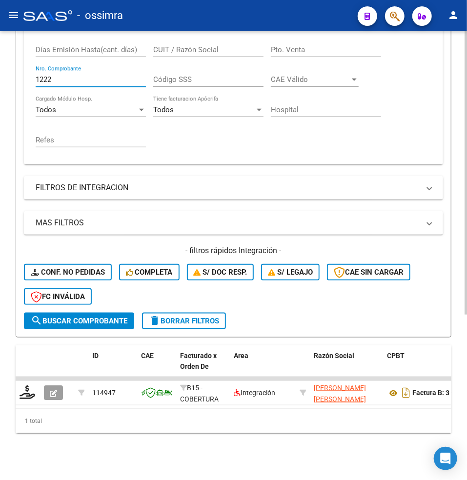
drag, startPoint x: 63, startPoint y: 67, endPoint x: 23, endPoint y: 68, distance: 40.0
click at [23, 68] on form "Filtros Id Area Area Seleccionar Gerenciador Seleccionar Gerenciador Todos Conf…" at bounding box center [233, 118] width 435 height 439
paste input "3"
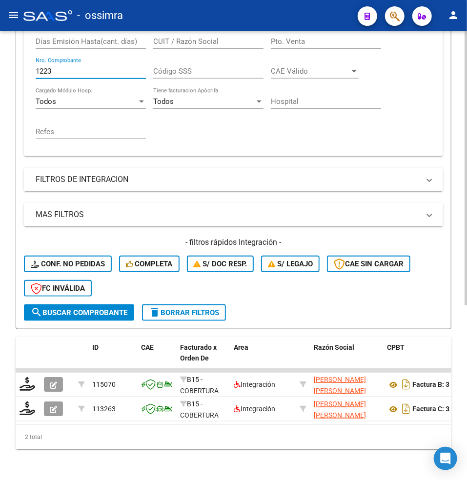
type input "1223"
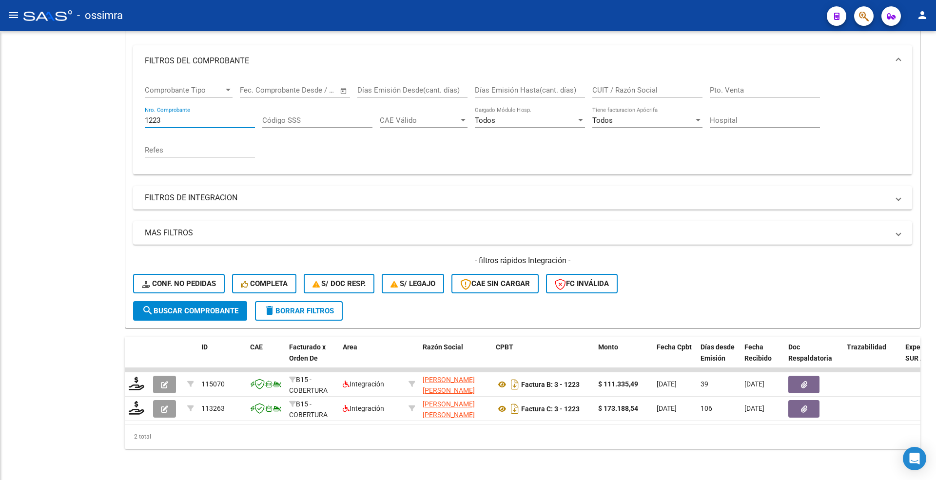
scroll to position [130, 0]
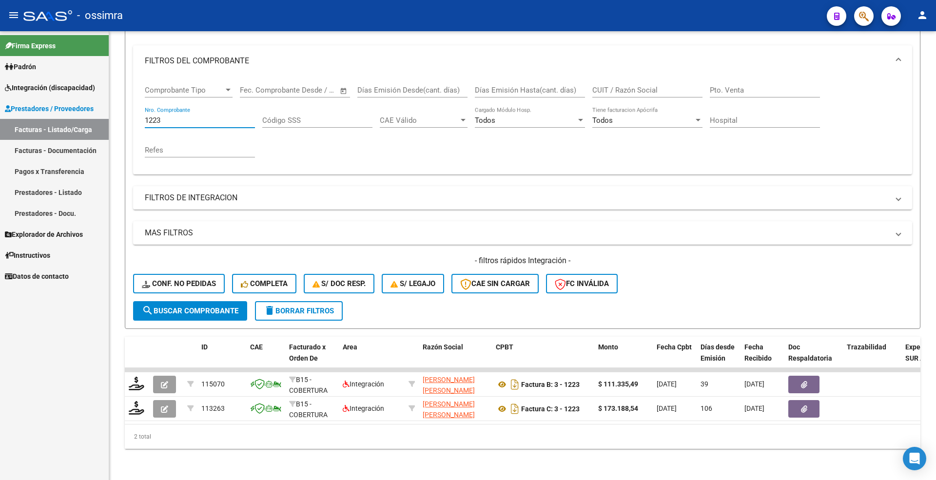
click at [61, 105] on span "Prestadores / Proveedores" at bounding box center [49, 108] width 89 height 11
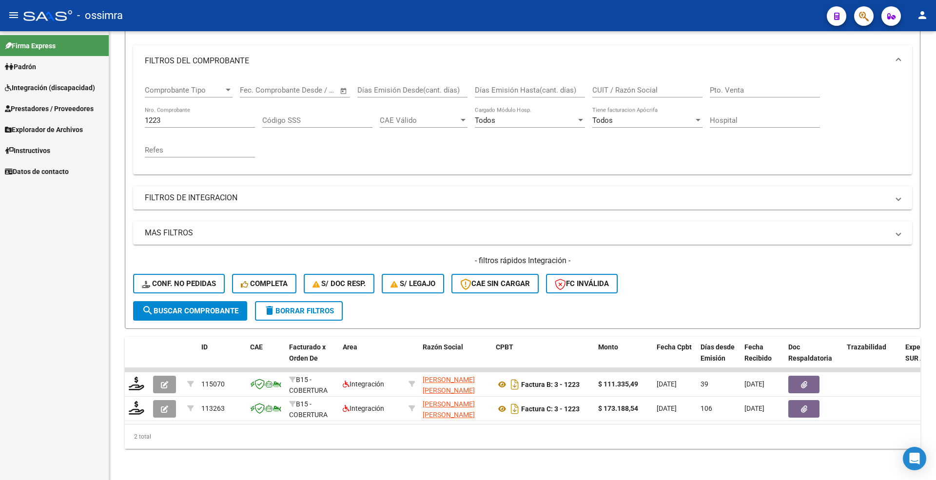
click at [64, 85] on span "Integración (discapacidad)" at bounding box center [50, 87] width 90 height 11
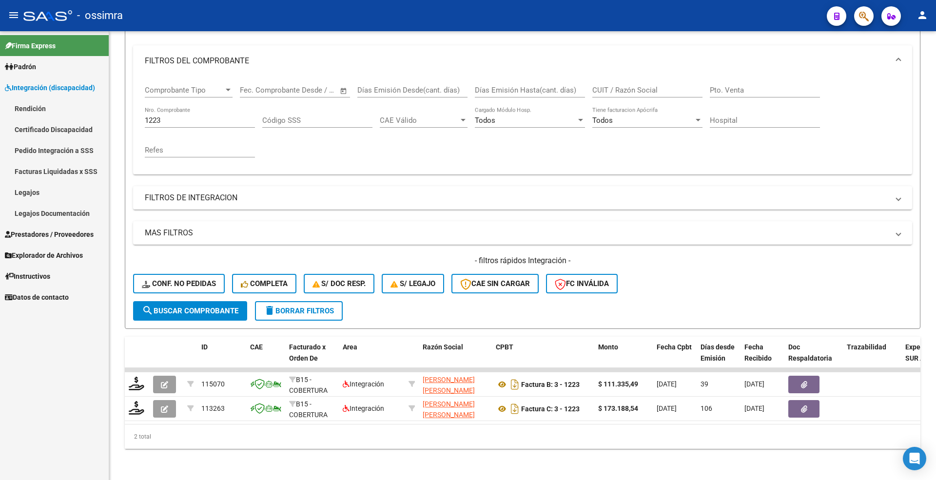
click at [53, 149] on link "Pedido Integración a SSS" at bounding box center [54, 150] width 109 height 21
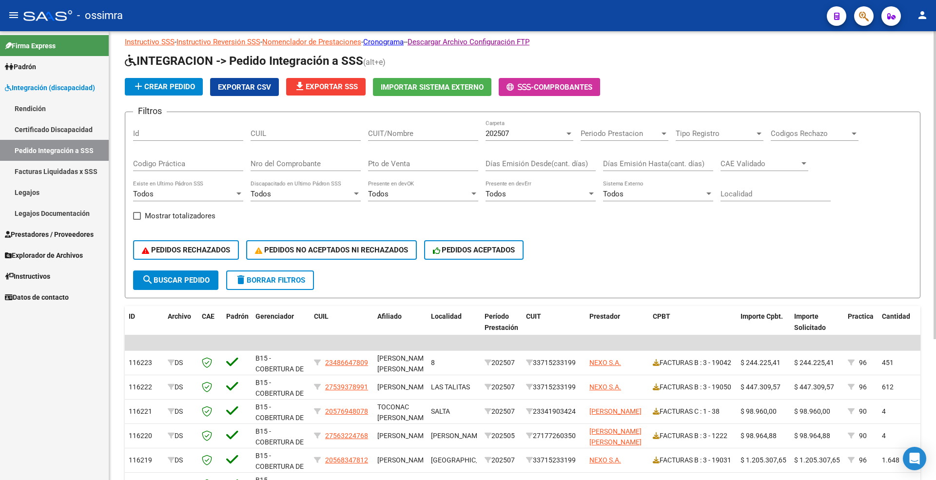
scroll to position [65, 0]
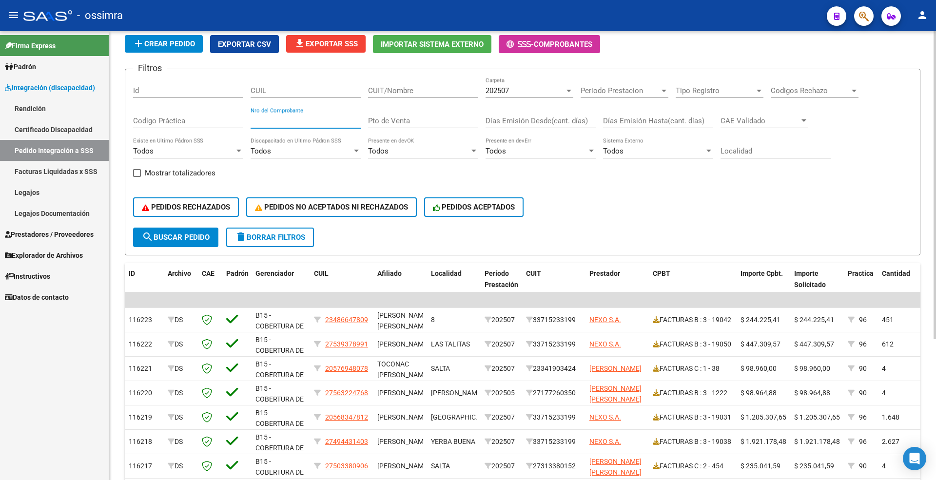
click at [294, 123] on input "Nro del Comprobante" at bounding box center [306, 121] width 110 height 9
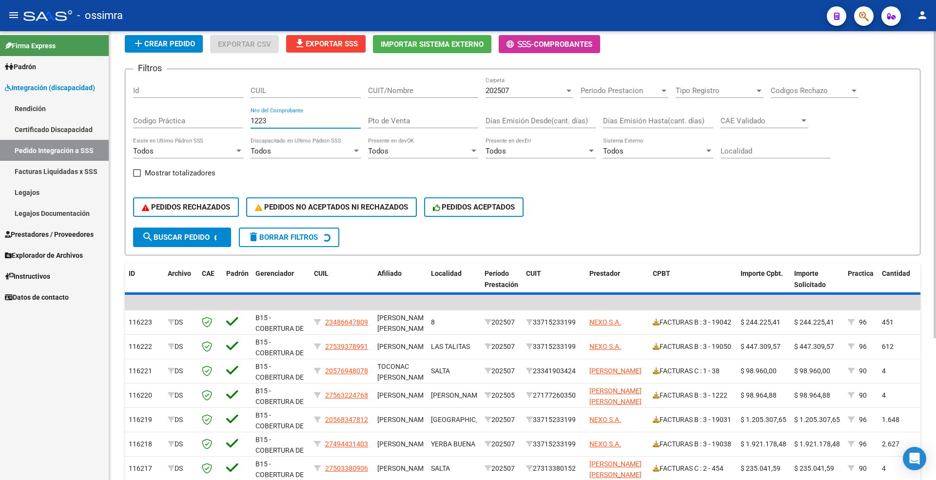
scroll to position [0, 0]
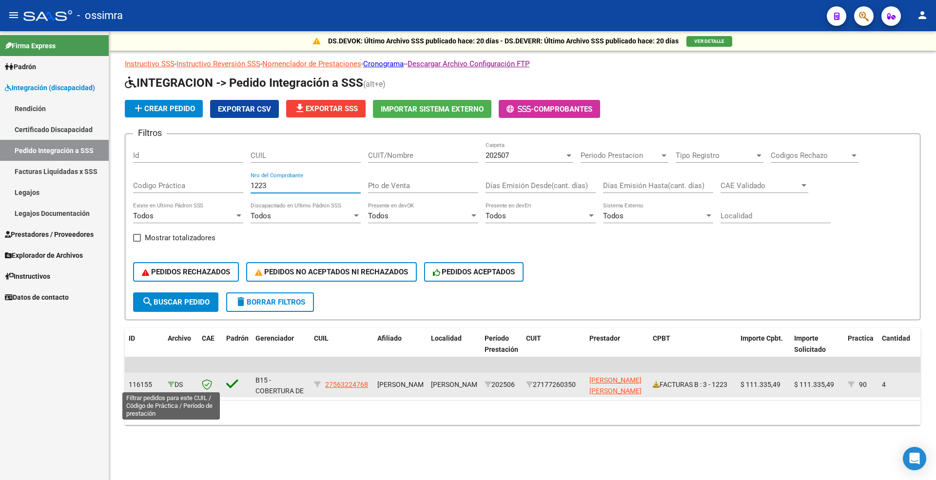
type input "1223"
click at [170, 385] on icon at bounding box center [171, 384] width 7 height 7
type input "27563224768"
type input "90"
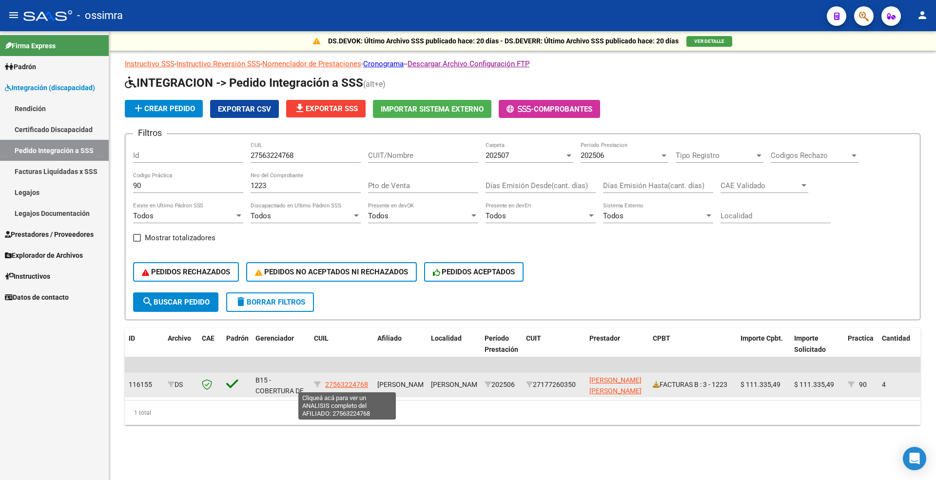
click at [349, 385] on span "27563224768" at bounding box center [346, 385] width 43 height 8
click at [333, 385] on span "27563224768" at bounding box center [346, 385] width 43 height 8
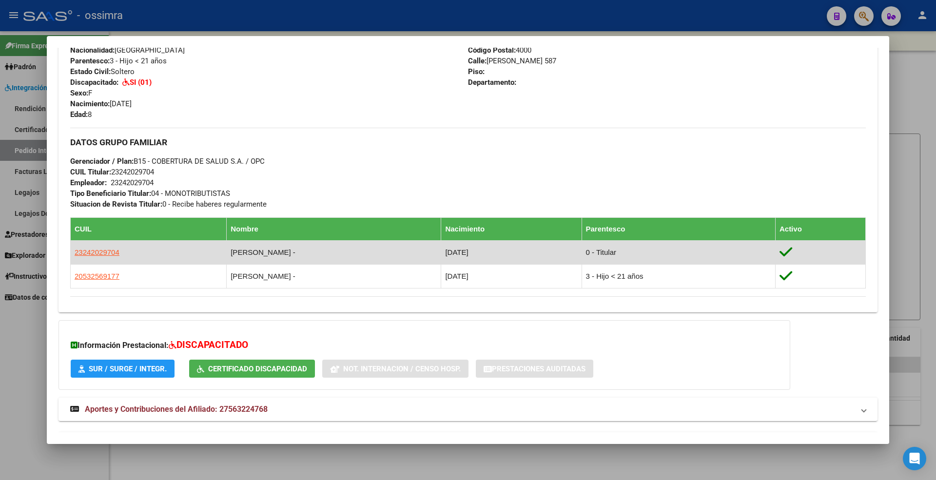
scroll to position [390, 0]
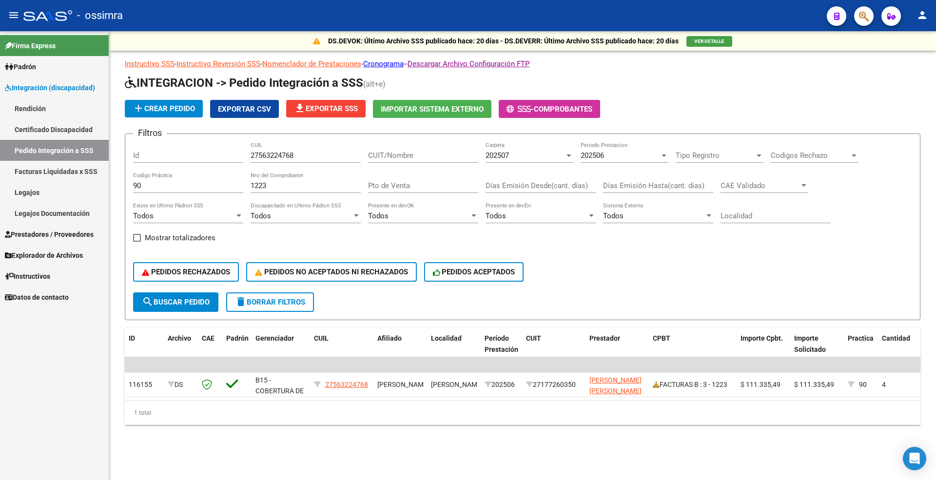
click at [466, 254] on div "PEDIDOS RECHAZADOS PEDIDOS NO ACEPTADOS NI RECHAZADOS PEDIDOS ACEPTADOS" at bounding box center [522, 272] width 779 height 41
click at [466, 272] on div "PEDIDOS RECHAZADOS PEDIDOS NO ACEPTADOS NI RECHAZADOS PEDIDOS ACEPTADOS" at bounding box center [522, 272] width 779 height 41
click at [53, 87] on span "Integración (discapacidad)" at bounding box center [50, 87] width 90 height 11
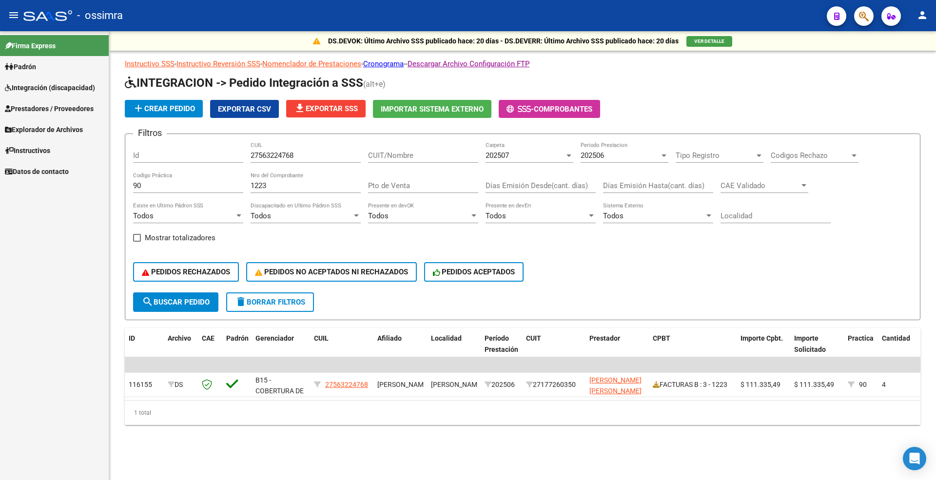
click at [55, 107] on span "Prestadores / Proveedores" at bounding box center [49, 108] width 89 height 11
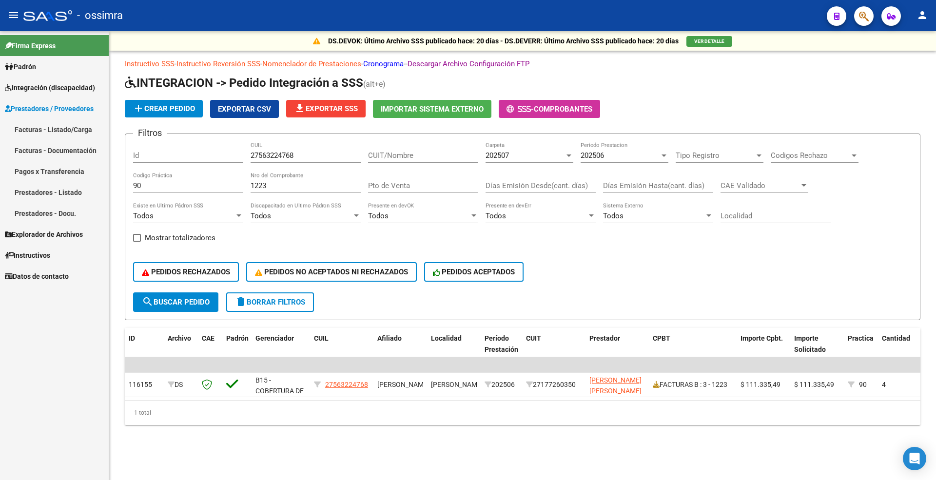
click at [52, 123] on link "Facturas - Listado/Carga" at bounding box center [54, 129] width 109 height 21
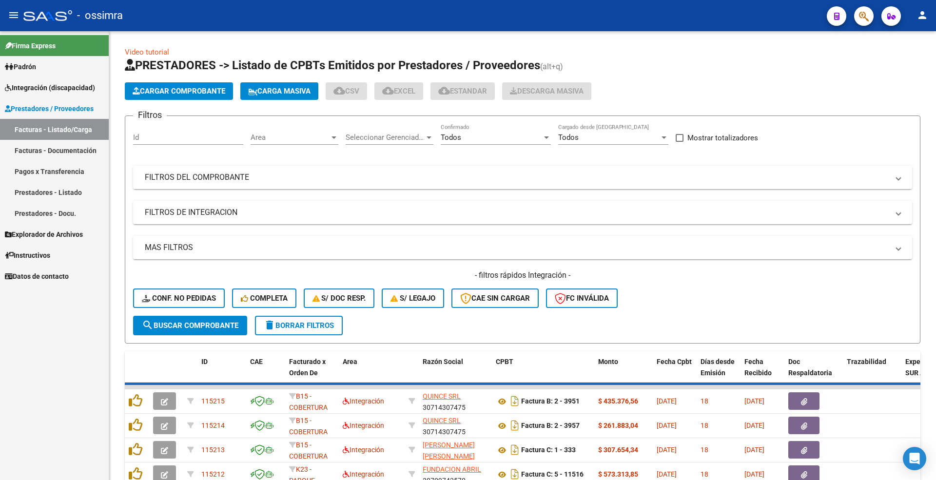
click at [183, 180] on mat-panel-title "FILTROS DEL COMPROBANTE" at bounding box center [517, 177] width 744 height 11
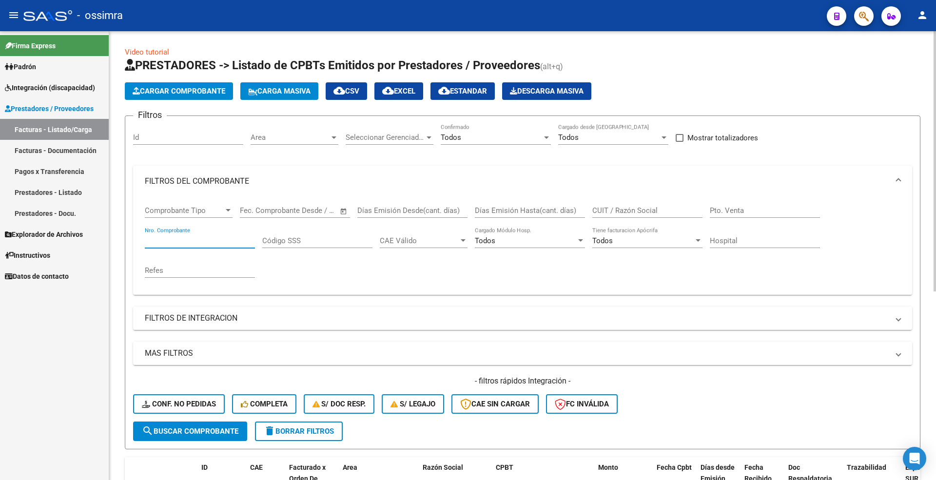
drag, startPoint x: 170, startPoint y: 239, endPoint x: 162, endPoint y: 230, distance: 11.7
click at [170, 239] on input "Nro. Comprobante" at bounding box center [200, 240] width 110 height 9
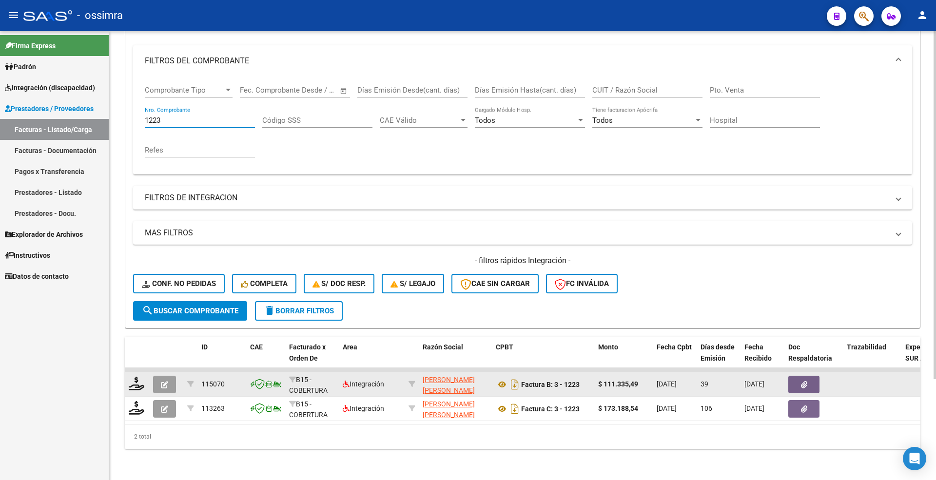
type input "1223"
click at [164, 376] on button "button" at bounding box center [164, 385] width 23 height 18
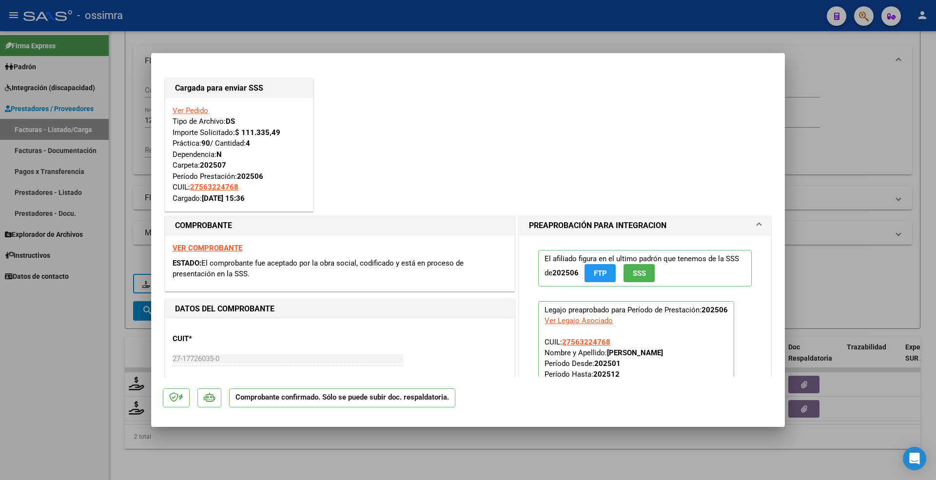
scroll to position [65, 0]
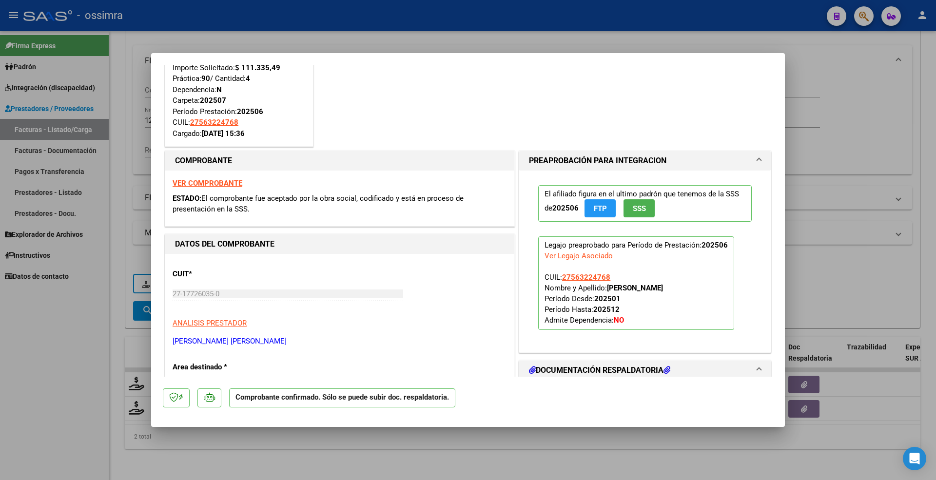
type input "$ 0,00"
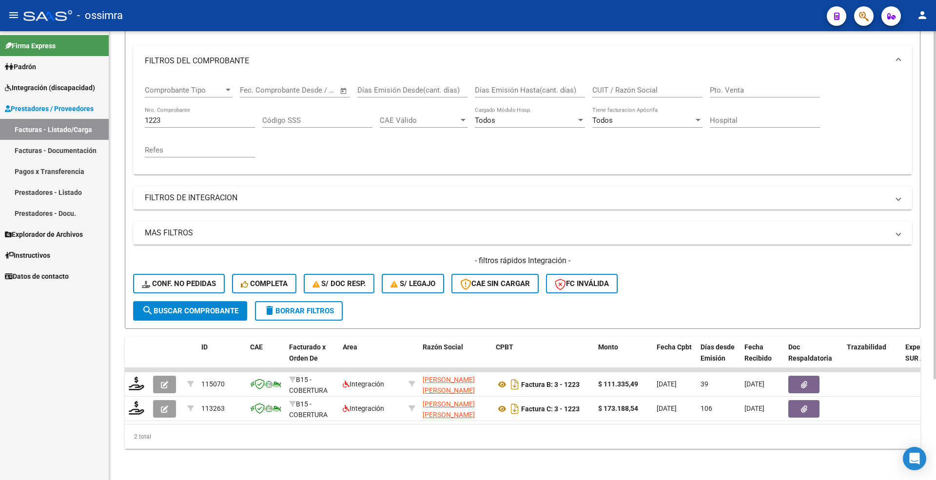
drag, startPoint x: 177, startPoint y: 104, endPoint x: 110, endPoint y: 111, distance: 68.1
click at [110, 111] on div "Video tutorial PRESTADORES -> Listado de CPBTs Emitidos por Prestadores / Prove…" at bounding box center [522, 195] width 827 height 569
drag, startPoint x: 147, startPoint y: 114, endPoint x: 88, endPoint y: 96, distance: 61.7
click at [92, 108] on mat-sidenav-container "Firma Express Padrón Afiliados Empadronados Padrón Ágil Análisis Afiliado Integ…" at bounding box center [468, 255] width 936 height 449
paste input "2"
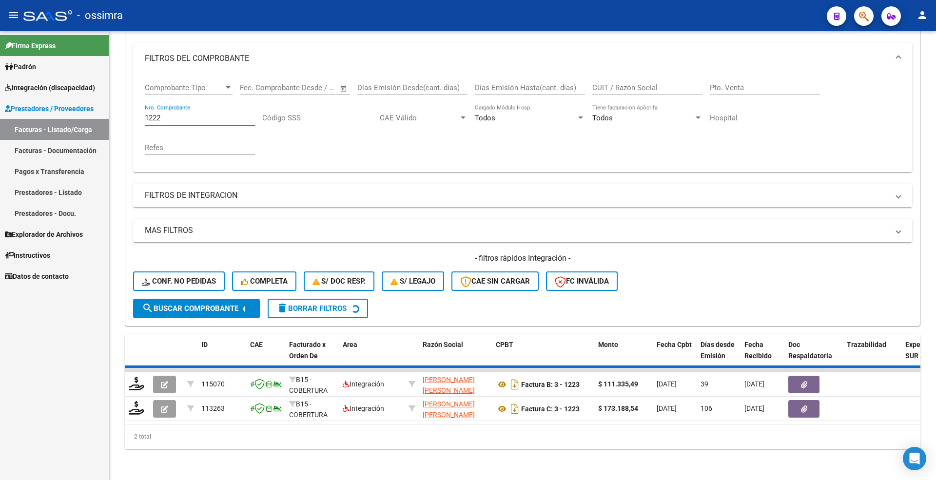
scroll to position [105, 0]
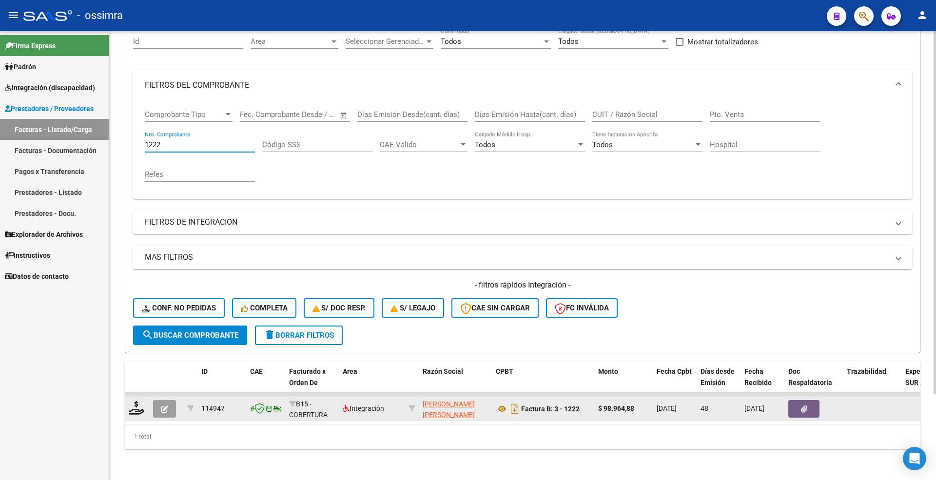
type input "1222"
click at [164, 406] on icon "button" at bounding box center [164, 409] width 7 height 7
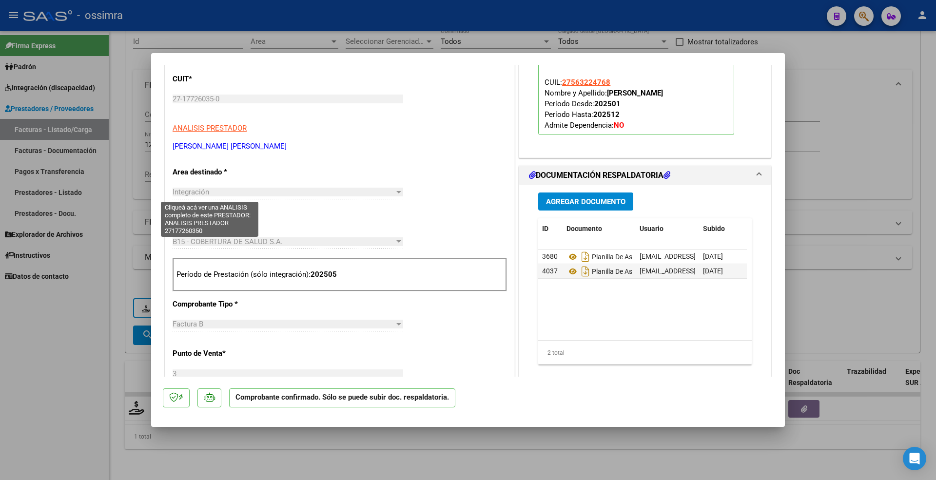
scroll to position [325, 0]
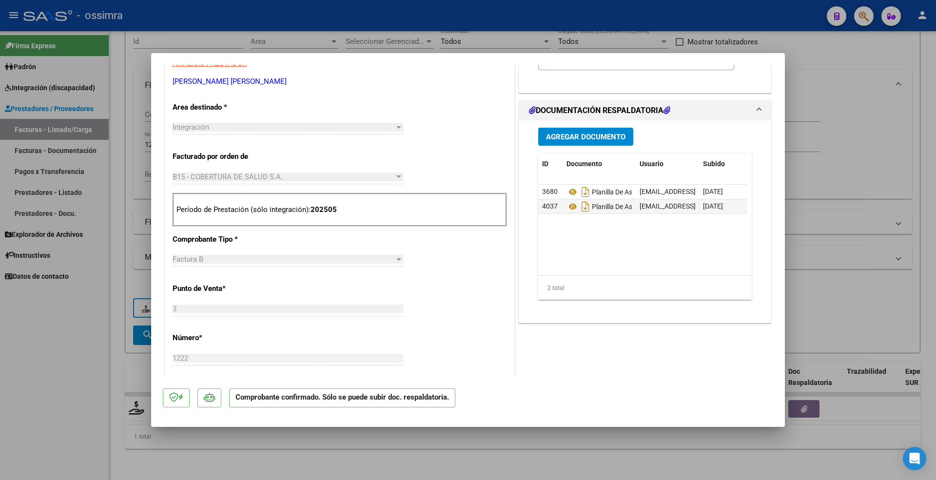
type input "$ 0,00"
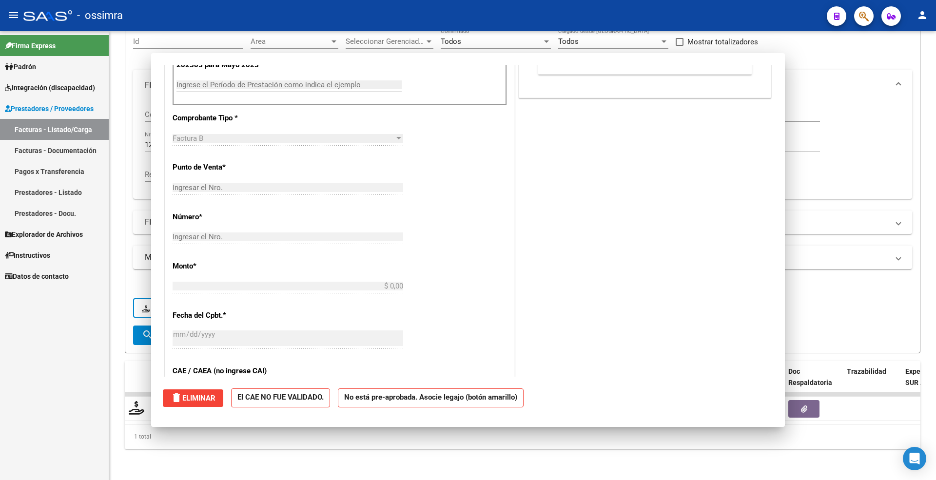
scroll to position [0, 0]
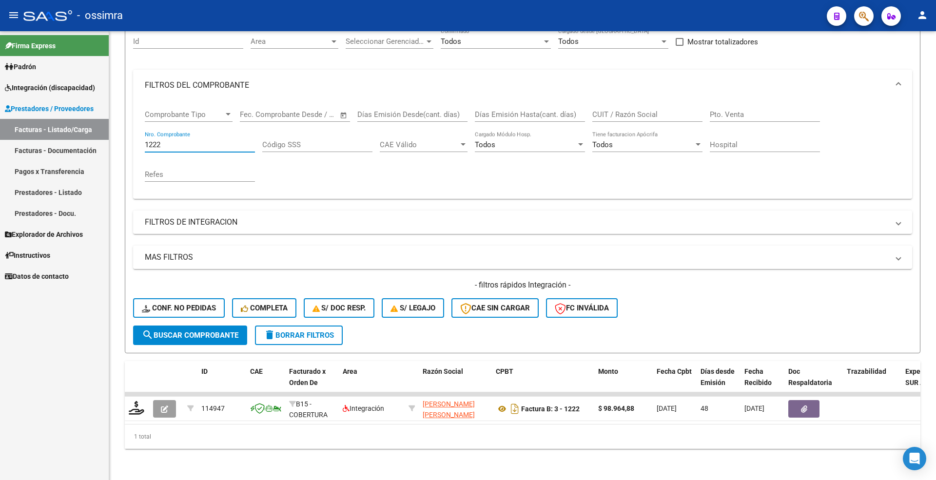
drag, startPoint x: 182, startPoint y: 137, endPoint x: 76, endPoint y: 122, distance: 106.8
click at [76, 136] on mat-sidenav-container "Firma Express Padrón Afiliados Empadronados Padrón Ágil Análisis Afiliado Integ…" at bounding box center [468, 255] width 936 height 449
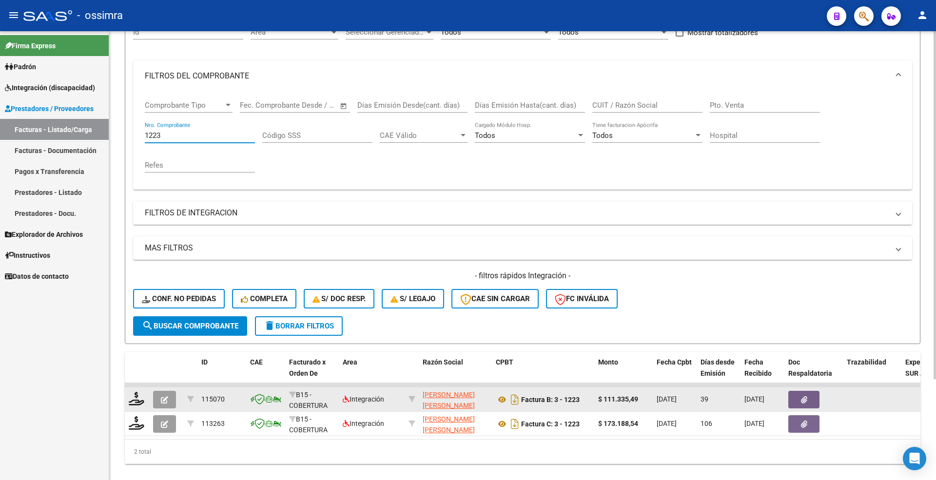
type input "1223"
click at [169, 399] on button "button" at bounding box center [164, 400] width 23 height 18
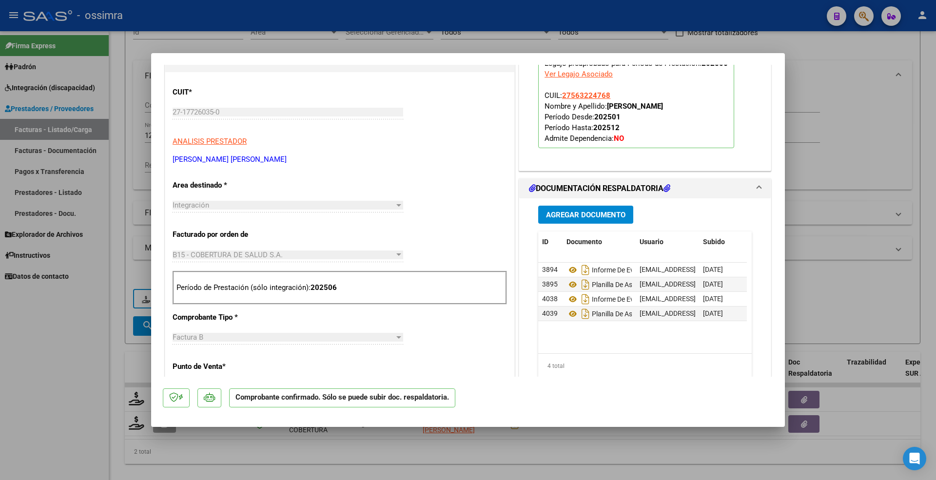
scroll to position [325, 0]
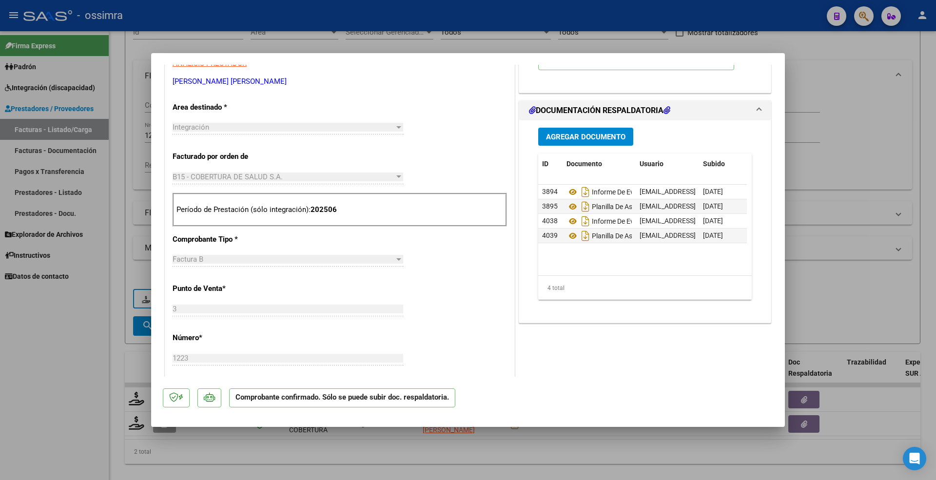
type input "$ 0,00"
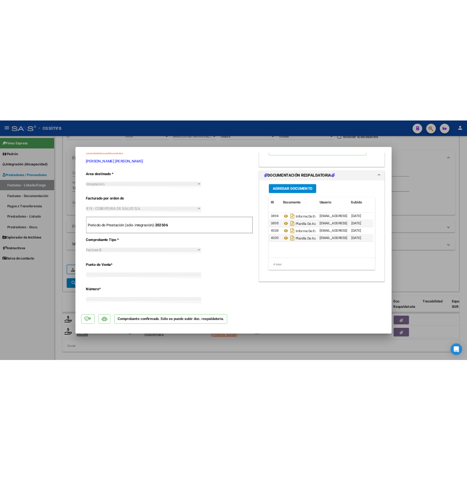
scroll to position [169, 0]
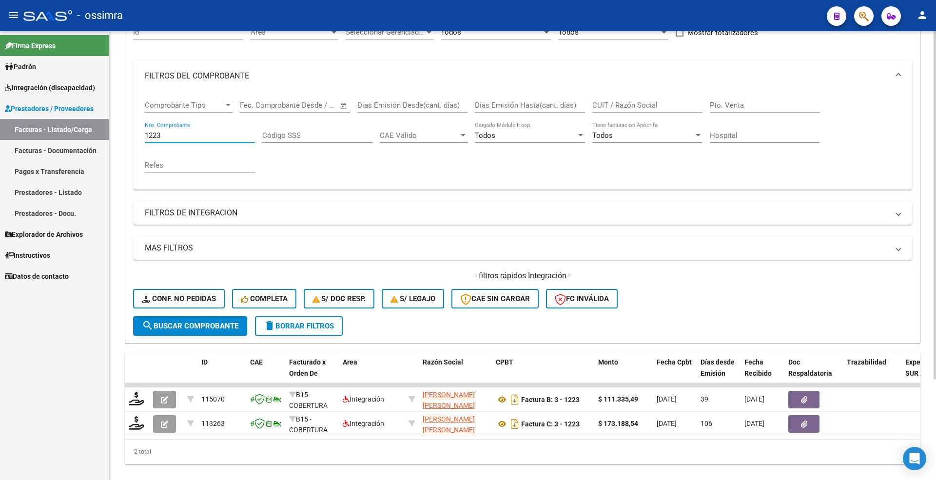
drag, startPoint x: 176, startPoint y: 136, endPoint x: 113, endPoint y: 127, distance: 63.0
click at [114, 132] on div "Video tutorial PRESTADORES -> Listado de CPBTs Emitidos por Prestadores / Prove…" at bounding box center [522, 210] width 827 height 569
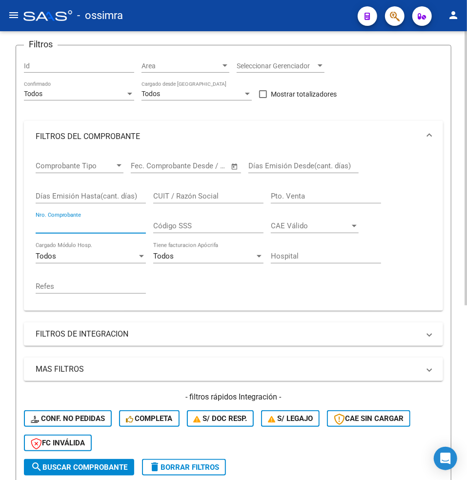
click at [75, 223] on input "Nro. Comprobante" at bounding box center [91, 225] width 110 height 9
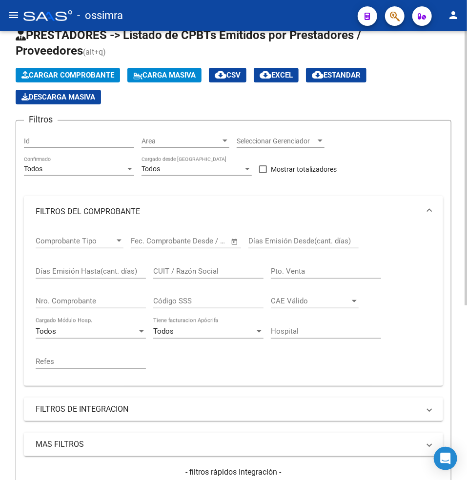
scroll to position [130, 0]
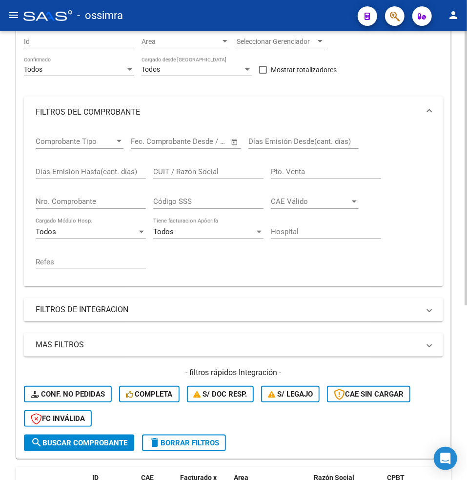
click at [63, 205] on input "Nro. Comprobante" at bounding box center [91, 201] width 110 height 9
paste input "2645"
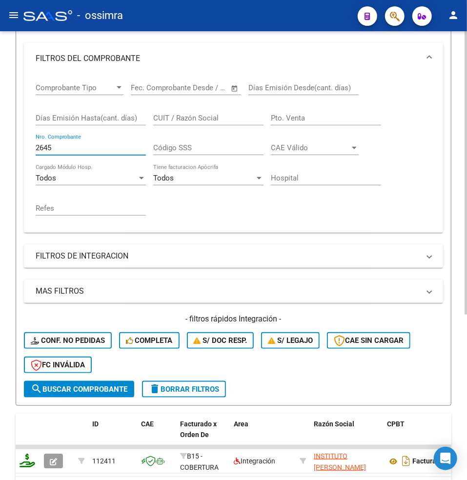
scroll to position [131, 0]
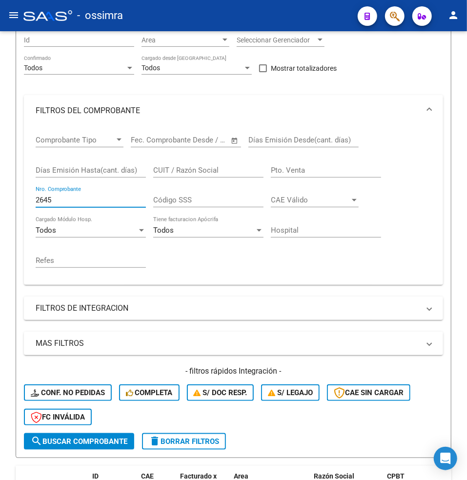
drag, startPoint x: 50, startPoint y: 201, endPoint x: -13, endPoint y: 194, distance: 62.8
click at [0, 194] on html "menu - ossimra person Firma Express Padrón Afiliados Empadronados Padrón Ágil A…" at bounding box center [233, 240] width 467 height 480
paste input "159"
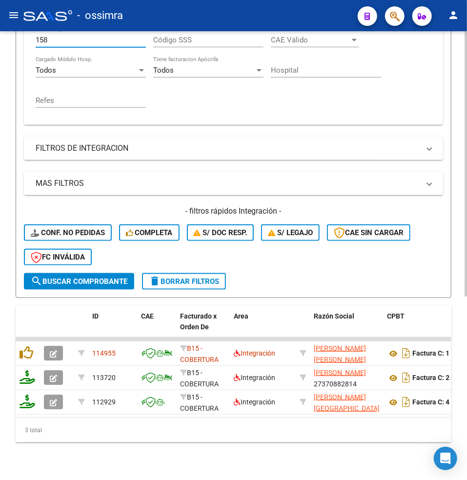
scroll to position [310, 0]
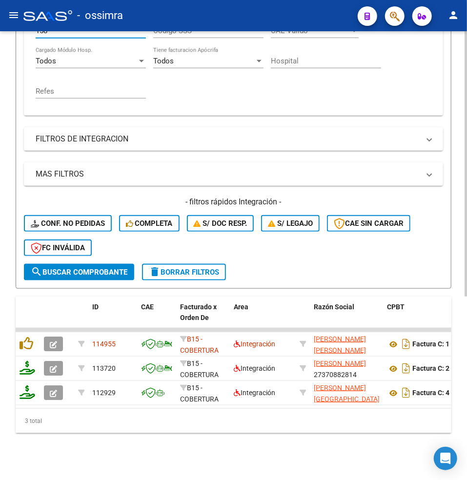
type input "158"
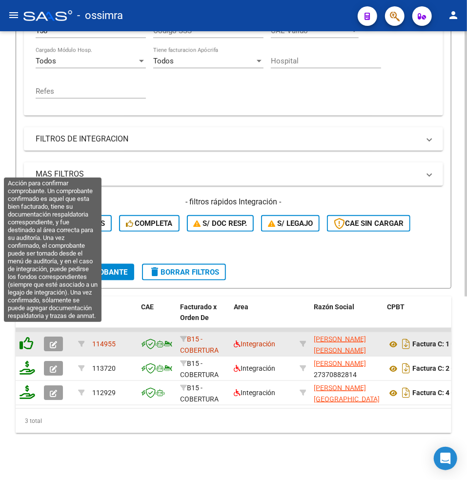
click at [24, 336] on icon at bounding box center [27, 343] width 14 height 14
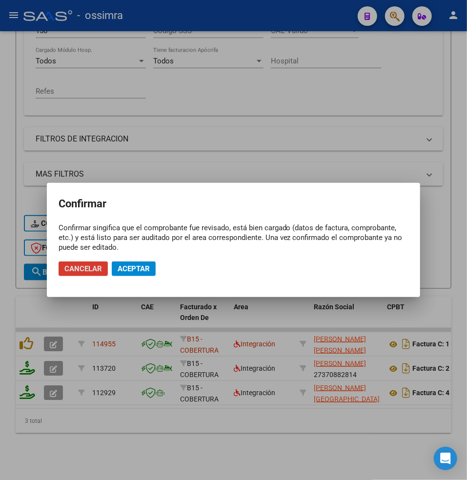
click at [150, 270] on button "Aceptar" at bounding box center [134, 268] width 44 height 15
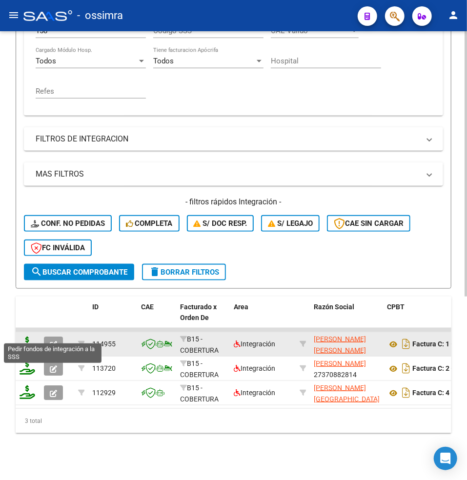
click at [24, 336] on icon at bounding box center [28, 343] width 16 height 14
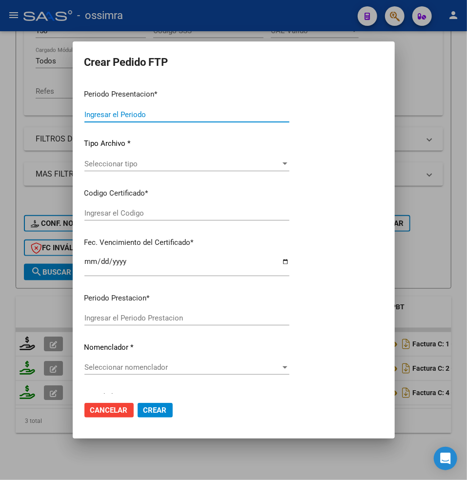
type input "202507"
type input "$ 307.654,34"
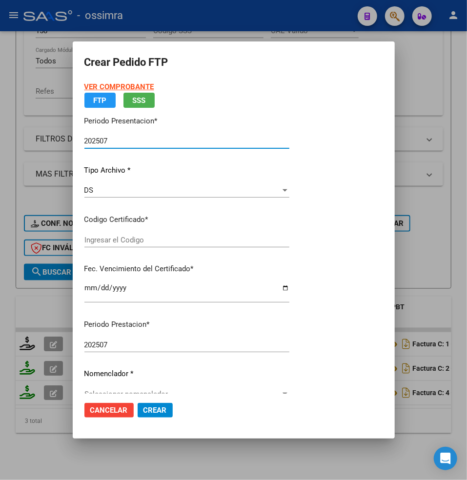
type input "ARG01000582847162021020920240209MZA202"
type input "[DATE]"
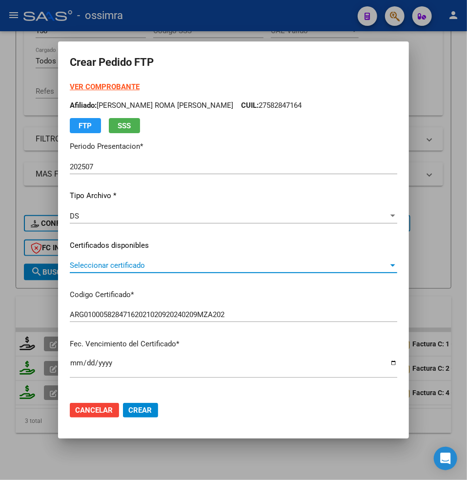
click at [110, 267] on span "Seleccionar certificado" at bounding box center [229, 265] width 318 height 9
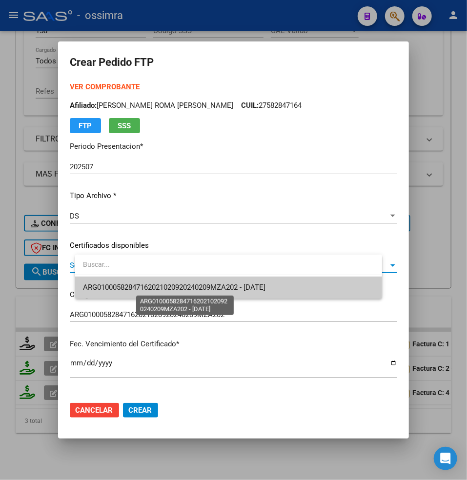
click at [149, 283] on span "ARG01000582847162021020920240209MZA202 - [DATE]" at bounding box center [174, 287] width 182 height 9
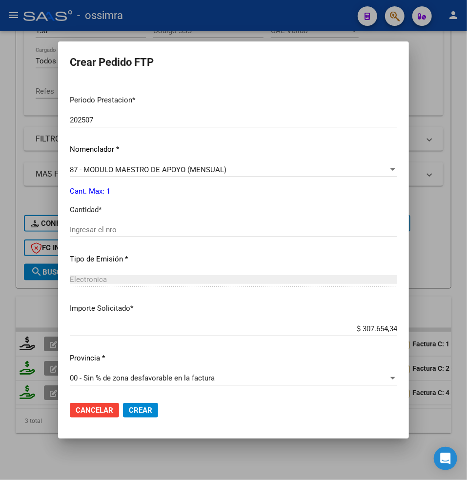
scroll to position [300, 0]
click at [114, 224] on input "Ingresar el nro" at bounding box center [233, 228] width 327 height 9
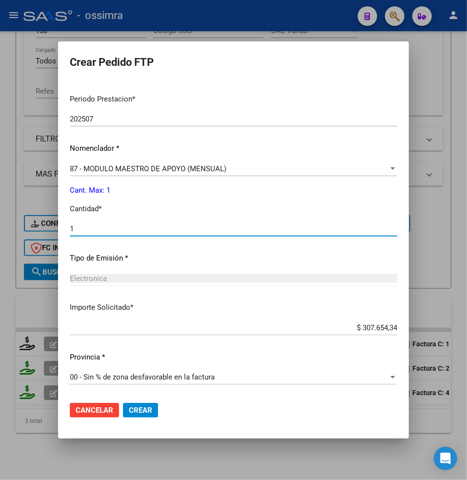
type input "1"
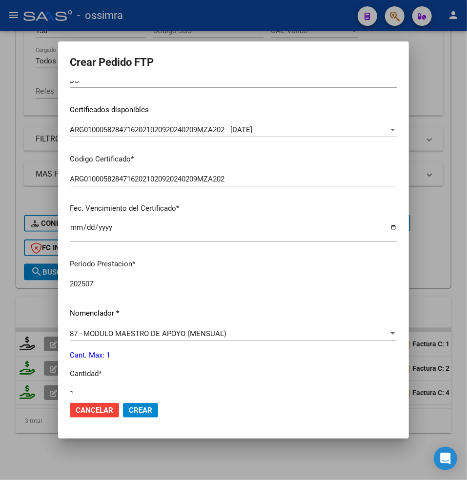
scroll to position [170, 0]
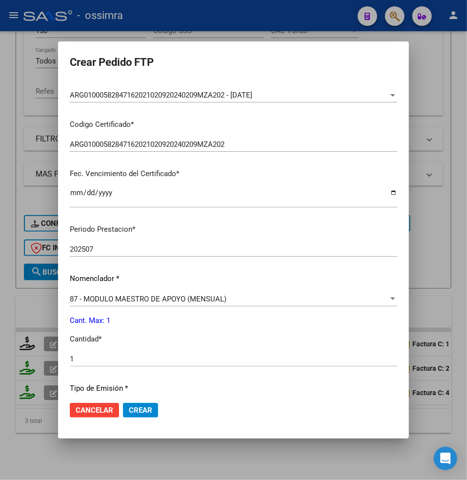
click at [152, 409] on span "Crear" at bounding box center [140, 410] width 23 height 9
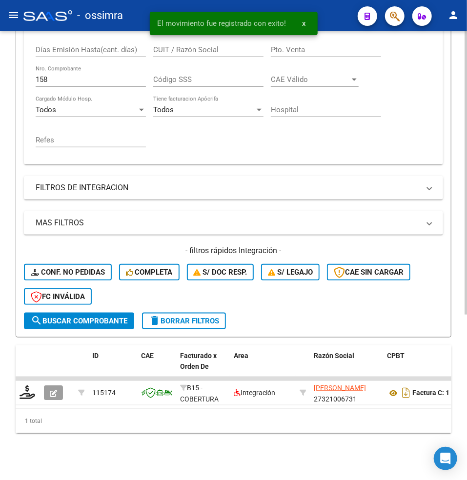
scroll to position [261, 0]
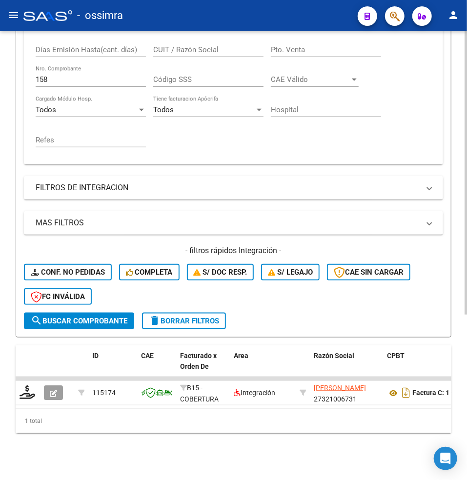
drag, startPoint x: 63, startPoint y: 69, endPoint x: 11, endPoint y: 65, distance: 52.3
click at [11, 65] on div "Video tutorial PRESTADORES -> Listado de CPBTs Emitidos por Prestadores / Prove…" at bounding box center [233, 130] width 467 height 700
paste input "912"
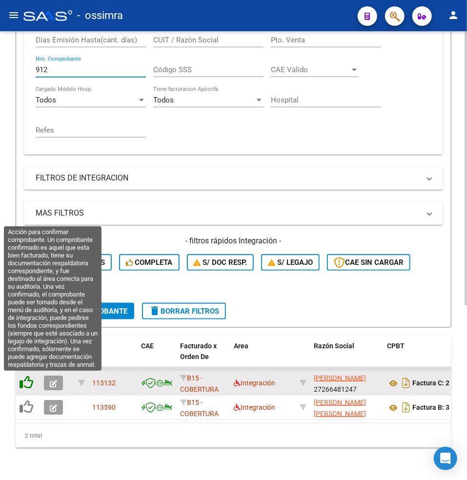
type input "912"
click at [25, 380] on icon at bounding box center [27, 382] width 14 height 14
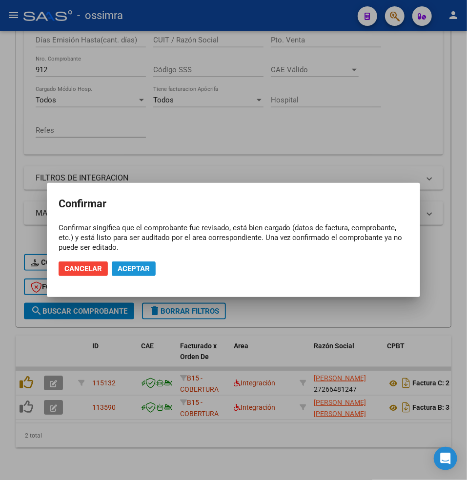
click at [144, 269] on span "Aceptar" at bounding box center [134, 268] width 32 height 9
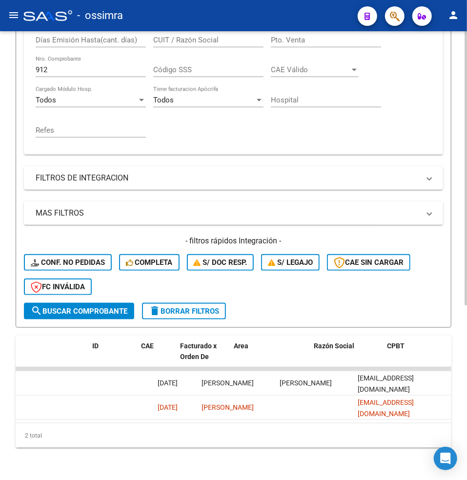
scroll to position [0, 0]
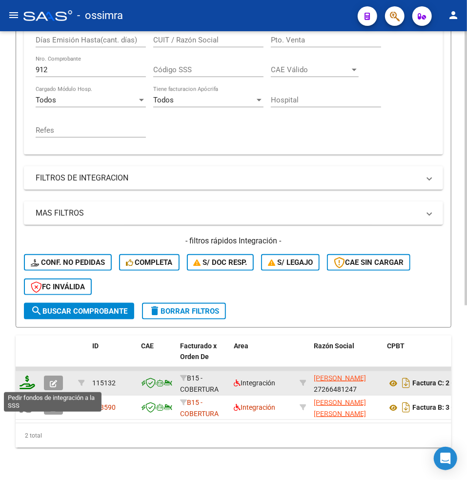
click at [24, 384] on icon at bounding box center [28, 382] width 16 height 14
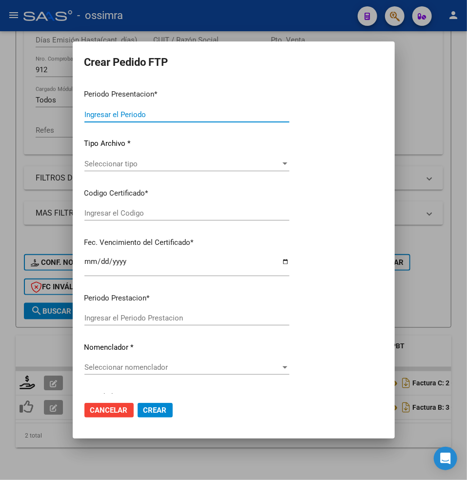
type input "202507"
type input "$ 86.969,36"
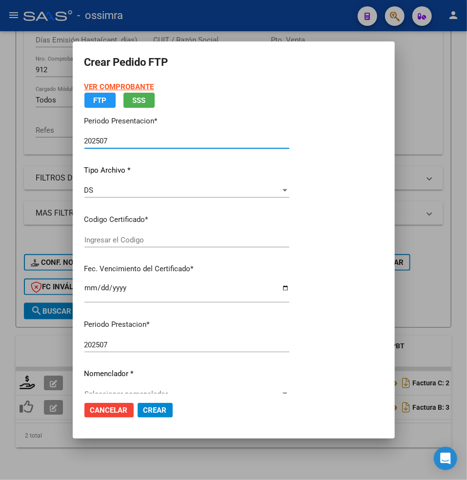
type input "ARG01000598093152024022220270222TUC138"
type input "[DATE]"
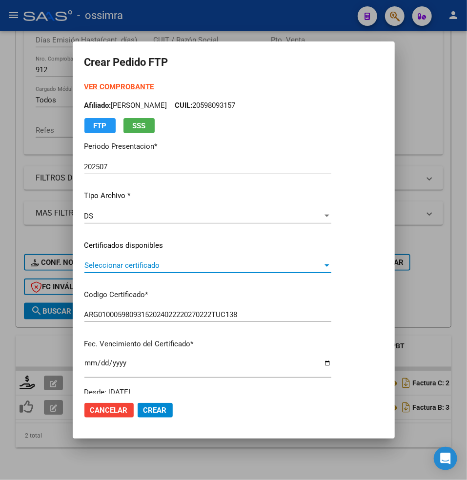
click at [116, 263] on span "Seleccionar certificado" at bounding box center [203, 265] width 238 height 9
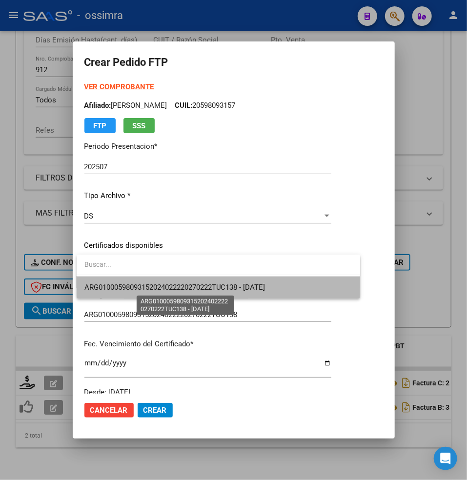
click at [118, 283] on span "ARG01000598093152024022220270222TUC138 - [DATE]" at bounding box center [174, 287] width 181 height 9
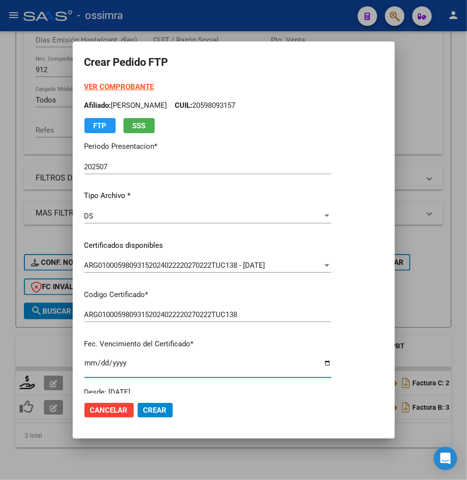
scroll to position [193, 0]
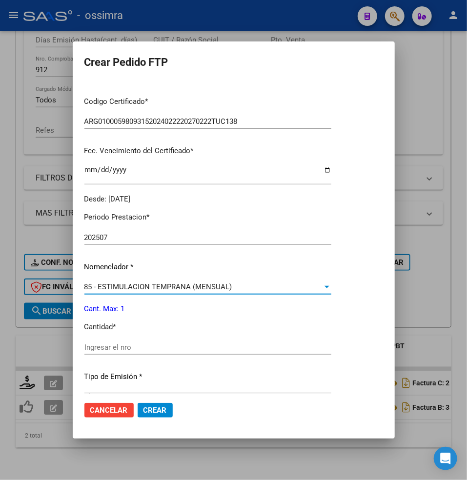
click at [119, 284] on span "85 - ESTIMULACION TEMPRANA (MENSUAL)" at bounding box center [158, 286] width 148 height 9
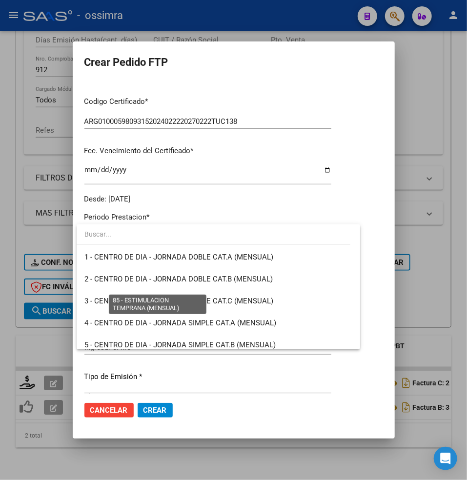
scroll to position [1814, 0]
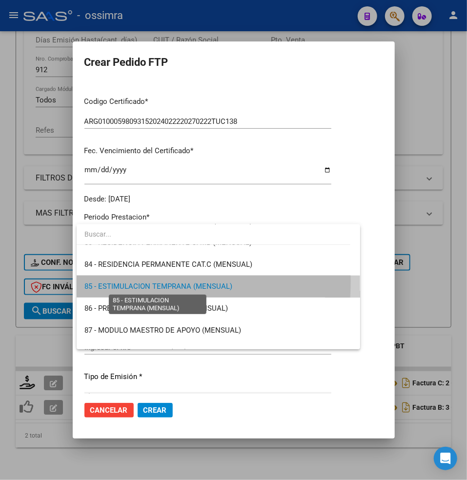
click at [118, 282] on span "85 - ESTIMULACION TEMPRANA (MENSUAL)" at bounding box center [158, 286] width 148 height 9
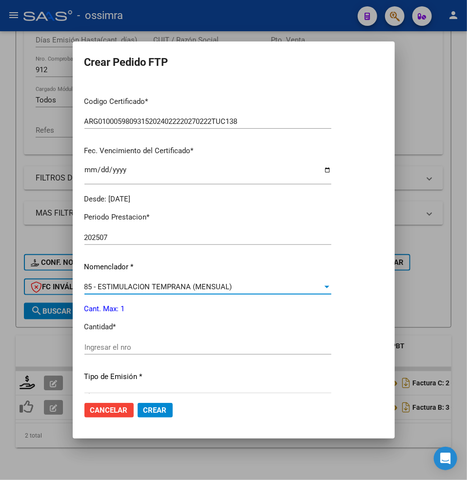
click at [113, 285] on span "85 - ESTIMULACION TEMPRANA (MENSUAL)" at bounding box center [158, 286] width 148 height 9
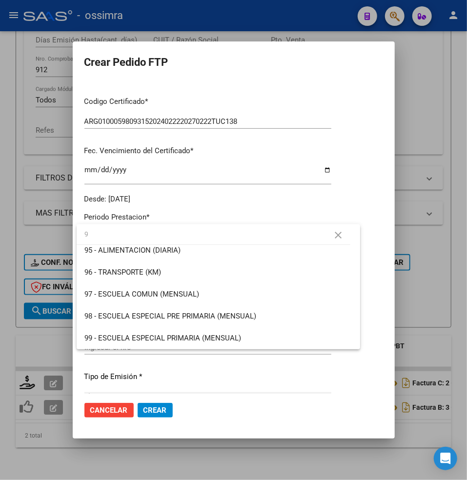
scroll to position [0, 0]
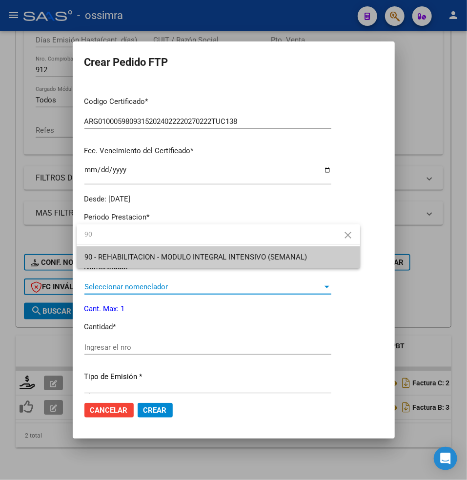
type input "90"
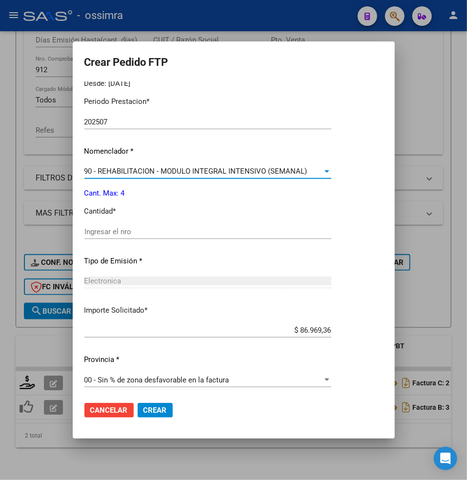
scroll to position [311, 0]
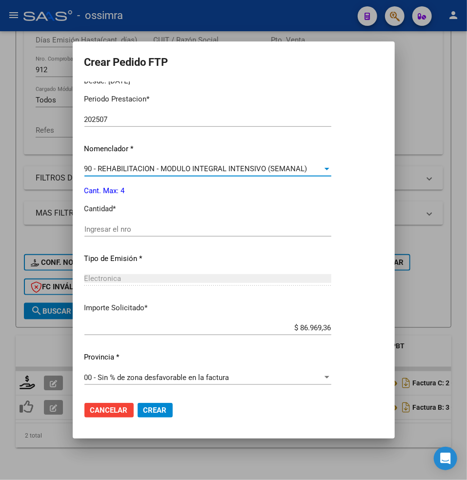
click at [112, 167] on span "90 - REHABILITACION - MODULO INTEGRAL INTENSIVO (SEMANAL)" at bounding box center [195, 168] width 223 height 9
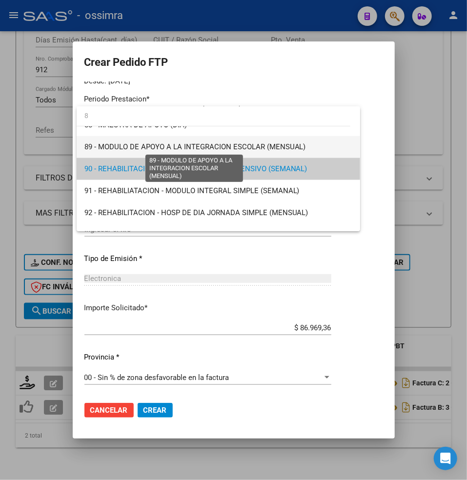
scroll to position [0, 0]
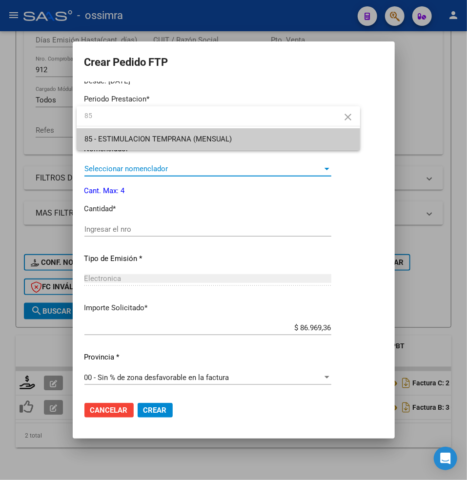
type input "85"
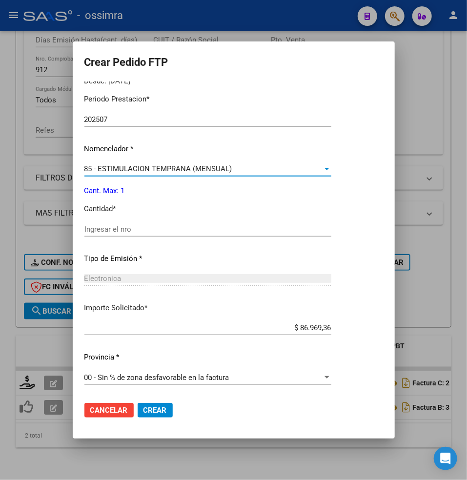
click at [102, 167] on span "85 - ESTIMULACION TEMPRANA (MENSUAL)" at bounding box center [158, 168] width 148 height 9
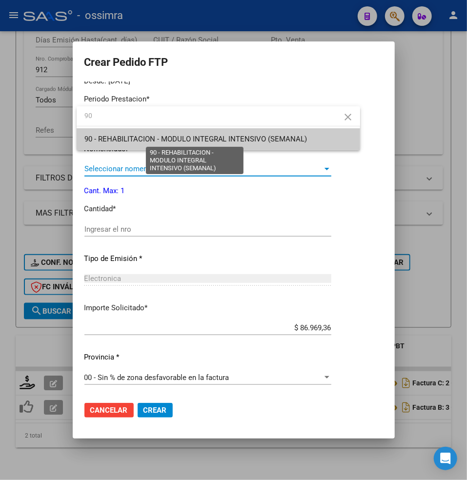
type input "90"
click at [116, 135] on span "90 - REHABILITACION - MODULO INTEGRAL INTENSIVO (SEMANAL)" at bounding box center [195, 139] width 223 height 9
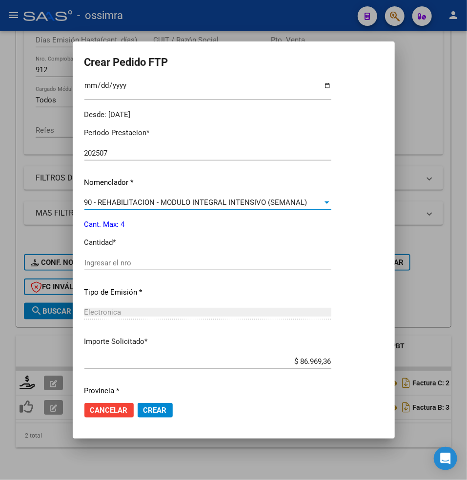
scroll to position [311, 0]
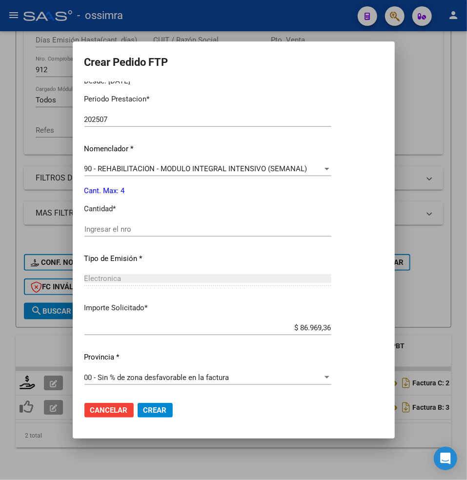
click at [104, 161] on div "90 - REHABILITACION - MODULO INTEGRAL INTENSIVO (SEMANAL) Seleccionar nomenclad…" at bounding box center [207, 168] width 247 height 15
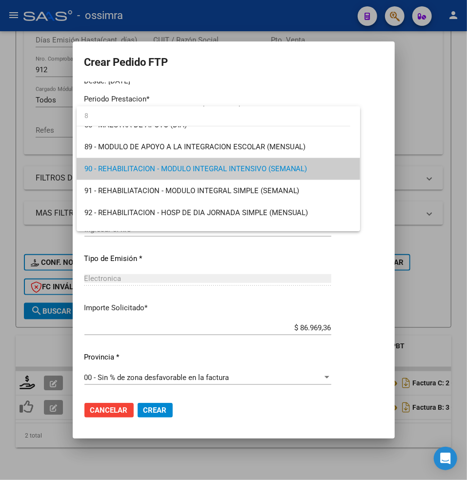
scroll to position [0, 0]
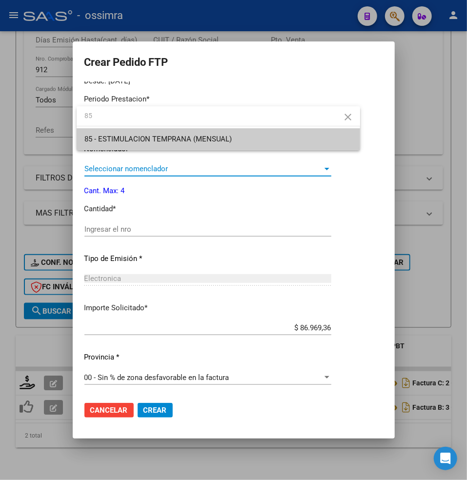
type input "85"
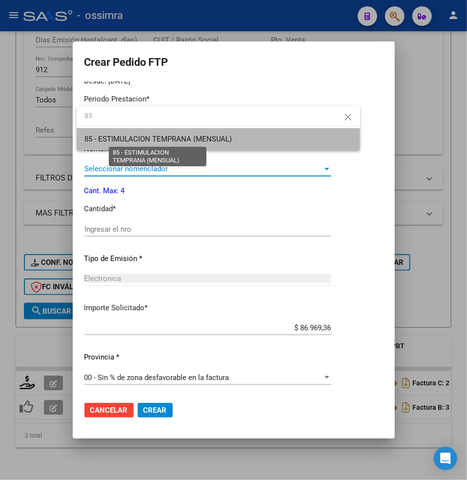
click at [137, 139] on span "85 - ESTIMULACION TEMPRANA (MENSUAL)" at bounding box center [158, 139] width 148 height 9
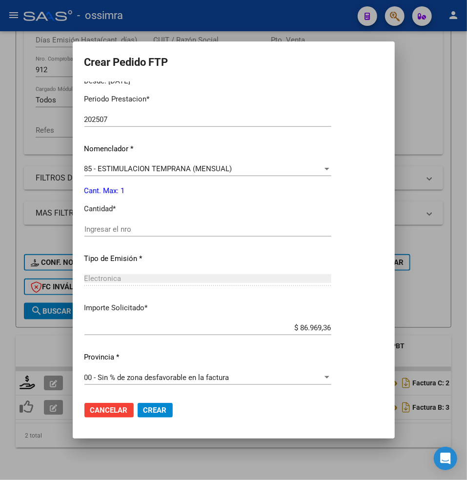
click at [166, 158] on div "Periodo Prestacion * 202507 Ingresar el Periodo Prestacion Nomenclador * 85 - E…" at bounding box center [207, 239] width 247 height 307
click at [161, 165] on span "85 - ESTIMULACION TEMPRANA (MENSUAL)" at bounding box center [158, 168] width 148 height 9
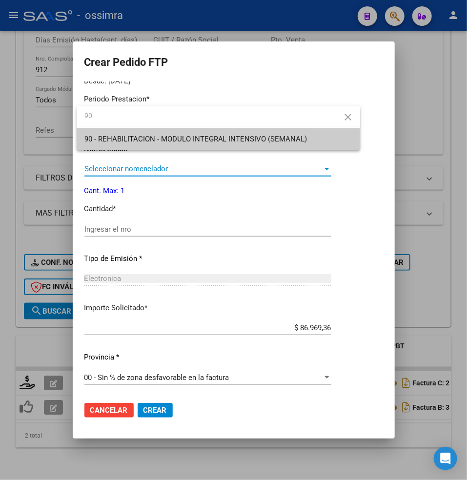
type input "90"
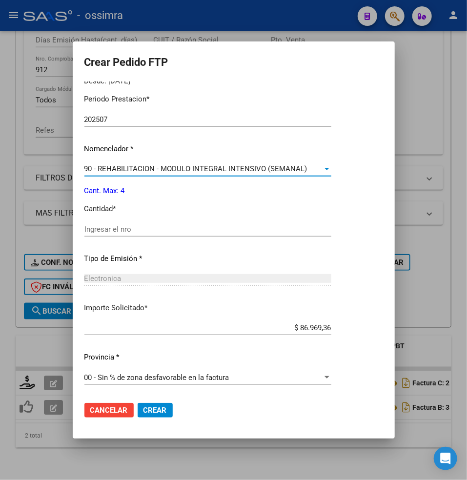
click at [123, 227] on input "Ingresar el nro" at bounding box center [207, 229] width 247 height 9
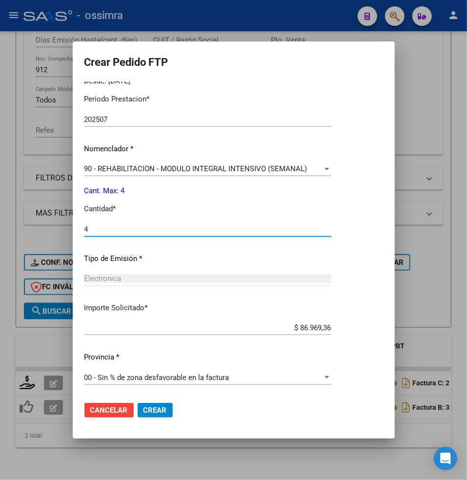
type input "4"
click at [124, 215] on div "Periodo Prestacion * 202507 Ingresar el Periodo Prestacion Nomenclador * 90 - R…" at bounding box center [207, 239] width 247 height 307
click at [122, 163] on div "90 - REHABILITACION - MODULO INTEGRAL INTENSIVO (SEMANAL) Seleccionar nomenclad…" at bounding box center [207, 168] width 247 height 15
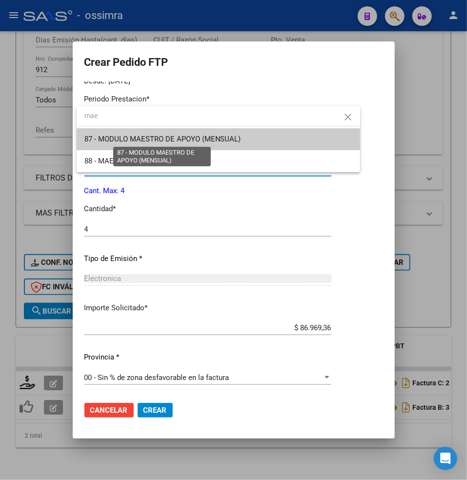
type input "mae"
click at [158, 139] on span "87 - MODULO MAESTRO DE APOYO (MENSUAL)" at bounding box center [162, 139] width 157 height 9
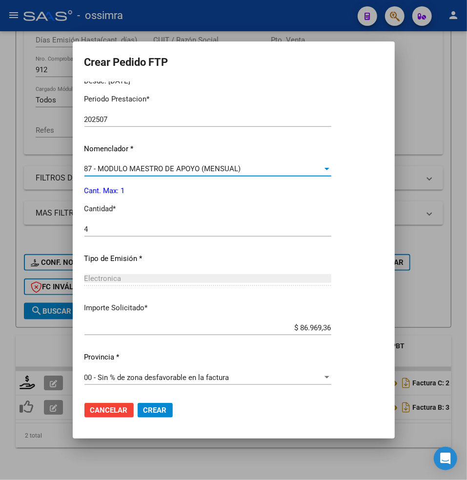
click at [102, 222] on div "4 Ingresar el nro" at bounding box center [207, 229] width 247 height 15
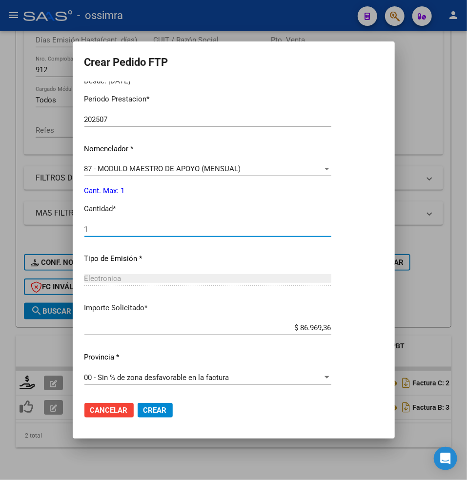
type input "1"
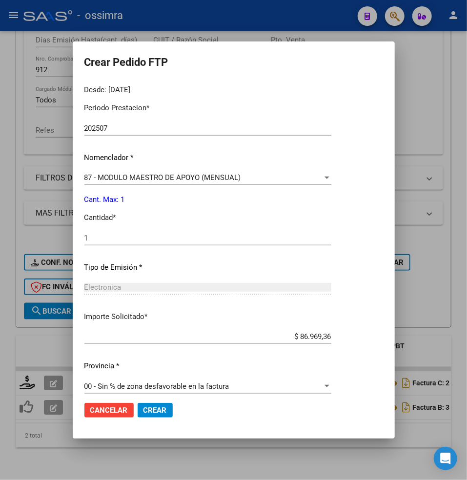
scroll to position [311, 0]
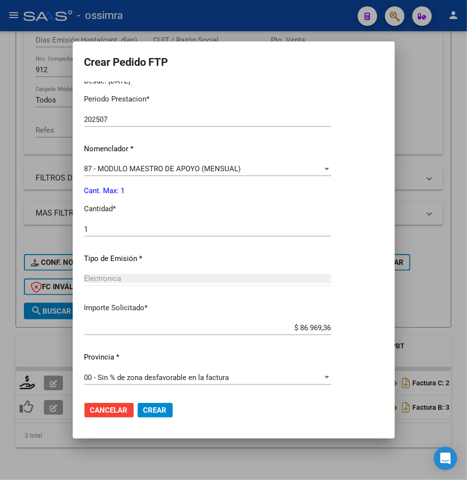
click at [114, 170] on span "87 - MODULO MAESTRO DE APOYO (MENSUAL)" at bounding box center [162, 168] width 157 height 9
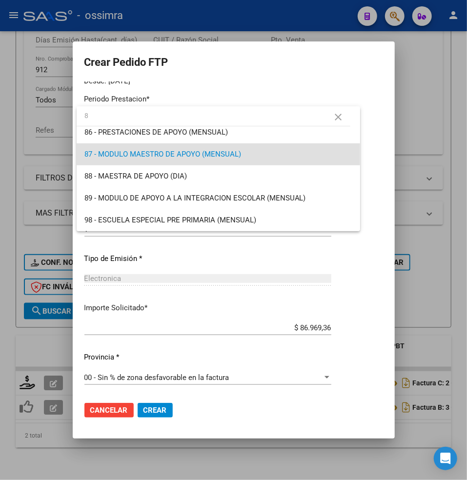
scroll to position [0, 0]
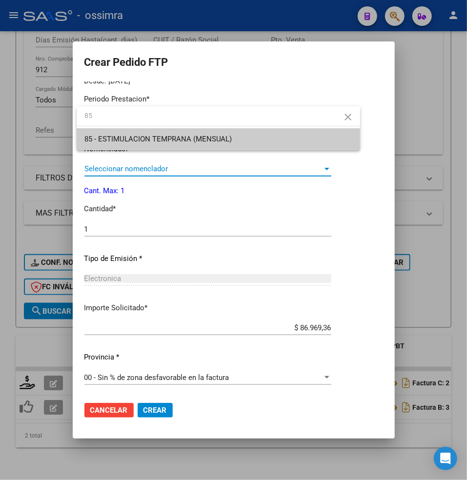
type input "85"
click at [135, 136] on span "85 - ESTIMULACION TEMPRANA (MENSUAL)" at bounding box center [158, 139] width 148 height 9
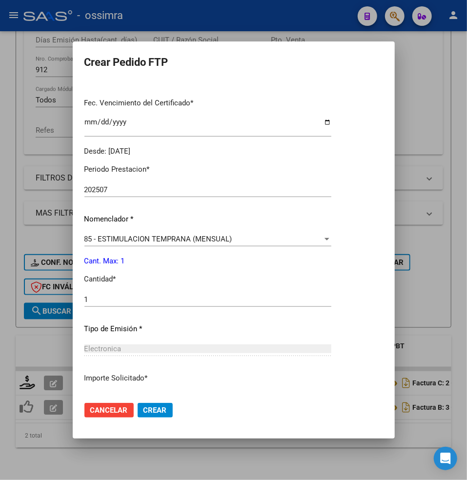
scroll to position [311, 0]
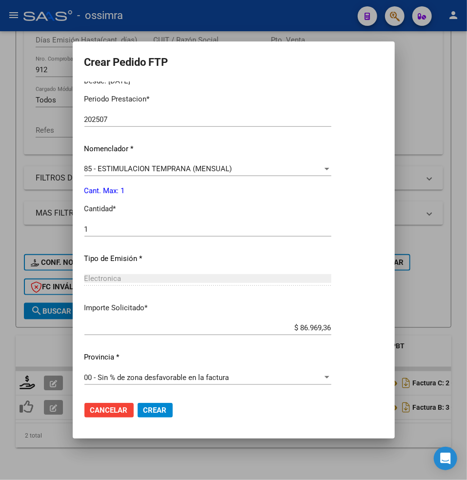
click at [162, 406] on span "Crear" at bounding box center [154, 410] width 23 height 9
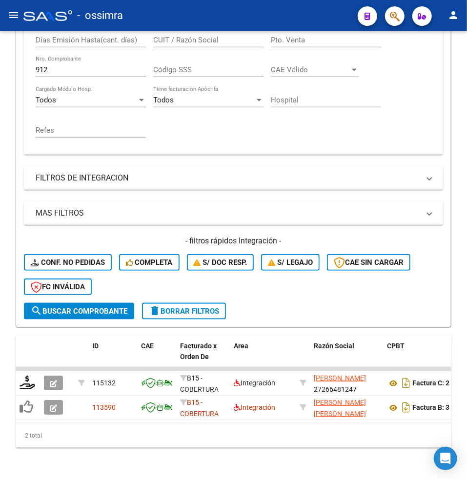
drag, startPoint x: 54, startPoint y: 69, endPoint x: -13, endPoint y: 69, distance: 66.8
click at [0, 69] on html "menu - ossimra person Firma Express Padrón Afiliados Empadronados Padrón Ágil A…" at bounding box center [233, 240] width 467 height 480
paste input "159"
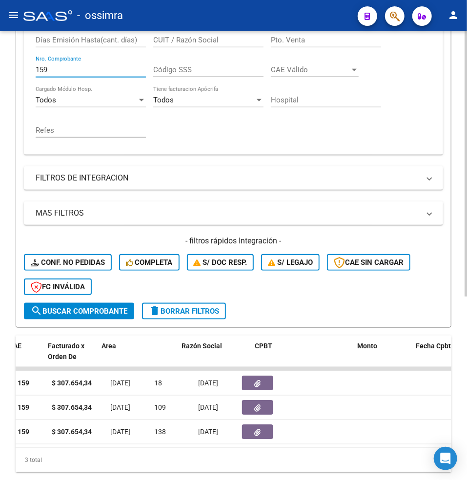
scroll to position [0, 0]
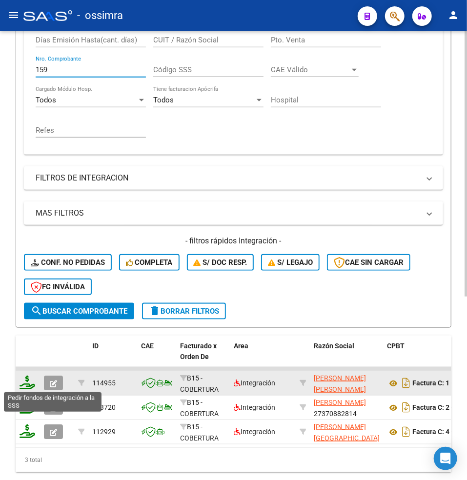
type input "159"
click at [28, 385] on icon at bounding box center [28, 382] width 16 height 14
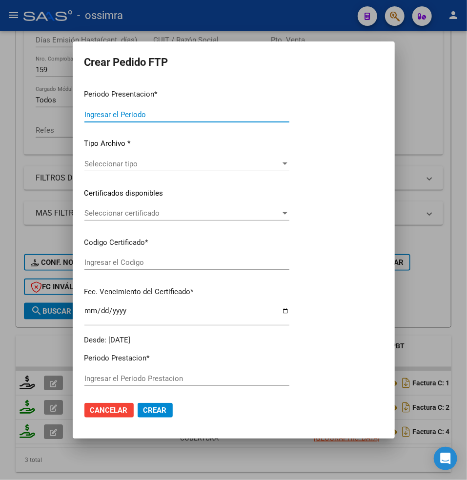
type input "202507"
type input "$ 307.654,34"
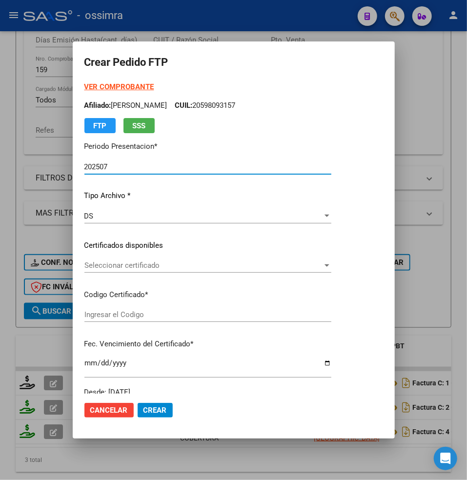
type input "ARG01000582847162021020920240209MZA202"
type input "[DATE]"
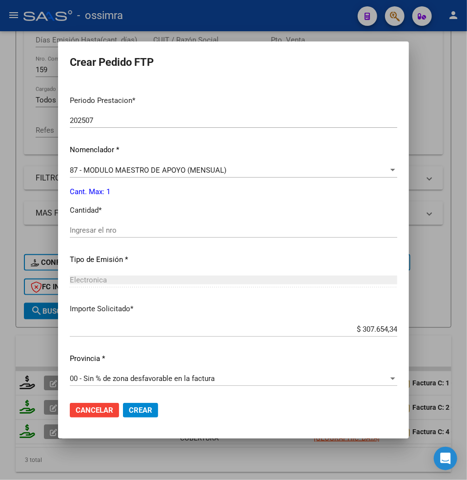
scroll to position [300, 0]
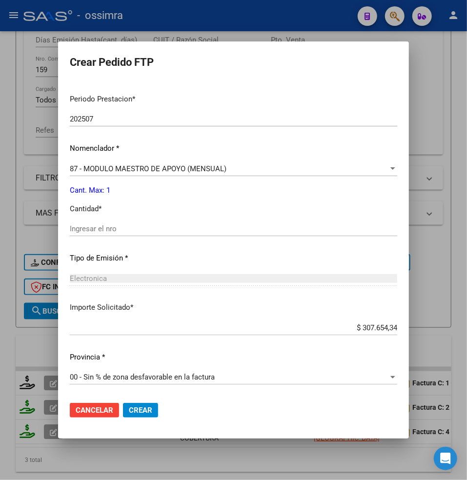
click at [113, 408] on span "Cancelar" at bounding box center [95, 410] width 38 height 9
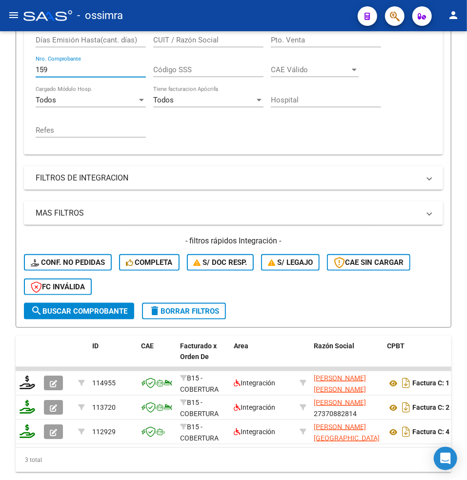
drag, startPoint x: 51, startPoint y: 73, endPoint x: -1, endPoint y: 71, distance: 52.7
click at [0, 71] on html "menu - ossimra person Firma Express Padrón Afiliados Empadronados Padrón Ágil A…" at bounding box center [233, 240] width 467 height 480
paste input "153"
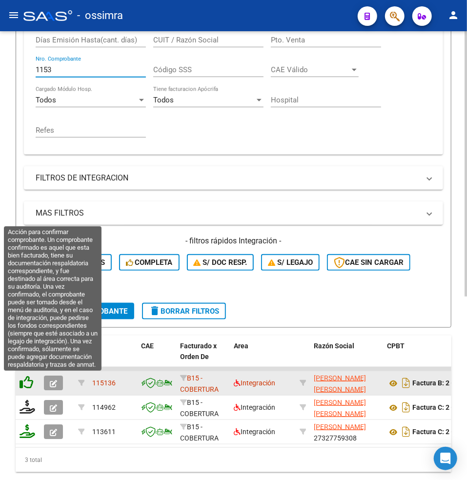
type input "1153"
click at [26, 380] on icon at bounding box center [27, 382] width 14 height 14
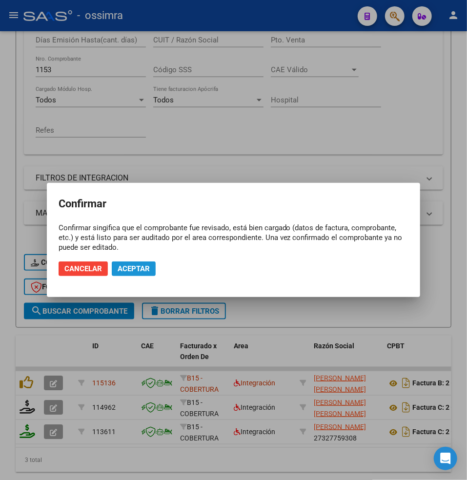
click at [132, 269] on span "Aceptar" at bounding box center [134, 268] width 32 height 9
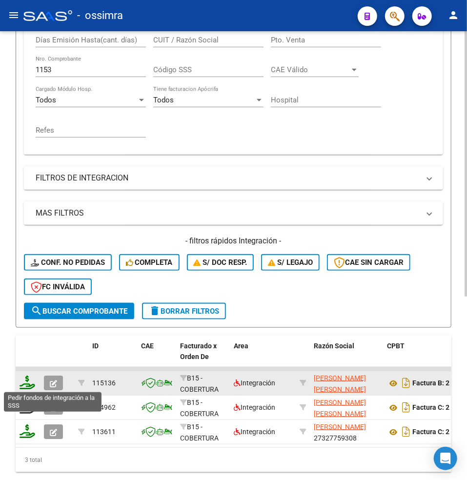
click at [27, 384] on icon at bounding box center [28, 382] width 16 height 14
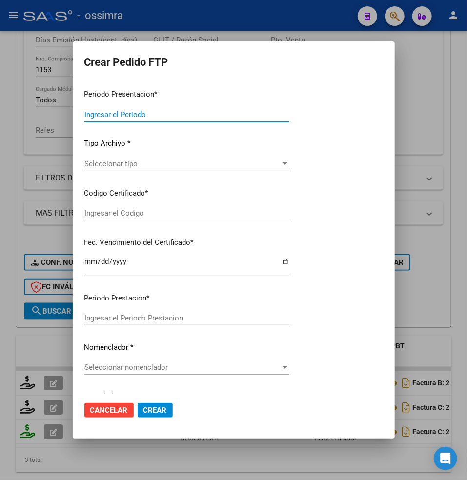
type input "202507"
type input "$ 111.335,49"
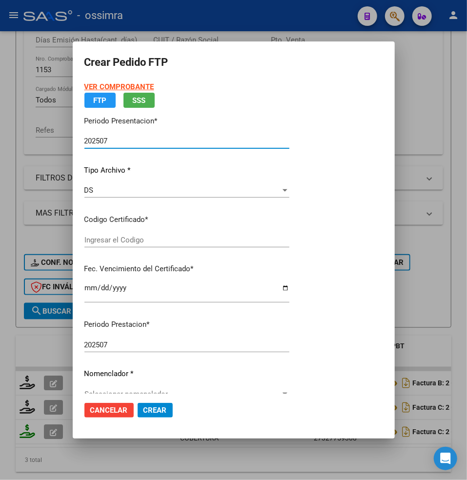
type input "ARG02000490994132018080220230802SAL124"
type input "[DATE]"
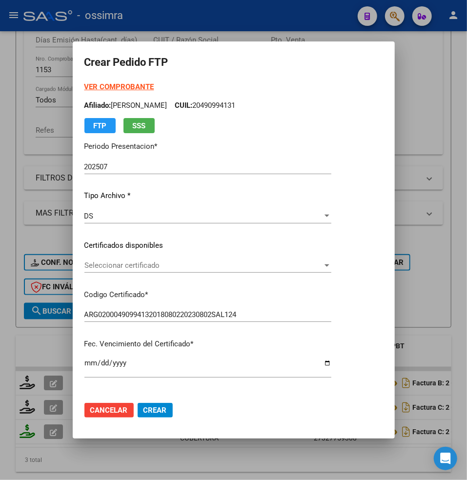
click at [125, 215] on div "DS" at bounding box center [203, 216] width 238 height 9
click at [121, 264] on span "Seleccionar certificado" at bounding box center [203, 265] width 238 height 9
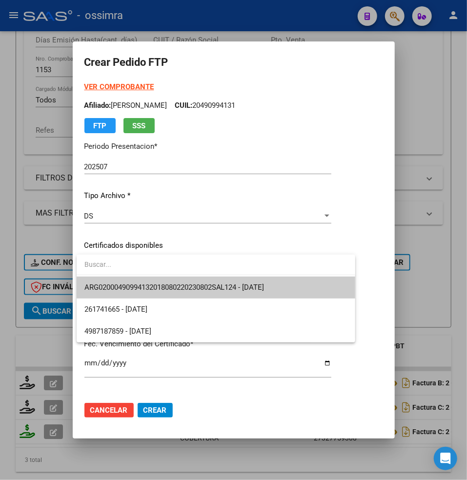
click at [121, 283] on span "ARG02000490994132018080220230802SAL124 - [DATE]" at bounding box center [174, 287] width 180 height 9
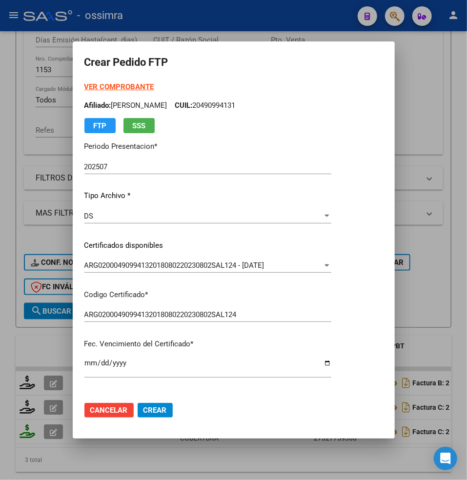
scroll to position [182, 0]
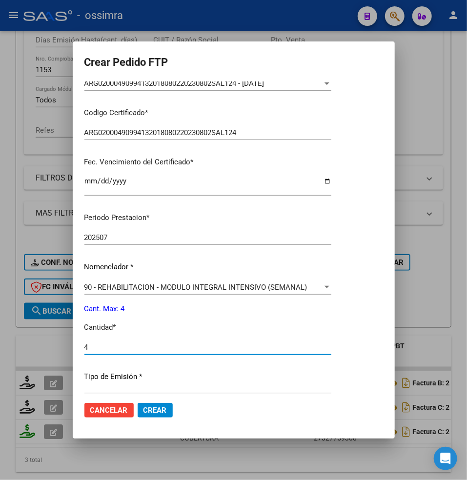
type input "4"
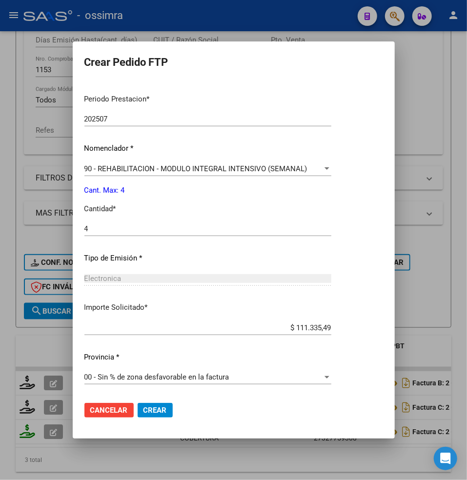
click at [158, 410] on span "Crear" at bounding box center [154, 410] width 23 height 9
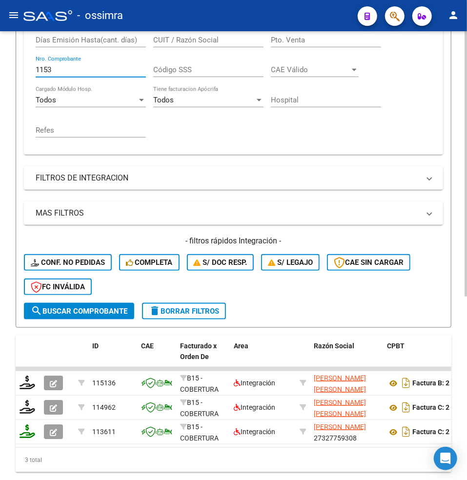
drag, startPoint x: 55, startPoint y: 72, endPoint x: 21, endPoint y: 66, distance: 34.1
click at [21, 66] on form "Filtros Id Area Area Seleccionar Gerenciador Seleccionar Gerenciador Todos Conf…" at bounding box center [233, 108] width 435 height 439
paste input "24"
type input "24"
click at [78, 311] on span "search Buscar Comprobante" at bounding box center [79, 311] width 97 height 9
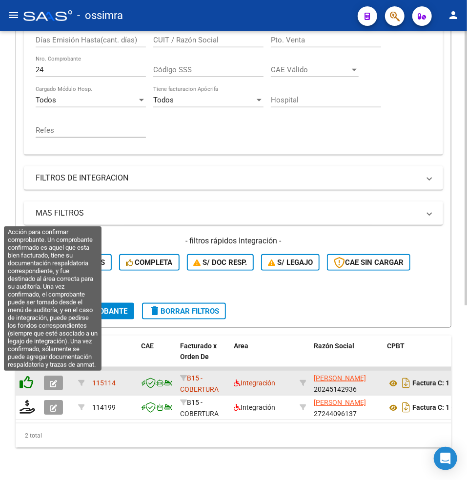
click at [22, 384] on icon at bounding box center [27, 382] width 14 height 14
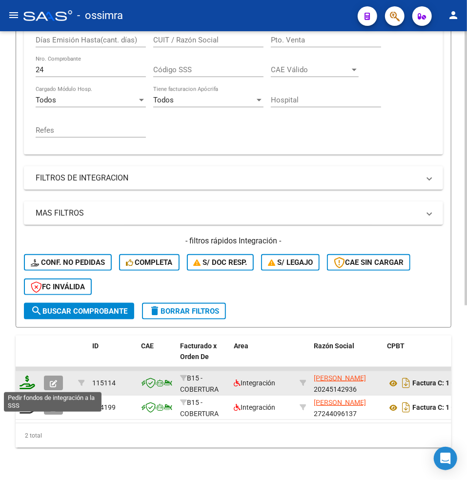
click at [29, 382] on icon at bounding box center [28, 382] width 16 height 14
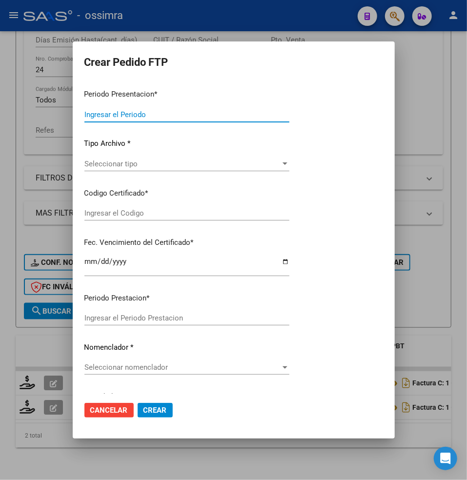
type input "202507"
type input "$ 450.527,62"
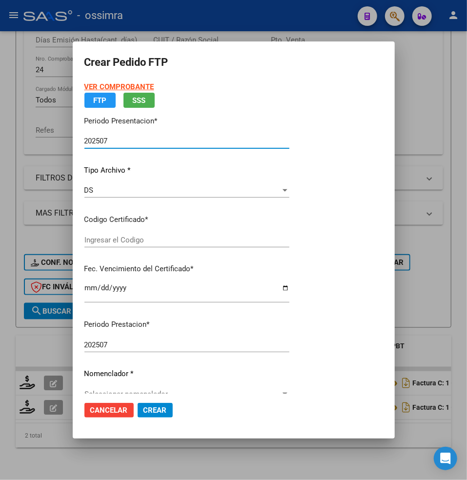
type input "ARG01000531968442022020220280202SAL123"
type input "[DATE]"
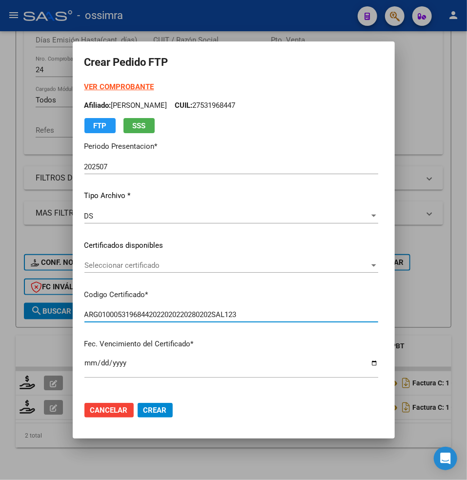
click at [88, 264] on span "Seleccionar certificado" at bounding box center [226, 265] width 285 height 9
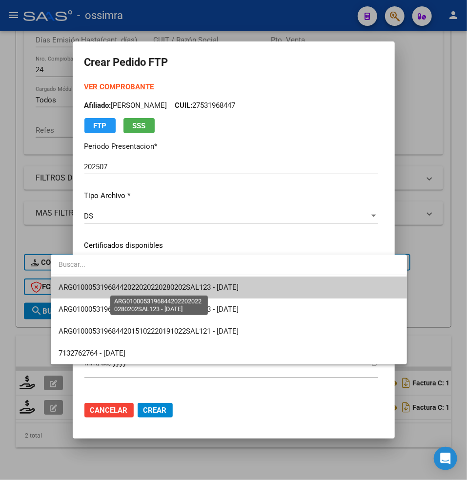
click at [110, 293] on span "ARG01000531968442022020220280202SAL123 - [DATE]" at bounding box center [229, 287] width 340 height 22
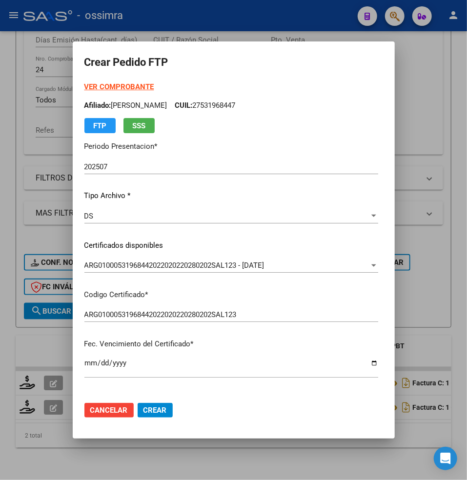
click at [147, 290] on p "Codigo Certificado *" at bounding box center [231, 294] width 294 height 11
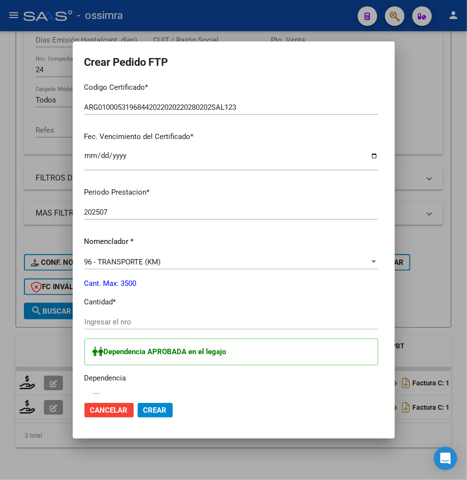
scroll to position [260, 0]
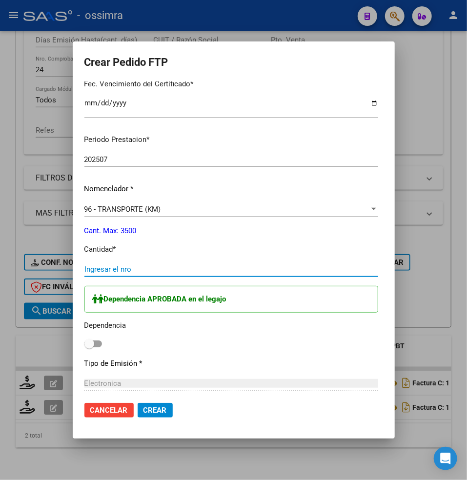
click at [88, 270] on input "Ingresar el nro" at bounding box center [231, 269] width 294 height 9
paste input "616"
type input "616"
click at [84, 336] on div "Dependencia APROBADA en el legajo Dependencia" at bounding box center [231, 318] width 294 height 65
click at [84, 343] on span at bounding box center [93, 343] width 18 height 7
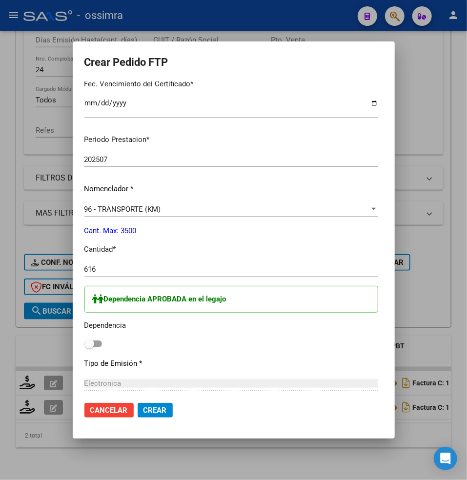
click at [89, 347] on input "checkbox" at bounding box center [89, 347] width 0 height 0
checkbox input "true"
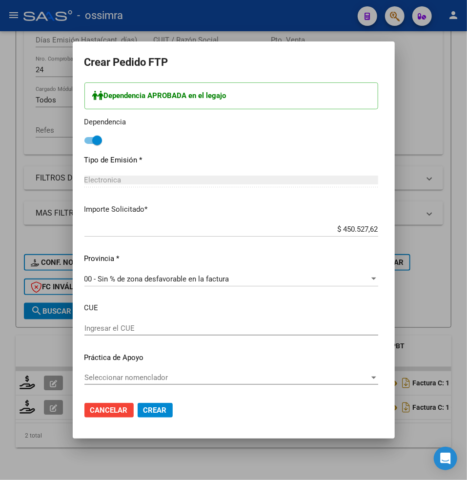
scroll to position [464, 0]
click at [143, 406] on span "Crear" at bounding box center [154, 410] width 23 height 9
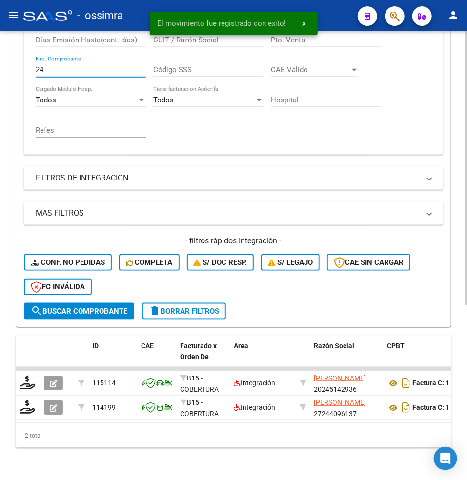
drag, startPoint x: 50, startPoint y: 71, endPoint x: 15, endPoint y: 69, distance: 35.2
click at [15, 69] on div "Video tutorial PRESTADORES -> Listado de CPBTs Emitidos por Prestadores / Prove…" at bounding box center [233, 132] width 467 height 725
paste input "1021"
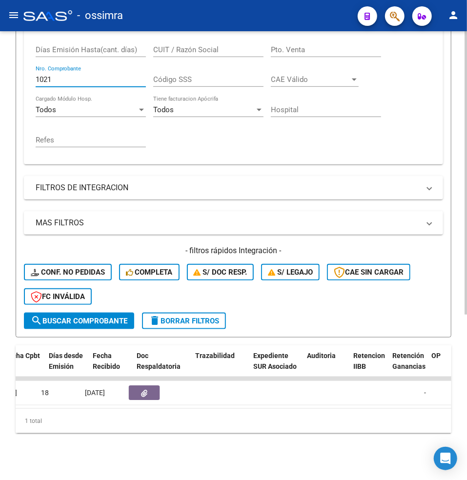
scroll to position [0, 543]
drag, startPoint x: 56, startPoint y: 67, endPoint x: 2, endPoint y: 67, distance: 53.6
click at [2, 67] on div "Video tutorial PRESTADORES -> Listado de CPBTs Emitidos por Prestadores / Prove…" at bounding box center [233, 130] width 467 height 700
paste input "152"
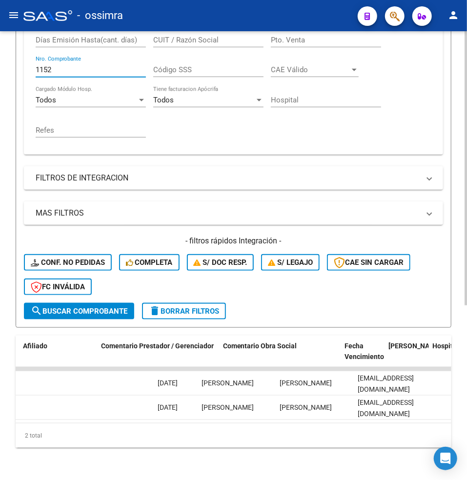
scroll to position [0, 1496]
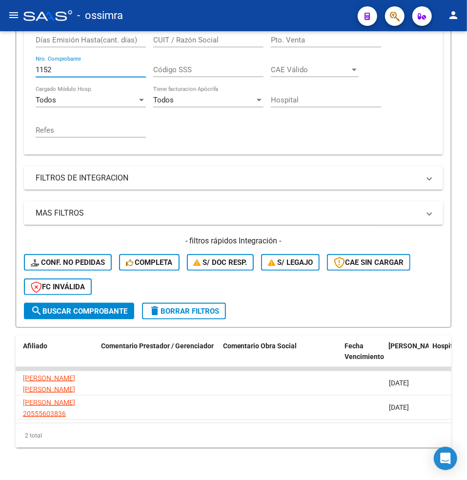
drag, startPoint x: 51, startPoint y: 67, endPoint x: -11, endPoint y: 70, distance: 61.5
click at [0, 70] on html "menu - ossimra person Firma Express Padrón Afiliados Empadronados Padrón Ágil A…" at bounding box center [233, 240] width 467 height 480
paste input "870"
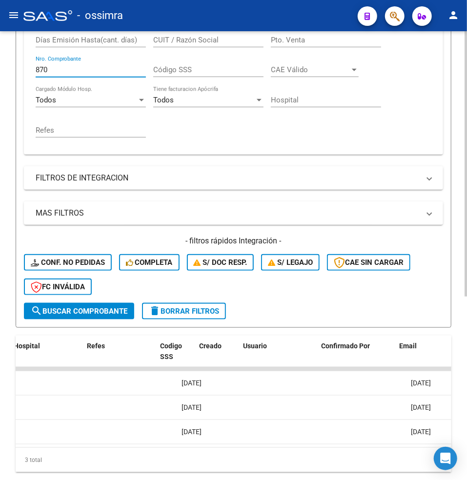
scroll to position [0, 1957]
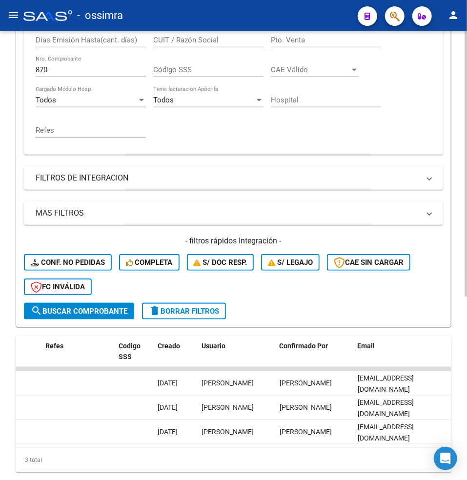
drag, startPoint x: 59, startPoint y: 68, endPoint x: 2, endPoint y: 63, distance: 57.3
click at [34, 70] on div "Comprobante Tipo Comprobante Tipo Start date – End date Fec. Comprobante Desde …" at bounding box center [233, 75] width 419 height 158
paste input "150"
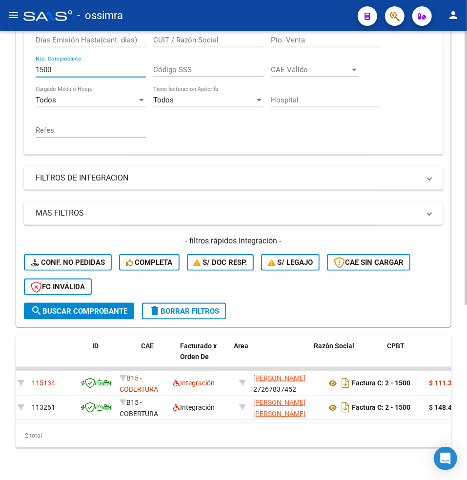
scroll to position [0, 0]
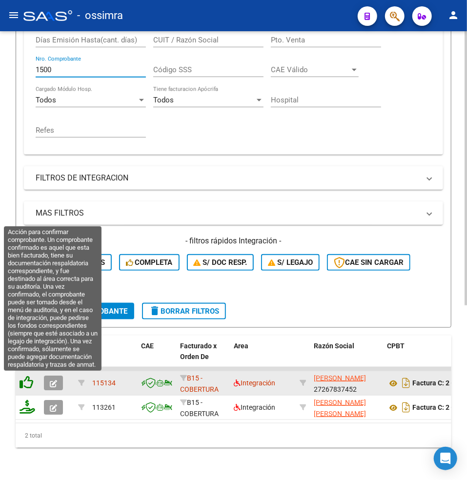
type input "1500"
click at [26, 384] on icon at bounding box center [27, 382] width 14 height 14
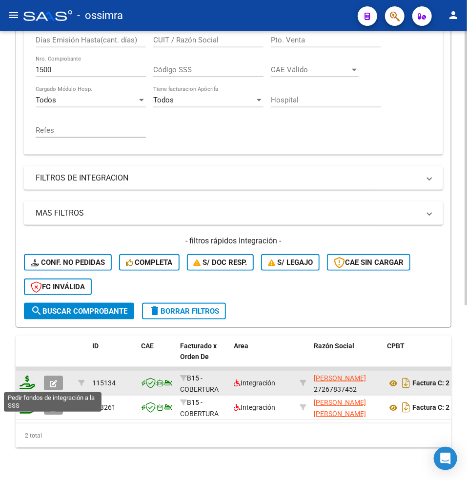
click at [30, 381] on icon at bounding box center [28, 382] width 16 height 14
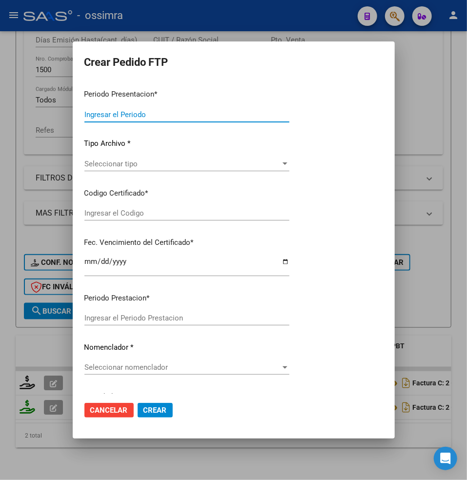
type input "202507"
type input "$ 111.335,49"
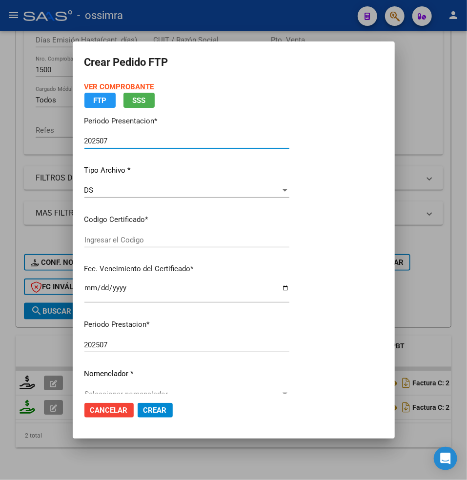
type input "ARG02000530013562022011820270118TUC138"
type input "[DATE]"
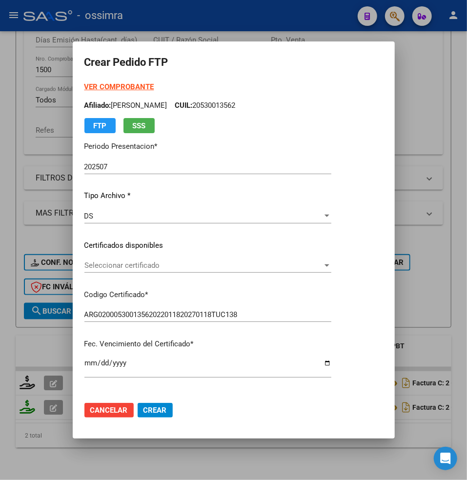
click at [95, 261] on span "Seleccionar certificado" at bounding box center [203, 265] width 238 height 9
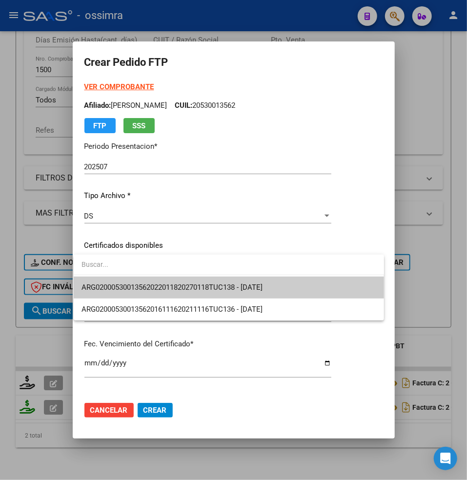
click at [160, 283] on span "ARG02000530013562022011820270118TUC138 - [DATE]" at bounding box center [171, 287] width 181 height 9
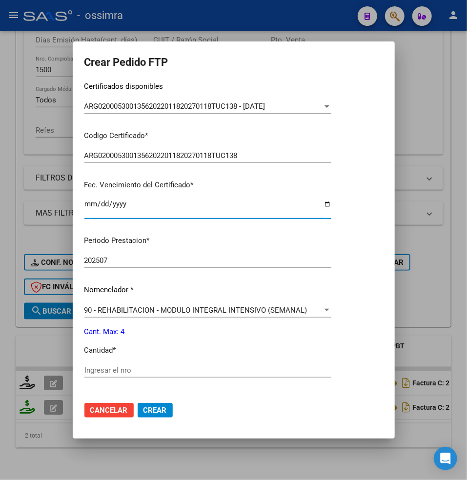
scroll to position [195, 0]
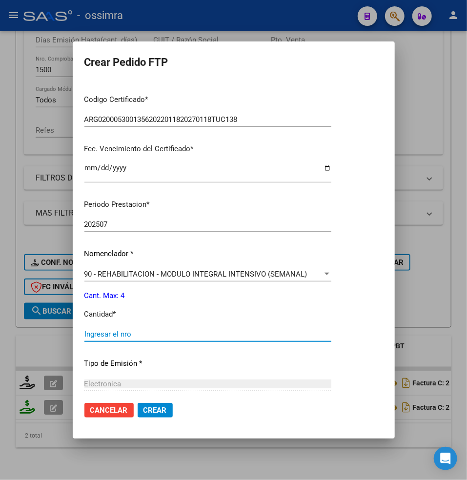
click at [93, 330] on input "Ingresar el nro" at bounding box center [207, 334] width 247 height 9
click at [107, 334] on input "Ingresar el nro" at bounding box center [207, 334] width 247 height 9
type input "4"
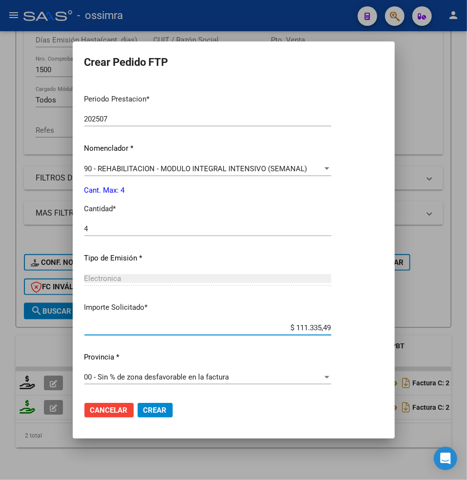
click at [97, 328] on input "$ 111.335,49" at bounding box center [207, 327] width 247 height 9
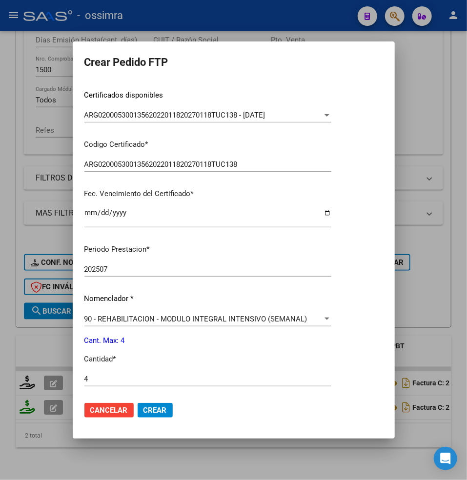
scroll to position [105, 0]
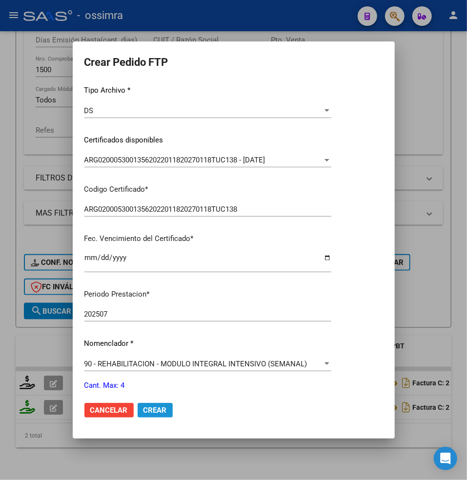
click at [158, 414] on button "Crear" at bounding box center [154, 410] width 35 height 15
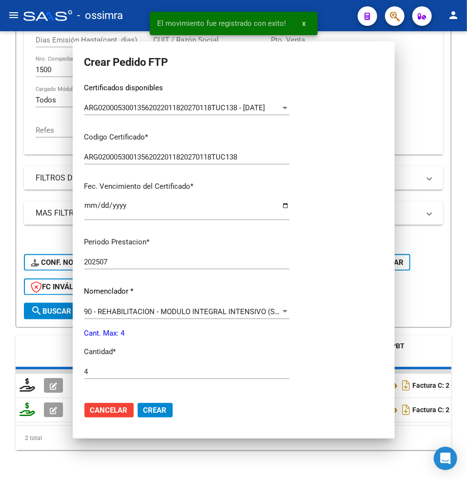
scroll to position [0, 0]
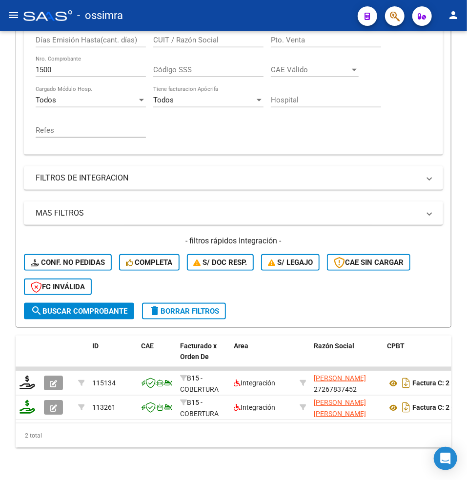
drag, startPoint x: 55, startPoint y: 66, endPoint x: -17, endPoint y: 68, distance: 71.2
click at [0, 68] on html "menu - ossimra person Firma Express Padrón Afiliados Empadronados Padrón Ágil A…" at bounding box center [233, 240] width 467 height 480
paste input "841"
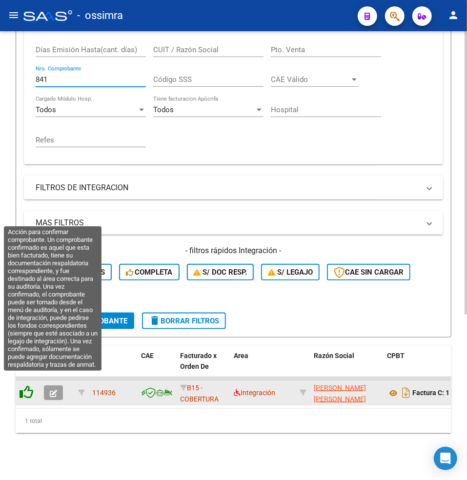
type input "841"
click at [27, 385] on icon at bounding box center [27, 392] width 14 height 14
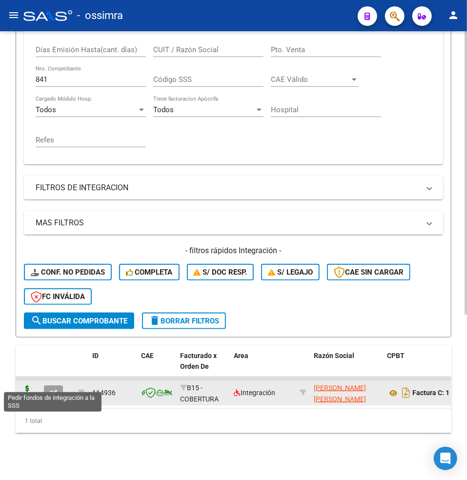
click at [25, 385] on icon at bounding box center [28, 392] width 16 height 14
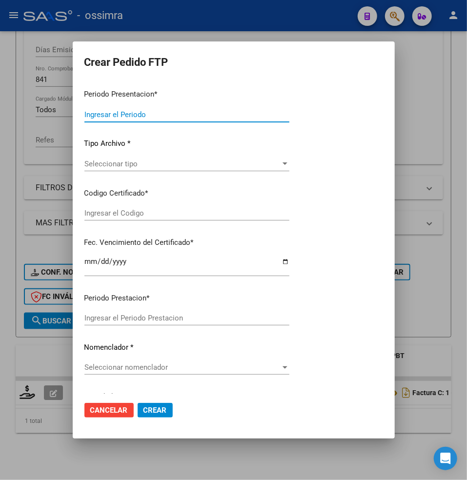
type input "202507"
type input "202506"
type input "$ 111.335,49"
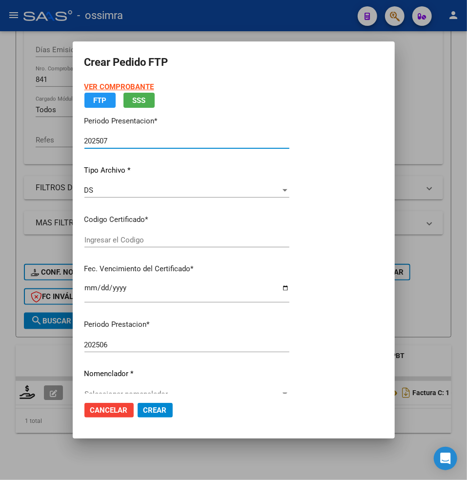
type input "ARG02000530013562022011820270118TUC138"
type input "[DATE]"
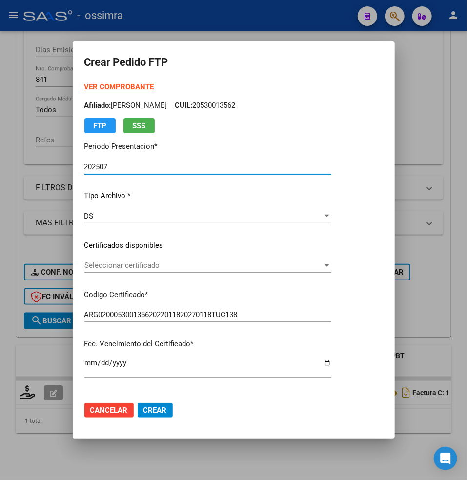
click at [101, 262] on span "Seleccionar certificado" at bounding box center [203, 265] width 238 height 9
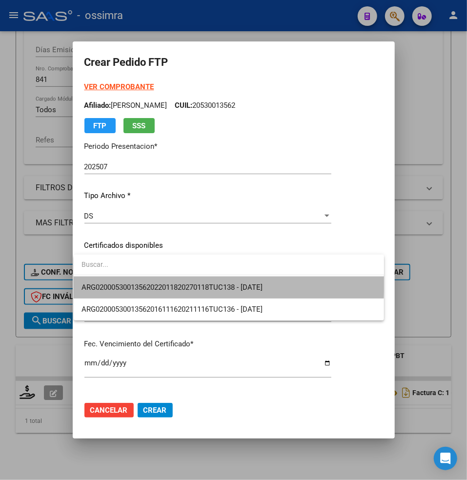
click at [123, 279] on span "ARG02000530013562022011820270118TUC138 - [DATE]" at bounding box center [228, 287] width 294 height 22
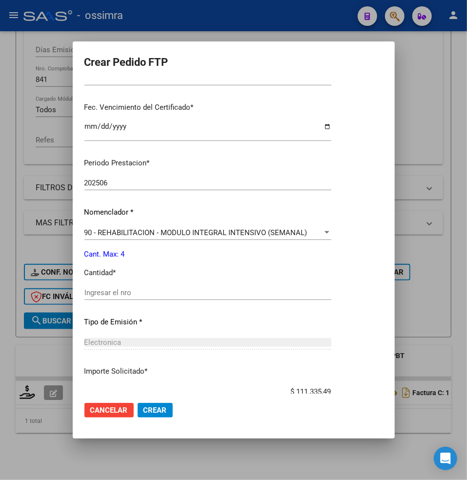
scroll to position [260, 0]
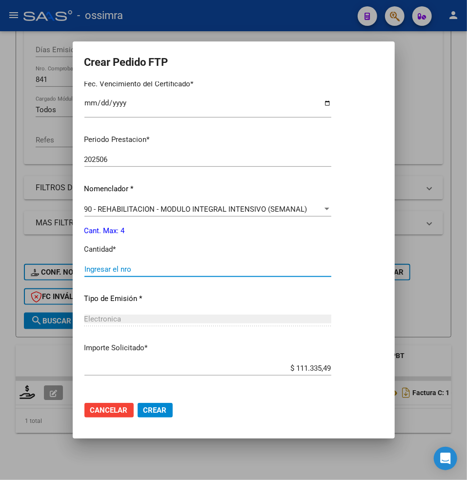
click at [98, 269] on input "Ingresar el nro" at bounding box center [207, 269] width 247 height 9
type input "4"
click at [154, 205] on span "90 - REHABILITACION - MODULO INTEGRAL INTENSIVO (SEMANAL)" at bounding box center [195, 209] width 223 height 9
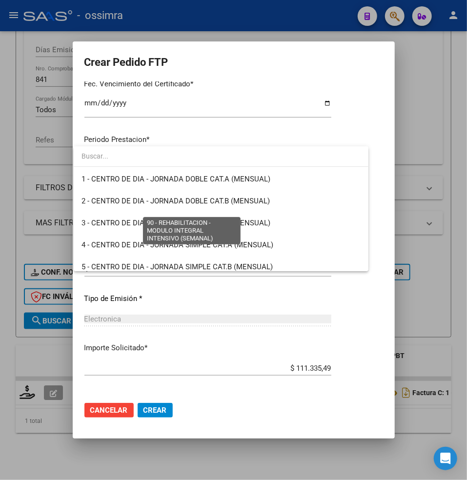
scroll to position [1923, 0]
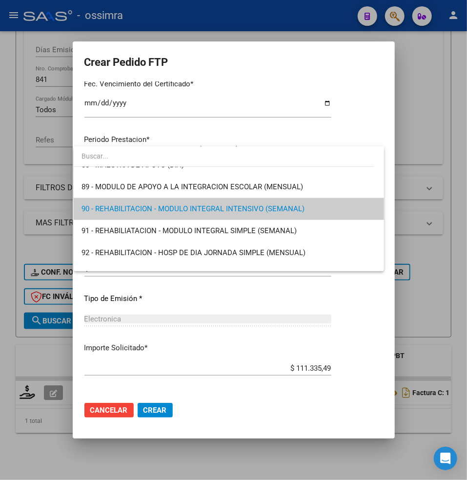
click at [104, 157] on input "dropdown search" at bounding box center [224, 156] width 300 height 20
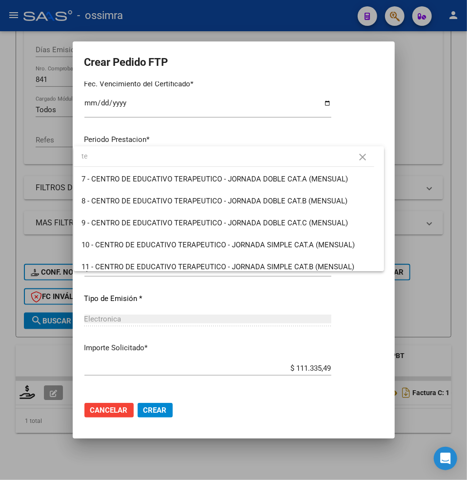
scroll to position [619, 0]
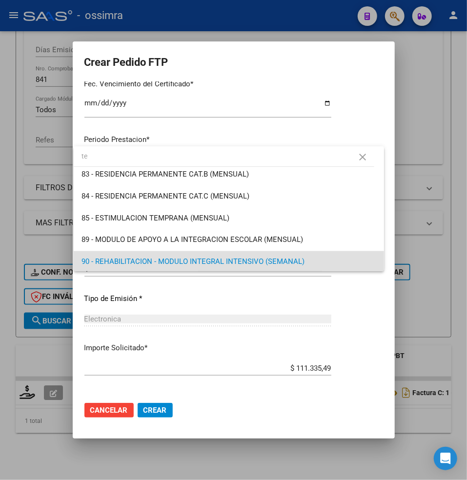
type input "t"
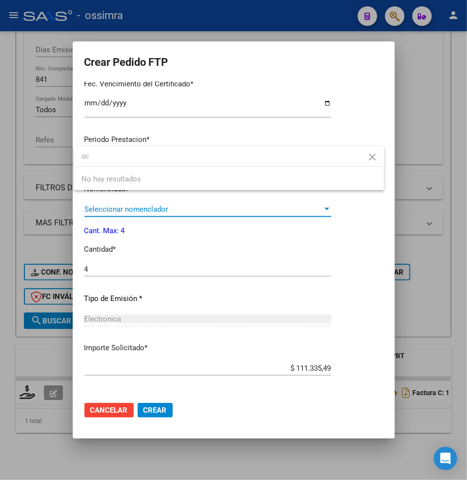
type input "o"
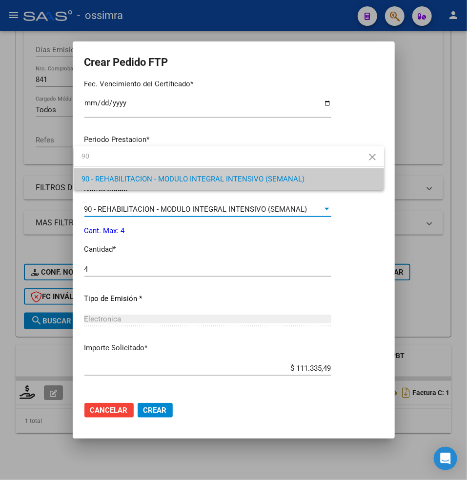
type input "90"
click at [130, 172] on span "90 - REHABILITACION - MODULO INTEGRAL INTENSIVO (SEMANAL)" at bounding box center [228, 179] width 294 height 22
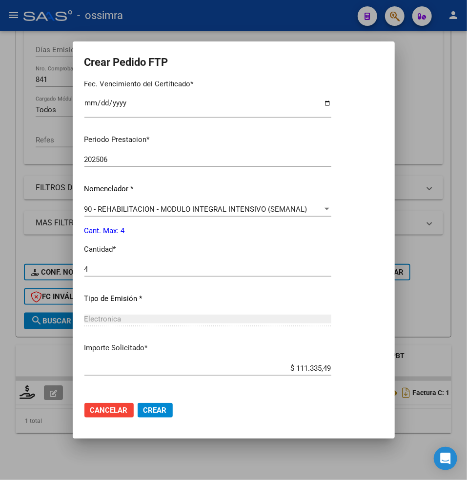
scroll to position [300, 0]
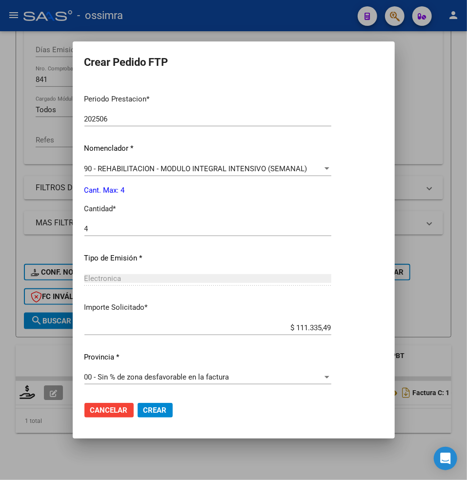
click at [158, 408] on span "Crear" at bounding box center [154, 410] width 23 height 9
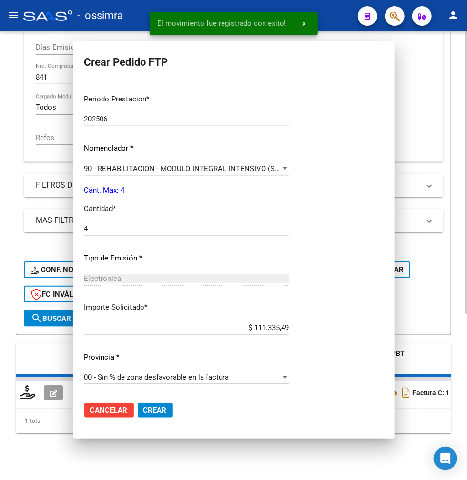
scroll to position [248, 0]
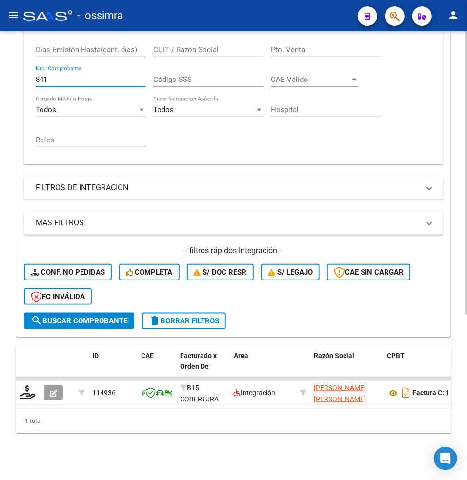
drag, startPoint x: 51, startPoint y: 73, endPoint x: 0, endPoint y: 67, distance: 51.0
click at [0, 67] on div "Video tutorial PRESTADORES -> Listado de CPBTs Emitidos por Prestadores / Prove…" at bounding box center [233, 130] width 467 height 700
paste input "4113"
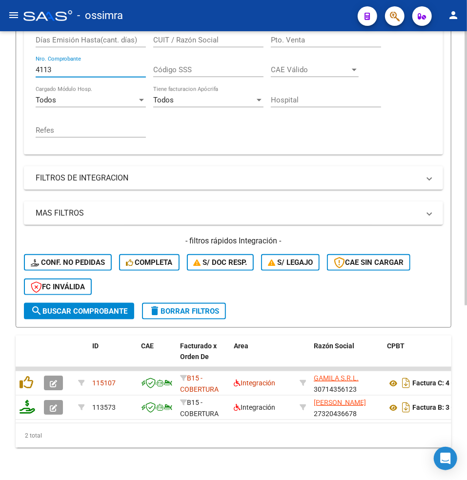
type input "4113"
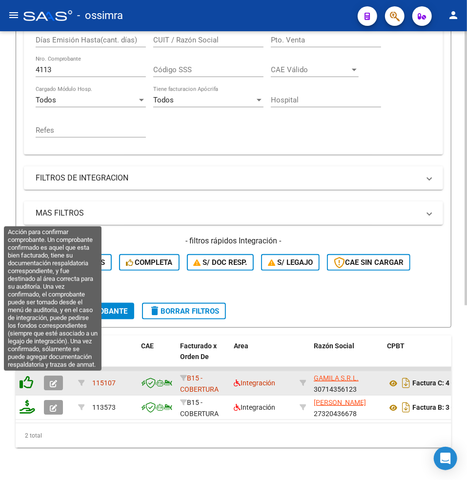
click at [26, 379] on icon at bounding box center [27, 382] width 14 height 14
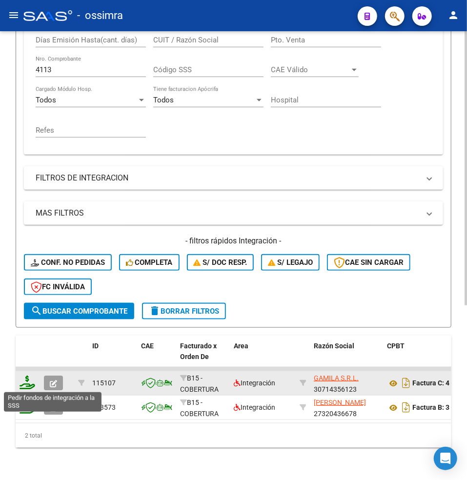
click at [30, 379] on icon at bounding box center [28, 382] width 16 height 14
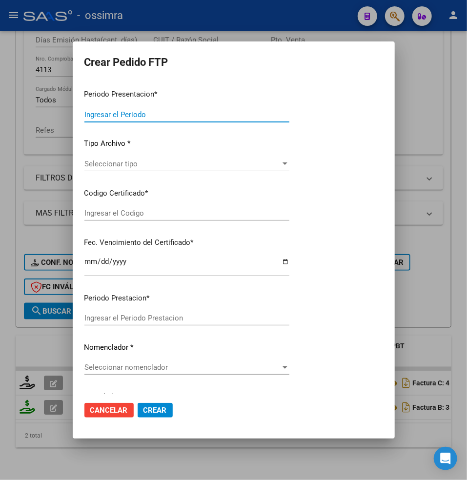
type input "202507"
type input "$ 342.283,96"
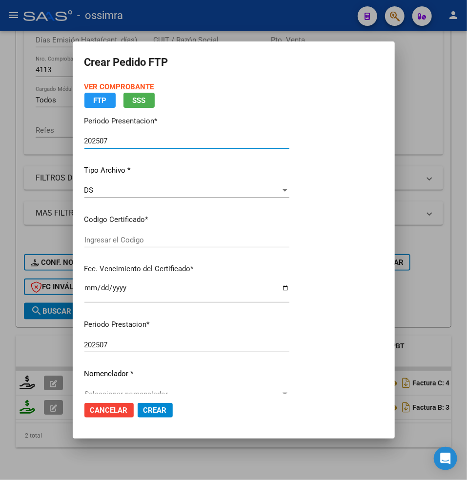
type input "ARG02000537155542018041620230416SAL123"
type input "[DATE]"
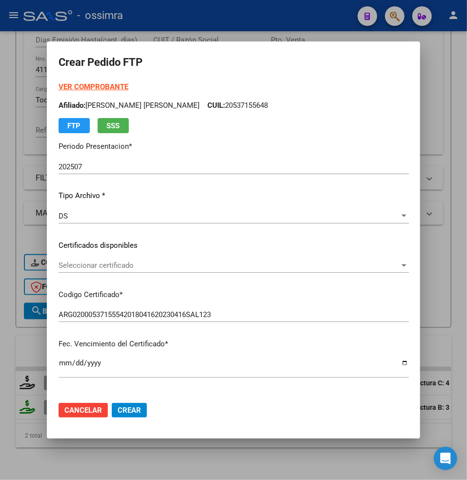
click at [106, 267] on span "Seleccionar certificado" at bounding box center [229, 265] width 341 height 9
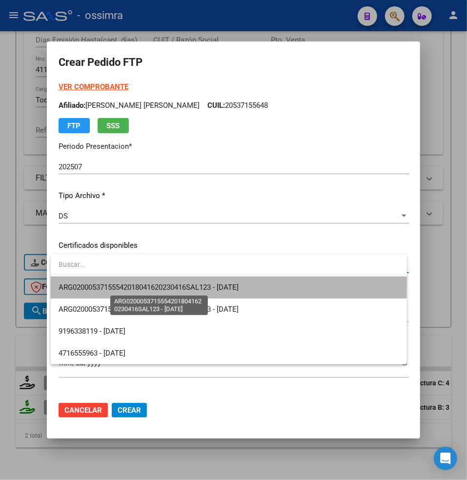
click at [108, 283] on span "ARG02000537155542018041620230416SAL123 - [DATE]" at bounding box center [149, 287] width 180 height 9
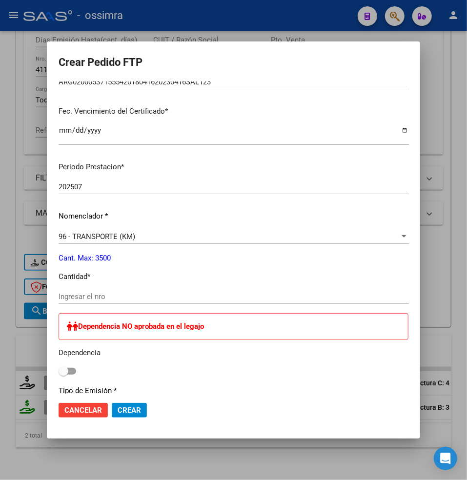
scroll to position [260, 0]
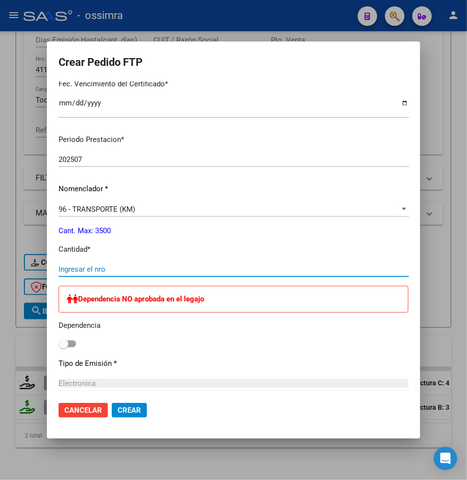
click at [90, 270] on input "Ingresar el nro" at bounding box center [234, 269] width 350 height 9
paste input "468"
type input "468"
click at [73, 344] on span at bounding box center [68, 343] width 18 height 7
click at [63, 347] on input "checkbox" at bounding box center [63, 347] width 0 height 0
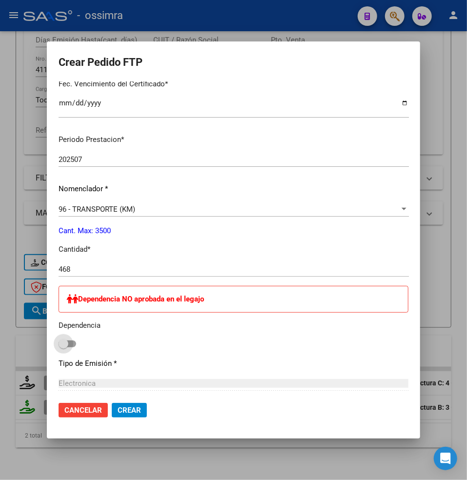
checkbox input "true"
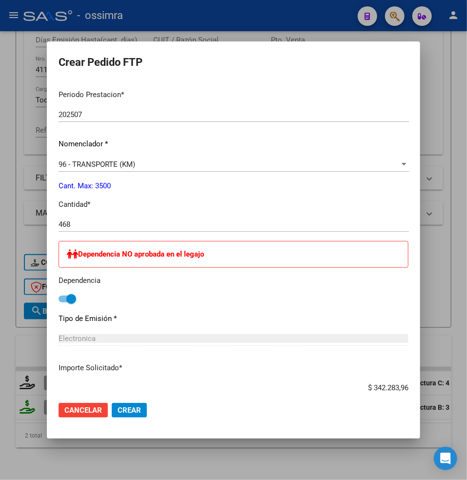
scroll to position [464, 0]
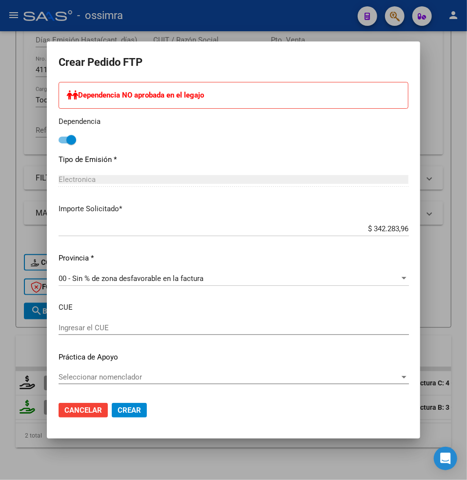
click at [133, 410] on span "Crear" at bounding box center [129, 410] width 23 height 9
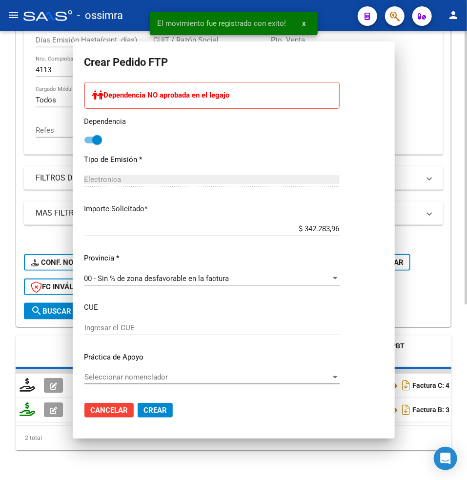
scroll to position [0, 0]
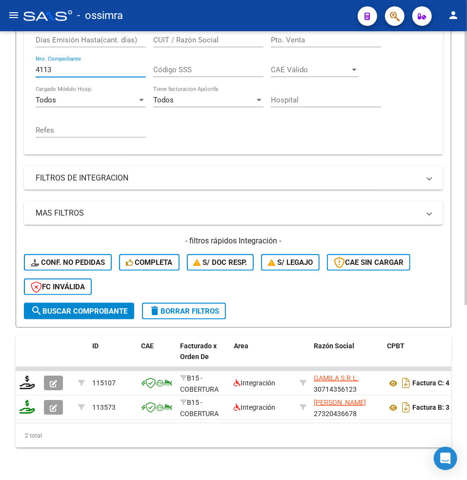
drag, startPoint x: 59, startPoint y: 70, endPoint x: 27, endPoint y: 71, distance: 31.7
click at [27, 71] on div "Comprobante Tipo Comprobante Tipo Start date – End date Fec. Comprobante Desde …" at bounding box center [233, 75] width 419 height 158
paste input "4"
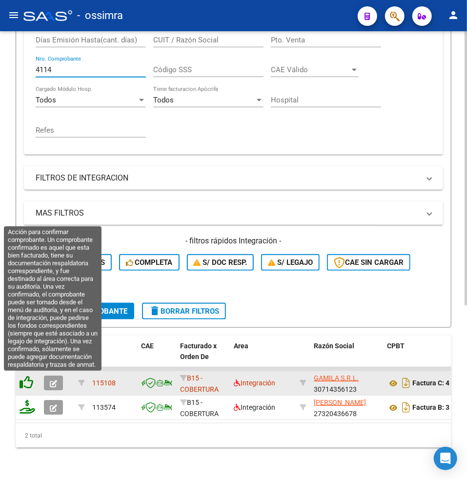
type input "4114"
click at [28, 382] on icon at bounding box center [27, 382] width 14 height 14
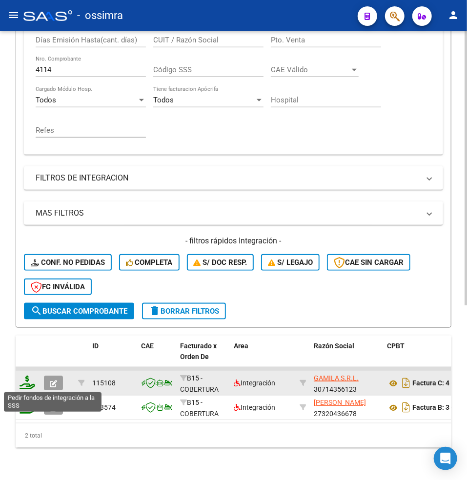
click at [31, 377] on icon at bounding box center [28, 382] width 16 height 14
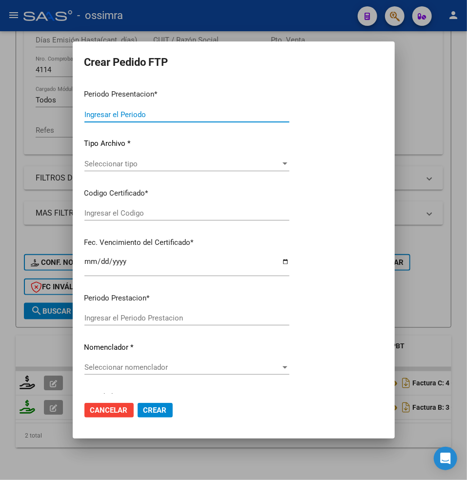
type input "202507"
type input "$ 528.053,47"
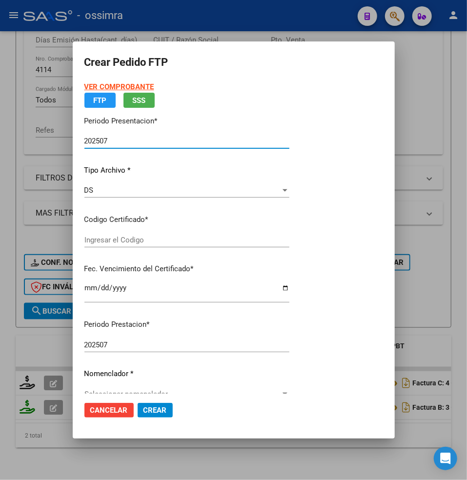
type input "ARG01000515158152021122720261227SAL122"
type input "[DATE]"
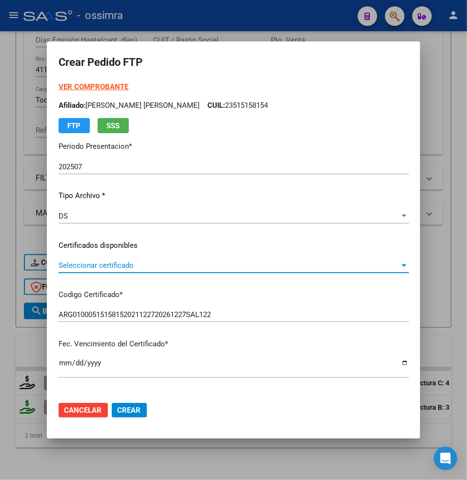
click at [83, 260] on div "Seleccionar certificado Seleccionar certificado" at bounding box center [234, 265] width 350 height 15
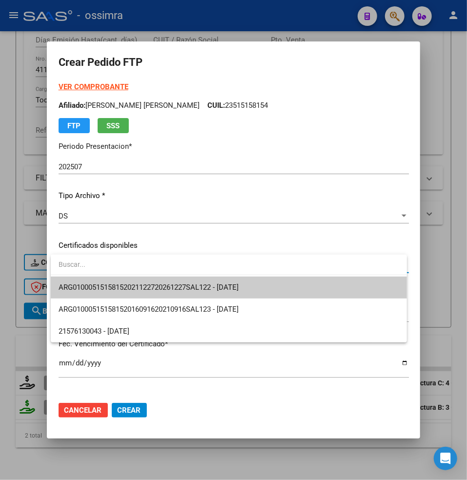
click at [101, 283] on span "ARG01000515158152021122720261227SAL122 - [DATE]" at bounding box center [149, 287] width 180 height 9
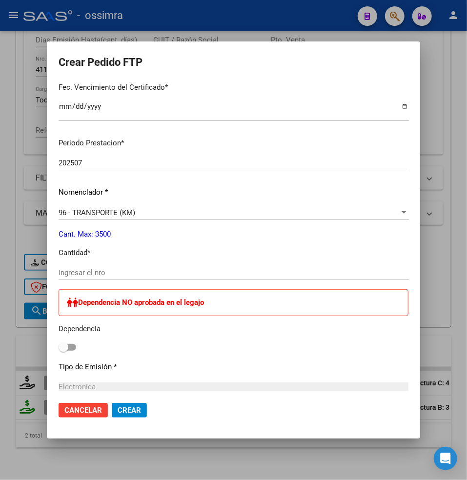
scroll to position [260, 0]
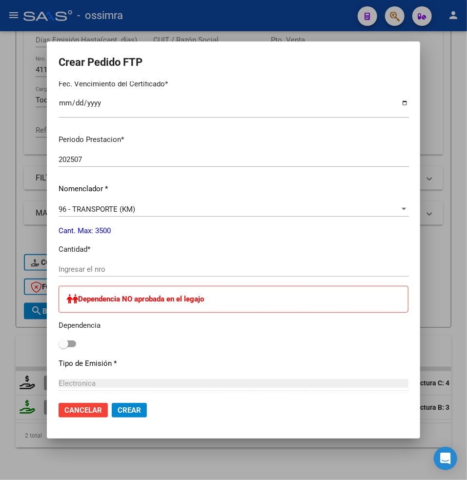
click at [78, 266] on input "Ingresar el nro" at bounding box center [234, 269] width 350 height 9
paste input "722"
type input "722"
click at [71, 344] on span at bounding box center [68, 343] width 18 height 7
click at [63, 347] on input "checkbox" at bounding box center [63, 347] width 0 height 0
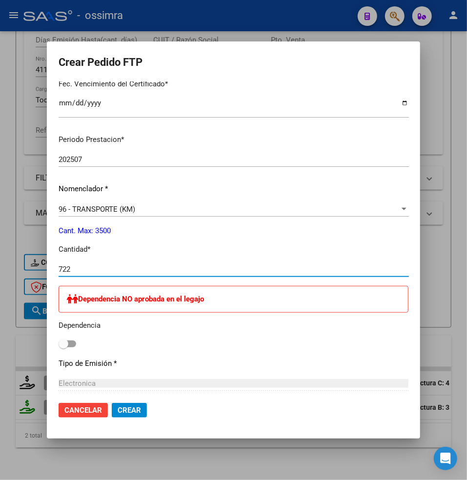
checkbox input "true"
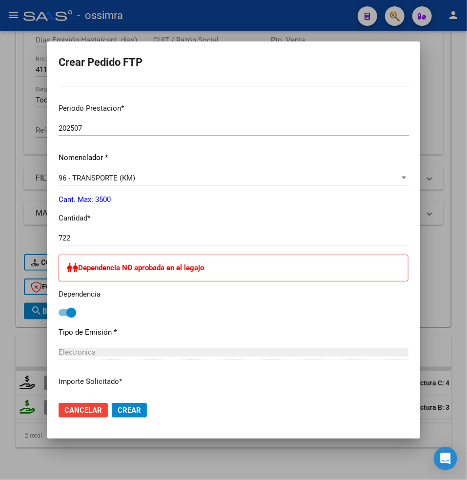
scroll to position [325, 0]
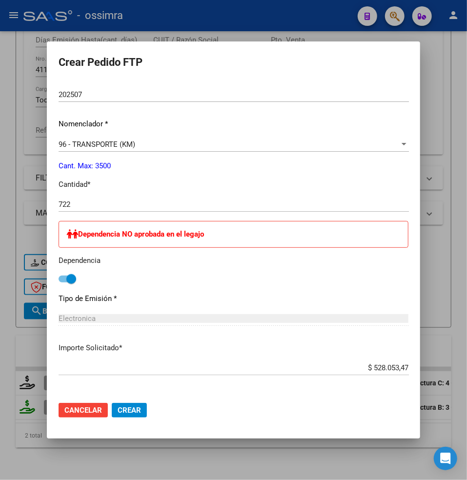
click at [133, 406] on span "Crear" at bounding box center [129, 410] width 23 height 9
